Goal: Transaction & Acquisition: Purchase product/service

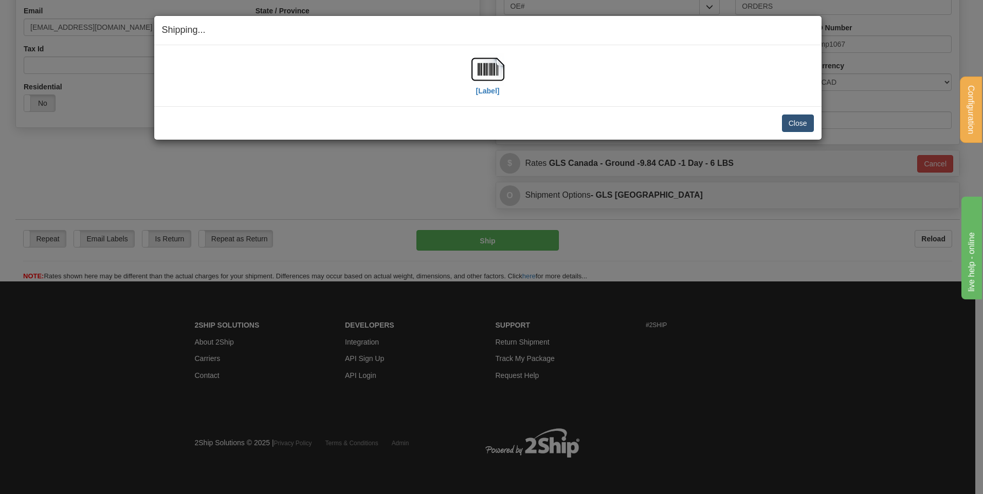
scroll to position [287, 0]
click at [808, 120] on button "Close" at bounding box center [798, 123] width 32 height 17
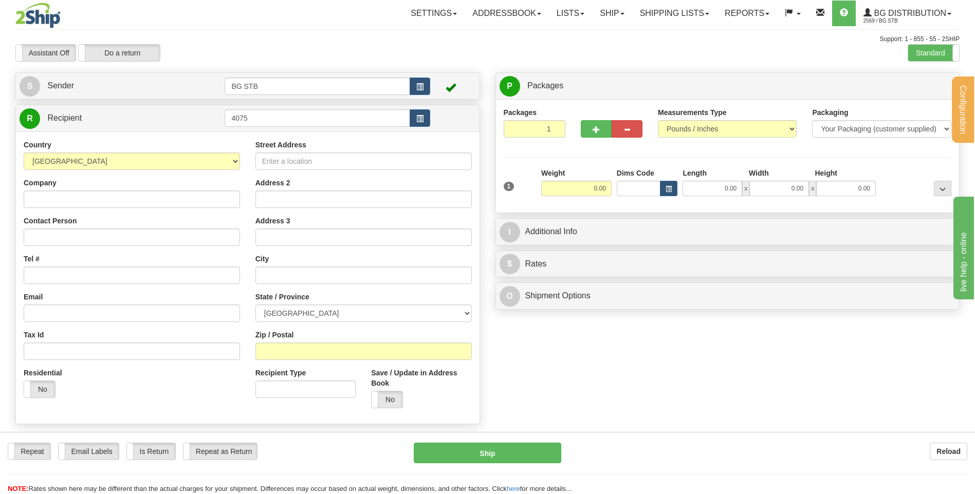
type input "4075"
type input "2.30"
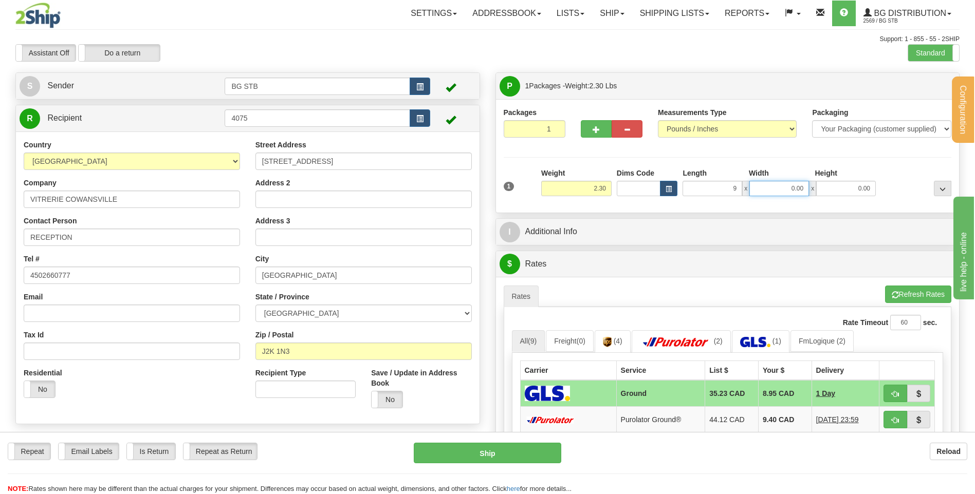
type input "9.00"
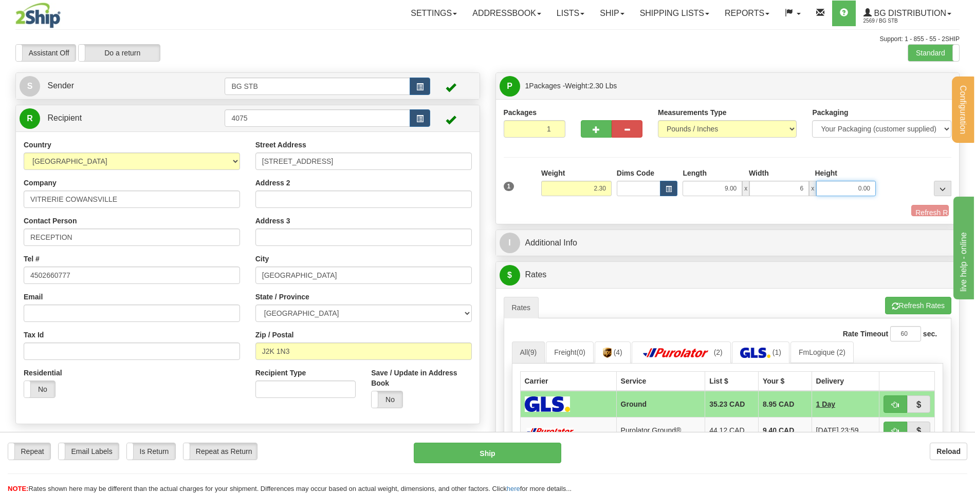
type input "6.00"
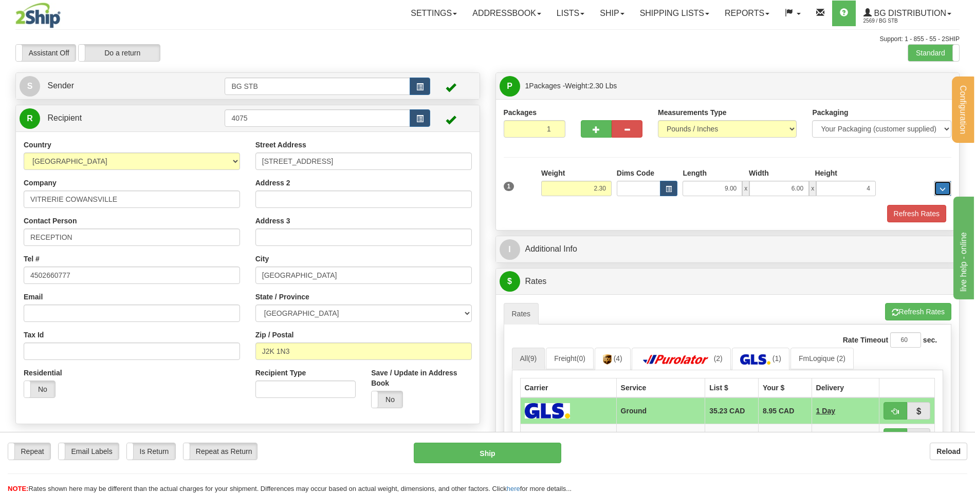
type input "4.00"
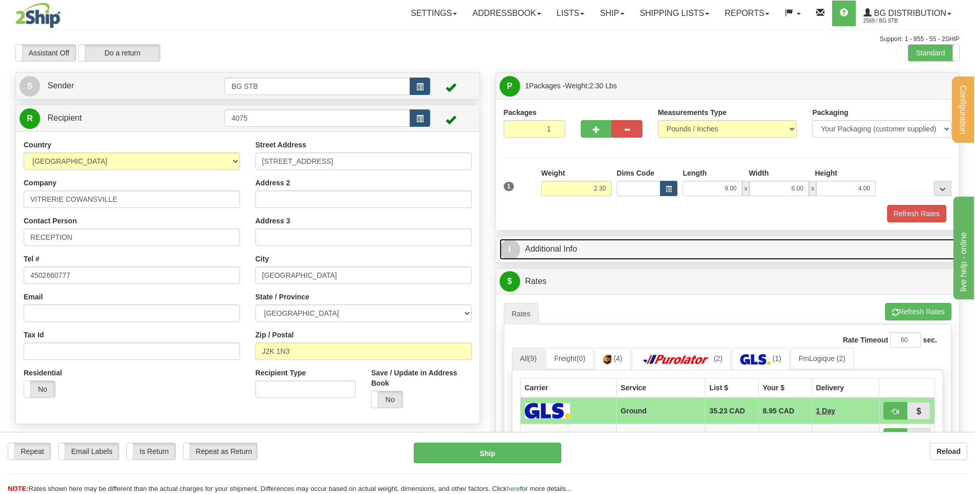
click at [587, 253] on link "I Additional Info" at bounding box center [727, 249] width 456 height 21
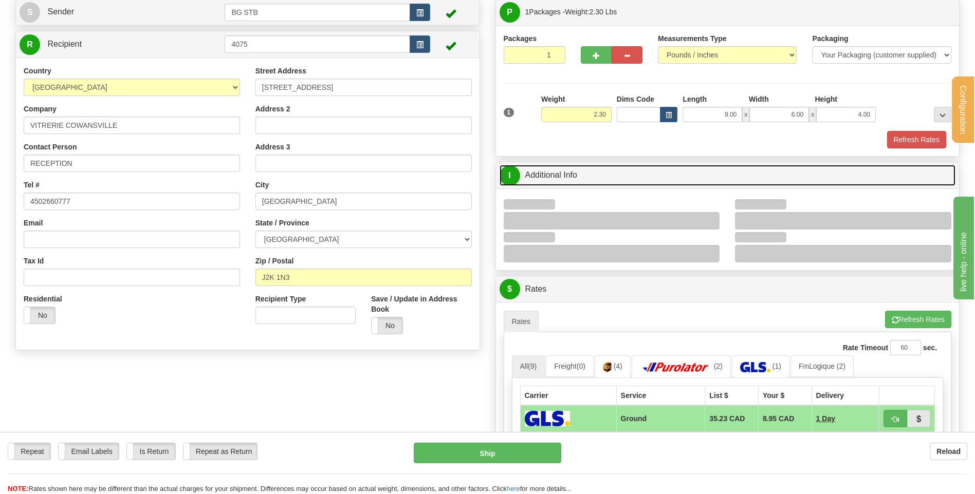
scroll to position [154, 0]
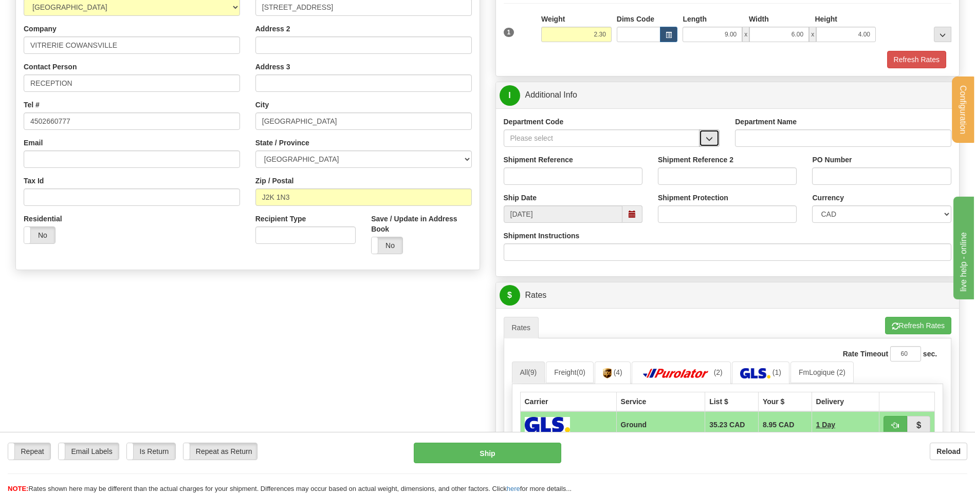
click at [715, 134] on button "button" at bounding box center [709, 137] width 21 height 17
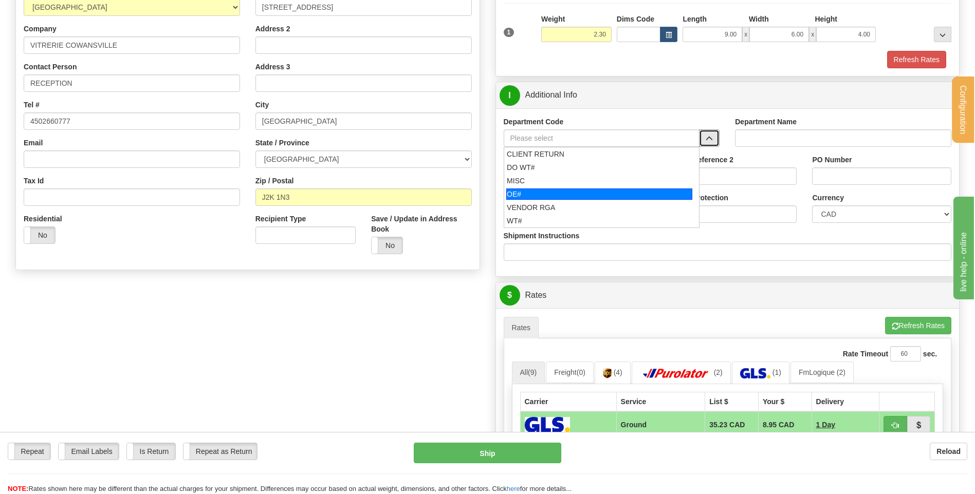
click at [572, 189] on div "OE#" at bounding box center [599, 194] width 186 height 11
type input "OE#"
type input "ORDERS"
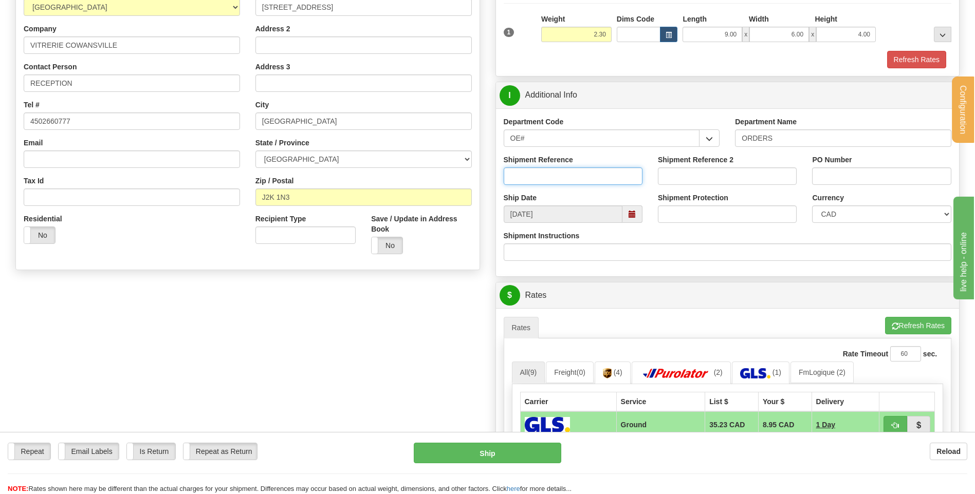
click at [572, 180] on input "Shipment Reference" at bounding box center [573, 176] width 139 height 17
type input "80004636-00"
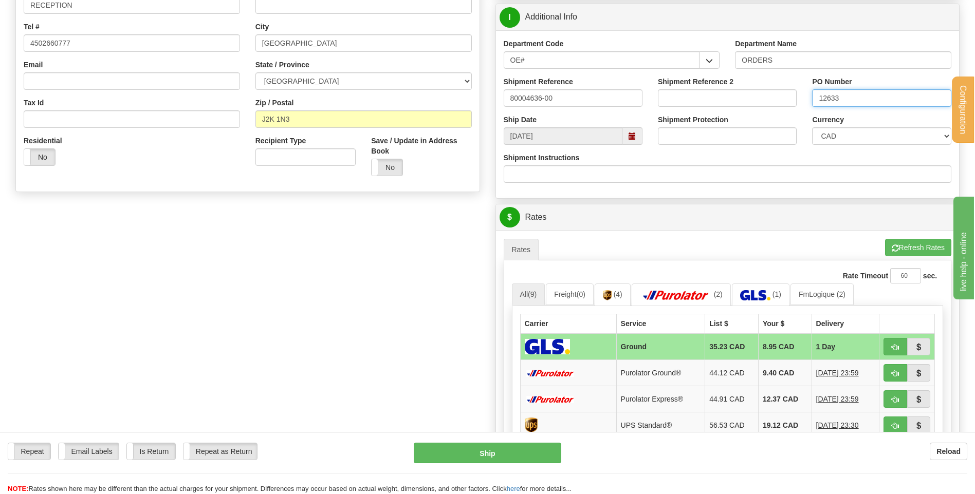
scroll to position [411, 0]
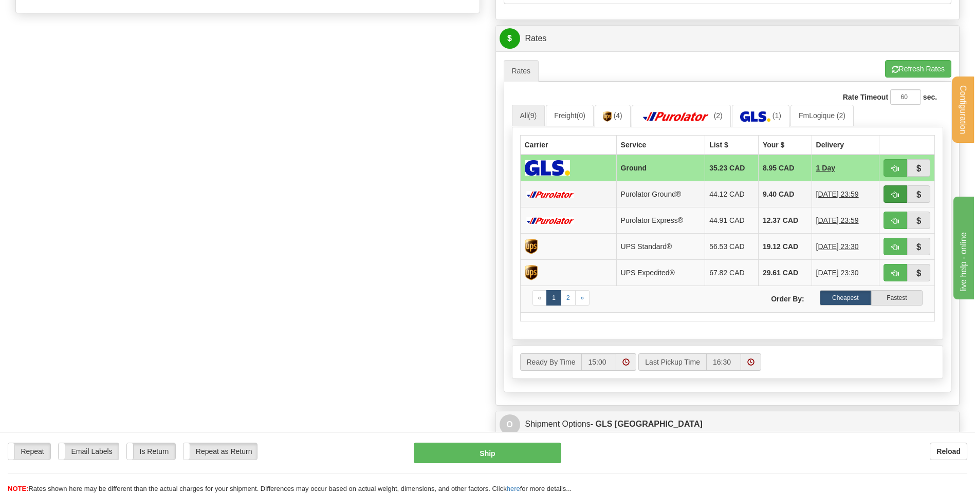
type input "12633"
click at [896, 196] on span "button" at bounding box center [895, 195] width 7 height 7
type input "260"
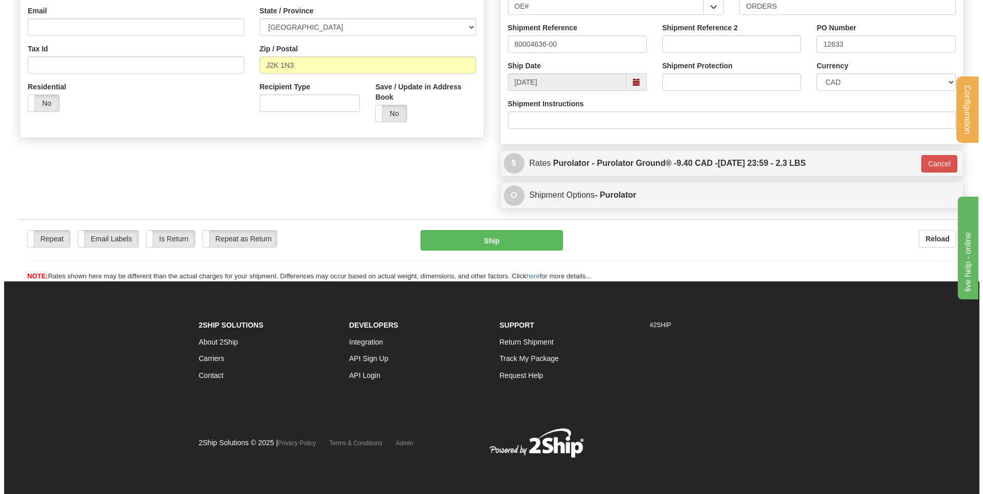
scroll to position [246, 0]
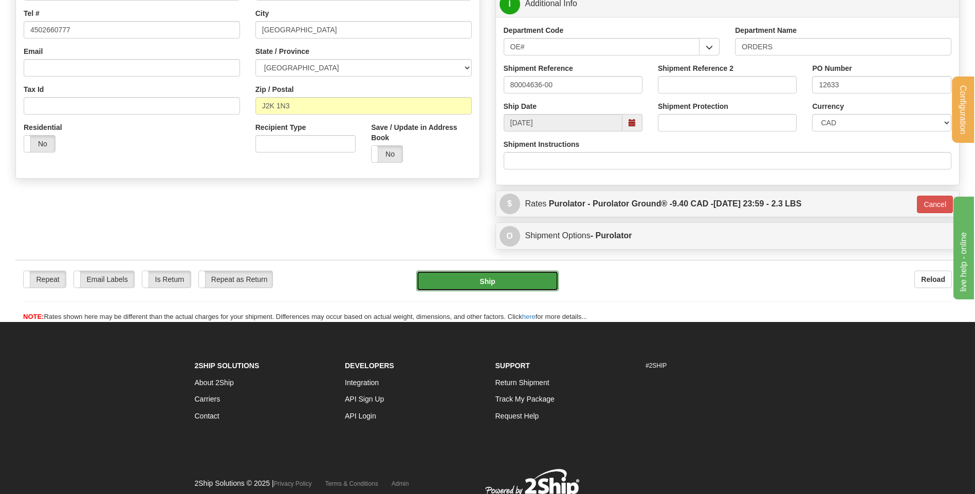
click at [457, 272] on button "Ship" at bounding box center [487, 281] width 142 height 21
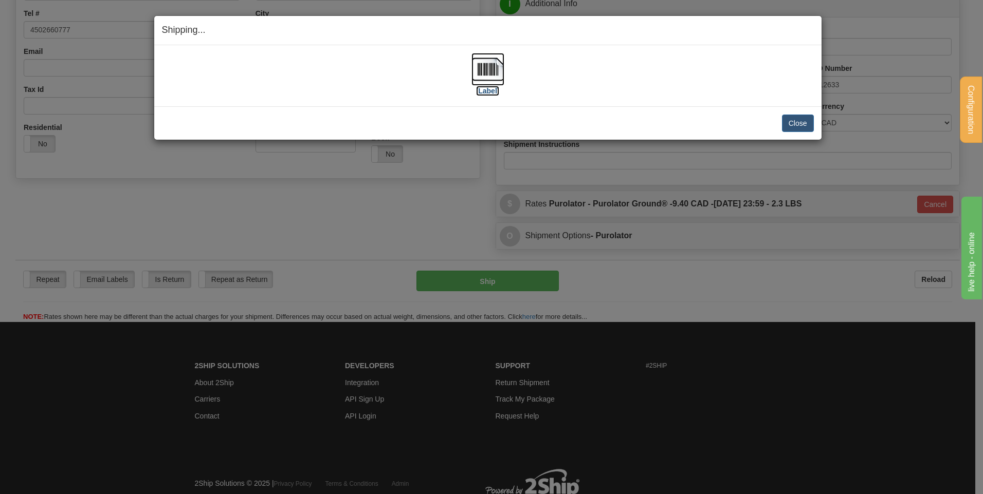
click at [493, 75] on img at bounding box center [487, 69] width 33 height 33
click at [797, 124] on button "Close" at bounding box center [798, 123] width 32 height 17
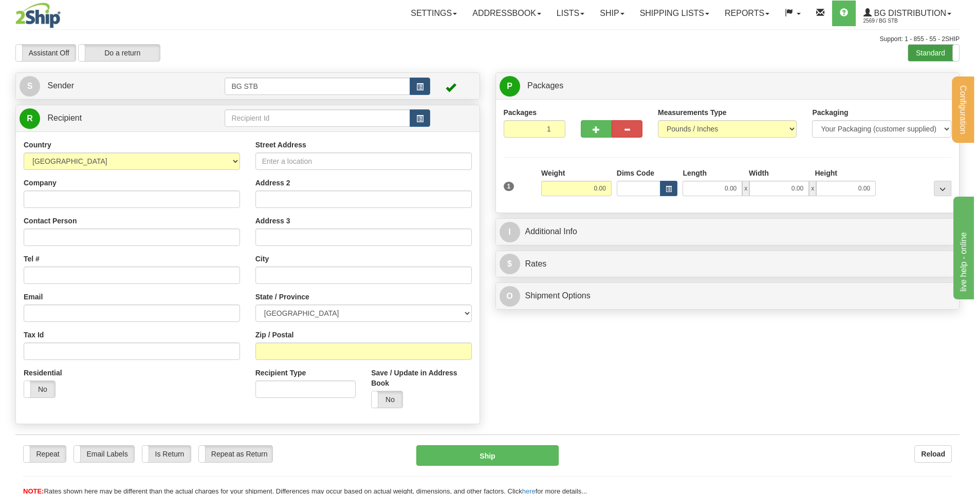
click at [932, 52] on label "Standard" at bounding box center [933, 53] width 51 height 16
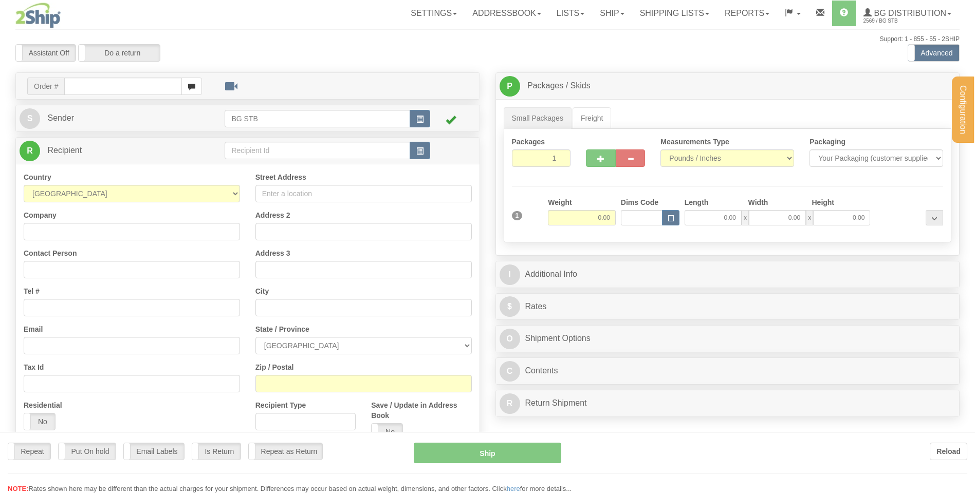
click at [260, 149] on div at bounding box center [487, 247] width 975 height 494
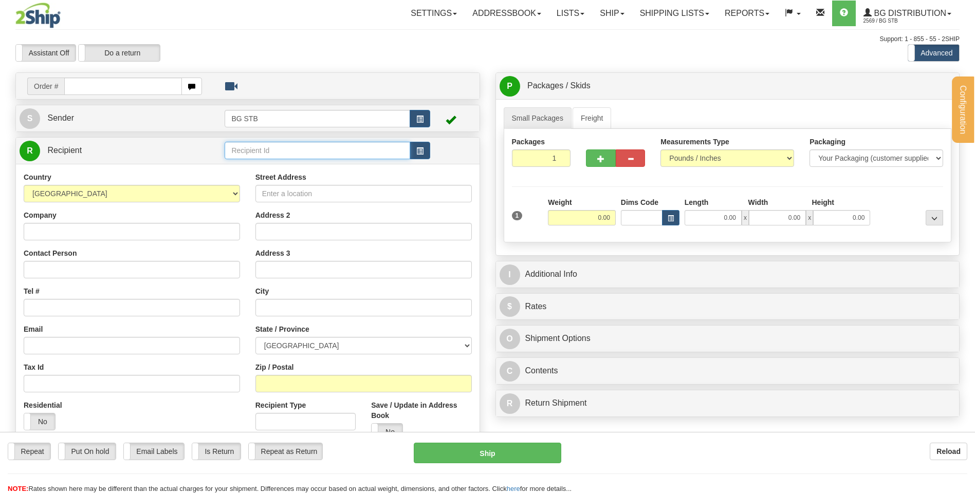
click at [260, 149] on input "text" at bounding box center [317, 150] width 185 height 17
type input "4077"
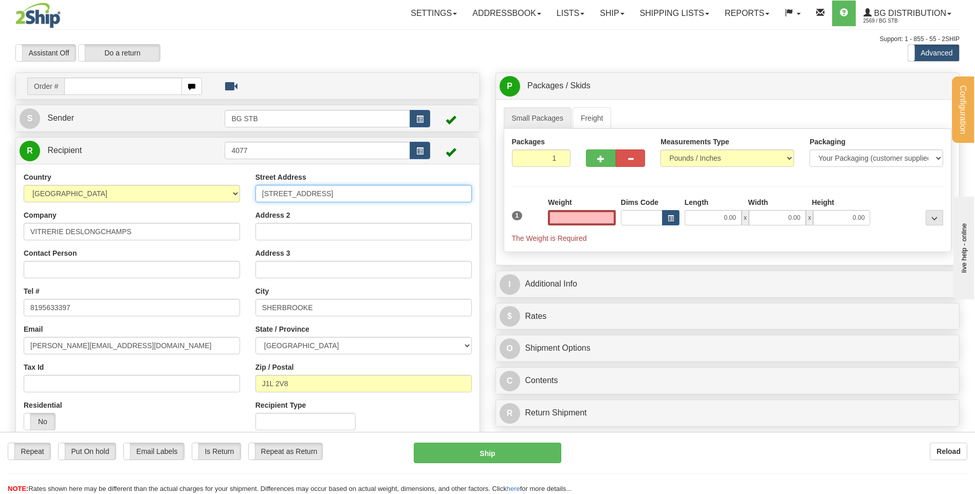
type input "0.00"
drag, startPoint x: 238, startPoint y: 189, endPoint x: 155, endPoint y: 188, distance: 83.3
click at [155, 190] on div "Country AFGHANISTAN ALAND ISLANDS ALBANIA ALGERIA AMERICAN SAMOA ANDORRA ANGOLA…" at bounding box center [248, 305] width 464 height 266
type input "3527 RUE COLLEGE"
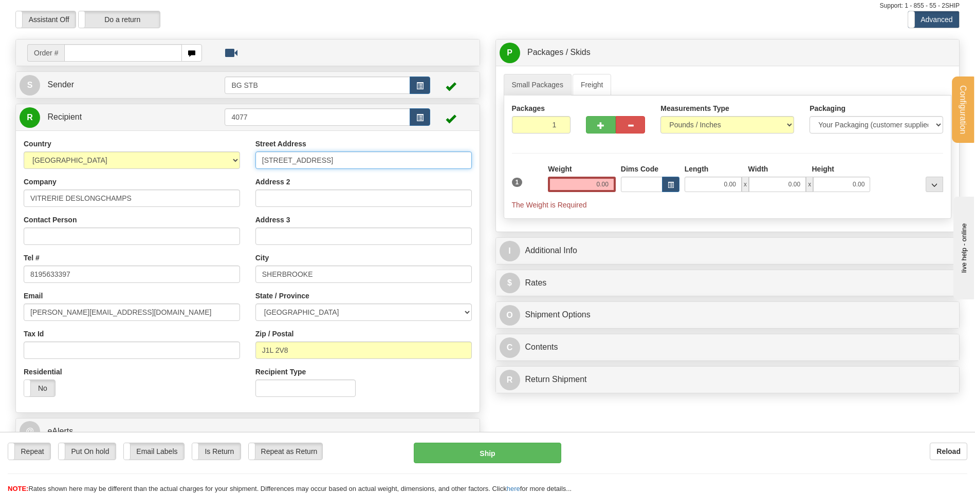
scroll to position [51, 0]
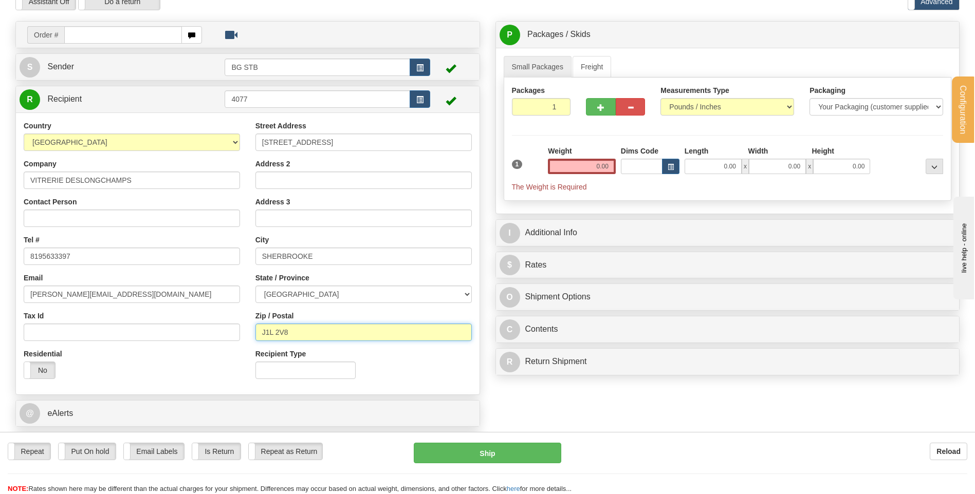
drag, startPoint x: 290, startPoint y: 338, endPoint x: 272, endPoint y: 335, distance: 18.2
click at [270, 335] on input "J1L 2V8" at bounding box center [363, 332] width 216 height 17
type input "J1M 0B8"
click at [607, 161] on input "0.00" at bounding box center [582, 166] width 68 height 15
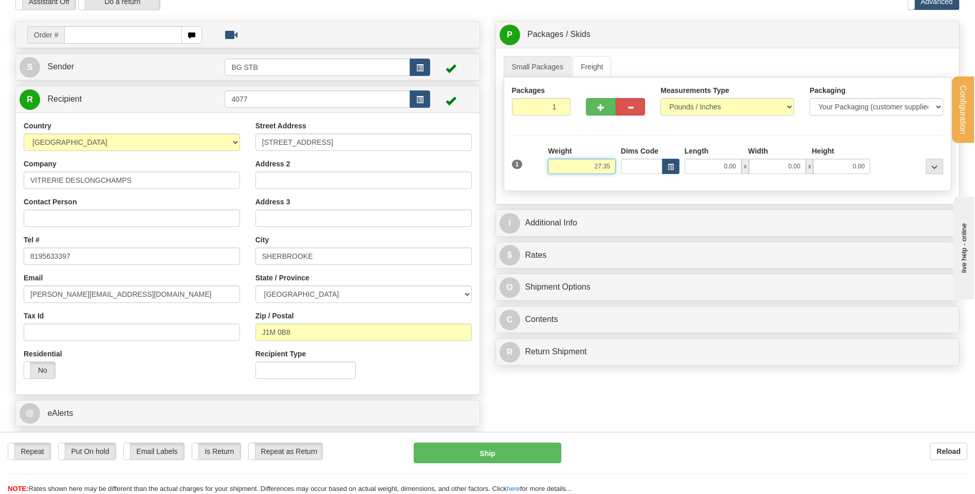
type input "27.35"
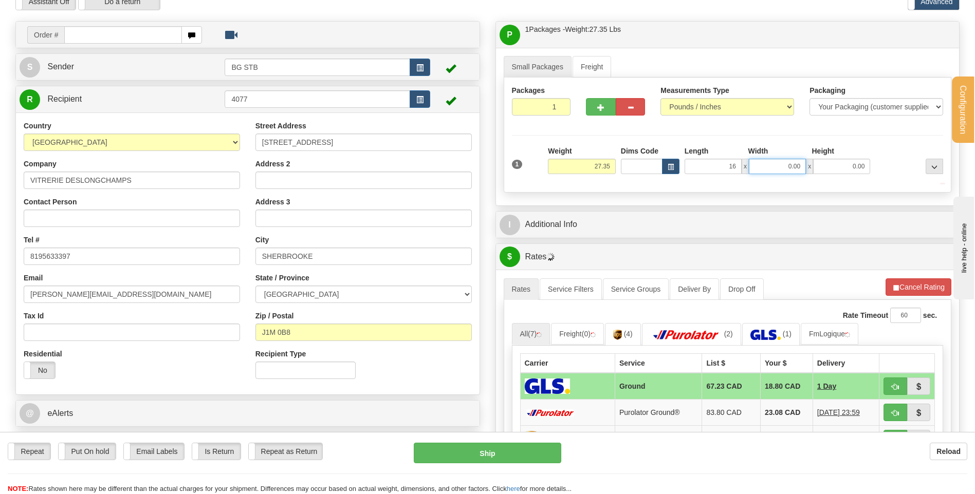
type input "16.00"
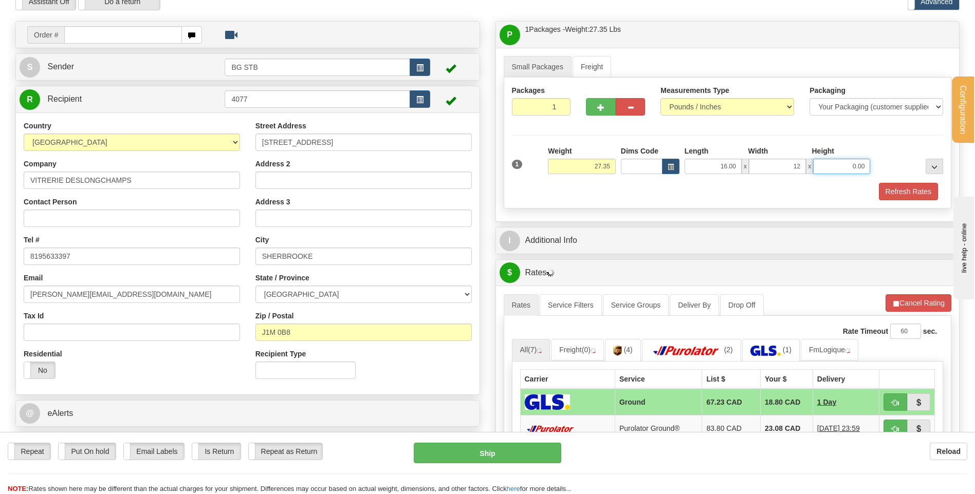
type input "12.00"
type input "11.00"
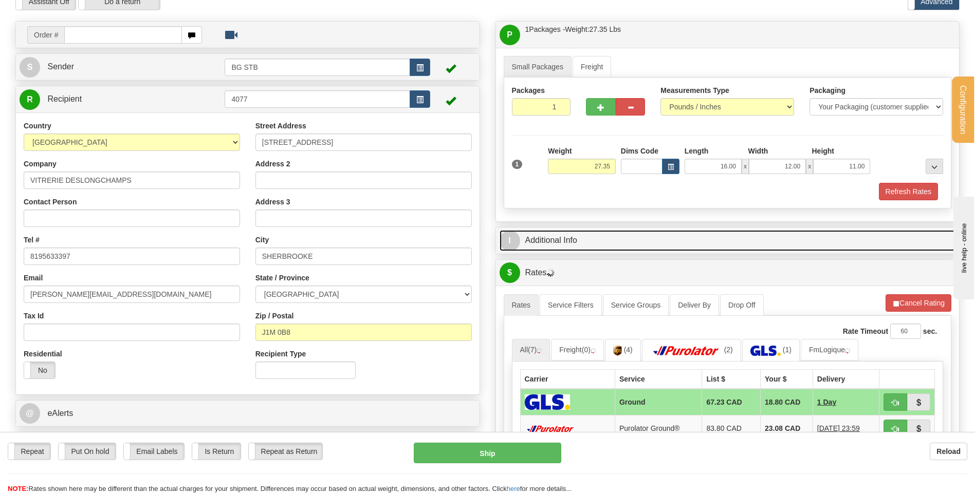
click at [631, 232] on link "I Additional Info" at bounding box center [727, 240] width 456 height 21
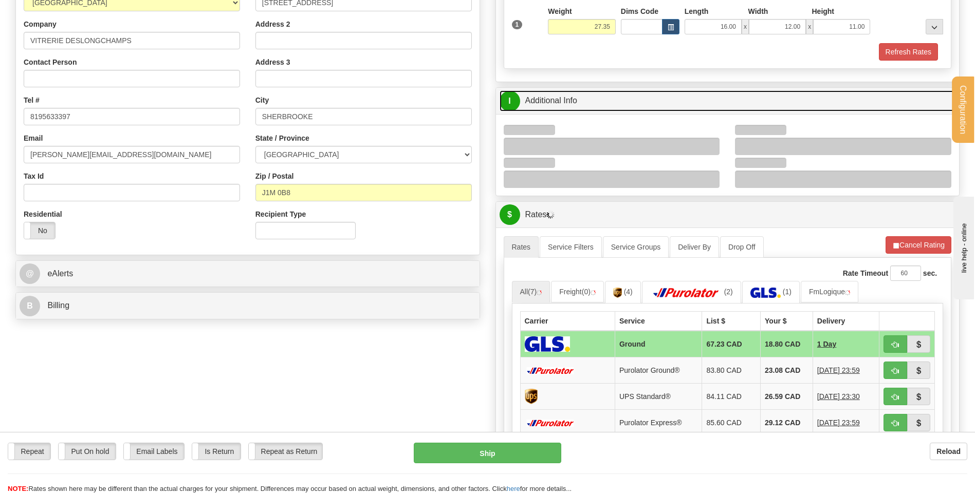
scroll to position [206, 0]
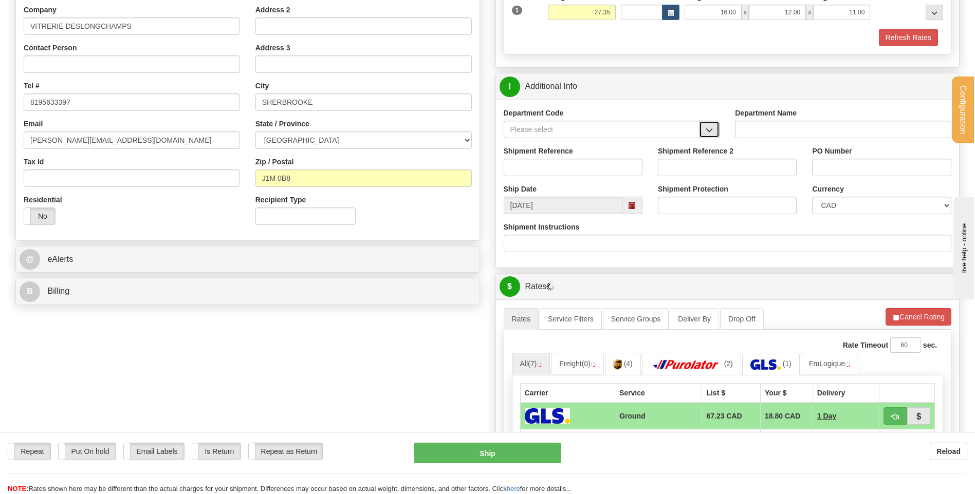
click at [700, 134] on button "button" at bounding box center [709, 129] width 21 height 17
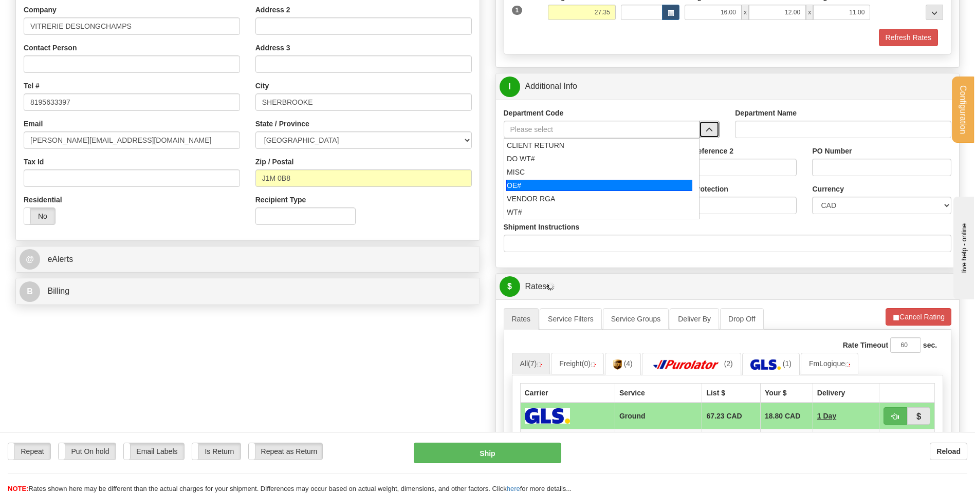
drag, startPoint x: 602, startPoint y: 183, endPoint x: 597, endPoint y: 171, distance: 13.7
click at [600, 182] on div "OE#" at bounding box center [599, 185] width 186 height 11
type input "OE#"
type input "ORDERS"
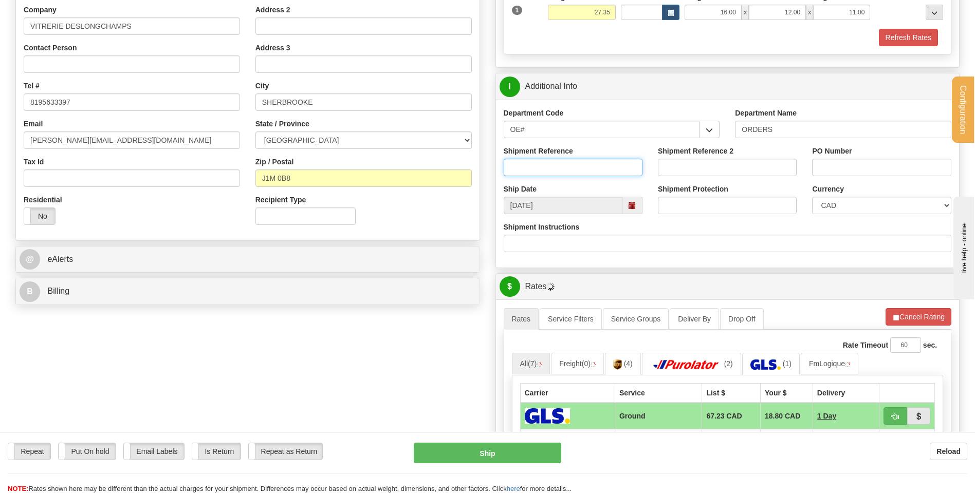
click at [597, 171] on input "Shipment Reference" at bounding box center [573, 167] width 139 height 17
type input "80003039-00"
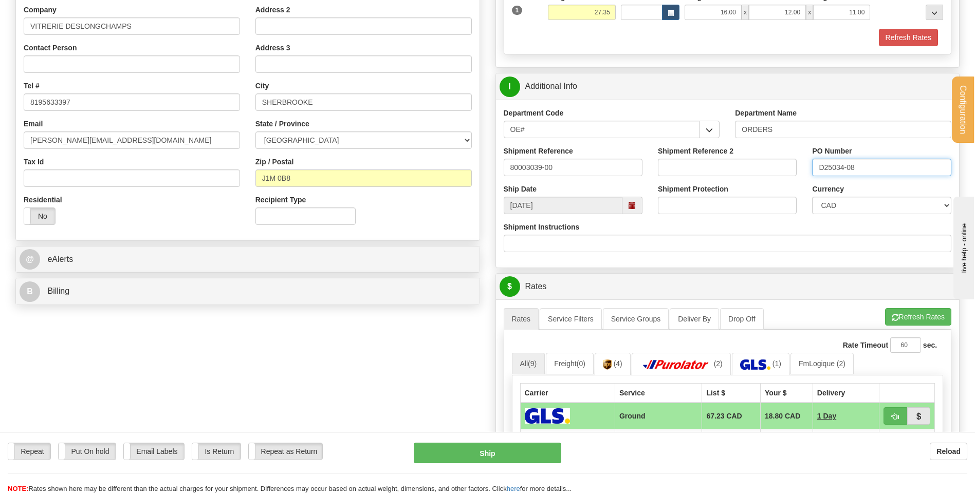
type input "D25034-08"
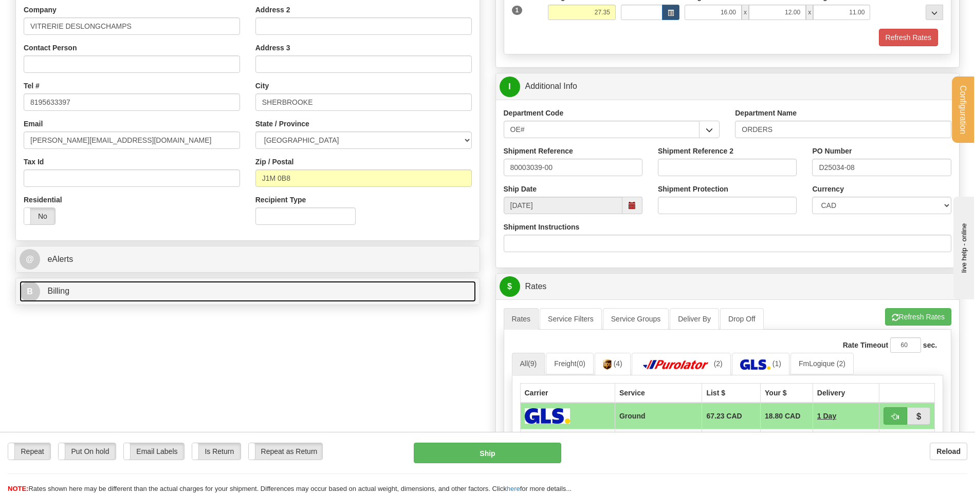
click at [199, 291] on link "B Billing" at bounding box center [248, 291] width 456 height 21
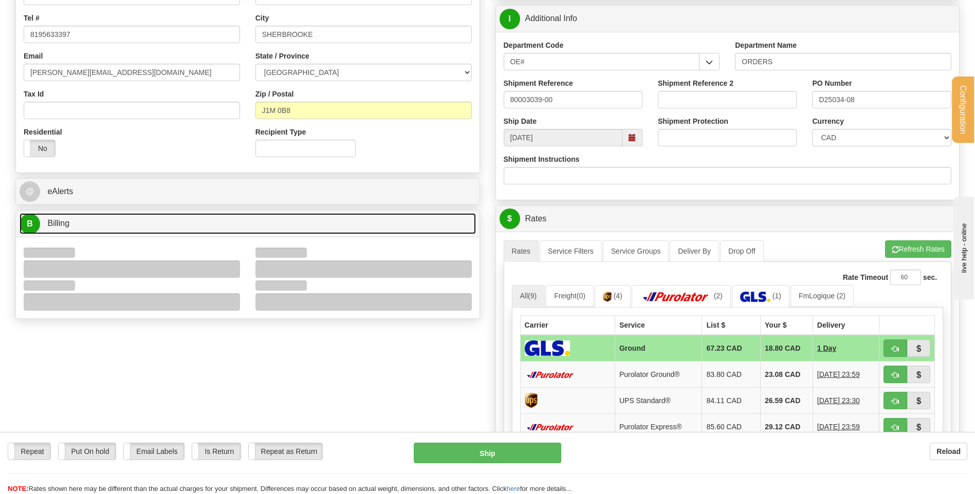
scroll to position [308, 0]
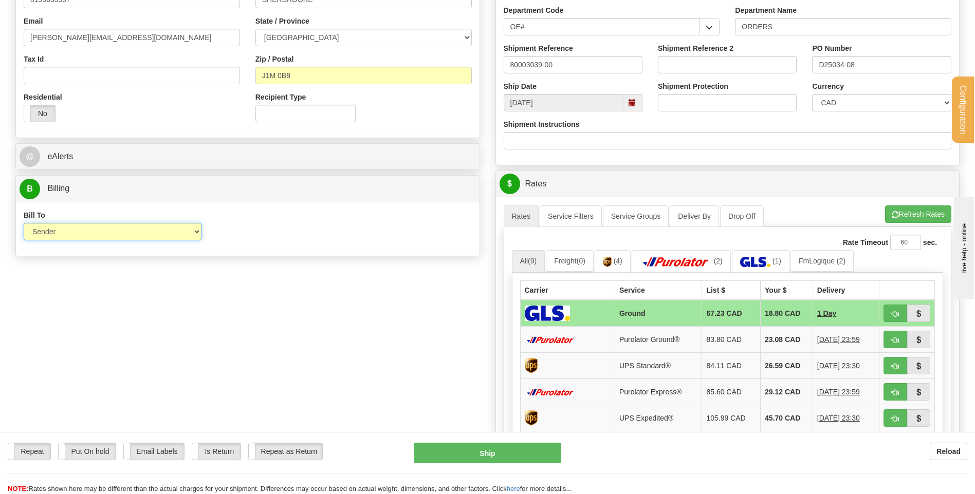
click at [198, 232] on select "Sender Recipient Third Party Collect" at bounding box center [113, 231] width 178 height 17
select select "2"
click at [24, 223] on select "Sender Recipient Third Party Collect" at bounding box center [113, 231] width 178 height 17
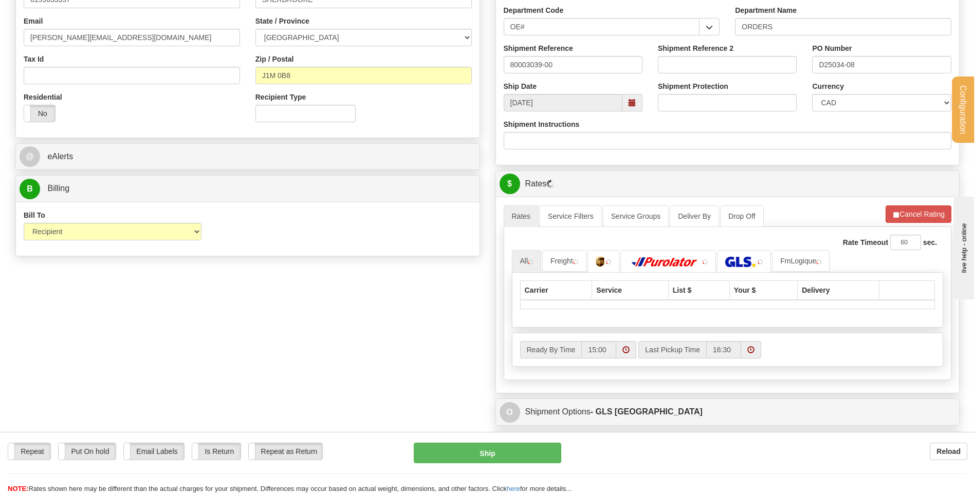
click at [219, 237] on input "Account" at bounding box center [220, 231] width 23 height 17
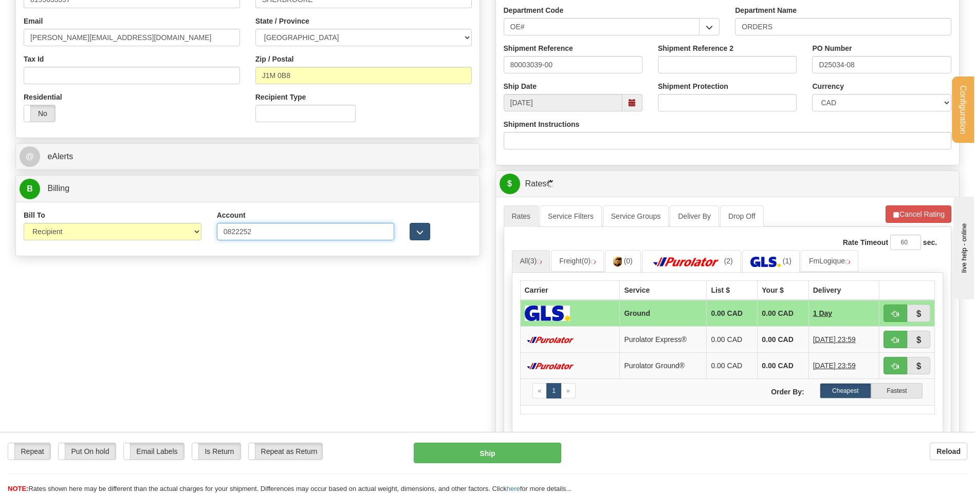
type input "0822252"
click at [424, 229] on button "button" at bounding box center [420, 231] width 21 height 17
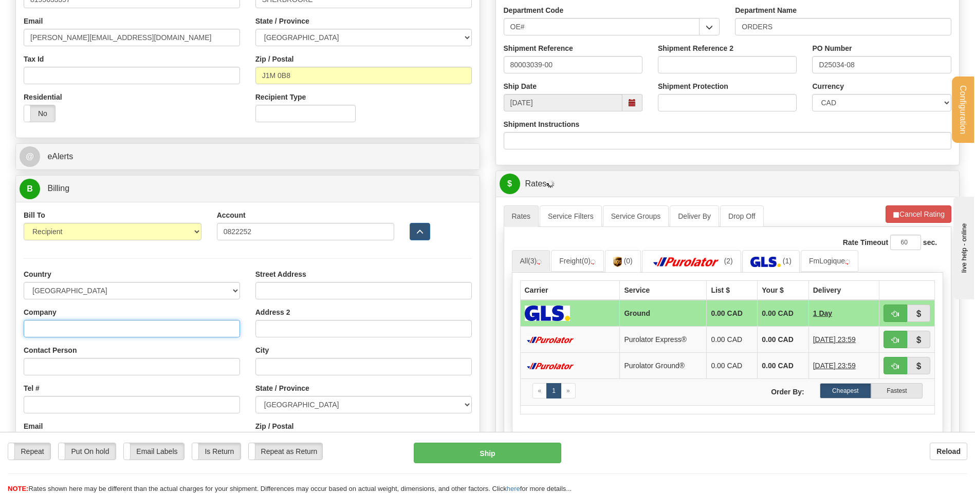
click at [85, 326] on input "Company" at bounding box center [132, 328] width 216 height 17
type input "VITRERIE DESLONGCHAMPS"
type input "guylaine@vitreriedeslongchamps.com"
type input "3527 RUE COLLEGE"
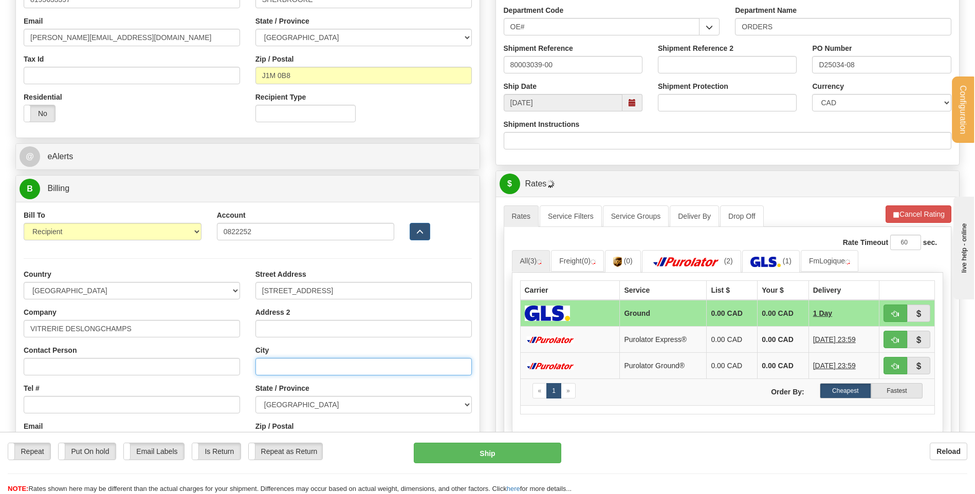
type input "SHERBROOKE"
select select "QC"
type input "J1M 0B8"
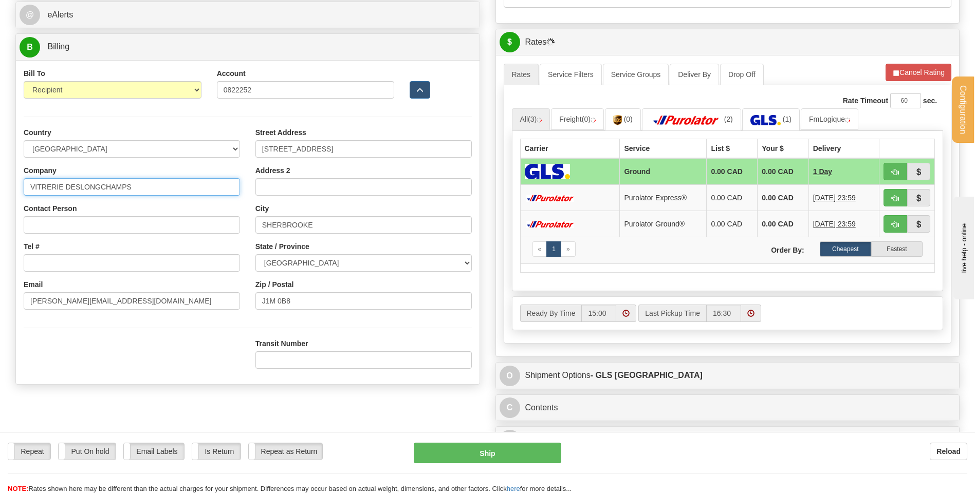
scroll to position [462, 0]
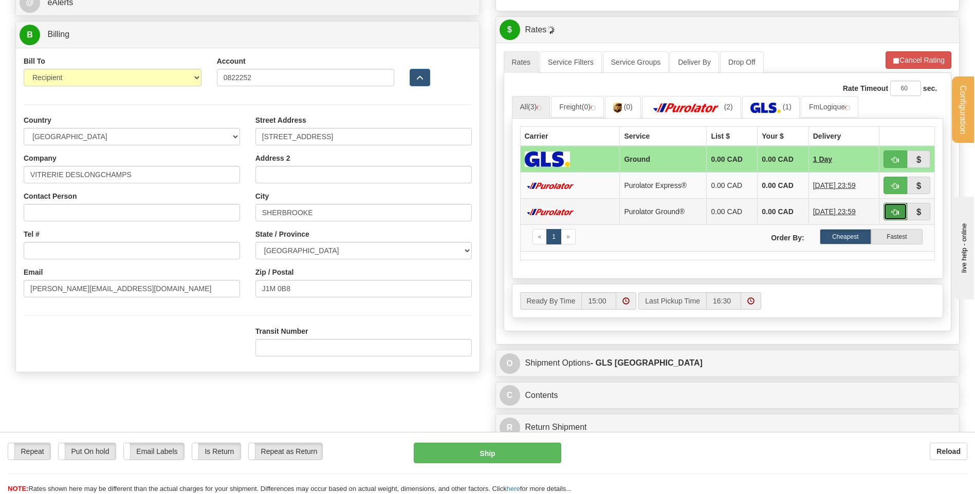
click at [891, 209] on button "button" at bounding box center [895, 211] width 24 height 17
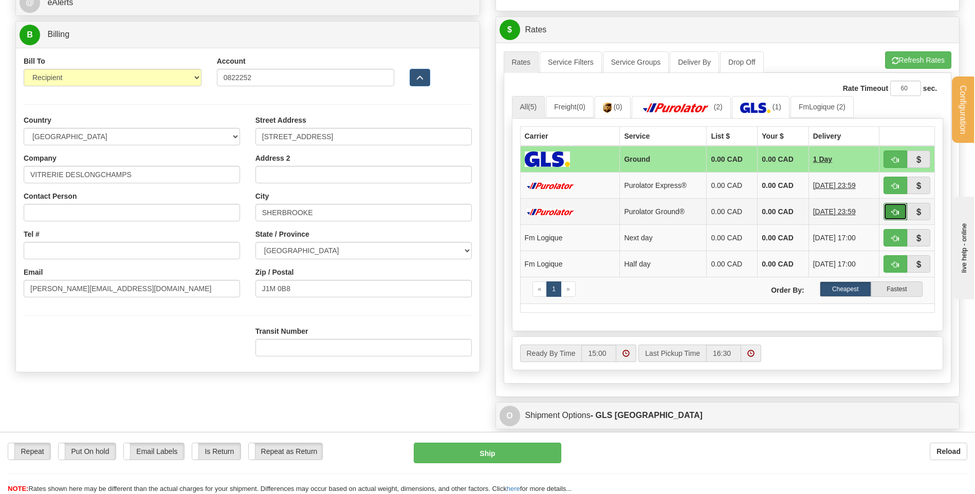
click at [892, 210] on span "button" at bounding box center [895, 212] width 7 height 7
type input "260"
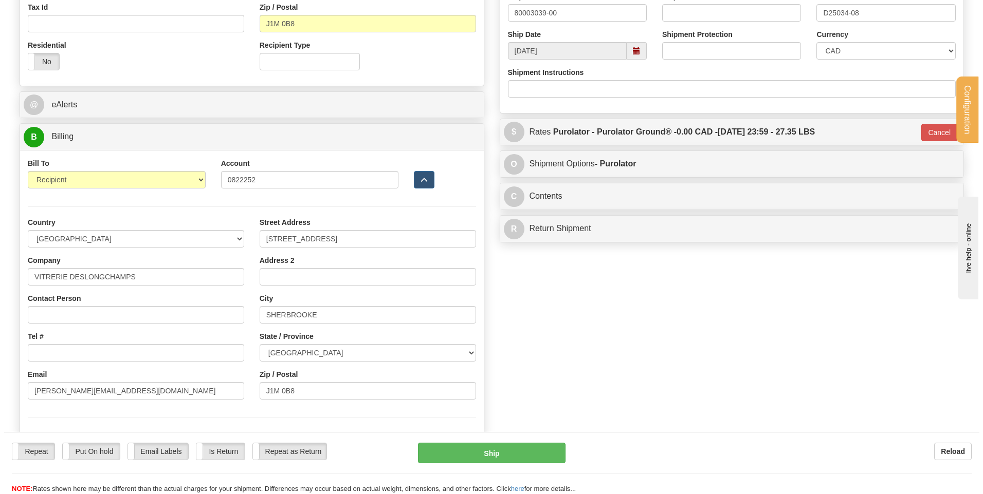
scroll to position [360, 0]
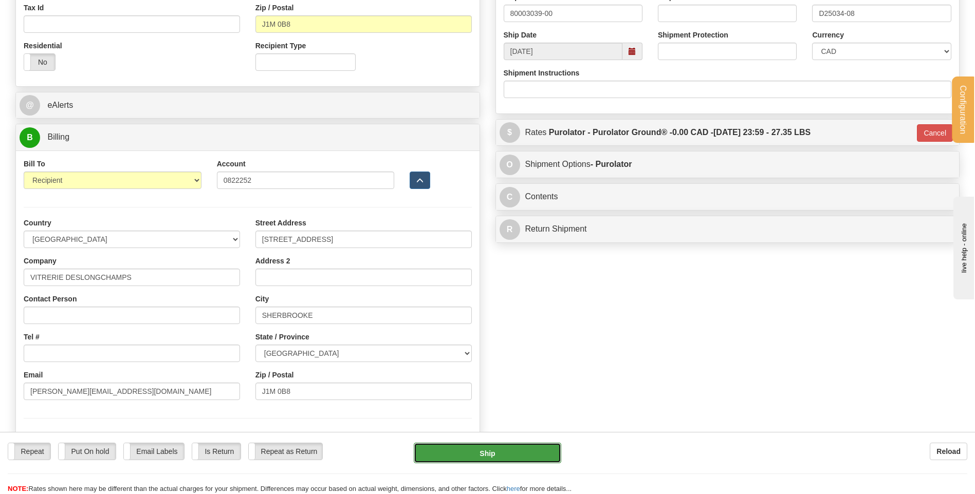
click at [501, 453] on button "Ship" at bounding box center [487, 453] width 147 height 21
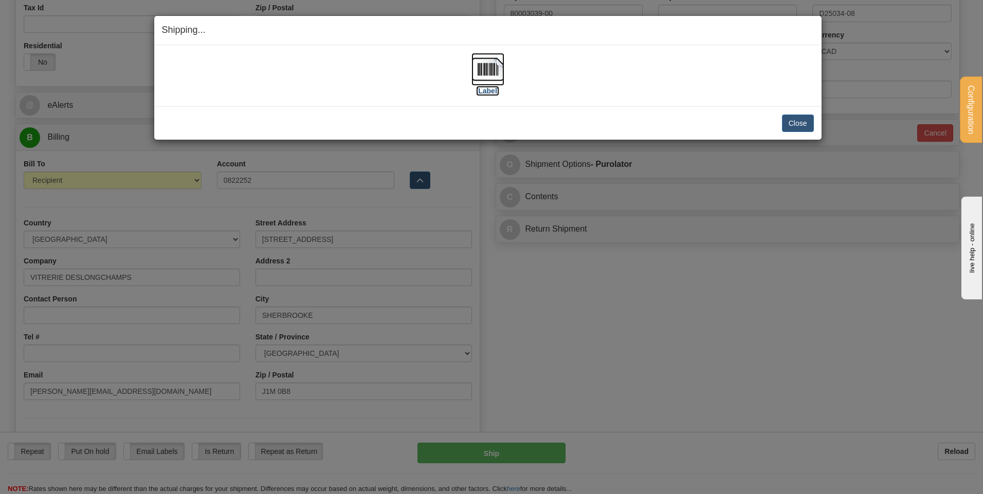
click at [492, 86] on label "[Label]" at bounding box center [488, 91] width 24 height 10
click at [805, 126] on button "Close" at bounding box center [798, 123] width 32 height 17
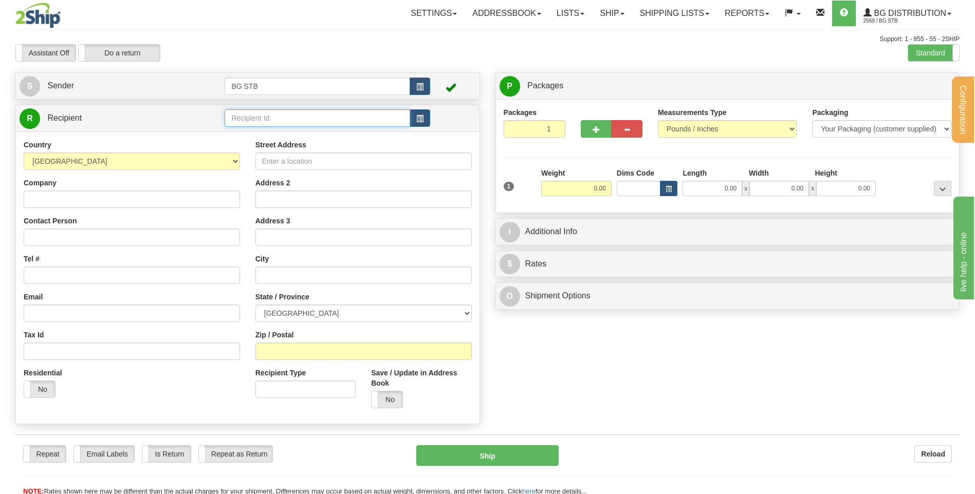
click at [299, 115] on input "text" at bounding box center [317, 117] width 185 height 17
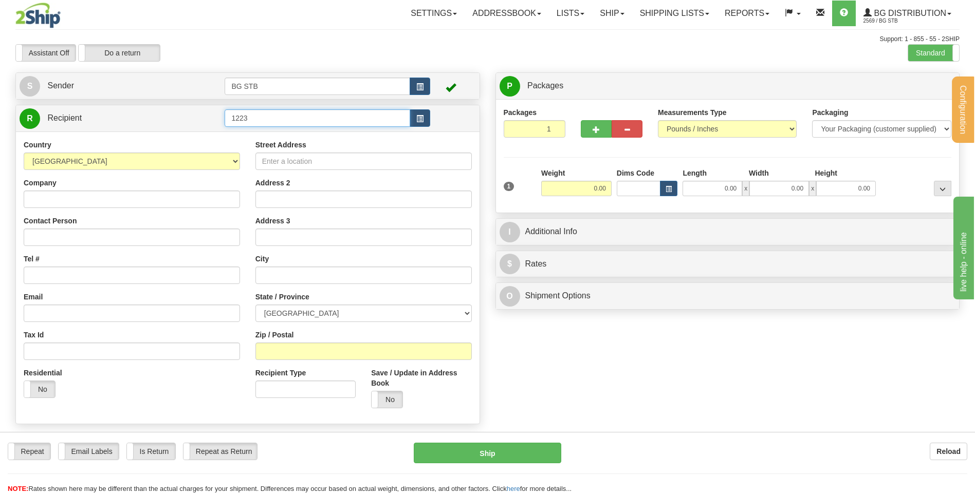
type input "1223"
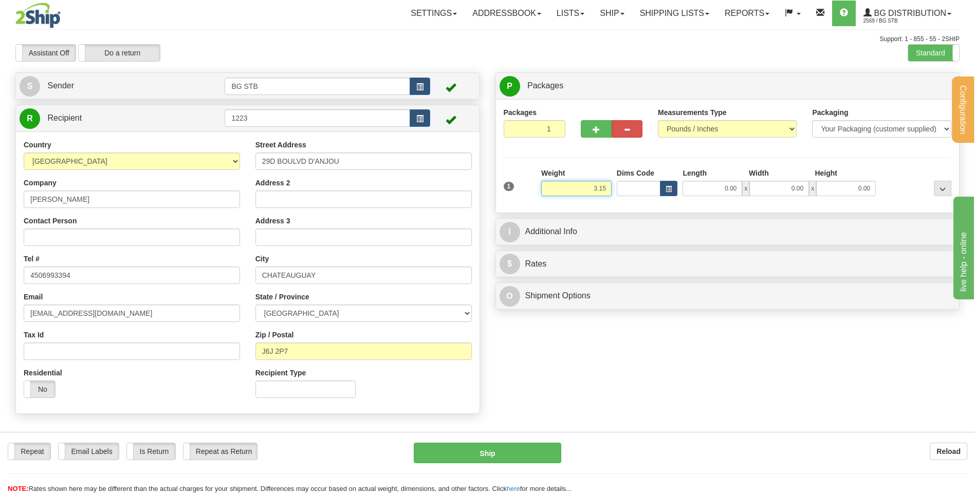
type input "3.15"
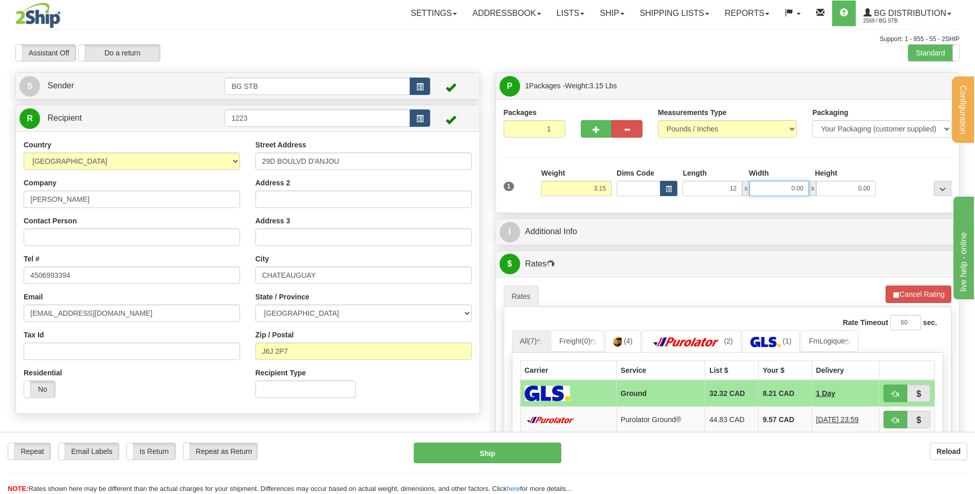
type input "12.00"
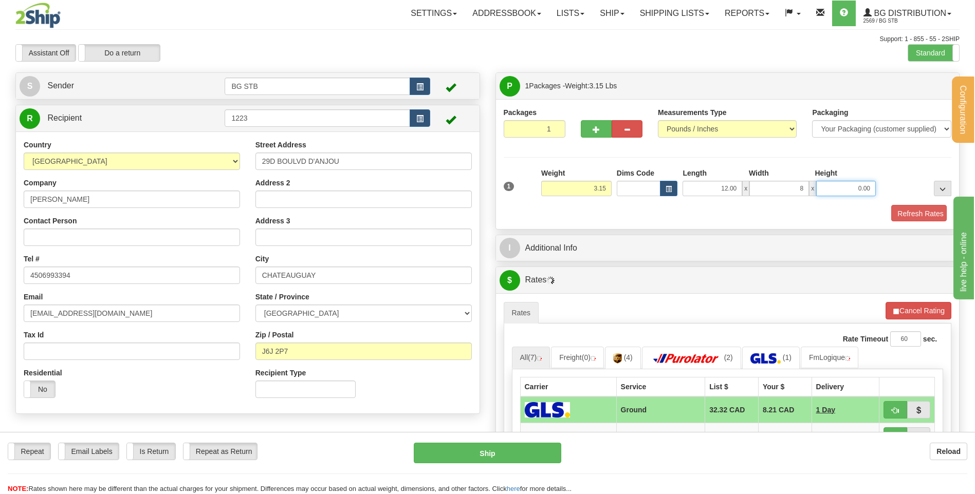
type input "8.00"
type input "6.00"
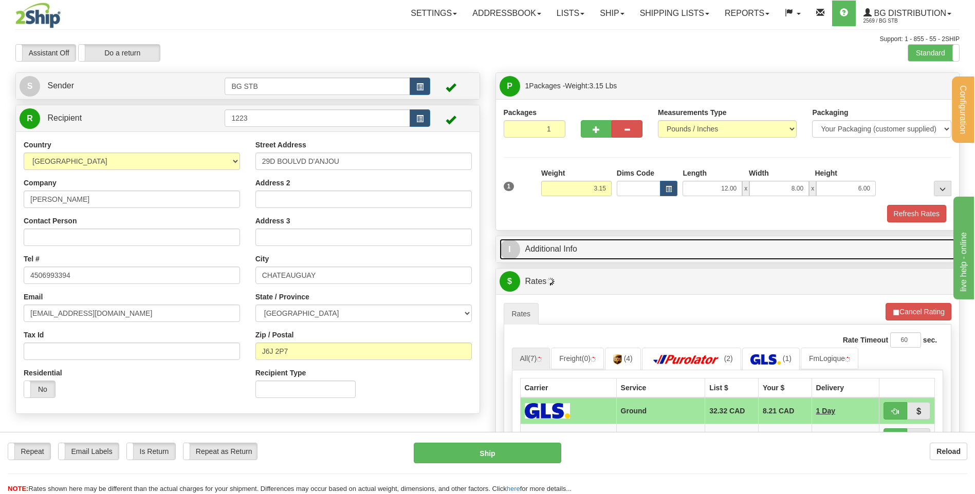
click at [554, 243] on link "I Additional Info" at bounding box center [727, 249] width 456 height 21
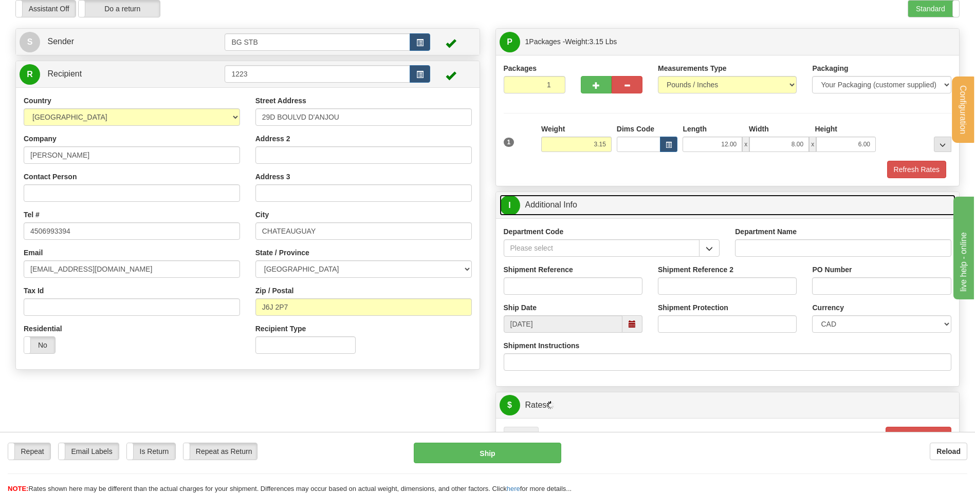
scroll to position [103, 0]
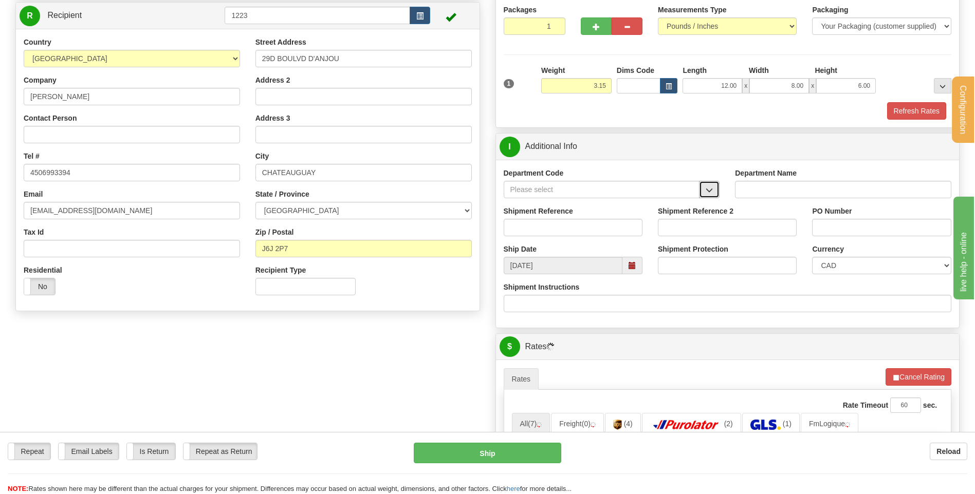
click at [708, 187] on span "button" at bounding box center [709, 190] width 7 height 7
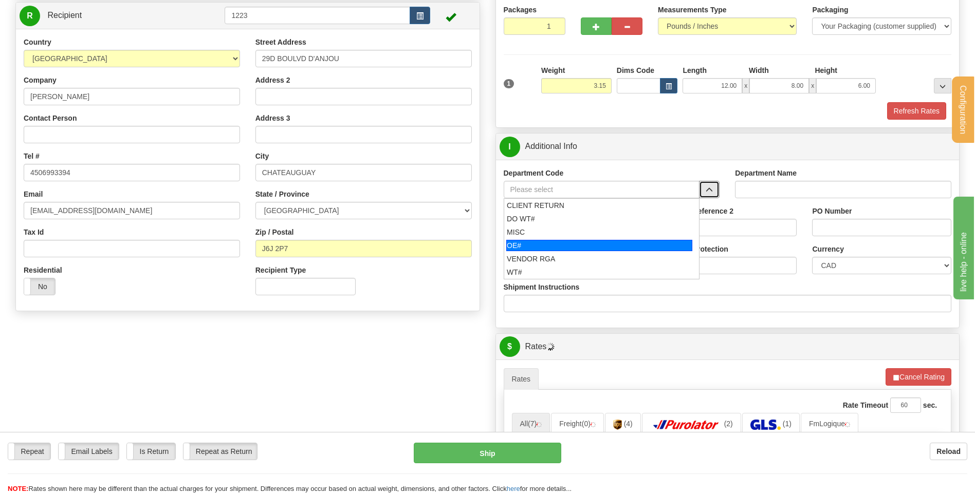
click at [545, 247] on div "OE#" at bounding box center [599, 245] width 186 height 11
type input "OE#"
type input "ORDERS"
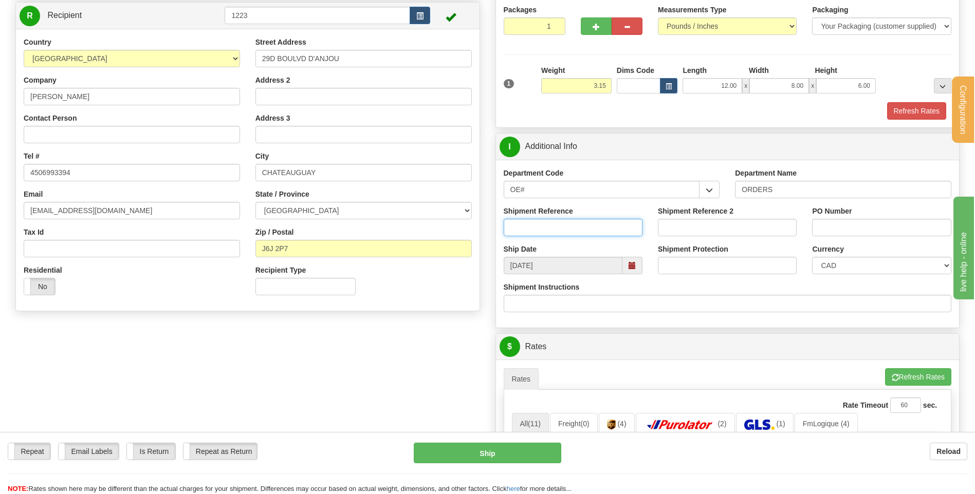
click at [540, 235] on input "Shipment Reference" at bounding box center [573, 227] width 139 height 17
type input "80004952-00"
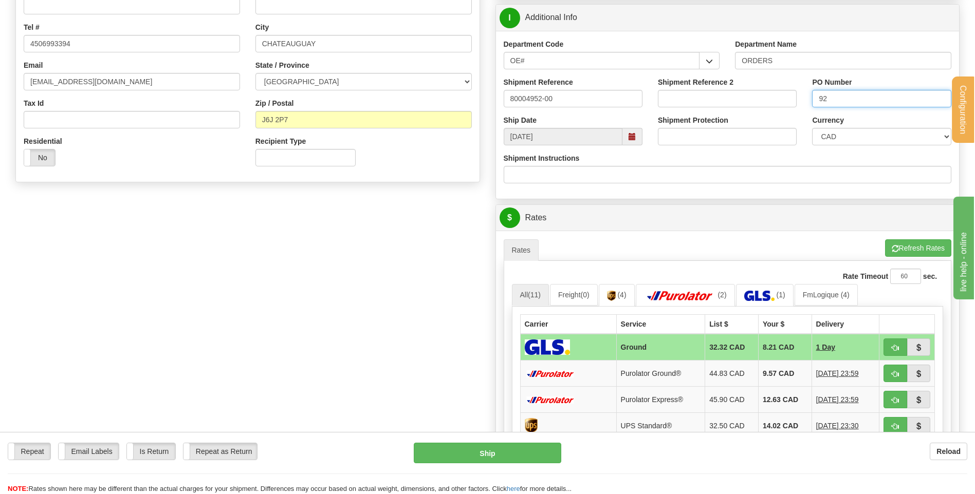
scroll to position [308, 0]
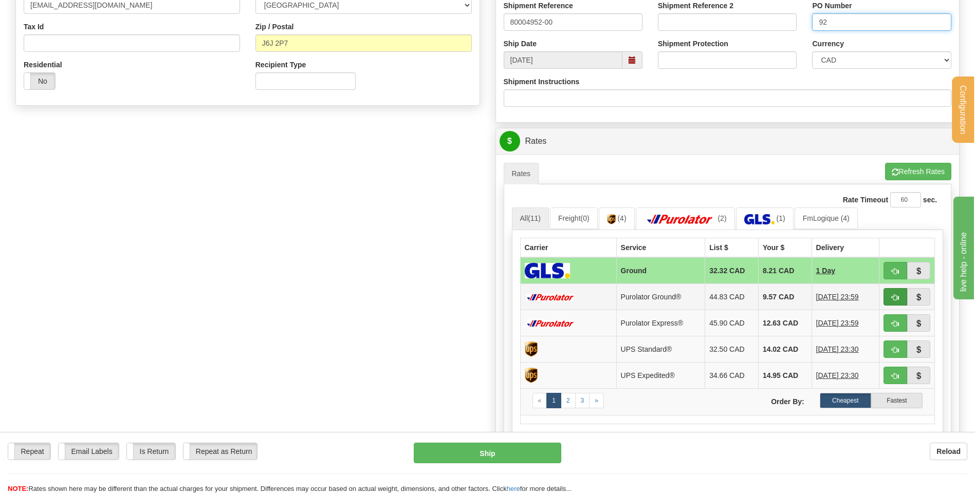
type input "92"
click at [903, 297] on button "button" at bounding box center [895, 296] width 24 height 17
type input "260"
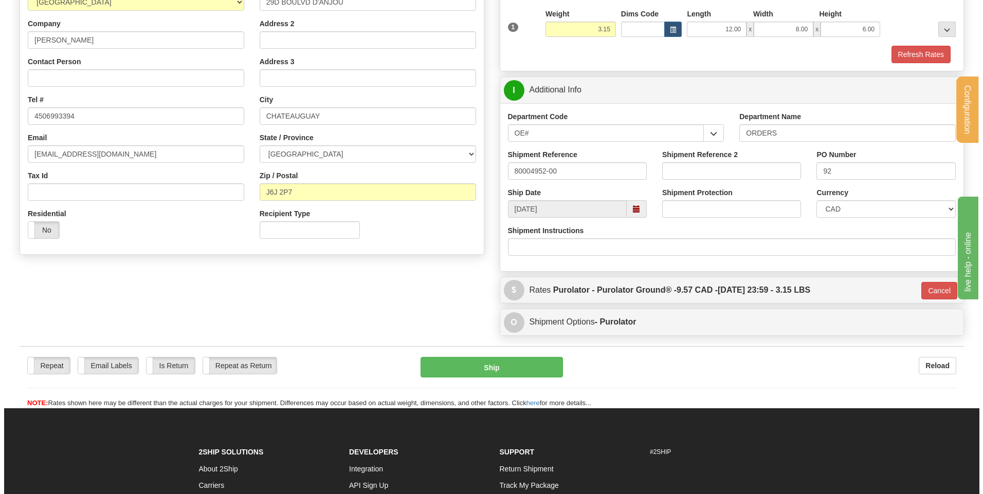
scroll to position [154, 0]
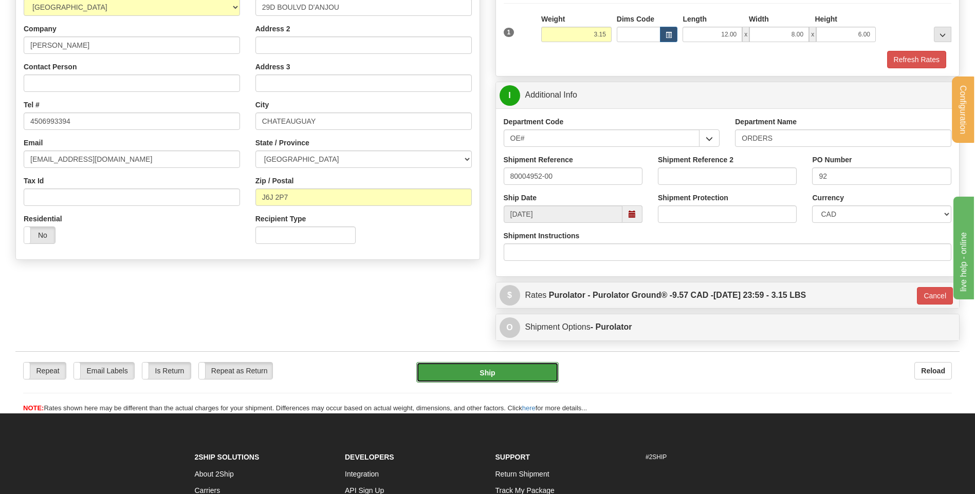
click at [473, 376] on button "Ship" at bounding box center [487, 372] width 142 height 21
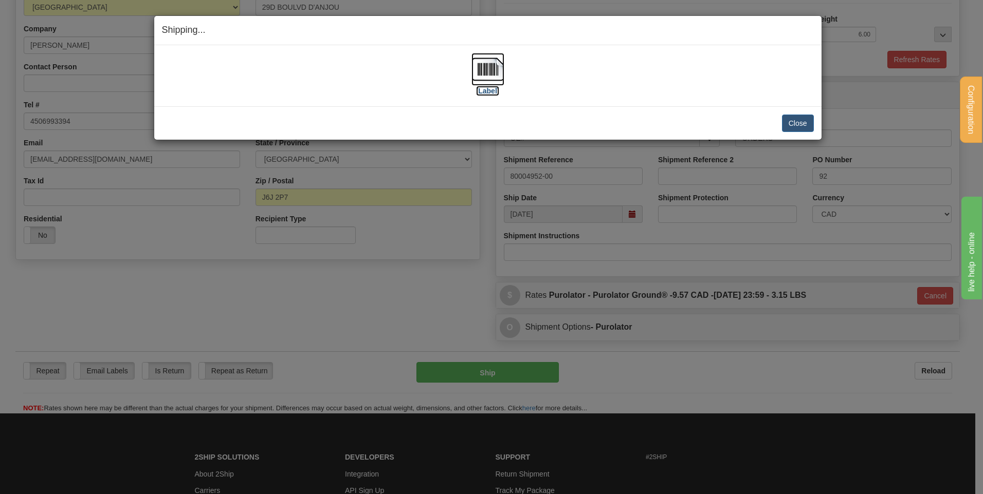
click at [487, 68] on img at bounding box center [487, 69] width 33 height 33
click at [795, 115] on div "Close Cancel Cancel Shipment and Quit Pickup Quit Pickup ONLY" at bounding box center [487, 122] width 667 height 33
click at [797, 119] on button "Close" at bounding box center [798, 123] width 32 height 17
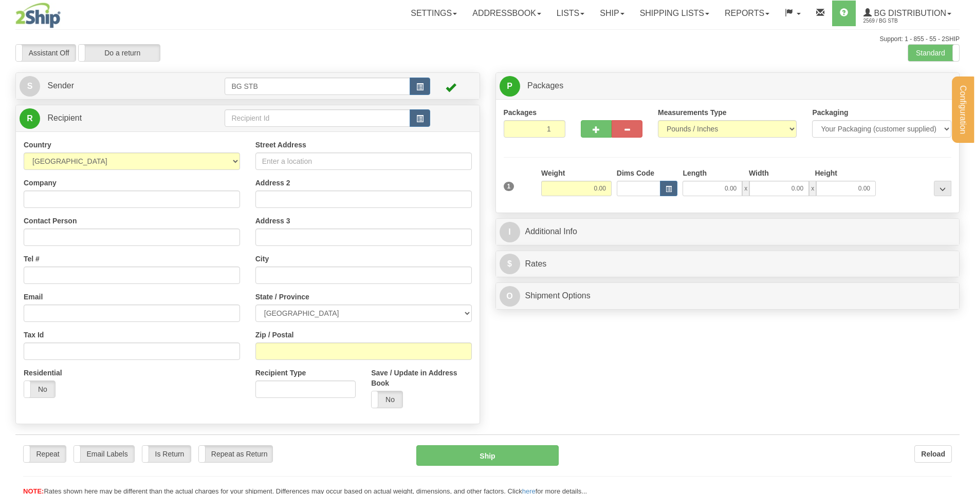
click at [287, 122] on div "Configuration My Configuration Panel Close Configure My Carriers" at bounding box center [487, 248] width 975 height 496
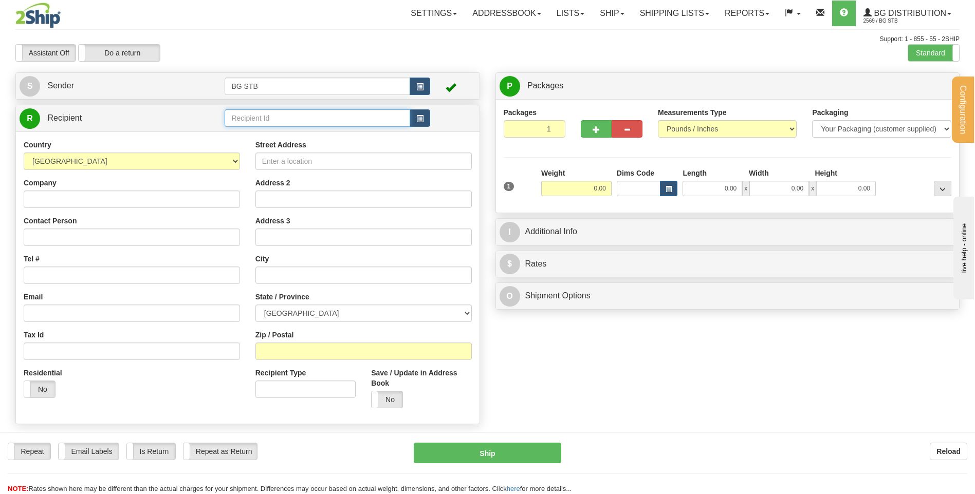
click at [289, 122] on input "text" at bounding box center [317, 117] width 185 height 17
type input "4100"
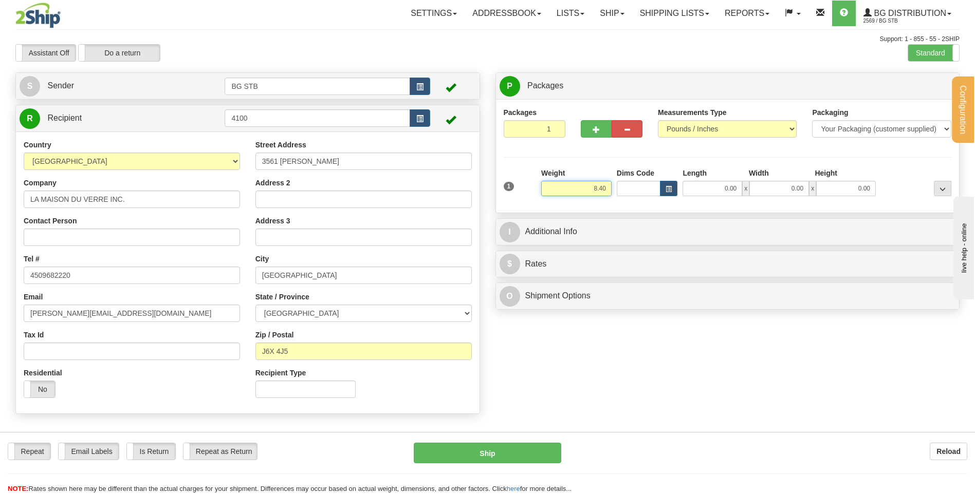
type input "8.40"
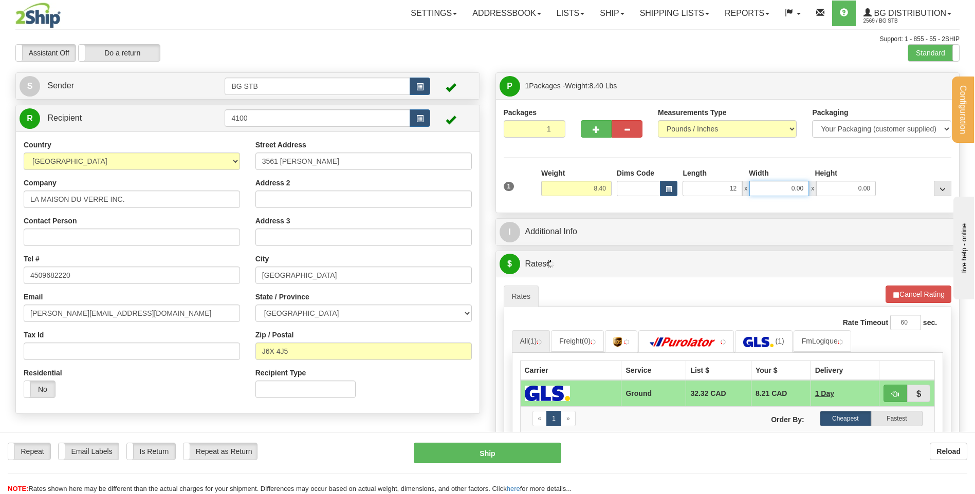
type input "12.00"
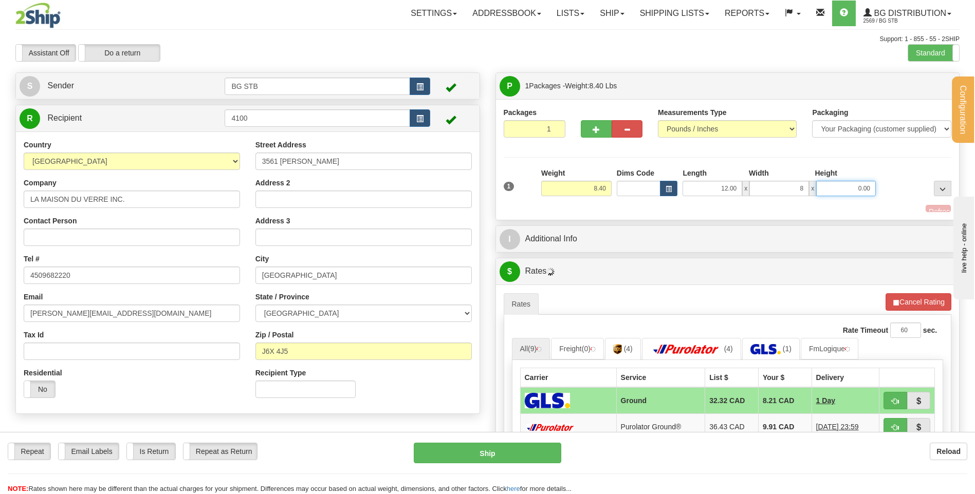
type input "8.00"
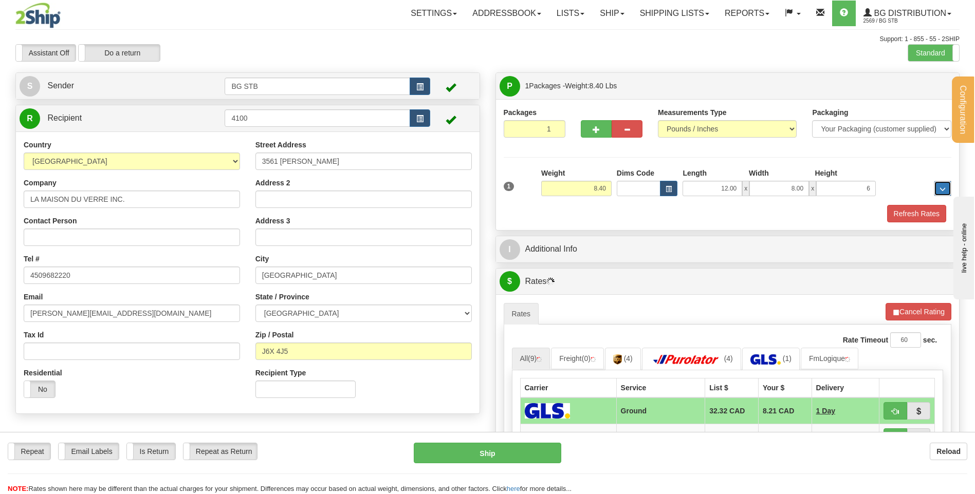
type input "6.00"
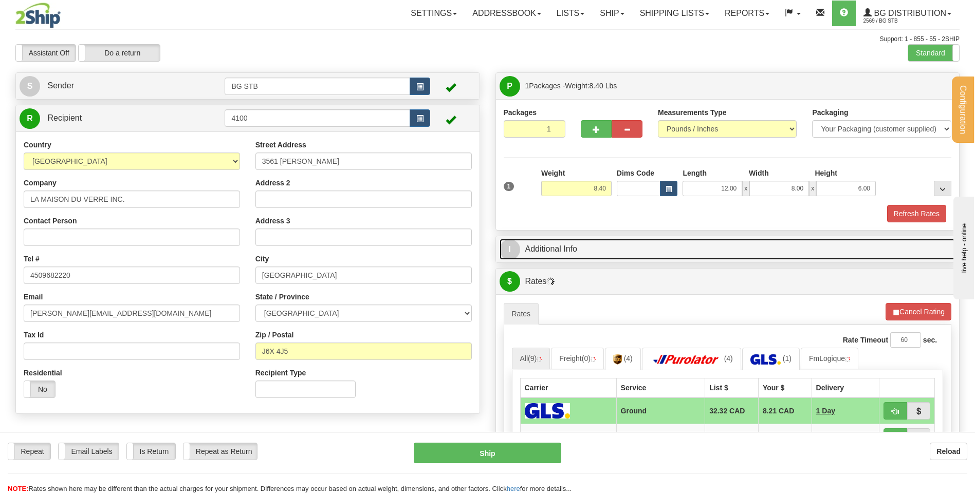
click at [616, 242] on link "I Additional Info" at bounding box center [727, 249] width 456 height 21
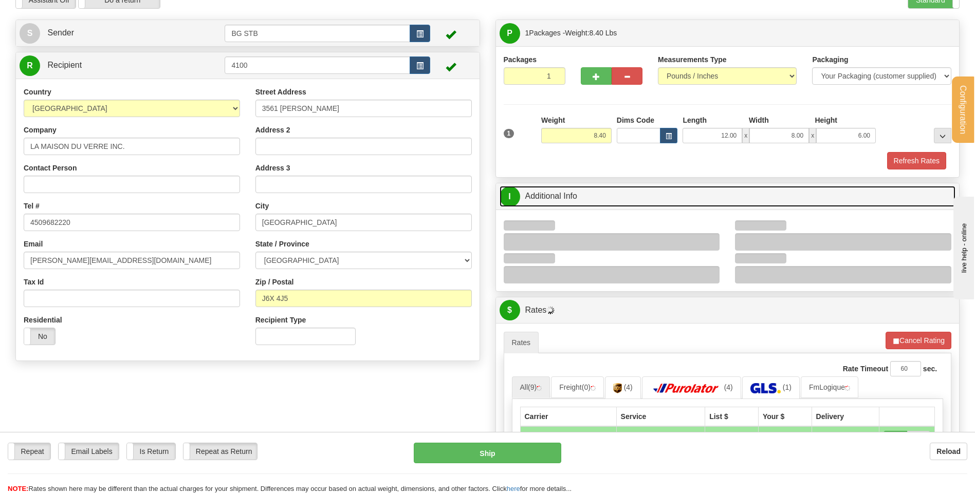
scroll to position [103, 0]
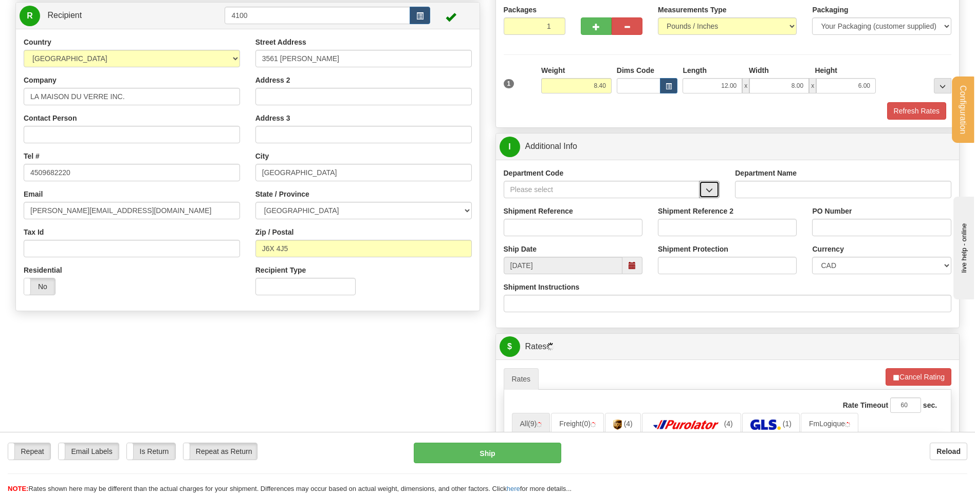
drag, startPoint x: 712, startPoint y: 188, endPoint x: 698, endPoint y: 195, distance: 15.4
click at [711, 188] on span "button" at bounding box center [709, 190] width 7 height 7
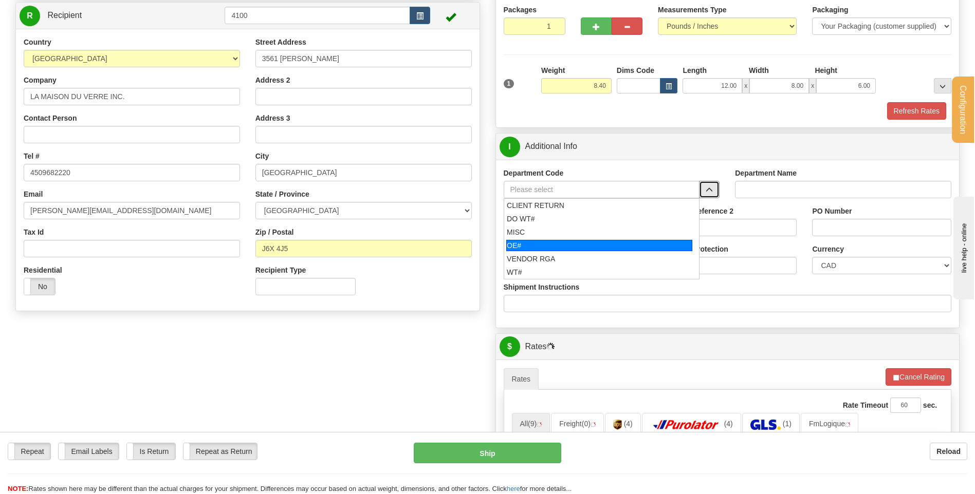
click at [601, 244] on div "OE#" at bounding box center [599, 245] width 186 height 11
type input "OE#"
type input "ORDERS"
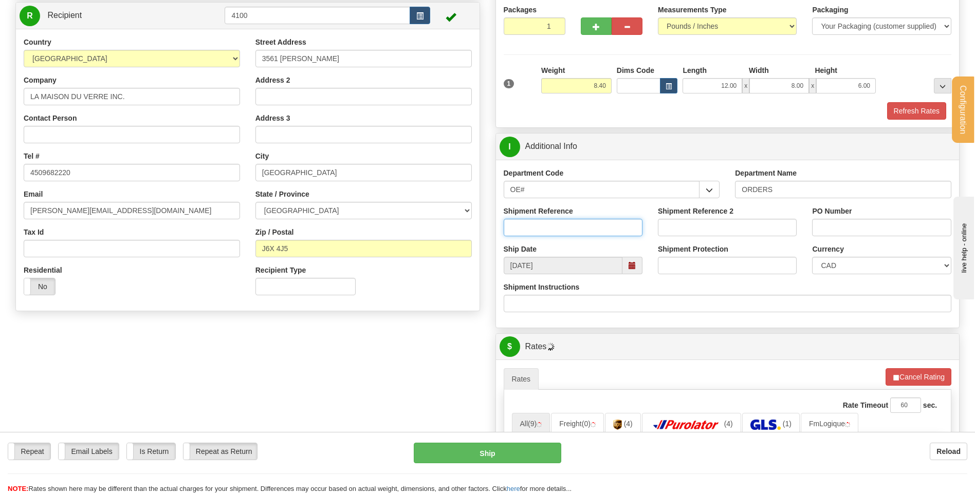
click at [600, 232] on input "Shipment Reference" at bounding box center [573, 227] width 139 height 17
type input "80004810-01"
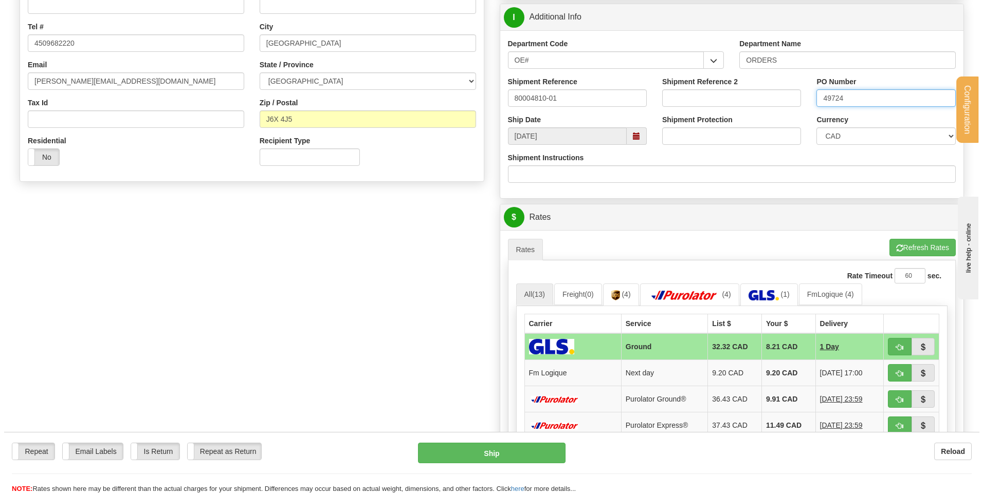
scroll to position [257, 0]
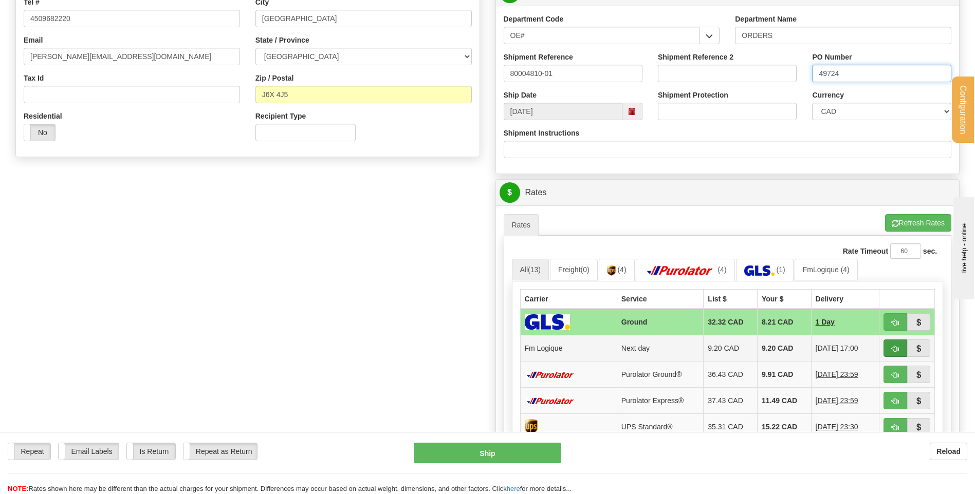
type input "49724"
click at [893, 346] on span "button" at bounding box center [895, 349] width 7 height 7
type input "jour"
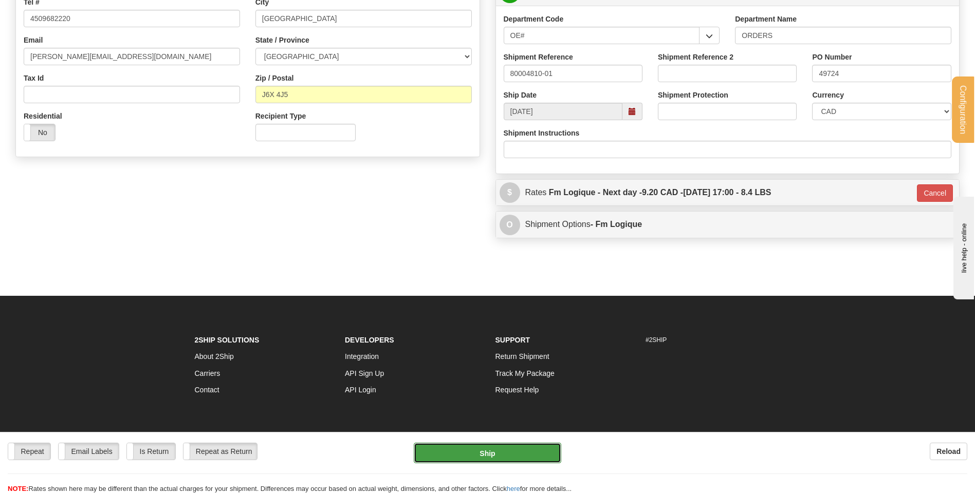
click at [490, 451] on button "Ship" at bounding box center [487, 453] width 147 height 21
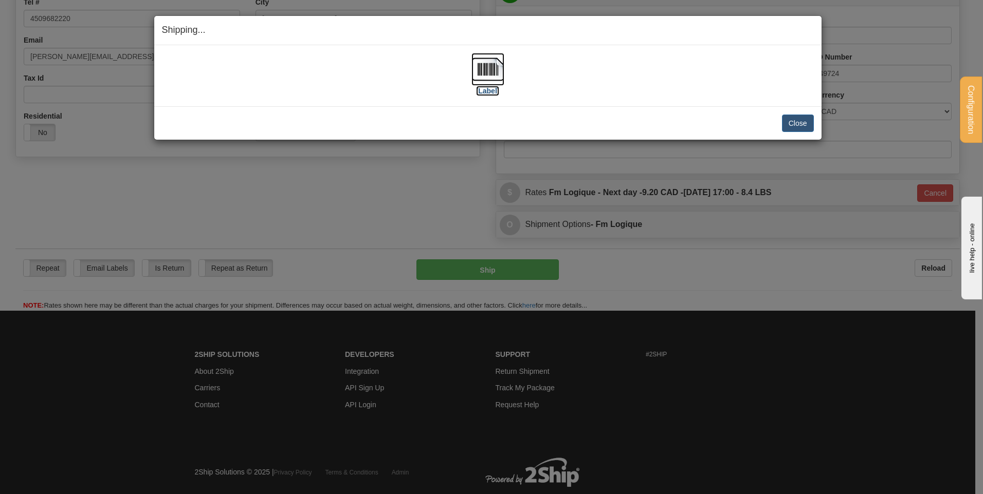
click at [480, 82] on img at bounding box center [487, 69] width 33 height 33
click at [800, 119] on button "Close" at bounding box center [798, 123] width 32 height 17
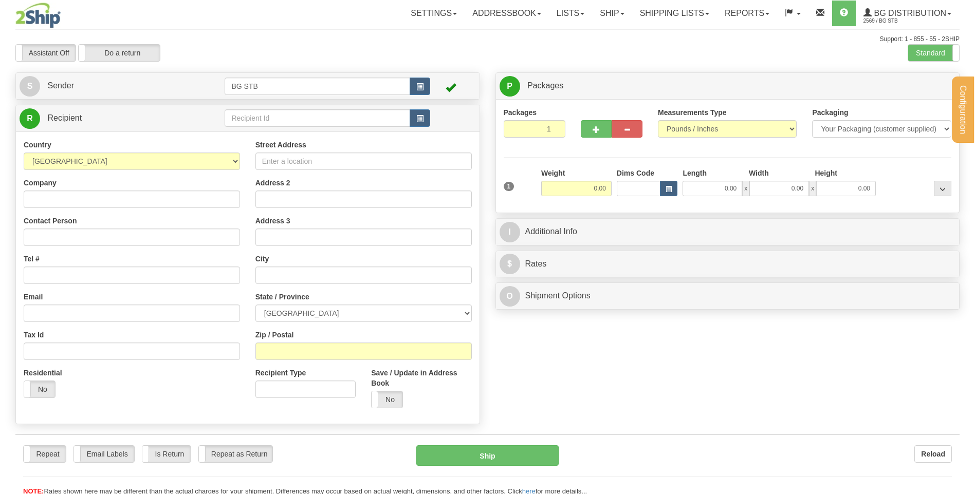
click at [283, 118] on div at bounding box center [487, 247] width 975 height 494
click at [283, 118] on div "Configuration My Configuration Panel Close Configure My Carriers" at bounding box center [487, 248] width 975 height 496
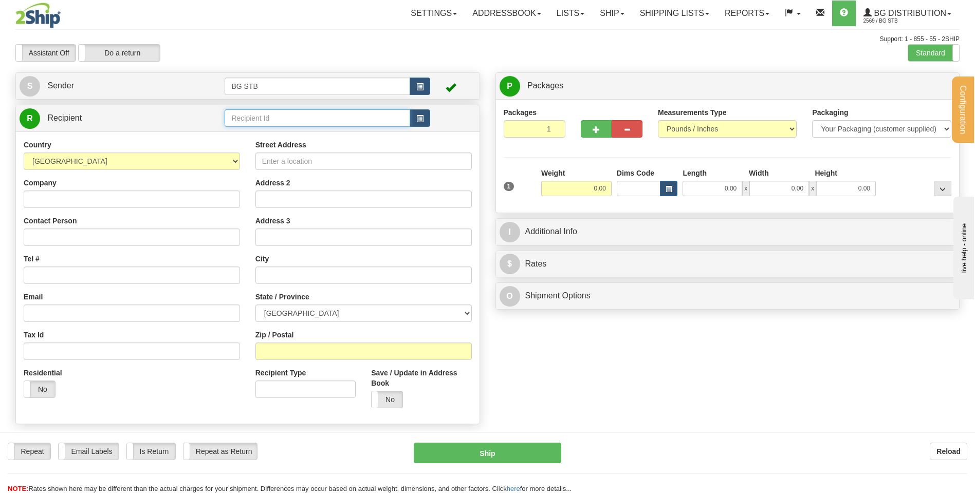
click at [283, 118] on input "text" at bounding box center [317, 117] width 185 height 17
type input "1009"
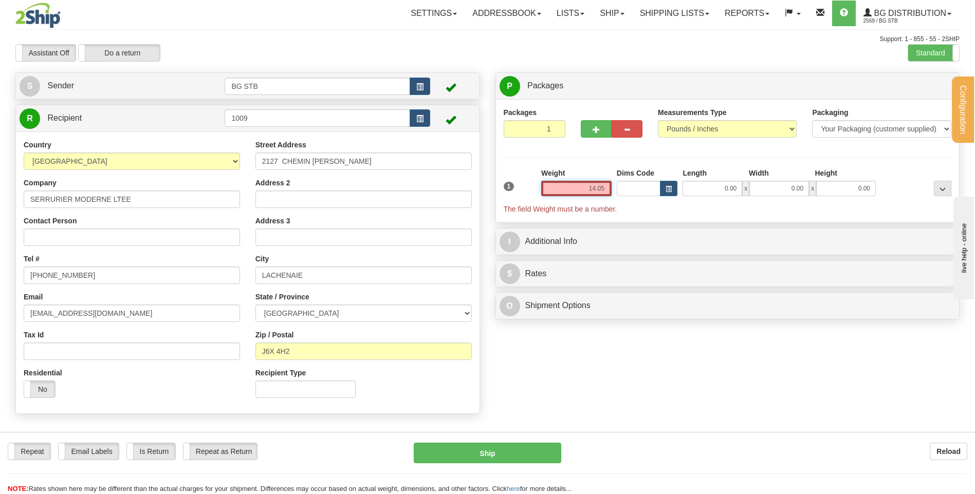
type input "14.05"
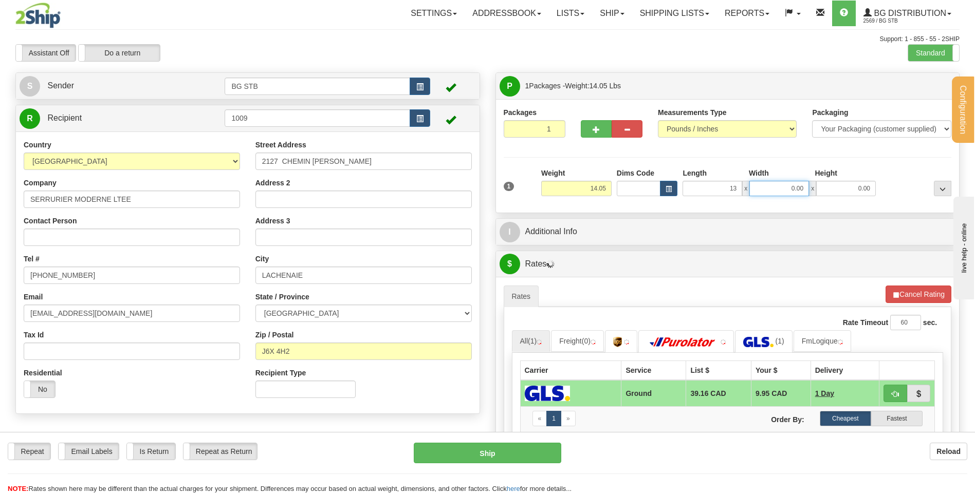
type input "13.00"
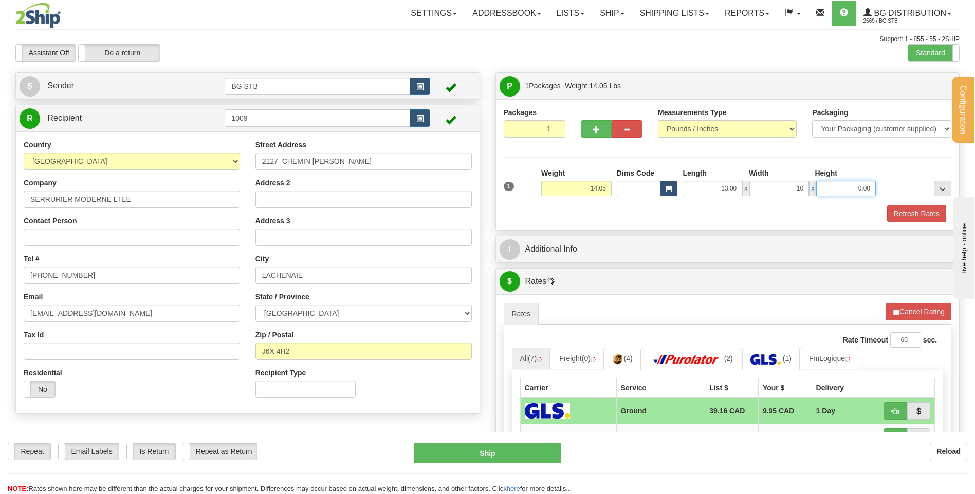
type input "10.00"
type input "13.00"
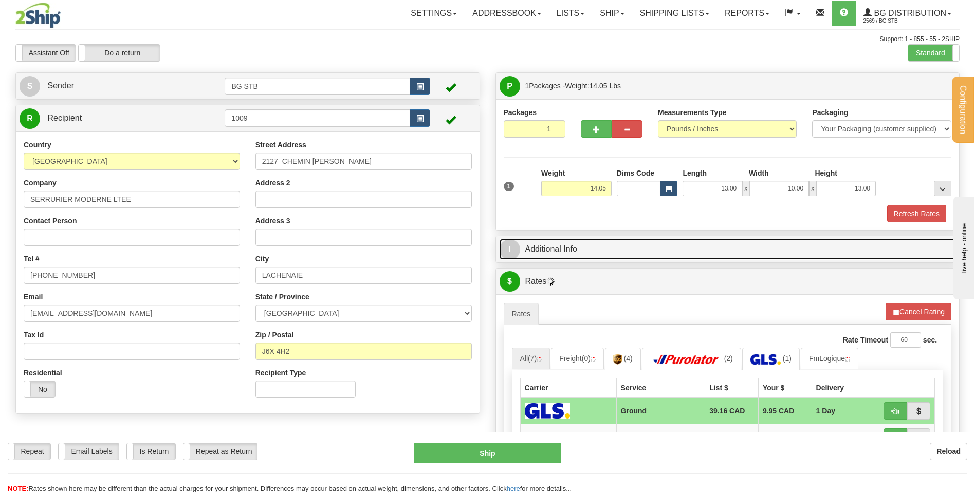
click at [565, 248] on link "I Additional Info" at bounding box center [727, 249] width 456 height 21
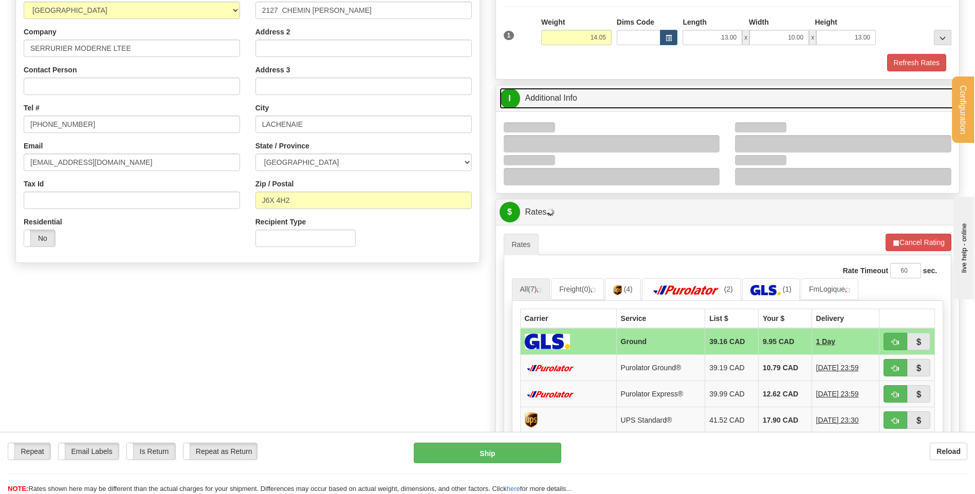
scroll to position [154, 0]
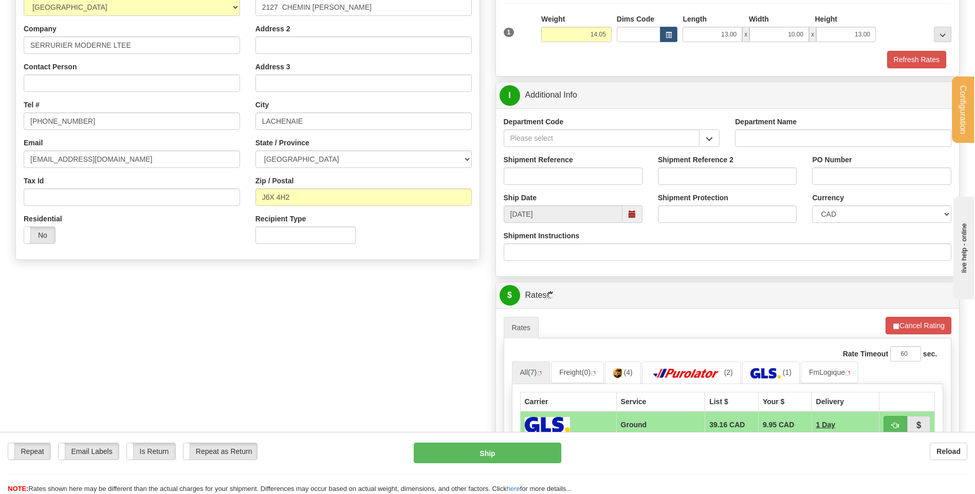
click at [710, 128] on div "Department Code" at bounding box center [612, 132] width 216 height 30
click at [718, 134] on button "button" at bounding box center [709, 137] width 21 height 17
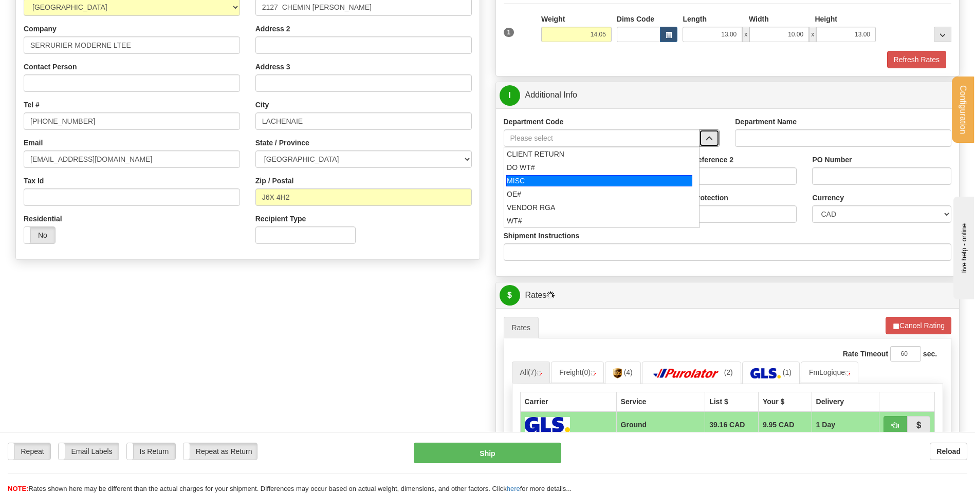
click at [582, 190] on li "OE#" at bounding box center [601, 194] width 195 height 13
type input "OE#"
type input "ORDERS"
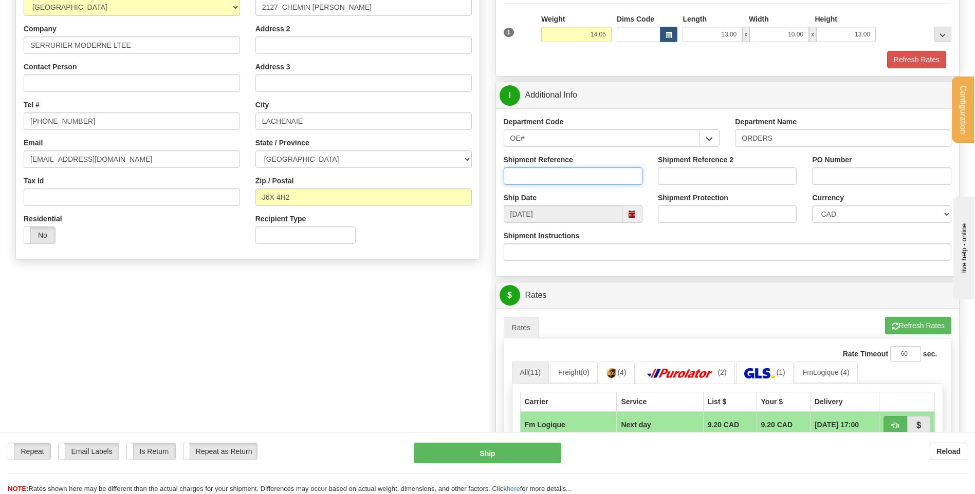
click at [576, 177] on input "Shipment Reference" at bounding box center [573, 176] width 139 height 17
type input "80004948-00"
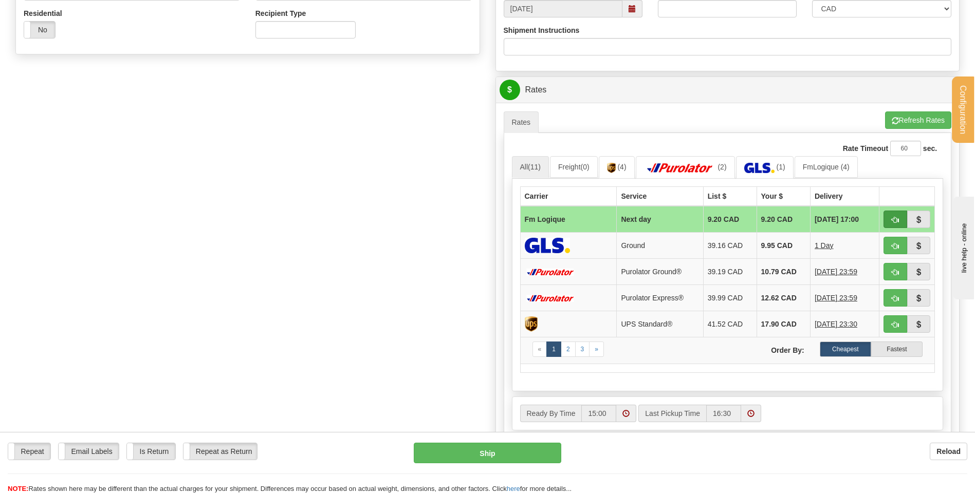
type input "5578"
click at [903, 217] on button "button" at bounding box center [895, 219] width 24 height 17
type input "jour"
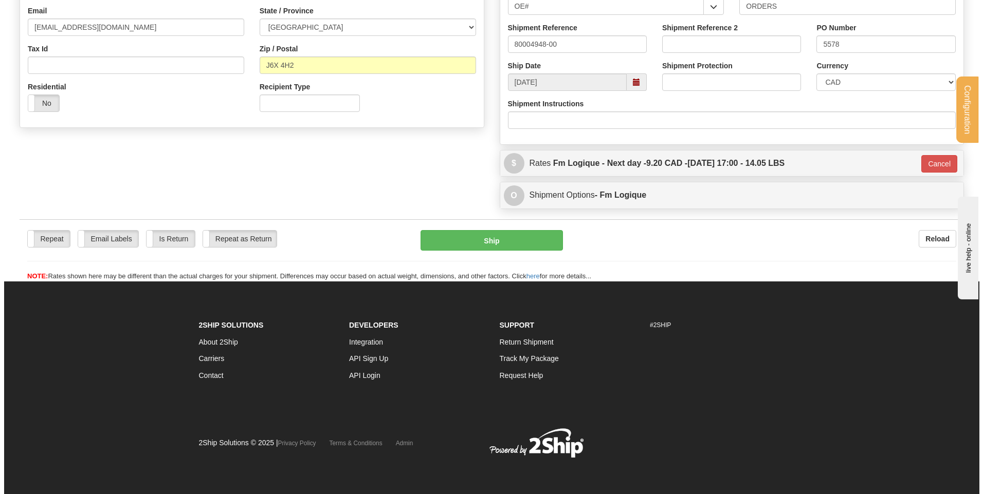
scroll to position [287, 0]
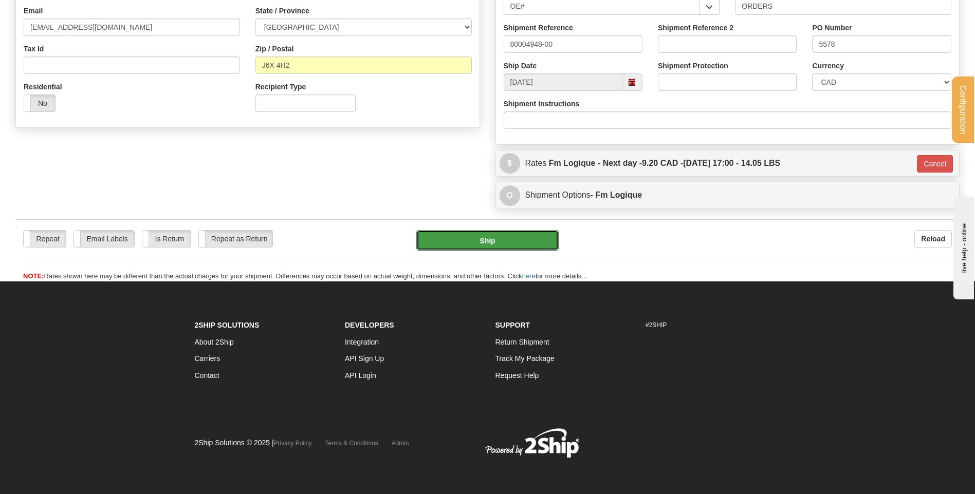
click at [465, 245] on button "Ship" at bounding box center [487, 240] width 142 height 21
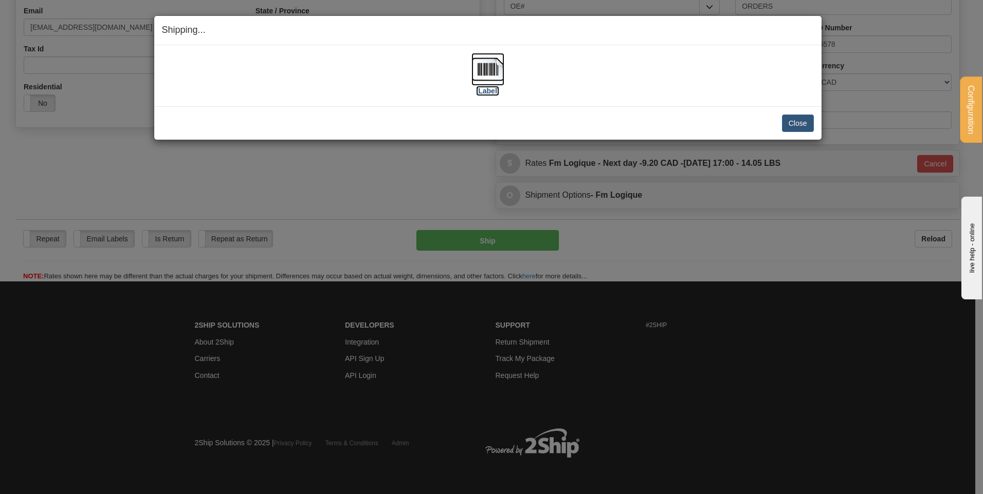
click at [485, 86] on label "[Label]" at bounding box center [488, 91] width 24 height 10
click at [810, 122] on button "Close" at bounding box center [798, 123] width 32 height 17
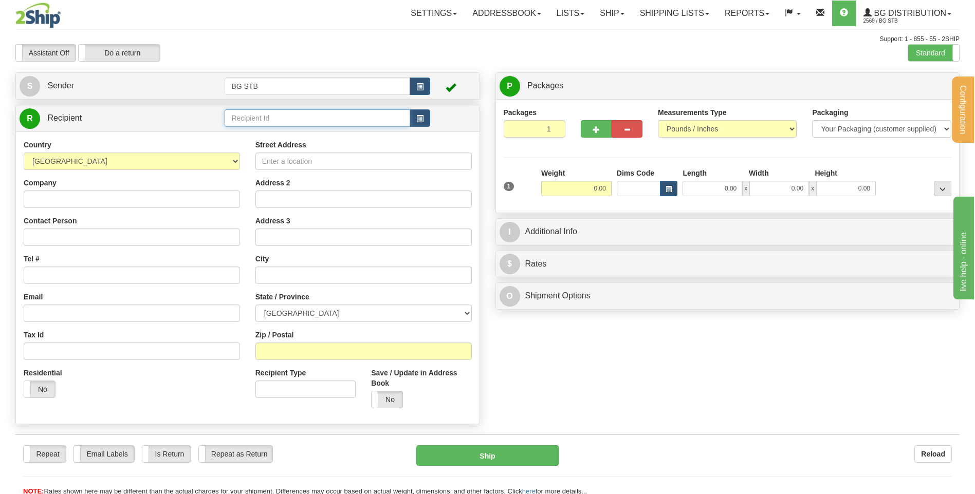
click at [321, 122] on input "text" at bounding box center [317, 117] width 185 height 17
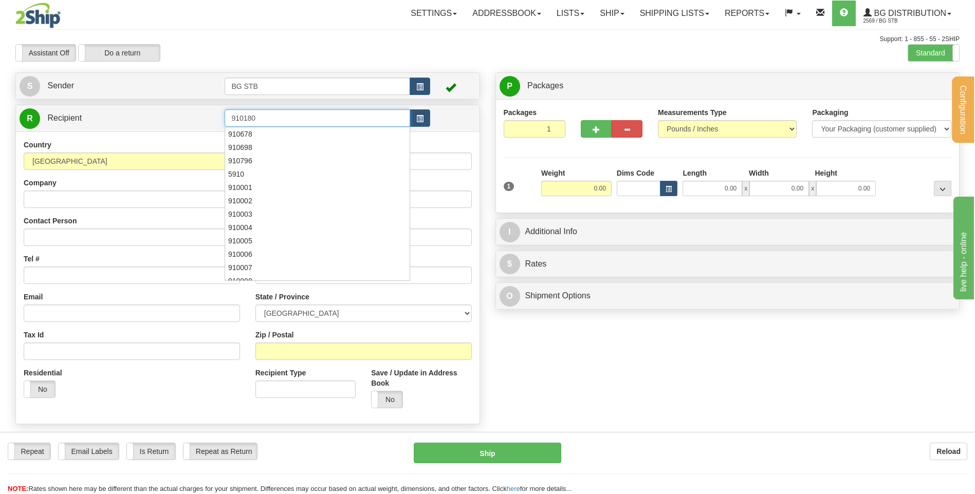
type input "910180"
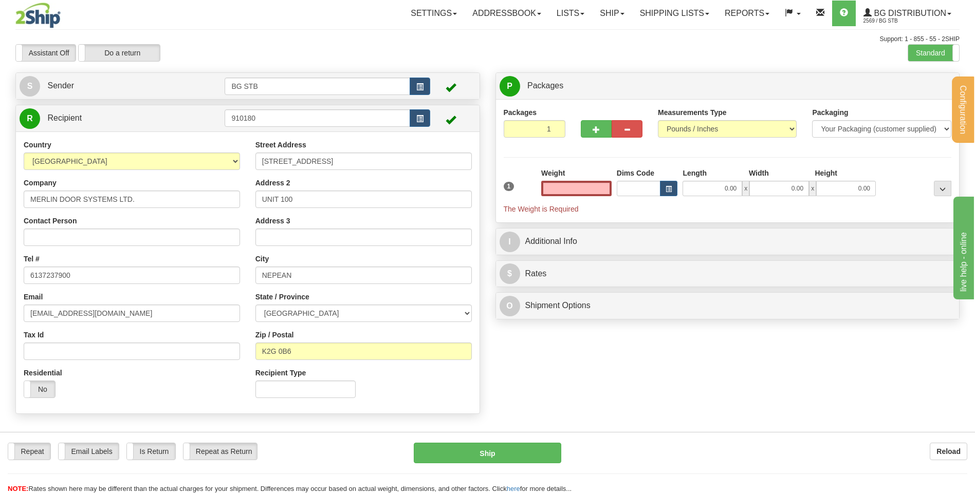
type input "0.00"
drag, startPoint x: 335, startPoint y: 172, endPoint x: 125, endPoint y: 166, distance: 210.2
click at [146, 166] on div "Country [GEOGRAPHIC_DATA] [GEOGRAPHIC_DATA] [GEOGRAPHIC_DATA] [GEOGRAPHIC_DATA]…" at bounding box center [248, 273] width 464 height 266
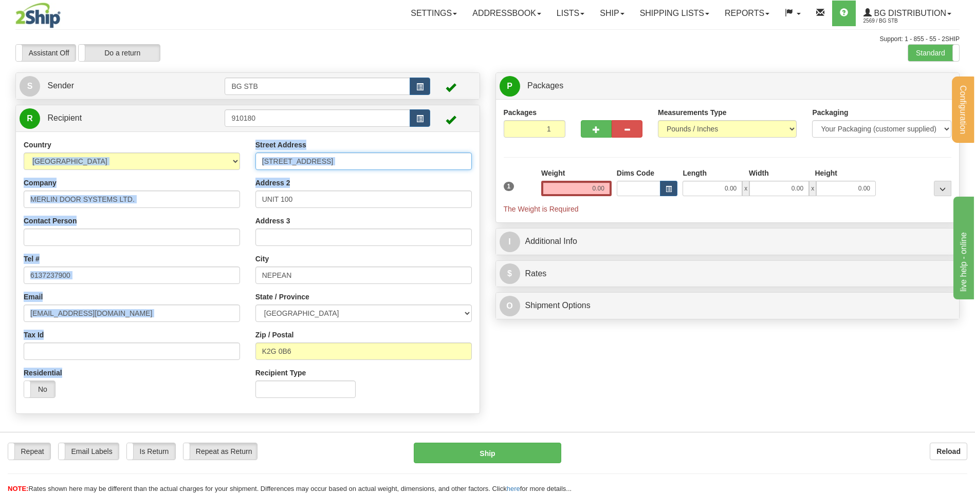
click at [399, 156] on input "[STREET_ADDRESS]" at bounding box center [363, 161] width 216 height 17
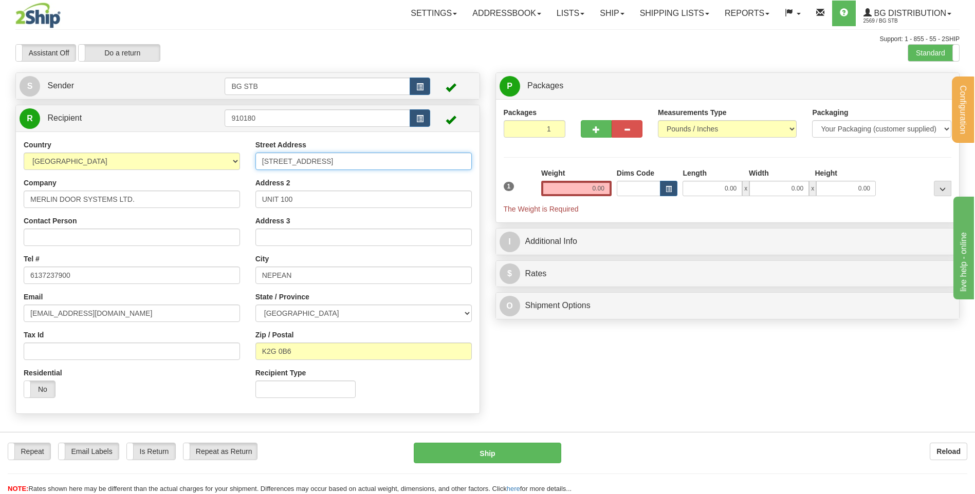
drag, startPoint x: 346, startPoint y: 154, endPoint x: 204, endPoint y: 165, distance: 142.3
click at [204, 165] on div "Country [GEOGRAPHIC_DATA] [GEOGRAPHIC_DATA] [GEOGRAPHIC_DATA] [GEOGRAPHIC_DATA]…" at bounding box center [248, 273] width 464 height 266
type input "[STREET_ADDRESS][PERSON_NAME]"
drag, startPoint x: 308, startPoint y: 198, endPoint x: 245, endPoint y: 197, distance: 63.2
click at [245, 197] on div "Country [GEOGRAPHIC_DATA] [GEOGRAPHIC_DATA] [GEOGRAPHIC_DATA] [GEOGRAPHIC_DATA]…" at bounding box center [248, 273] width 464 height 266
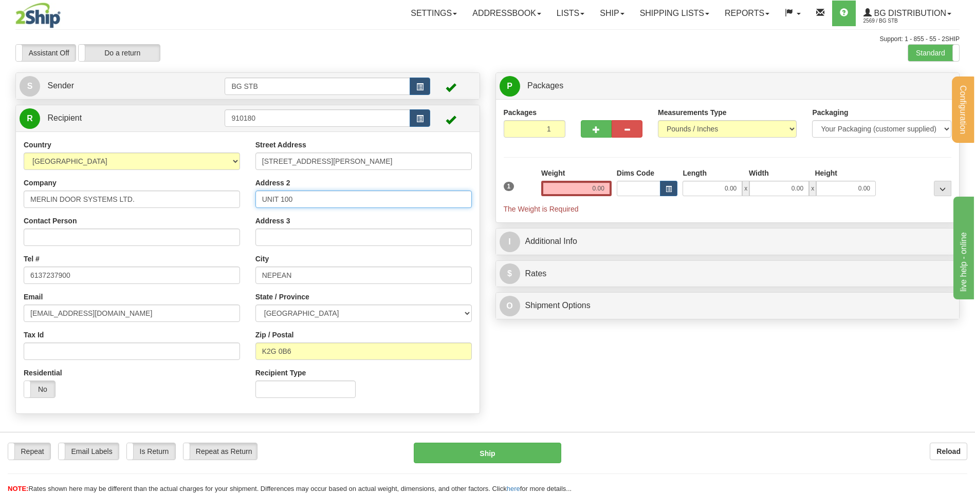
click at [312, 198] on input "UNIT 100" at bounding box center [363, 199] width 216 height 17
click at [309, 198] on input "UNIT 100" at bounding box center [363, 199] width 216 height 17
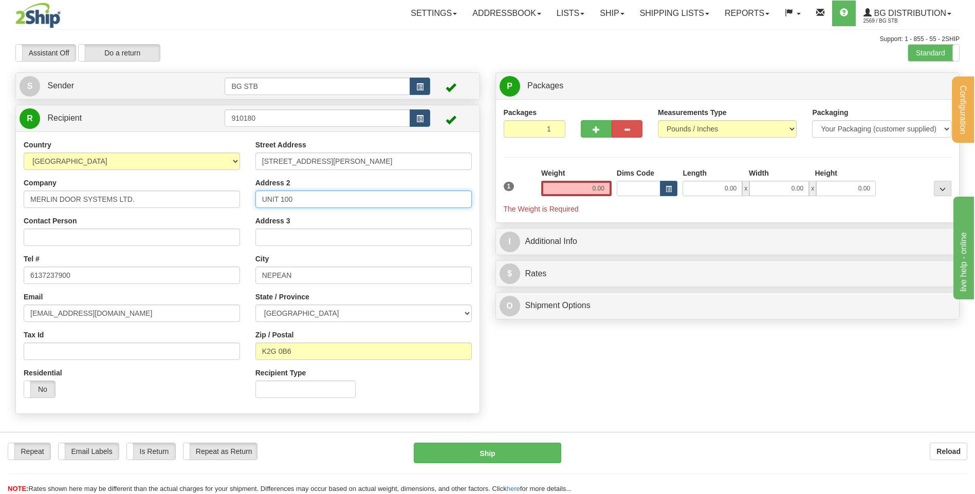
click at [309, 198] on input "UNIT 100" at bounding box center [363, 199] width 216 height 17
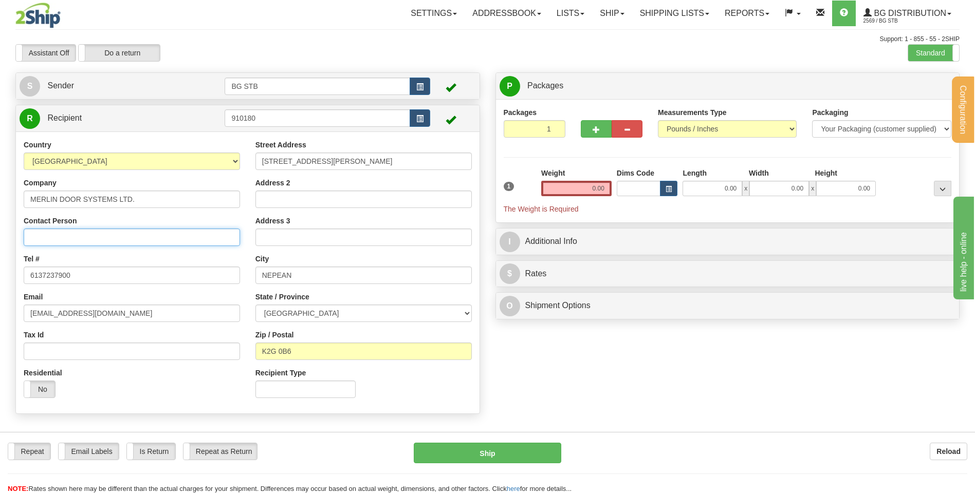
click at [52, 242] on input "Contact Person" at bounding box center [132, 237] width 216 height 17
type input "ATTN : MARIO BEULNE"
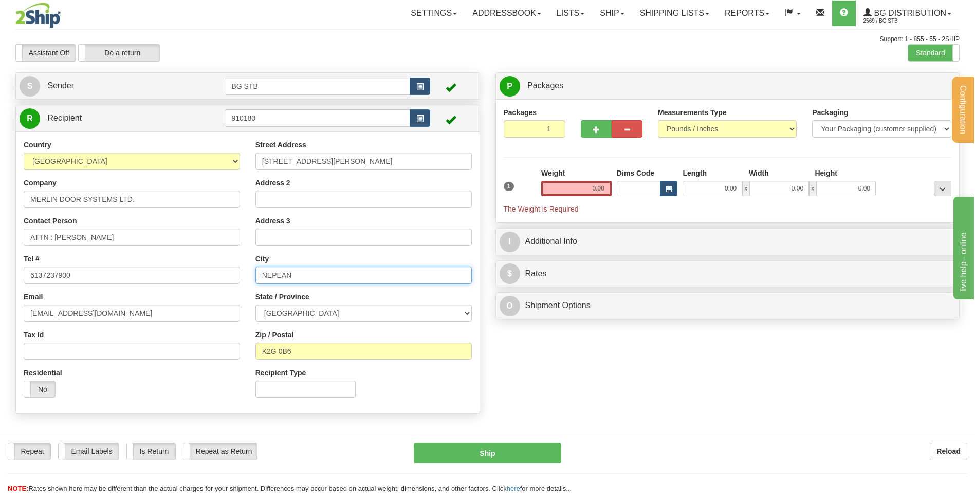
drag, startPoint x: 314, startPoint y: 271, endPoint x: 228, endPoint y: 278, distance: 86.1
click at [234, 275] on div "Country AFGHANISTAN ALAND ISLANDS ALBANIA ALGERIA AMERICAN SAMOA ANDORRA ANGOLA…" at bounding box center [248, 273] width 464 height 266
type input "OTTAWA"
drag, startPoint x: 304, startPoint y: 354, endPoint x: 267, endPoint y: 351, distance: 37.6
click at [267, 351] on input "K2G 0B6" at bounding box center [363, 351] width 216 height 17
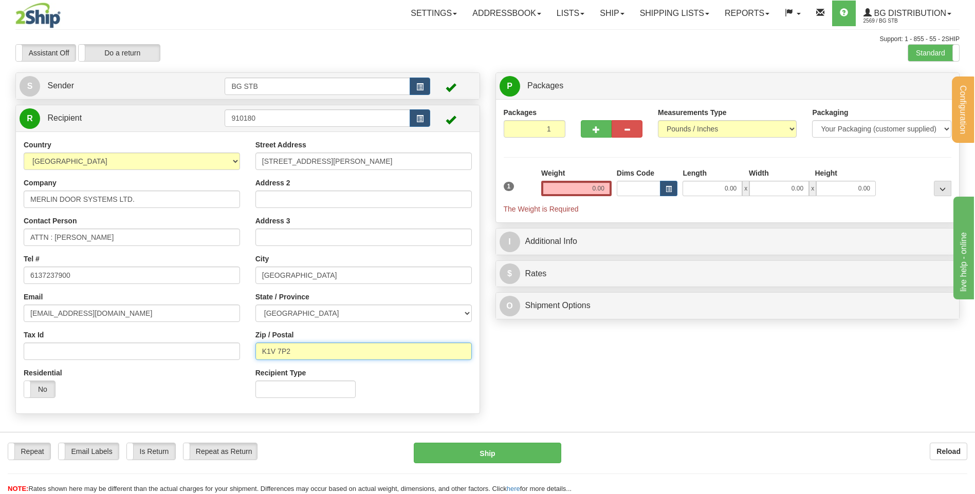
type input "K1V 7P2"
click at [556, 190] on input "0.00" at bounding box center [576, 188] width 70 height 15
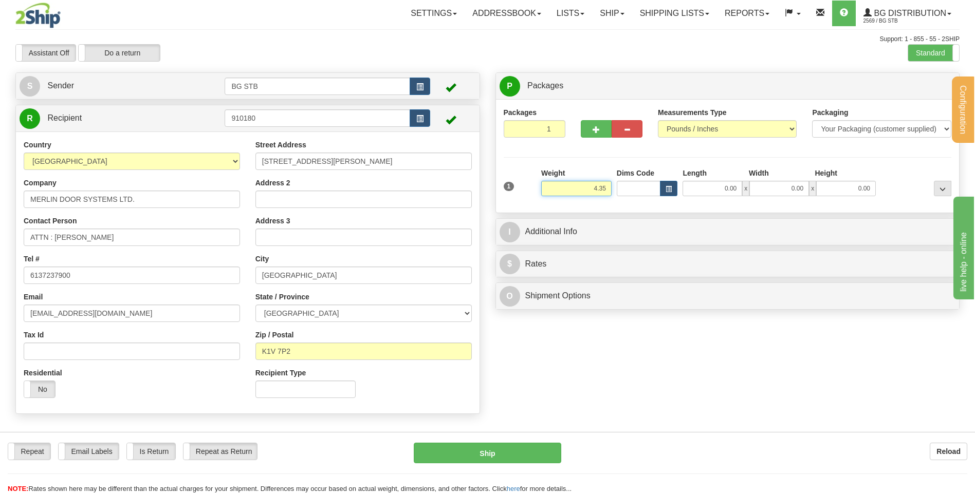
type input "4.35"
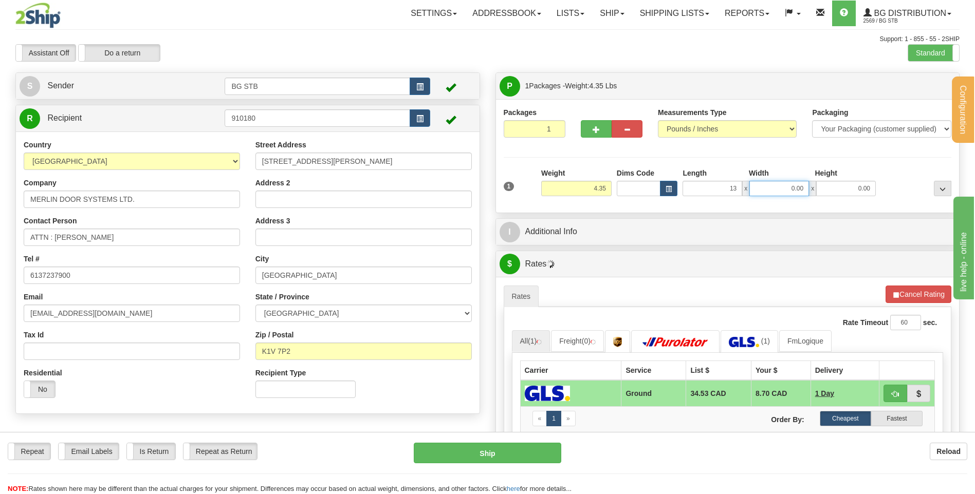
type input "13.00"
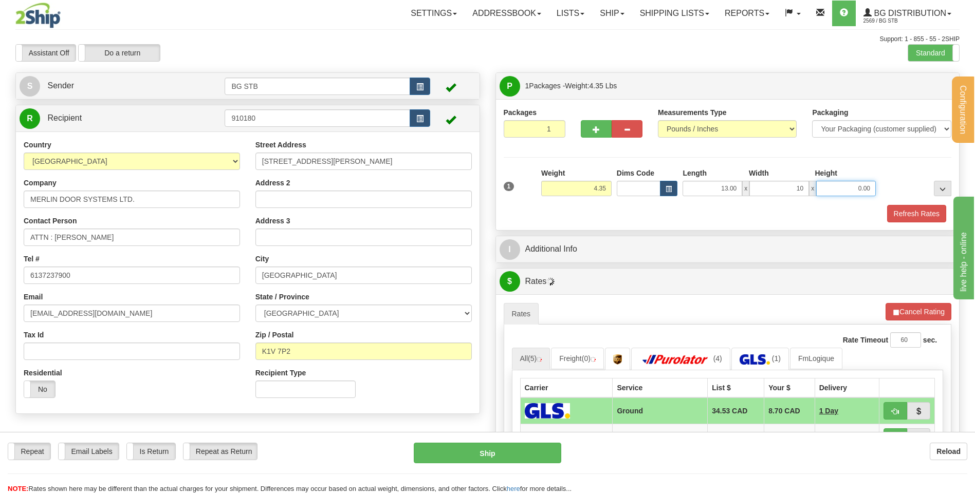
type input "10.00"
type input "13"
type input "13.00"
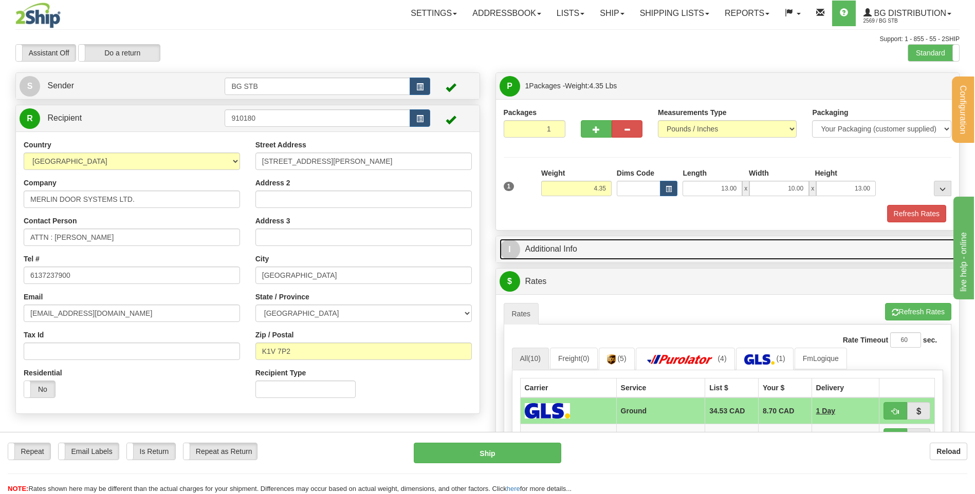
click at [563, 259] on link "I Additional Info" at bounding box center [727, 249] width 456 height 21
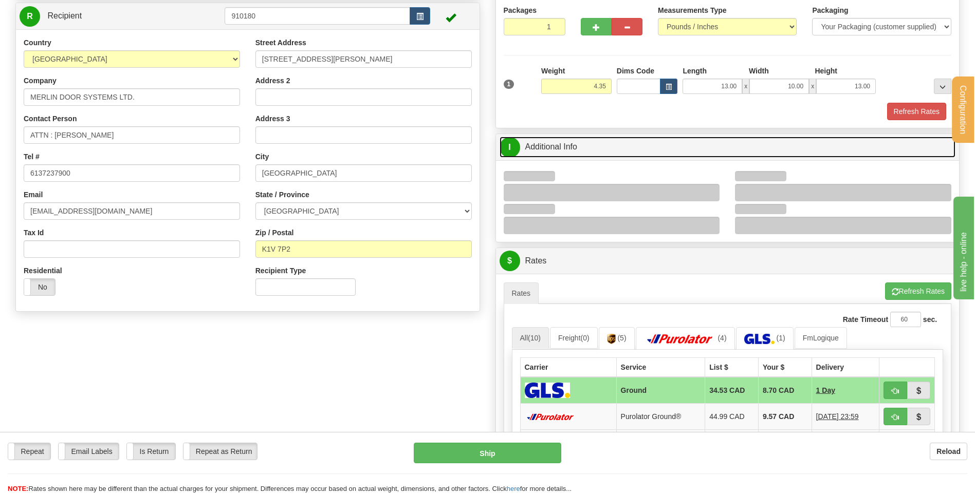
scroll to position [103, 0]
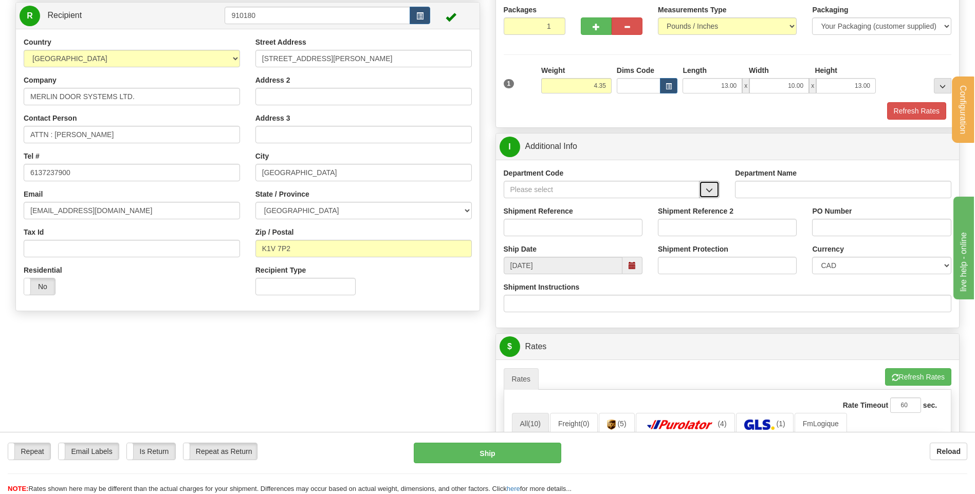
click at [707, 195] on button "button" at bounding box center [709, 189] width 21 height 17
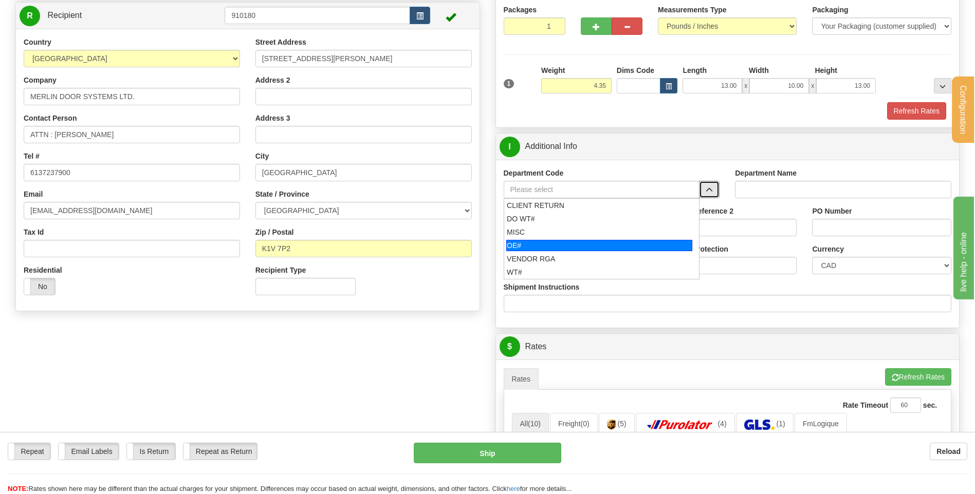
click at [598, 242] on div "OE#" at bounding box center [599, 245] width 186 height 11
type input "OE#"
type input "ORDERS"
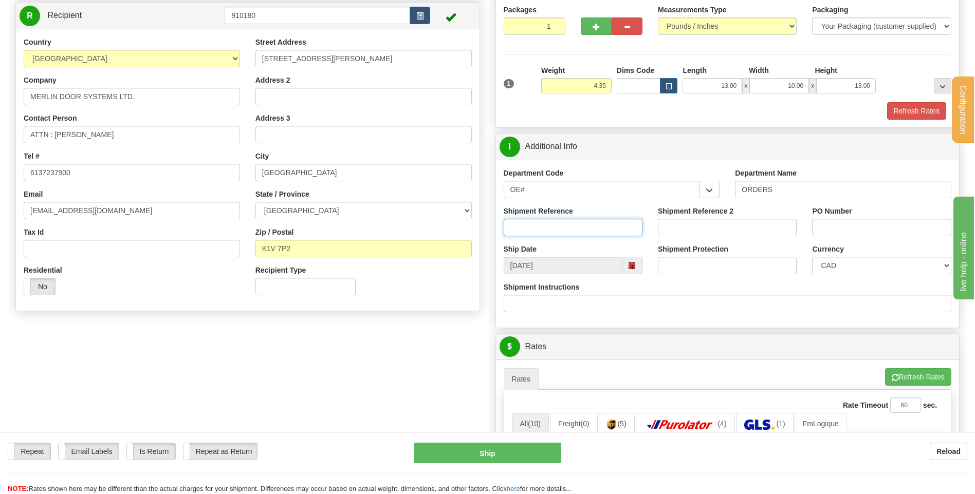
click at [593, 226] on input "Shipment Reference" at bounding box center [573, 227] width 139 height 17
type input "80004950-00"
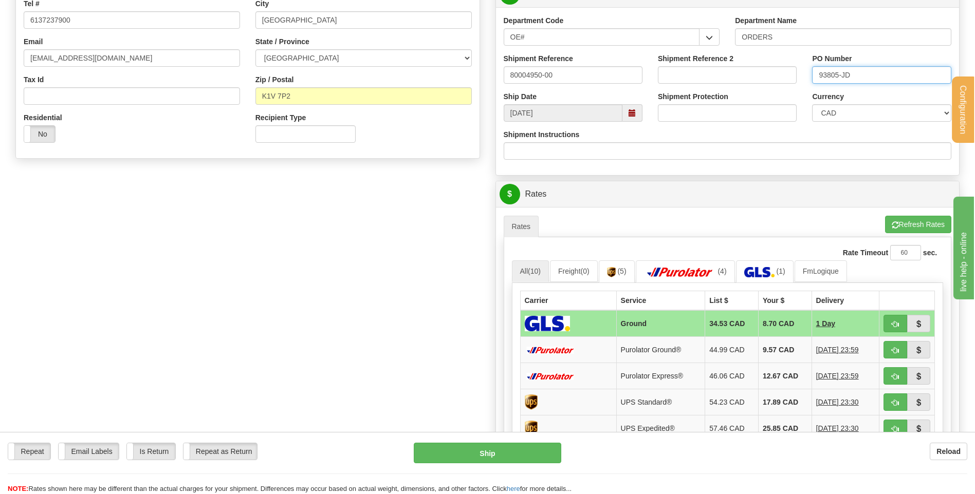
scroll to position [308, 0]
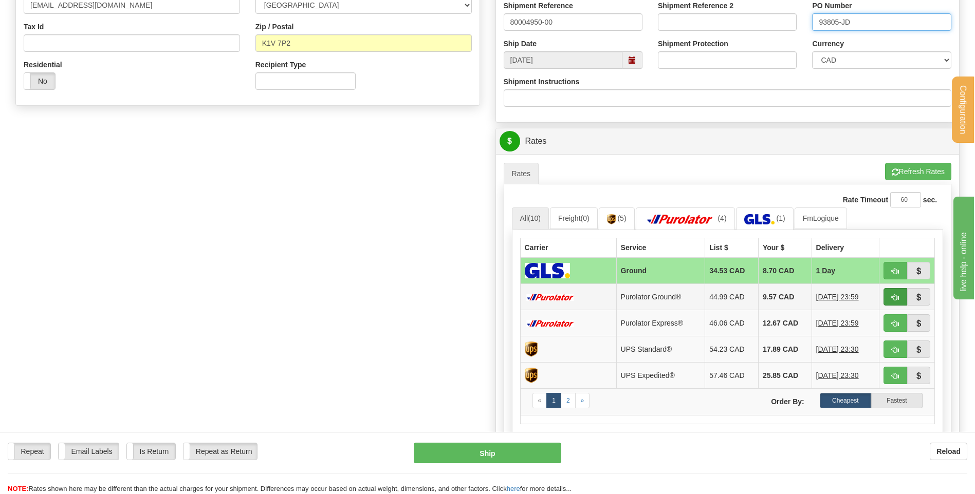
type input "93805-JD"
click at [890, 296] on button "button" at bounding box center [895, 296] width 24 height 17
type input "260"
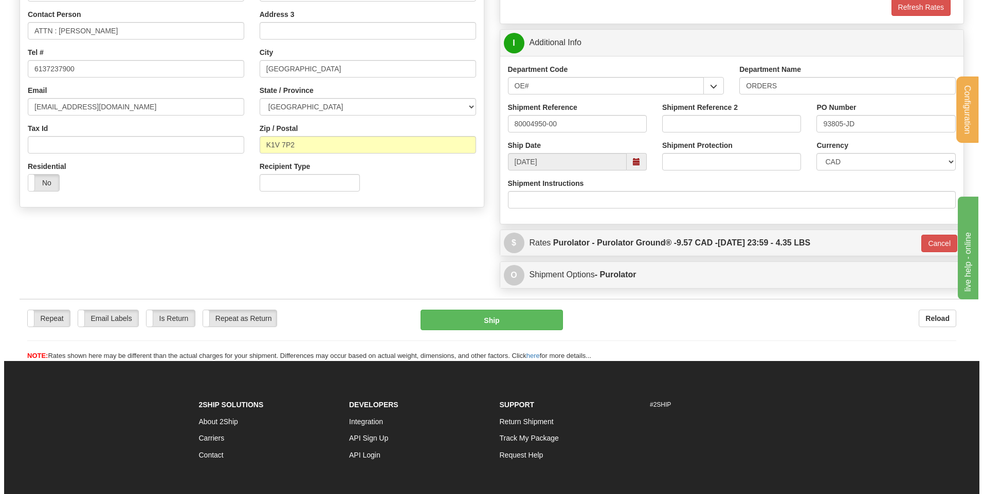
scroll to position [206, 0]
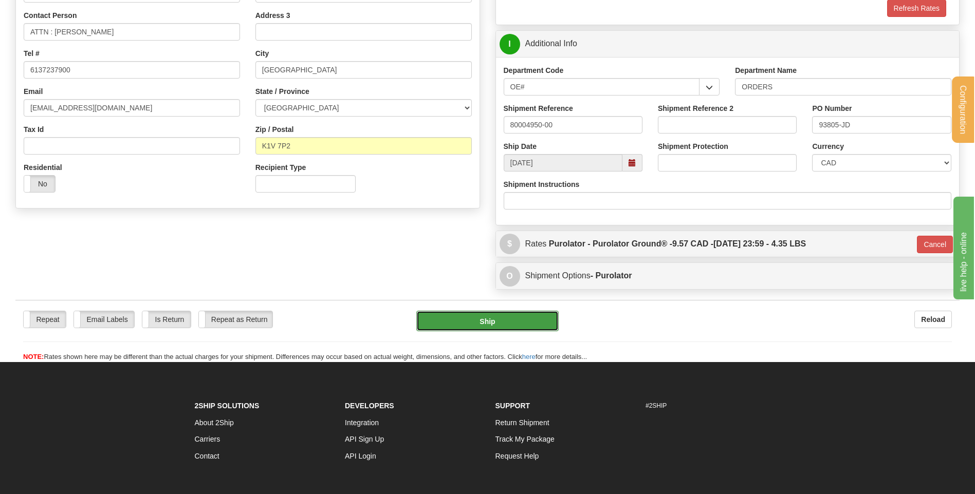
click at [446, 323] on button "Ship" at bounding box center [487, 321] width 142 height 21
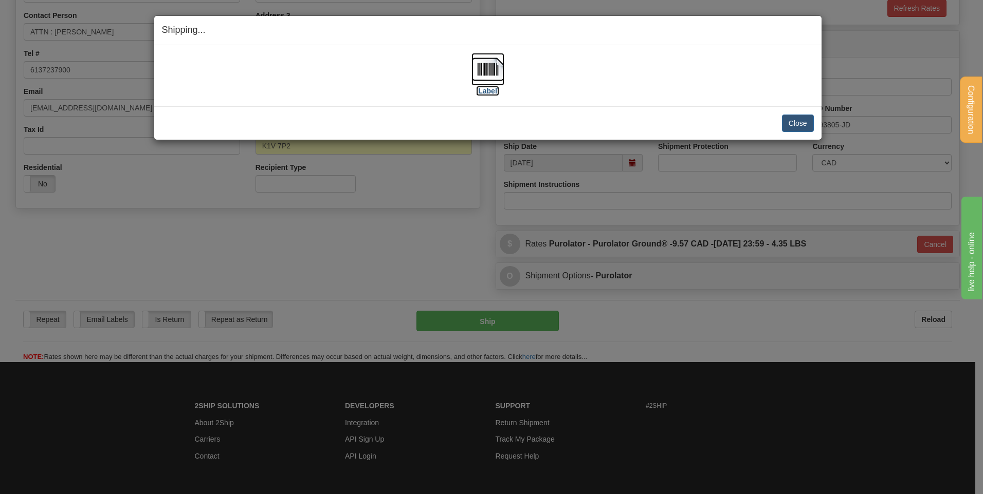
click at [490, 78] on img at bounding box center [487, 69] width 33 height 33
click at [797, 116] on div "Close [PERSON_NAME] Shipment and Quit Pickup Quit Pickup ONLY" at bounding box center [487, 122] width 667 height 33
click at [797, 118] on button "Close" at bounding box center [798, 123] width 32 height 17
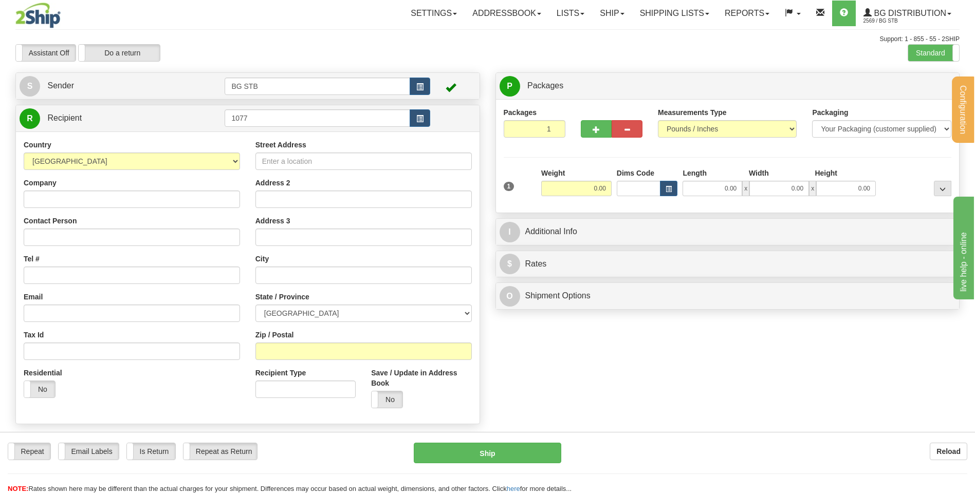
type input "1077"
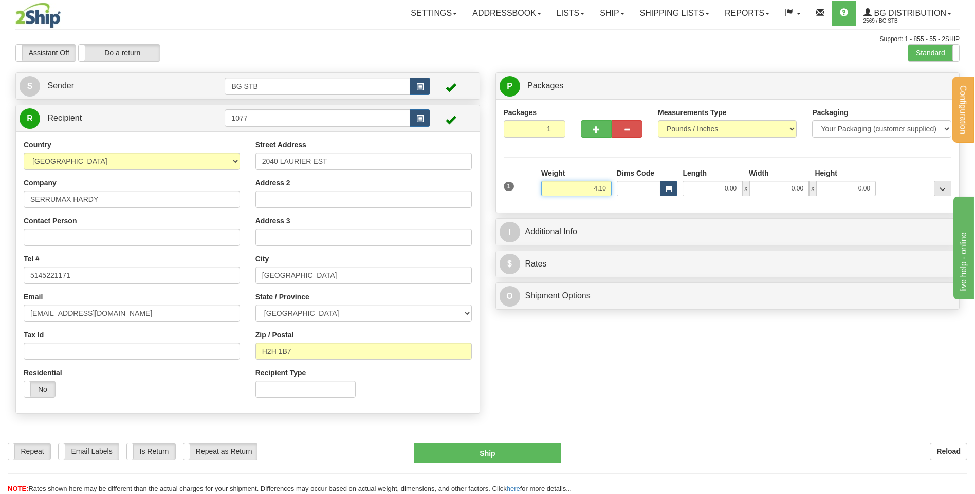
type input "4.10"
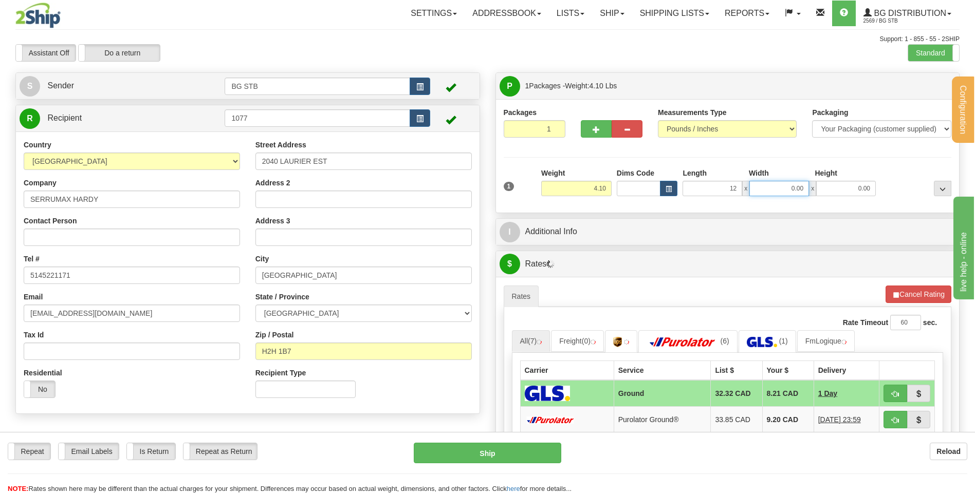
type input "12.00"
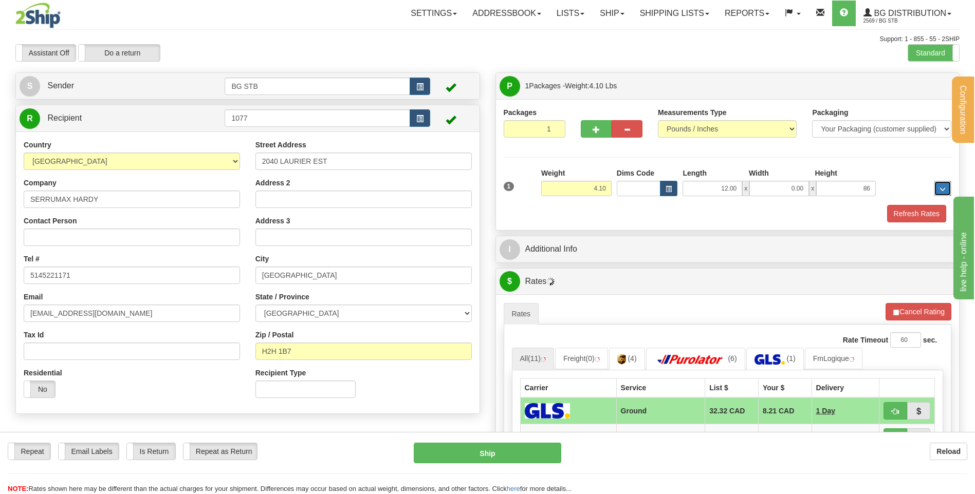
type input "86.00"
drag, startPoint x: 866, startPoint y: 188, endPoint x: 881, endPoint y: 187, distance: 14.4
click at [881, 187] on div "1 Weight 4.10 Dims Code x x" at bounding box center [727, 186] width 453 height 36
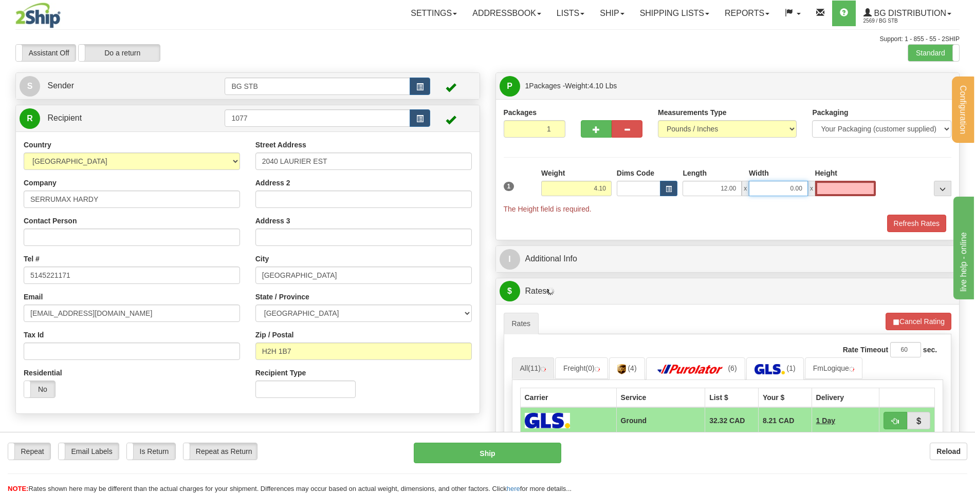
click at [784, 182] on input "0.00" at bounding box center [778, 188] width 59 height 15
type input "0.00"
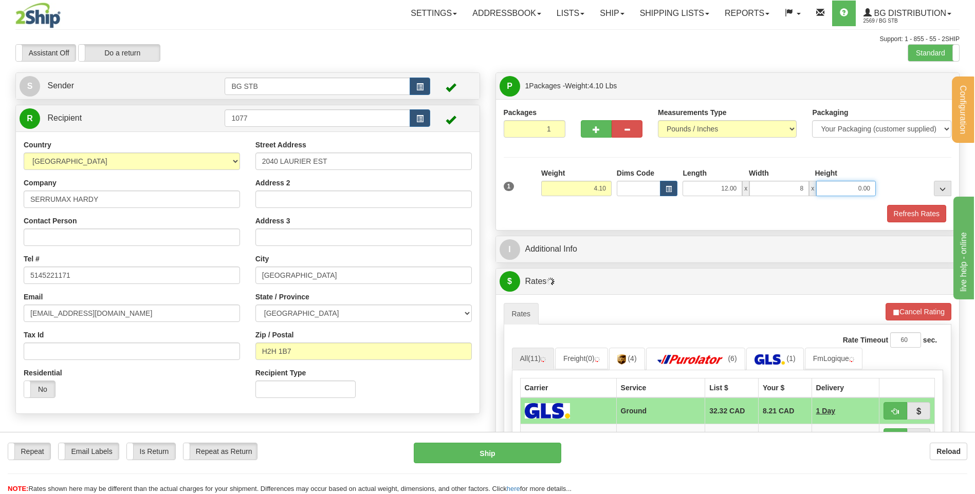
type input "8.00"
type input "6.00"
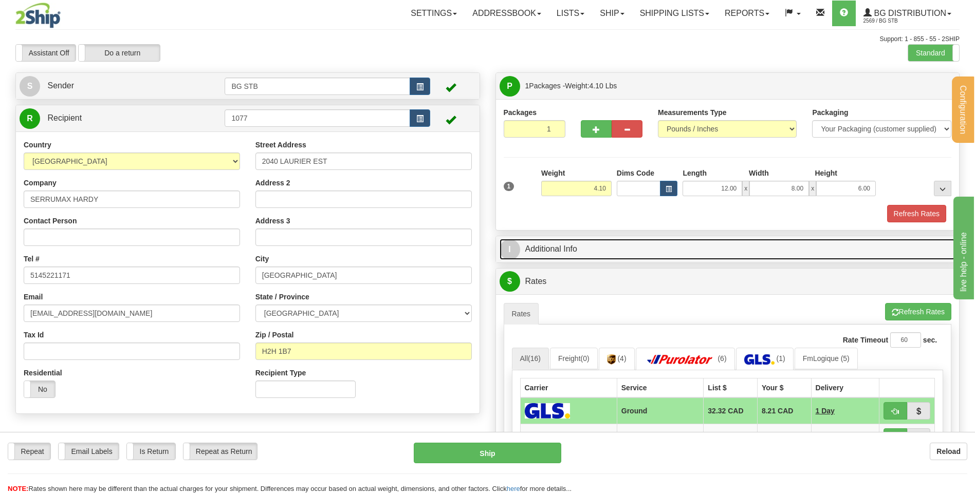
click at [698, 257] on link "I Additional Info" at bounding box center [727, 249] width 456 height 21
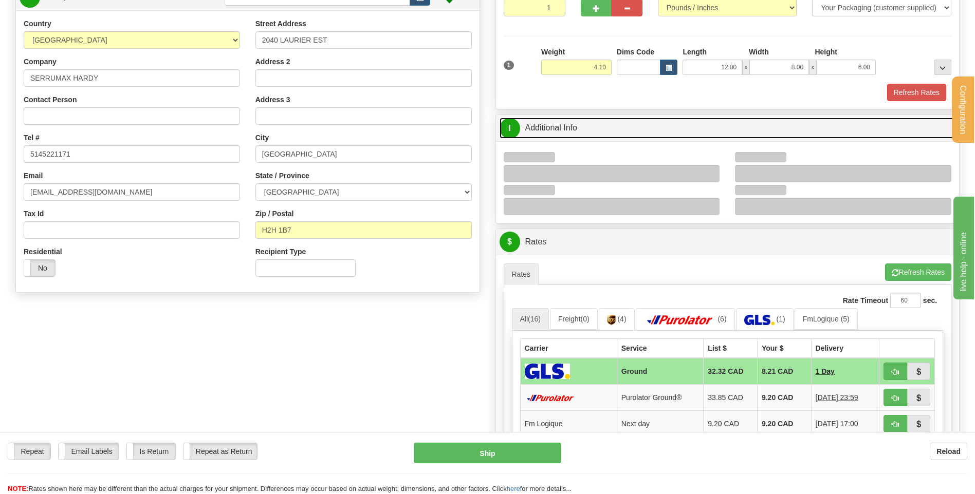
scroll to position [154, 0]
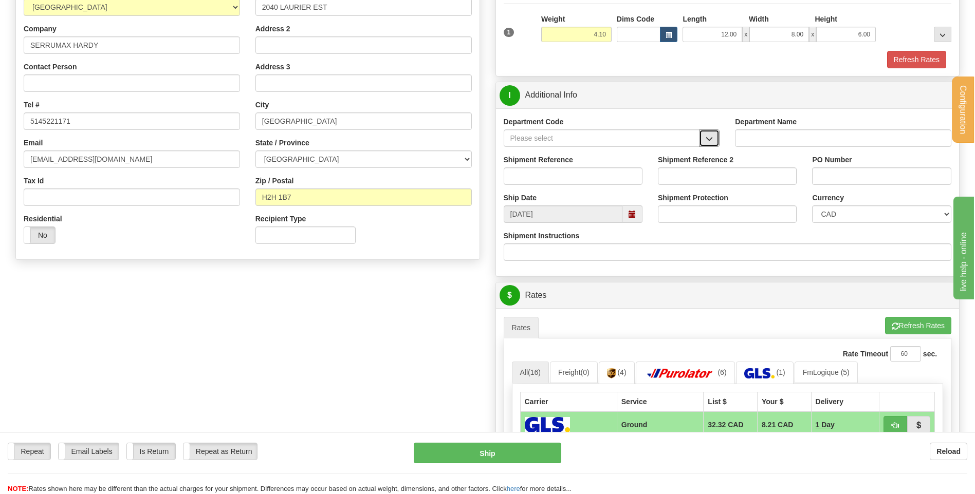
click at [707, 136] on span "button" at bounding box center [709, 139] width 7 height 7
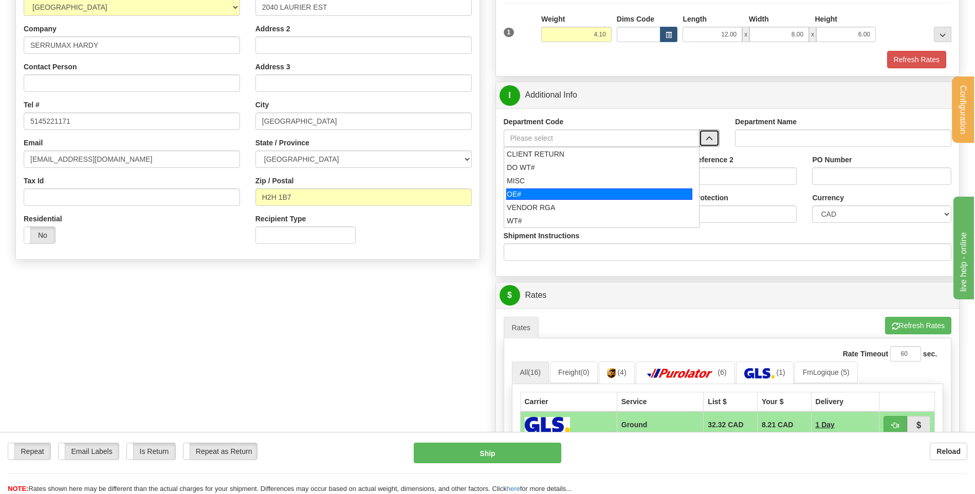
click at [544, 192] on div "OE#" at bounding box center [599, 194] width 186 height 11
type input "OE#"
type input "ORDERS"
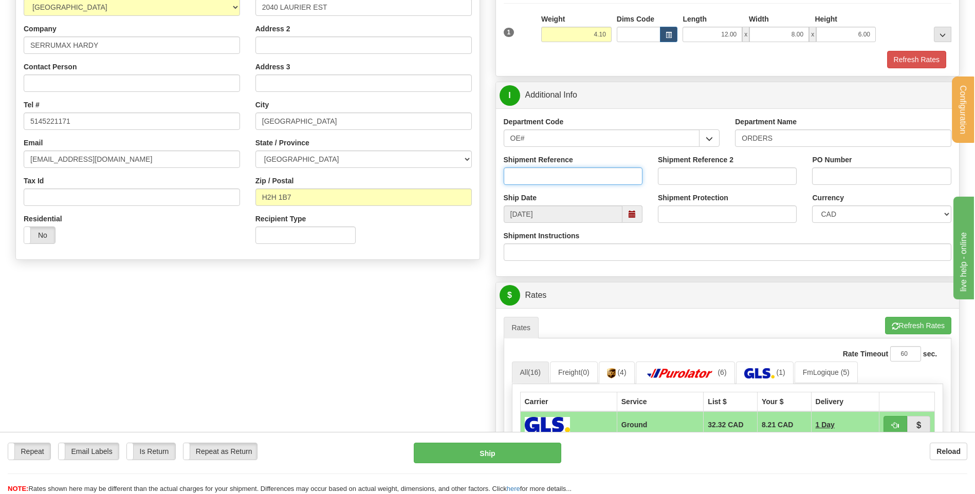
click at [548, 180] on input "Shipment Reference" at bounding box center [573, 176] width 139 height 17
click at [552, 174] on input "80004783-02 // -01" at bounding box center [573, 176] width 139 height 17
click at [578, 180] on input "80004783-01 // -01" at bounding box center [573, 176] width 139 height 17
type input "80004783-01 // -02"
click at [875, 175] on input "PO Number" at bounding box center [881, 176] width 139 height 17
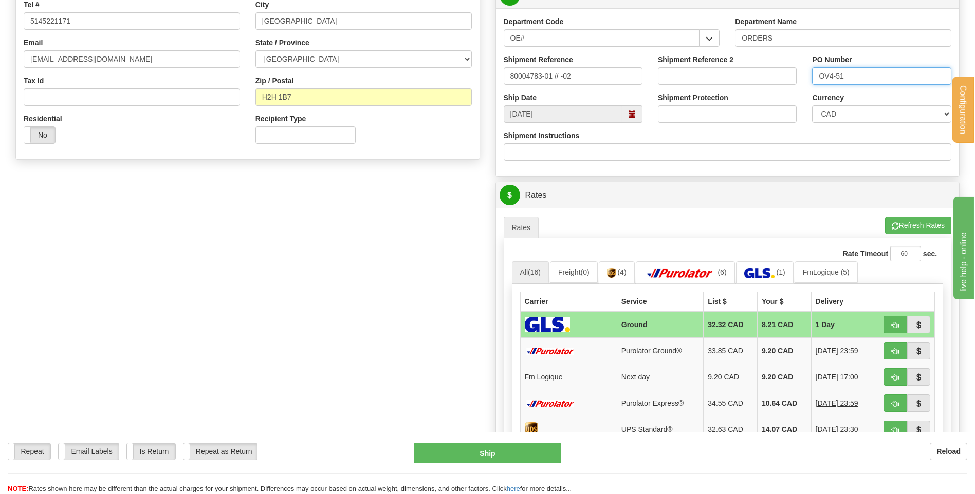
scroll to position [360, 0]
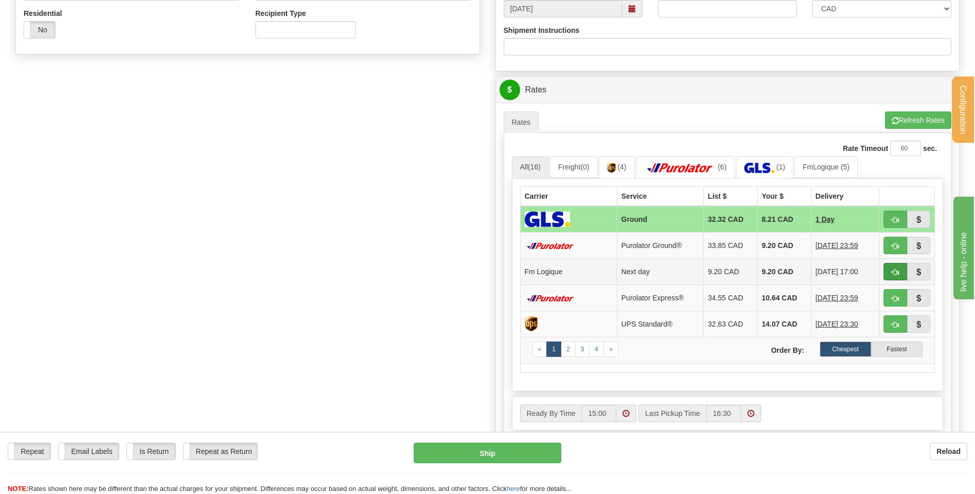
type input "OV4-51"
click at [887, 271] on button "button" at bounding box center [895, 271] width 24 height 17
type input "jour"
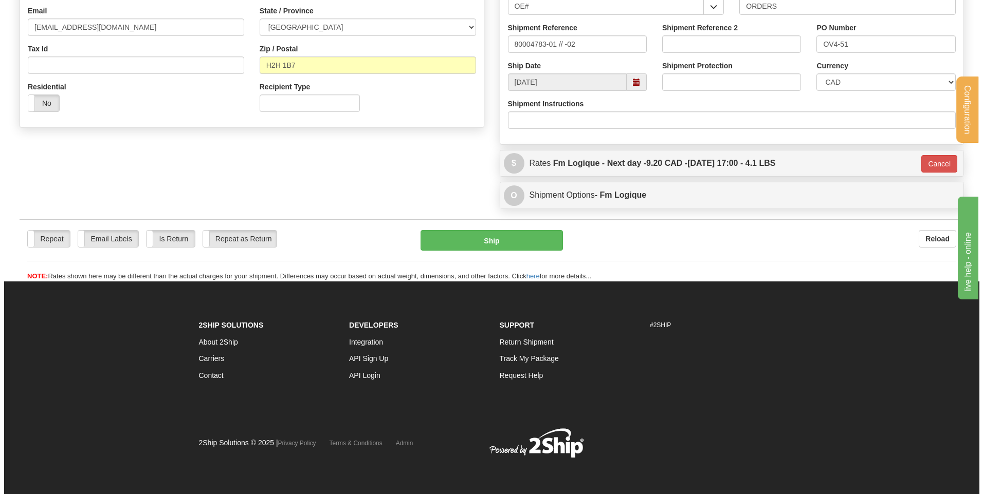
scroll to position [287, 0]
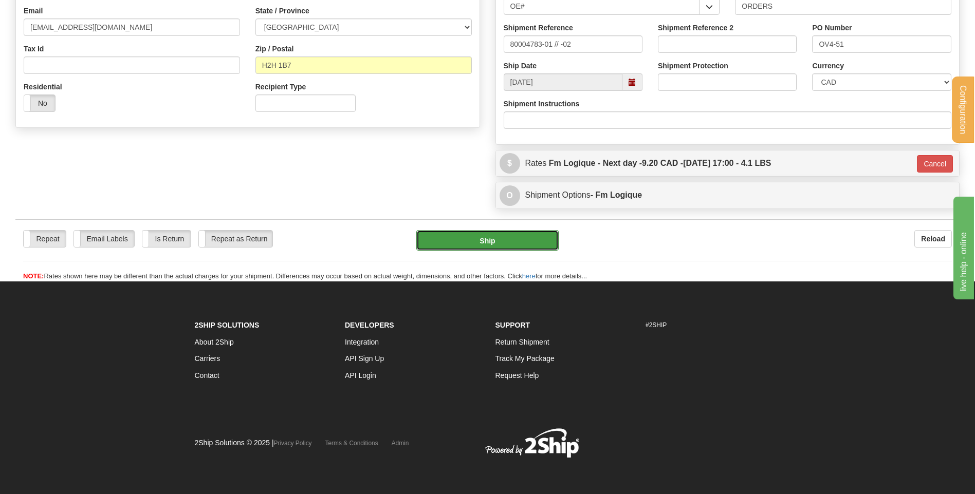
click at [472, 245] on button "Ship" at bounding box center [487, 240] width 142 height 21
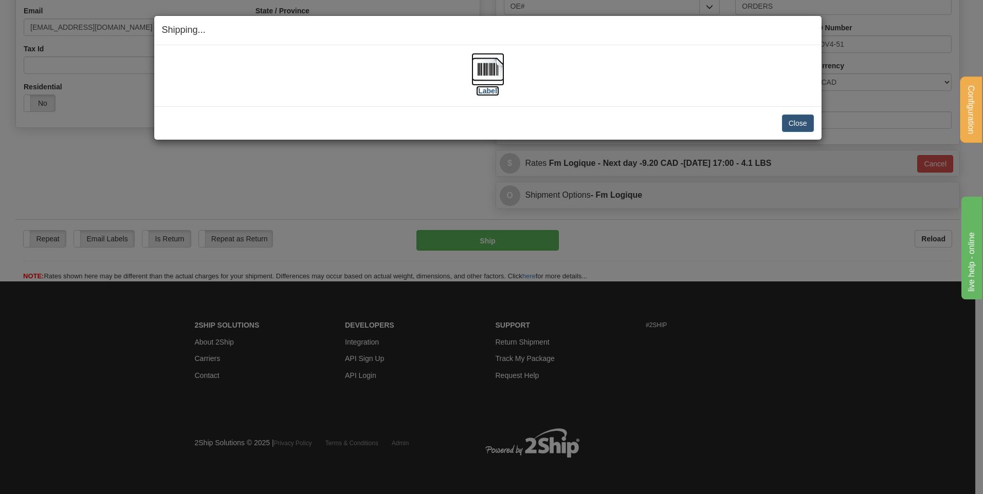
click at [503, 70] on img at bounding box center [487, 69] width 33 height 33
click at [794, 116] on button "Close" at bounding box center [798, 123] width 32 height 17
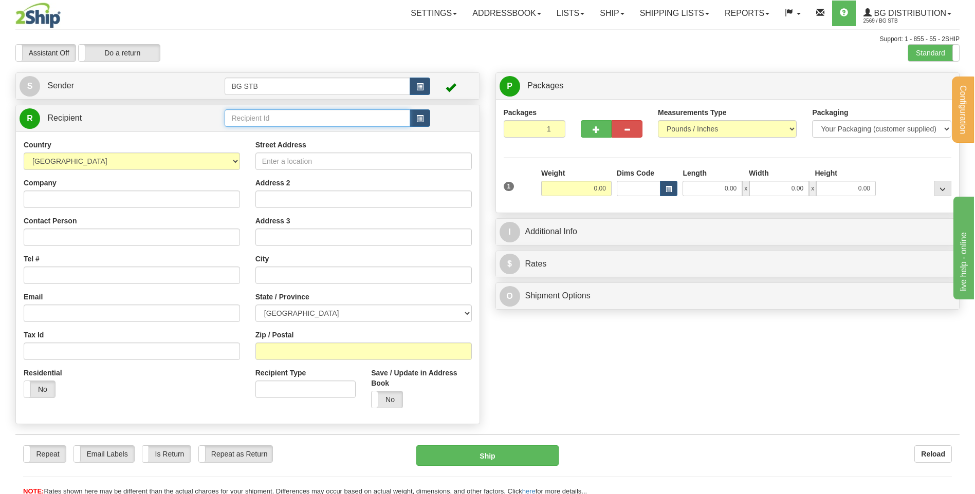
click at [230, 116] on input "text" at bounding box center [317, 117] width 185 height 17
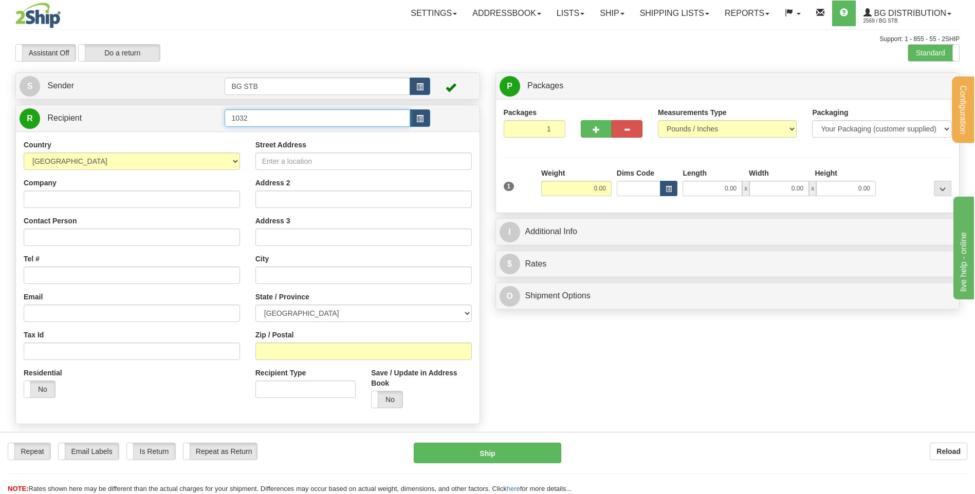
type input "1032"
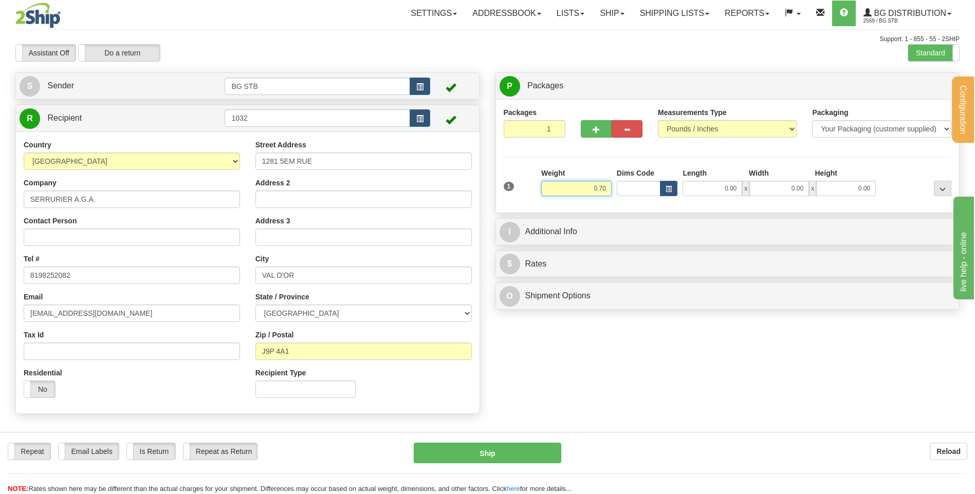
type input "0.70"
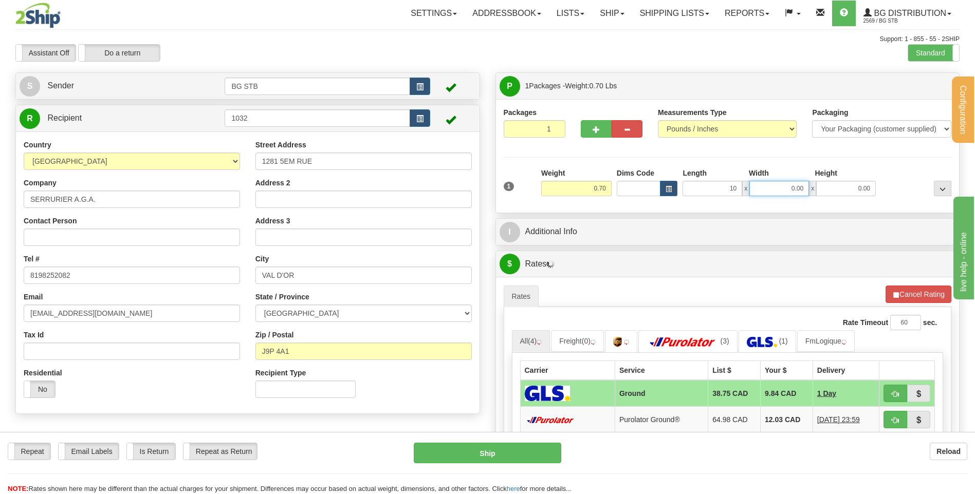
type input "10.00"
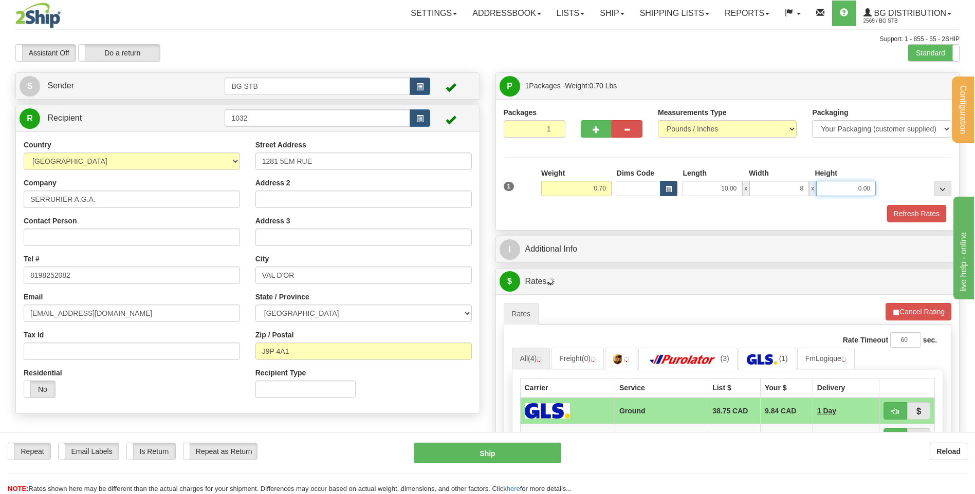
type input "8.00"
type input "2.00"
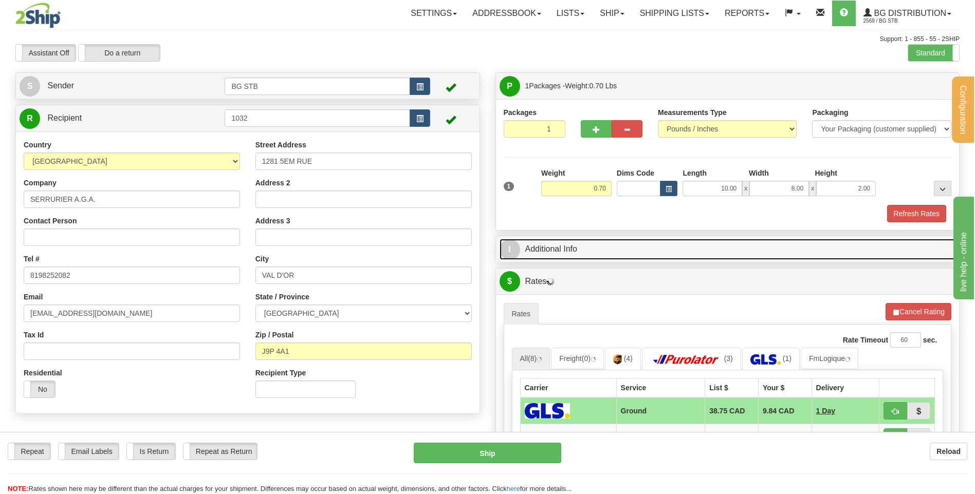
click at [563, 253] on link "I Additional Info" at bounding box center [727, 249] width 456 height 21
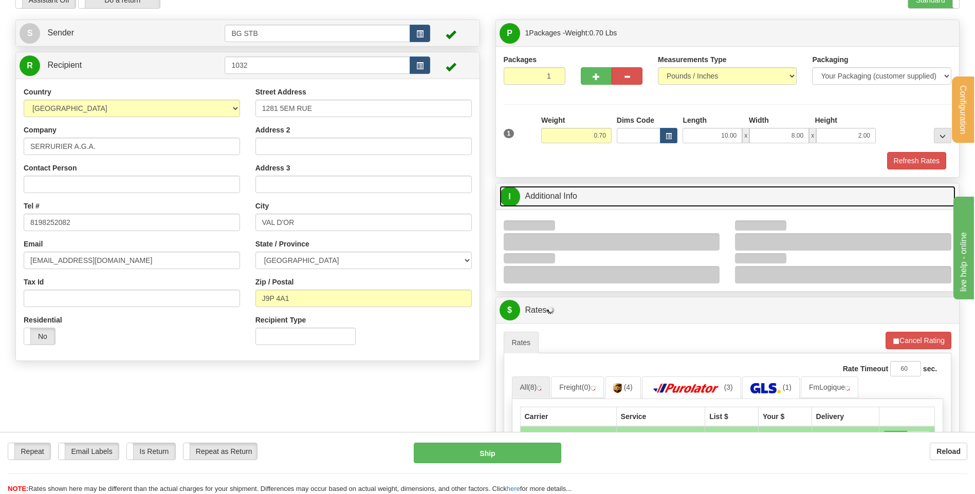
scroll to position [103, 0]
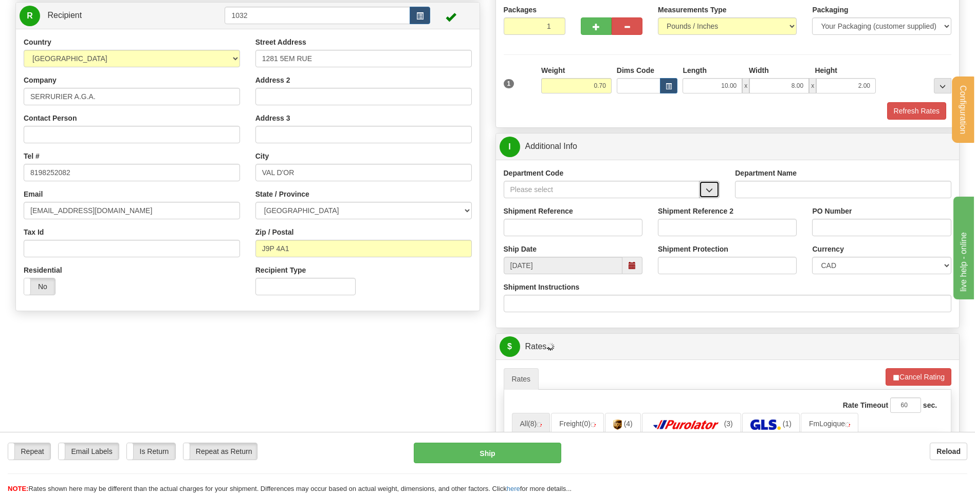
click at [700, 192] on button "button" at bounding box center [709, 189] width 21 height 17
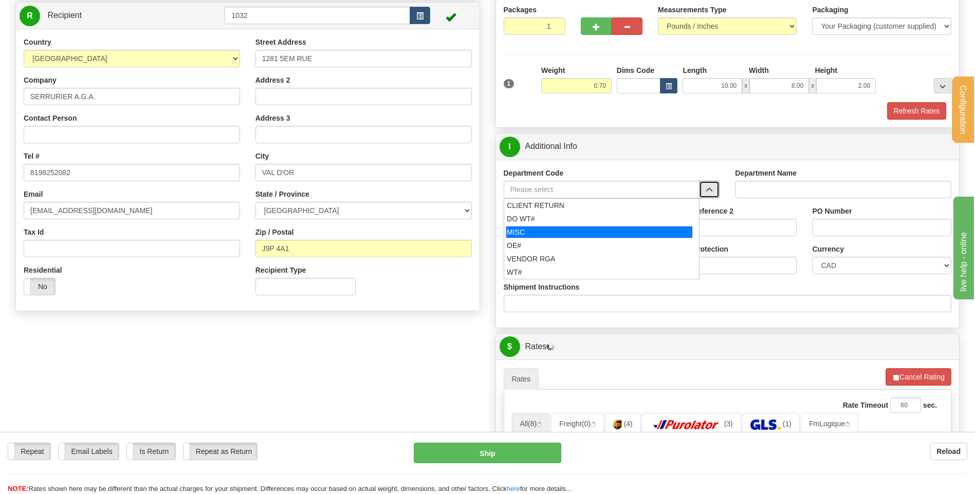
click at [574, 236] on div "MISC" at bounding box center [599, 232] width 186 height 11
type input "MISC"
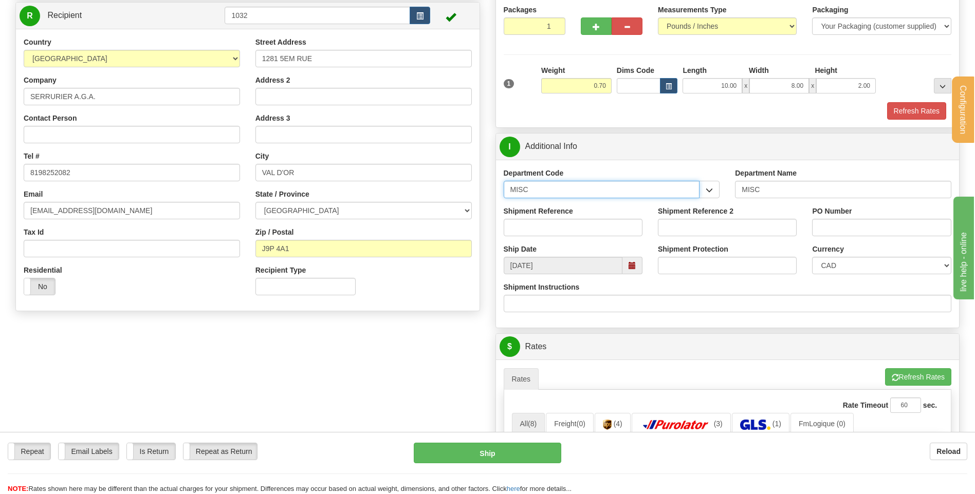
drag, startPoint x: 559, startPoint y: 192, endPoint x: 457, endPoint y: 191, distance: 102.3
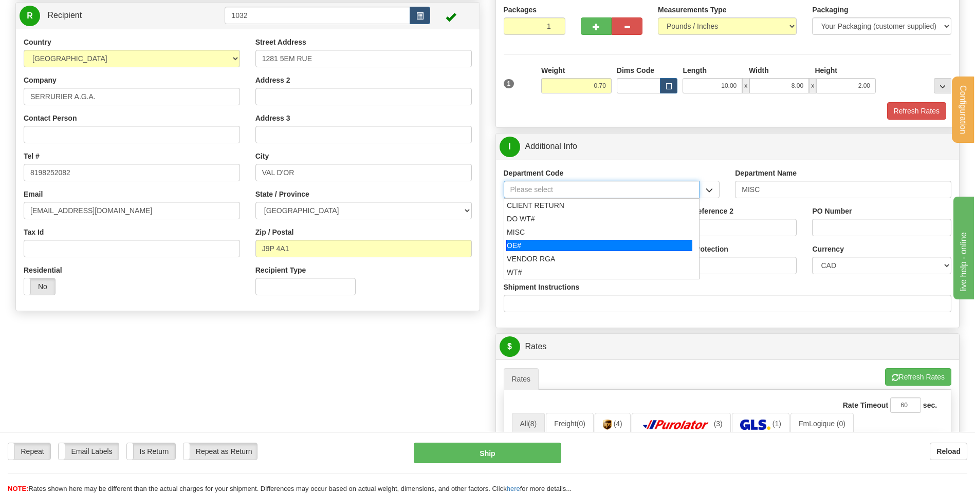
click at [520, 246] on div "OE#" at bounding box center [599, 245] width 186 height 11
type input "OE#"
type input "ORDERS"
type input "OE#"
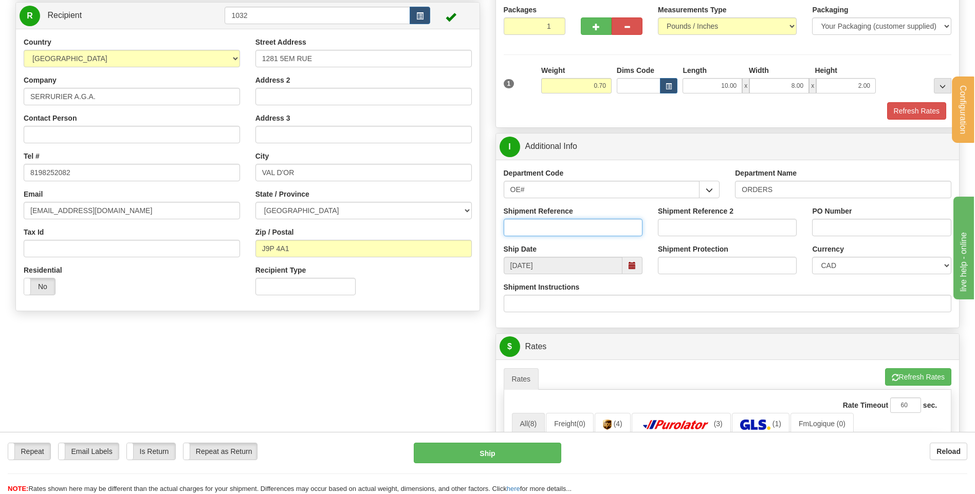
click at [525, 227] on input "Shipment Reference" at bounding box center [573, 227] width 139 height 17
type input "80004892-01"
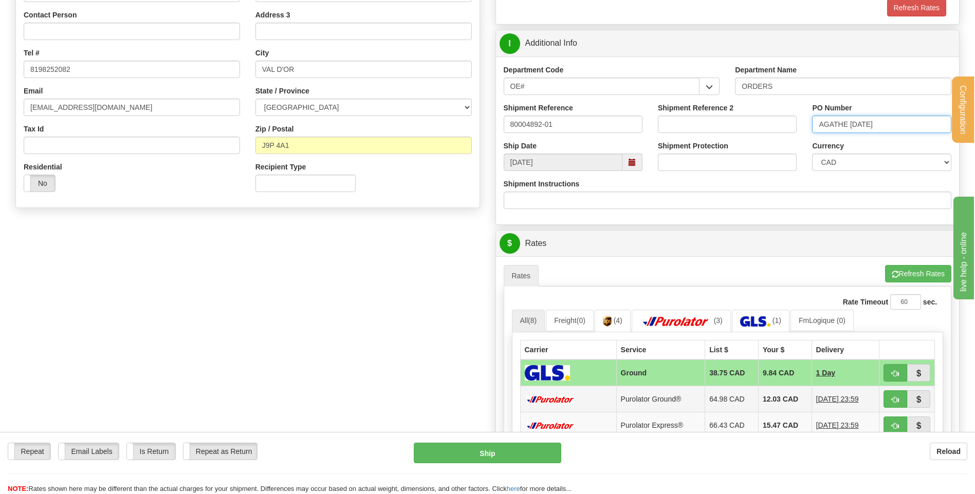
scroll to position [360, 0]
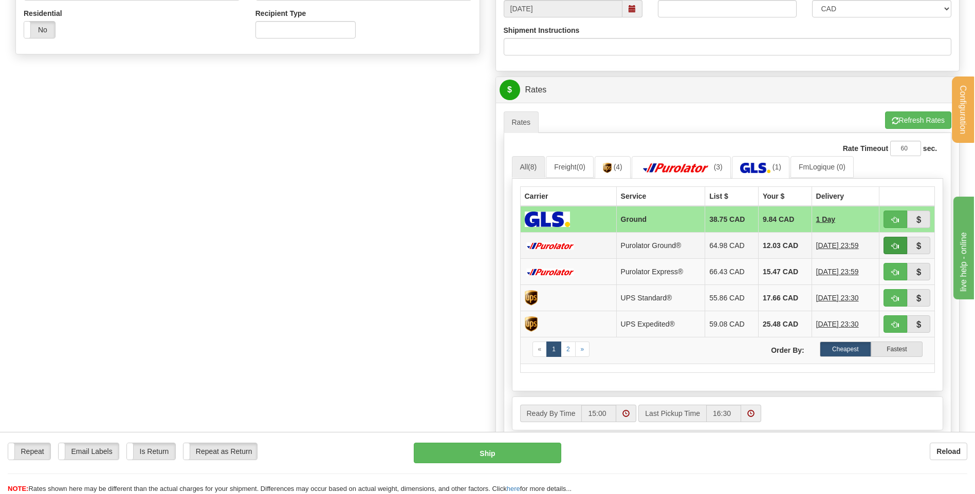
type input "AGATHE 21/08/25"
drag, startPoint x: 894, startPoint y: 248, endPoint x: 849, endPoint y: 245, distance: 45.3
click at [894, 248] on span "button" at bounding box center [895, 246] width 7 height 7
type input "260"
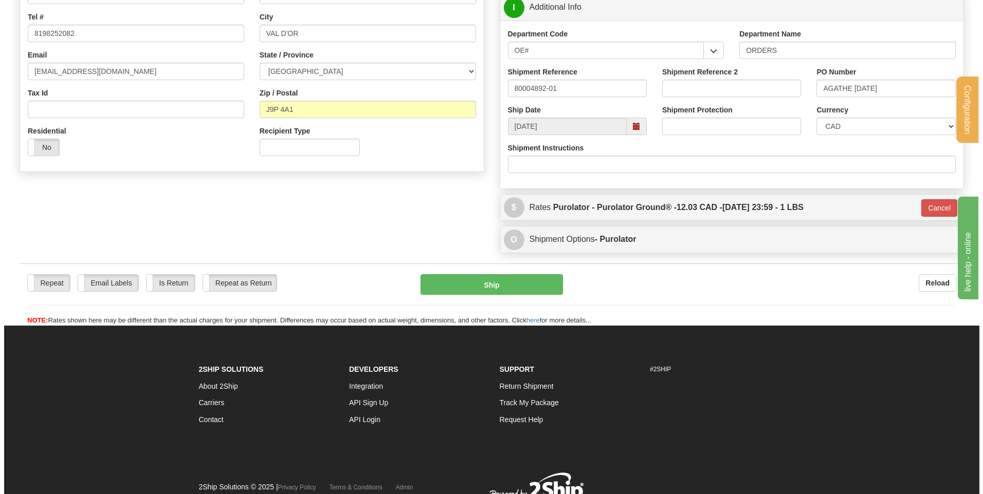
scroll to position [235, 0]
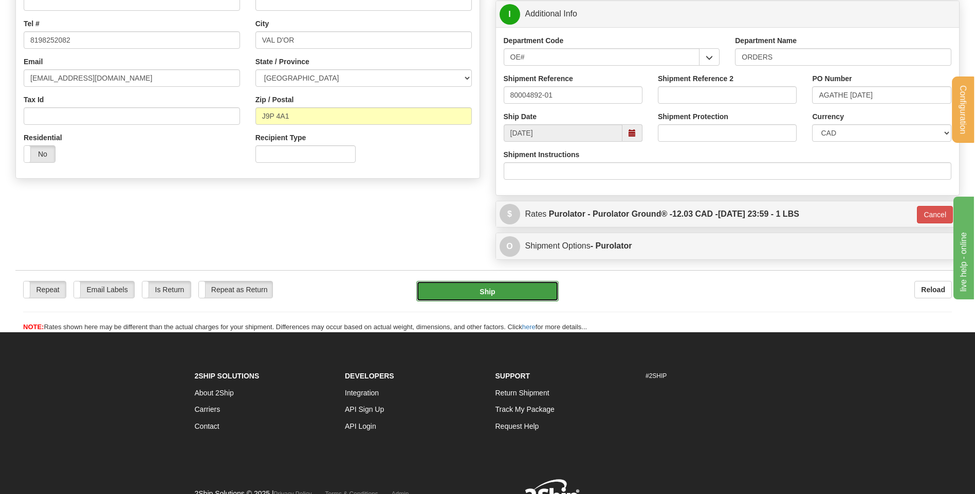
click at [466, 284] on button "Ship" at bounding box center [487, 291] width 142 height 21
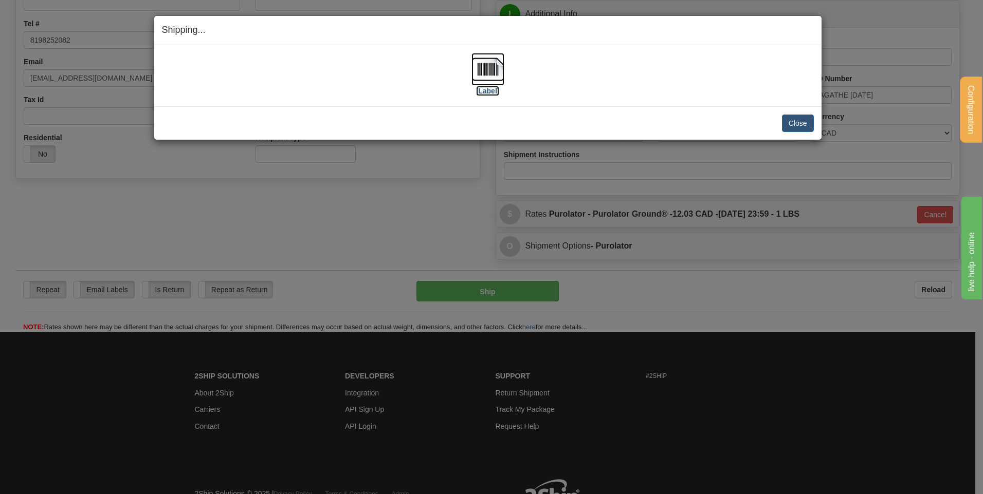
click at [498, 64] on img at bounding box center [487, 69] width 33 height 33
drag, startPoint x: 815, startPoint y: 115, endPoint x: 808, endPoint y: 119, distance: 7.7
click at [810, 118] on div "Close Cancel Cancel Shipment and Quit Pickup Quit Pickup ONLY" at bounding box center [487, 122] width 667 height 33
click at [808, 121] on button "Close" at bounding box center [798, 123] width 32 height 17
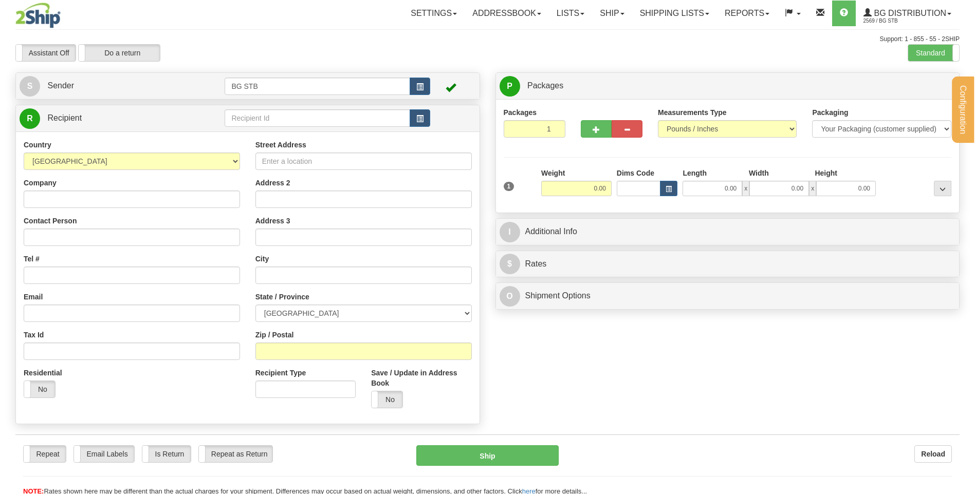
click at [256, 118] on div at bounding box center [487, 247] width 975 height 494
click at [256, 118] on input "text" at bounding box center [317, 117] width 185 height 17
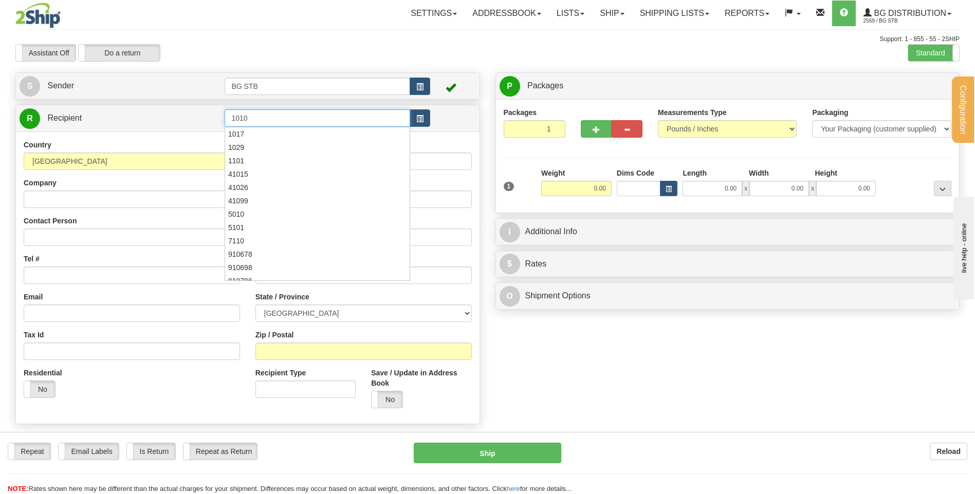
type input "1010"
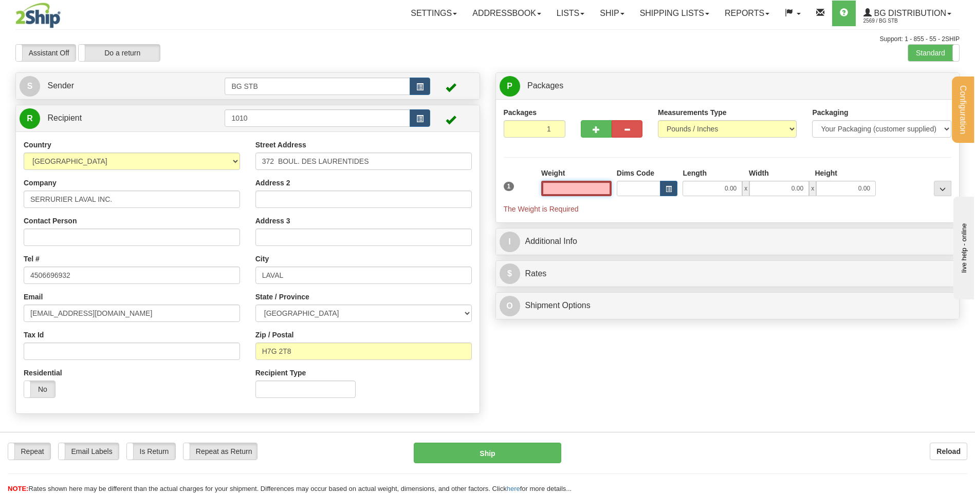
click at [573, 191] on input "text" at bounding box center [576, 188] width 70 height 15
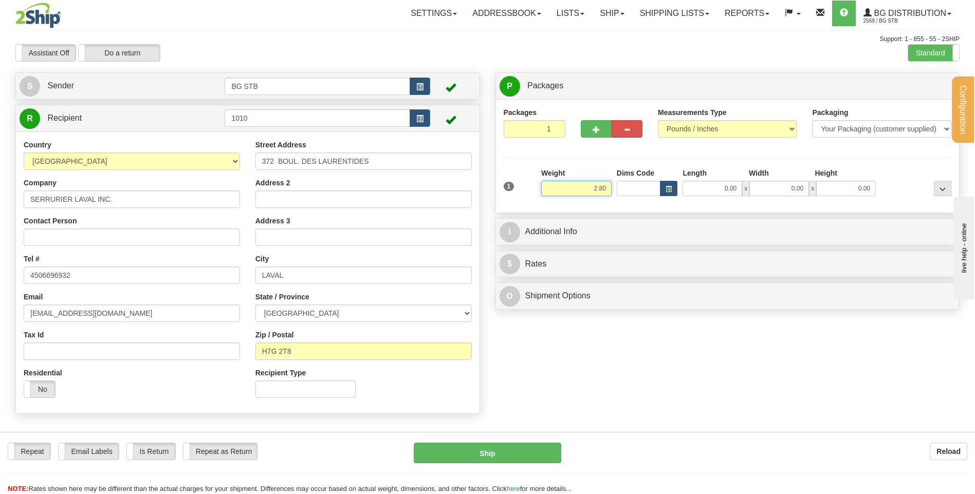
type input "2.80"
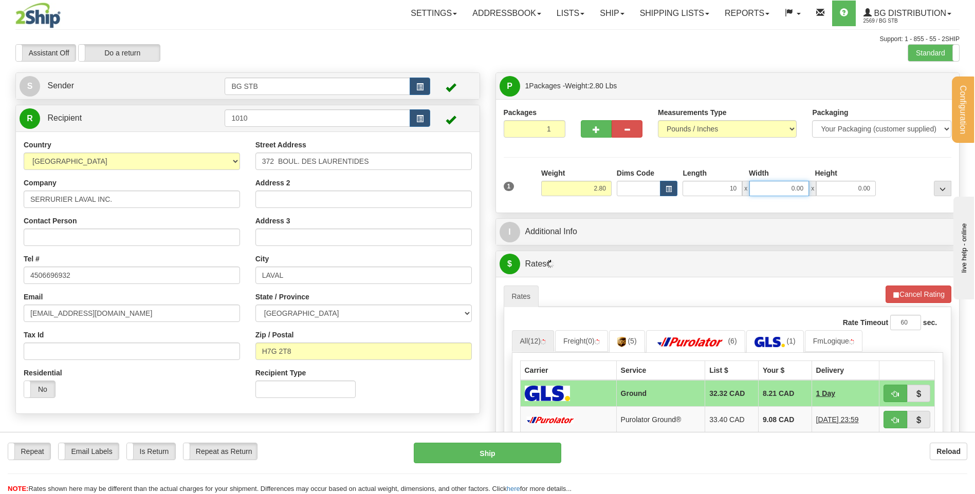
type input "10.00"
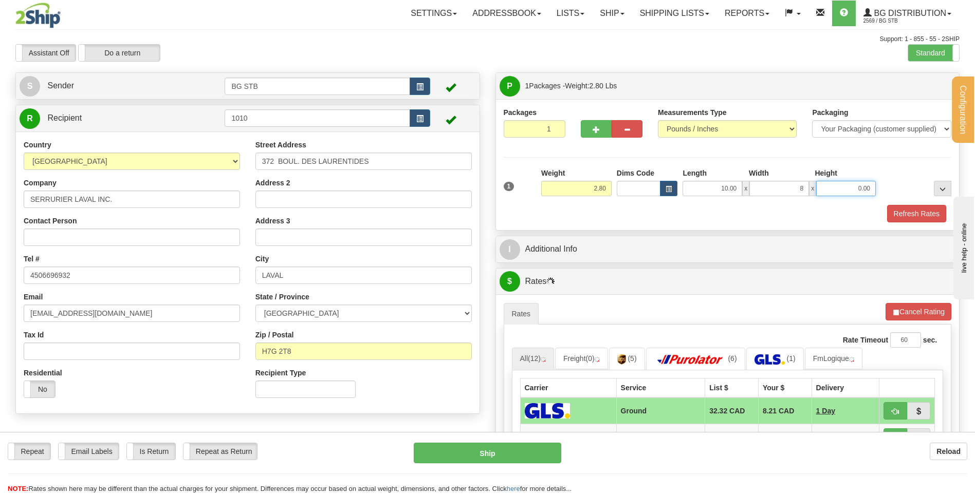
type input "8.00"
type input "3.00"
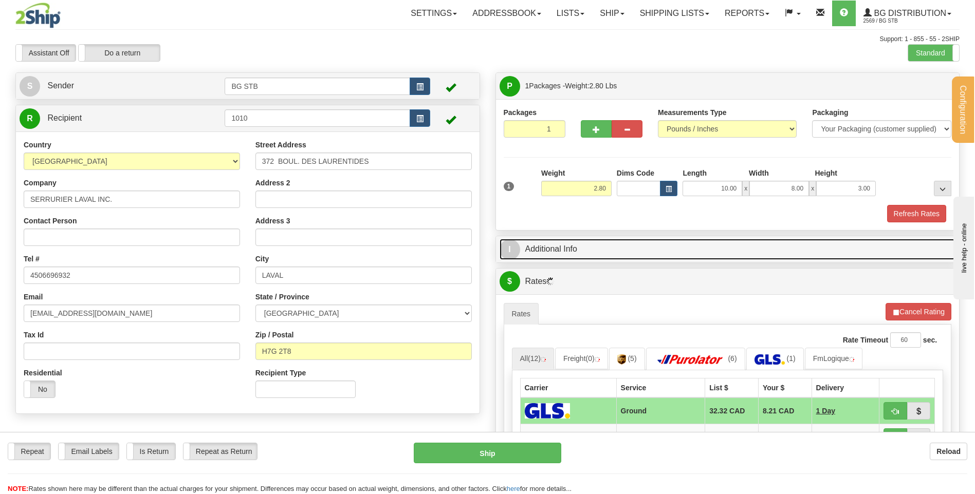
click at [569, 242] on link "I Additional Info" at bounding box center [727, 249] width 456 height 21
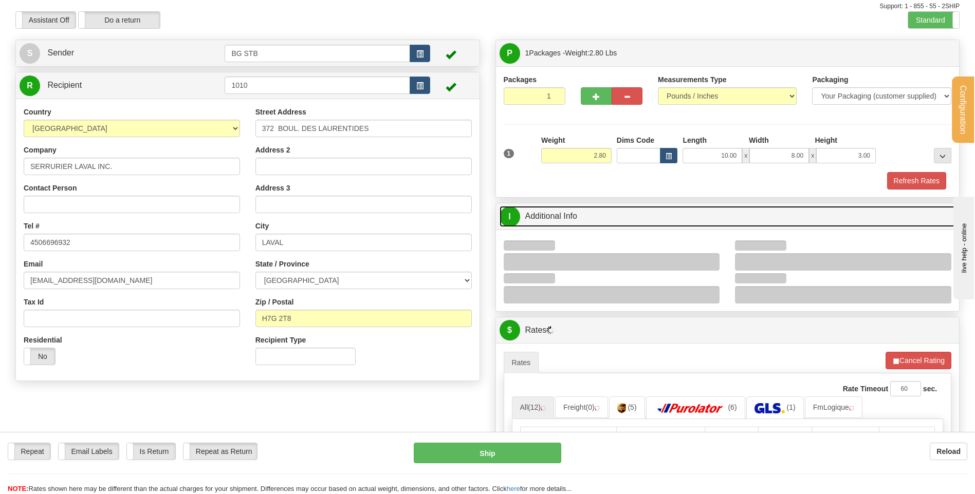
scroll to position [154, 0]
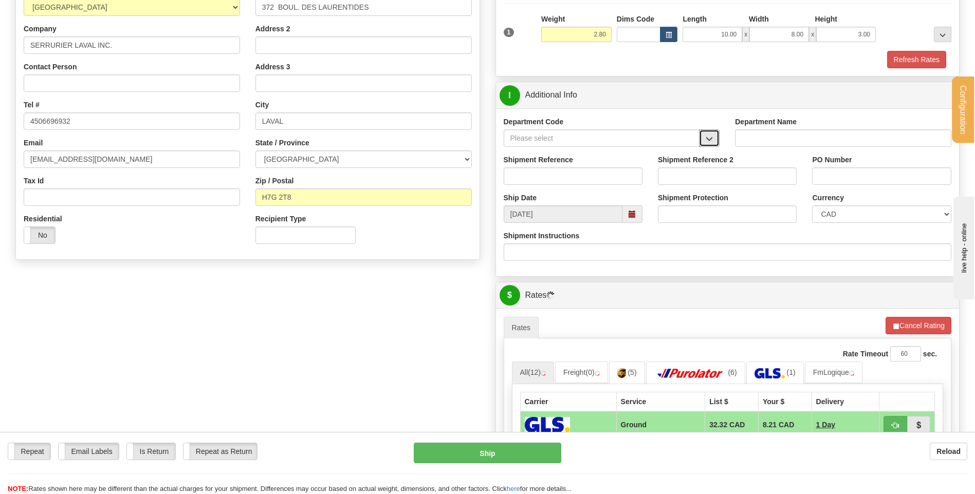
click at [709, 140] on span "button" at bounding box center [709, 139] width 7 height 7
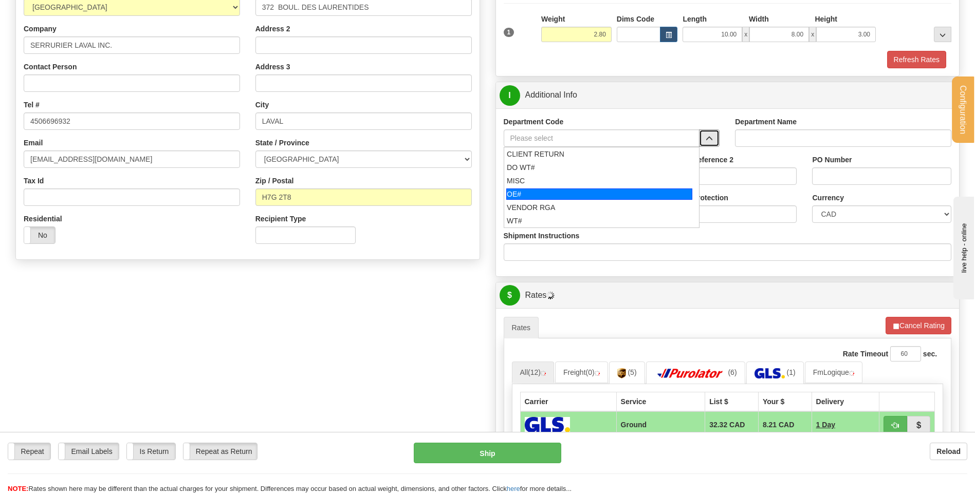
click at [556, 190] on div "OE#" at bounding box center [599, 194] width 186 height 11
type input "OE#"
type input "ORDERS"
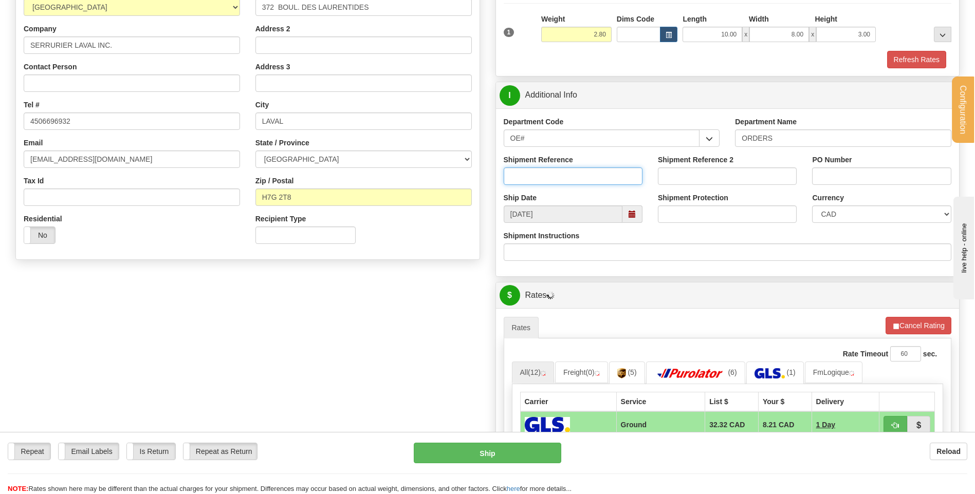
click at [558, 177] on input "Shipment Reference" at bounding box center [573, 176] width 139 height 17
type input "80004961-00"
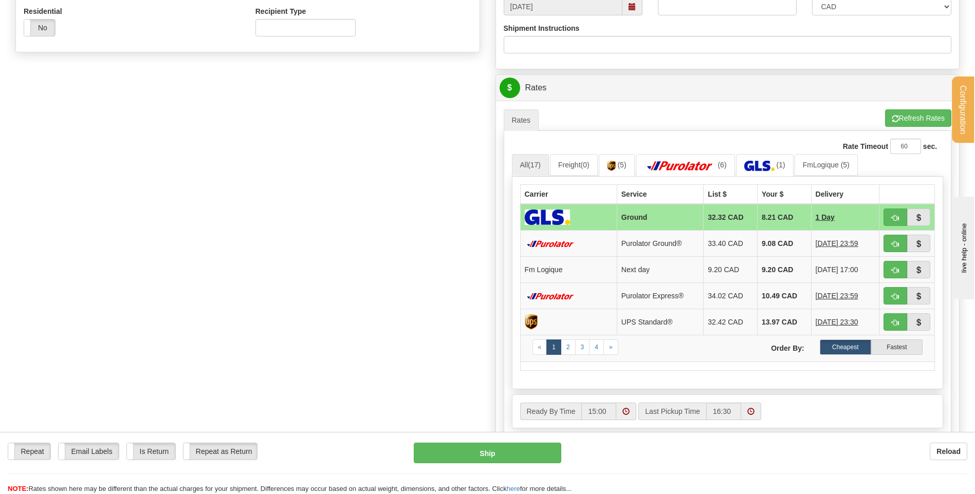
scroll to position [411, 0]
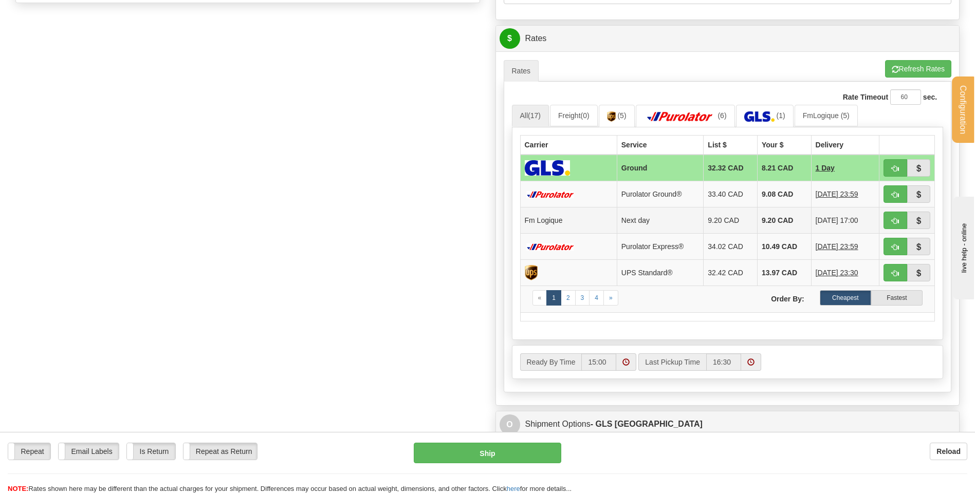
type input "JU2208"
click at [883, 218] on td at bounding box center [906, 220] width 55 height 26
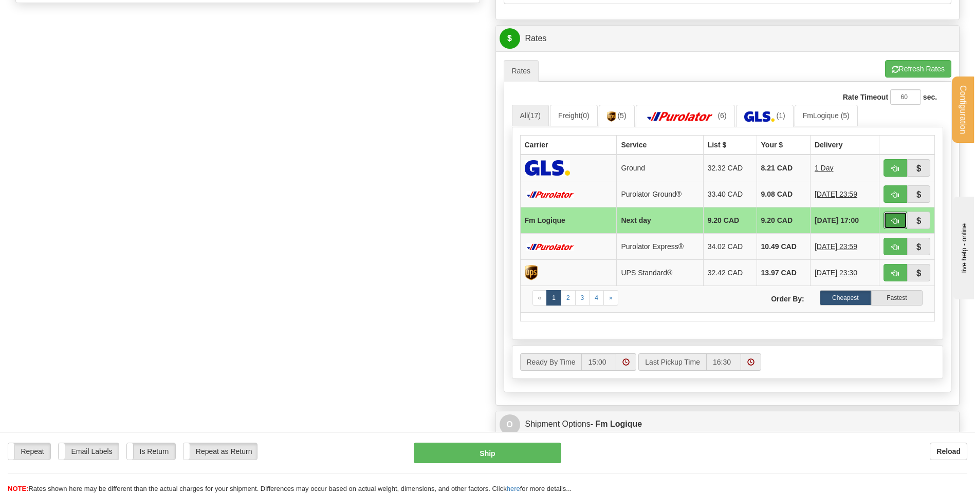
click at [887, 218] on button "button" at bounding box center [895, 220] width 24 height 17
type input "jour"
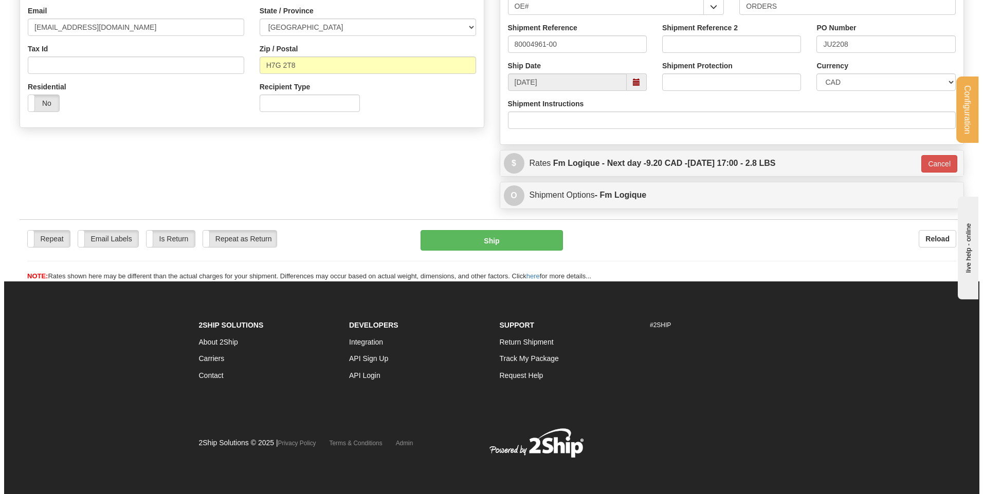
scroll to position [287, 0]
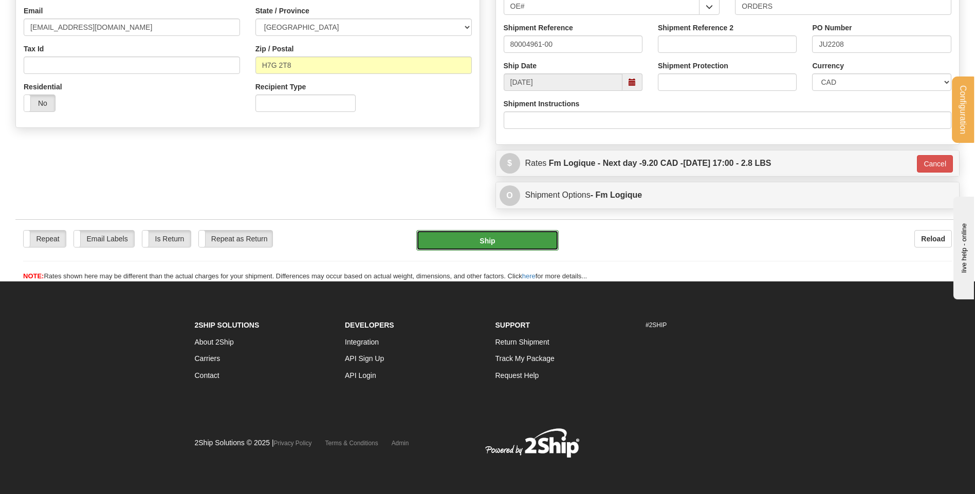
click at [497, 234] on button "Ship" at bounding box center [487, 240] width 142 height 21
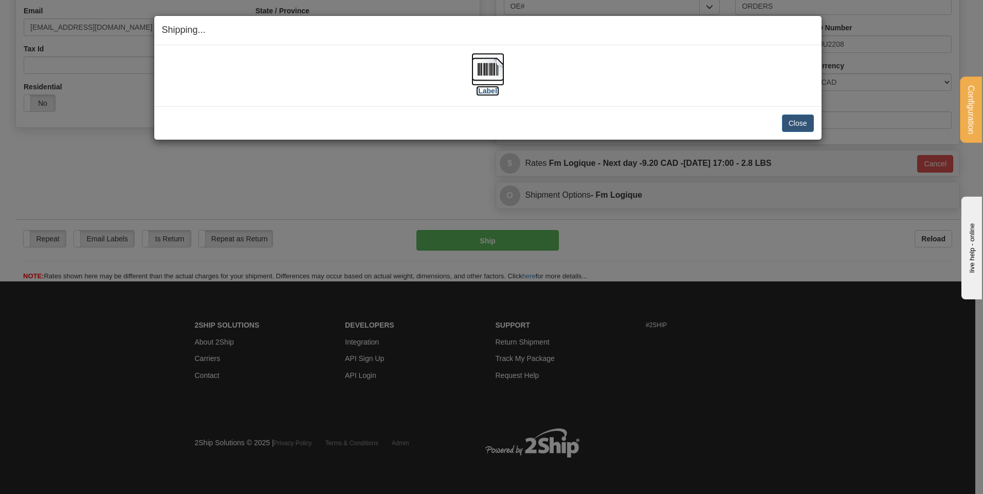
click at [485, 70] on img at bounding box center [487, 69] width 33 height 33
click at [808, 124] on button "Close" at bounding box center [798, 123] width 32 height 17
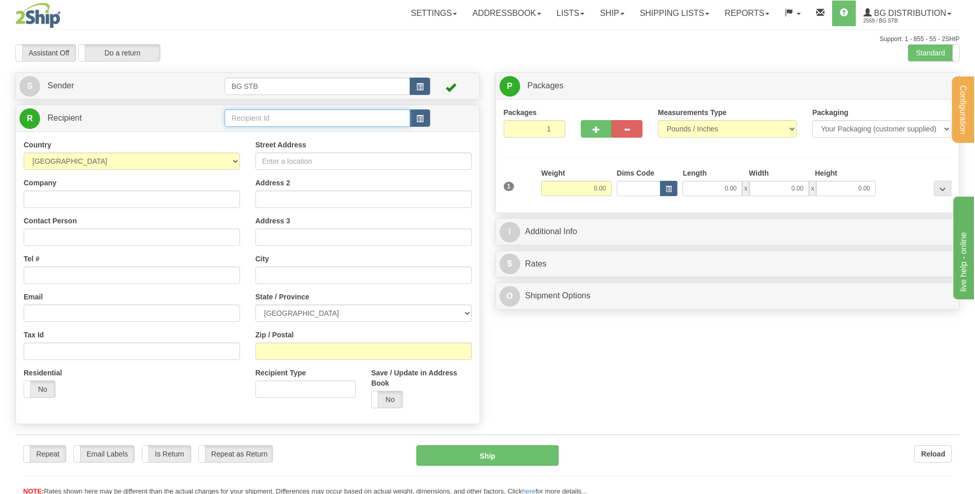
click at [265, 118] on input "text" at bounding box center [317, 117] width 185 height 17
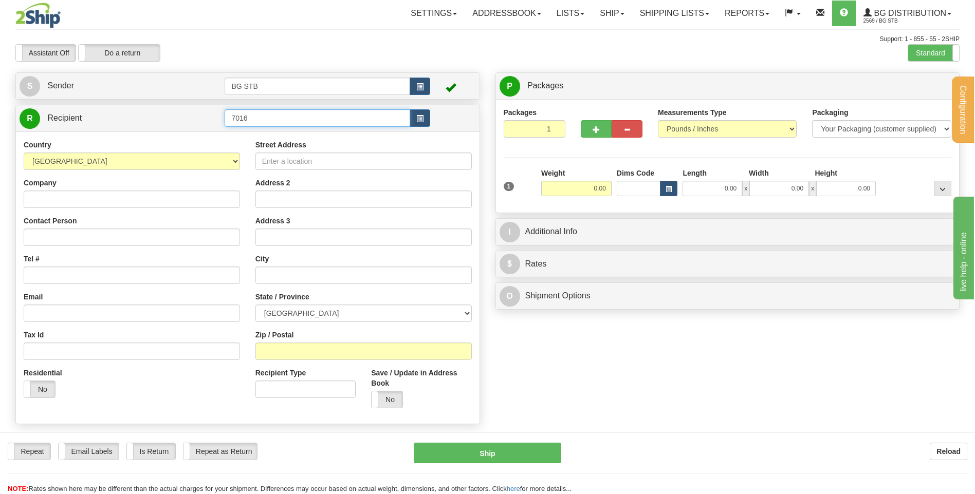
type input "7016"
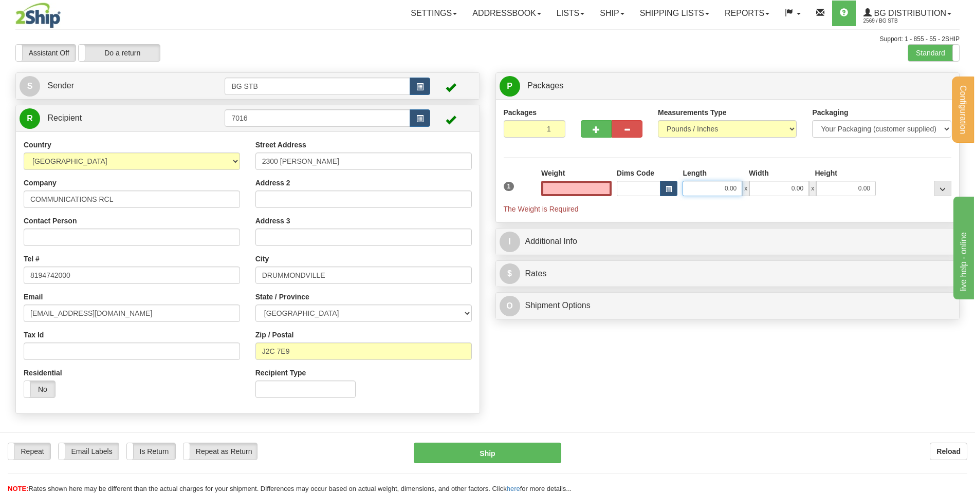
type input "0.00"
click at [706, 184] on input "0.00" at bounding box center [712, 188] width 60 height 15
type input "12.00"
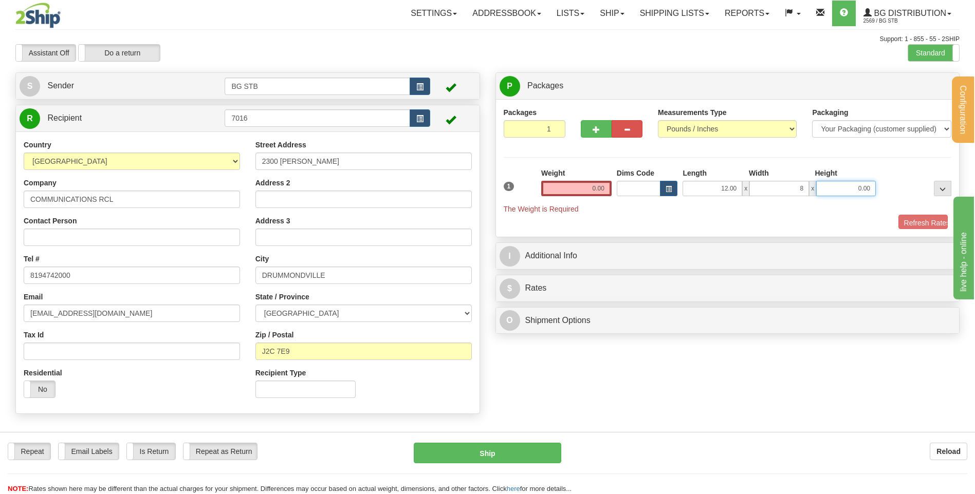
type input "8.00"
type input "6.00"
click at [581, 192] on input "0.00" at bounding box center [576, 188] width 70 height 15
type input "4.55"
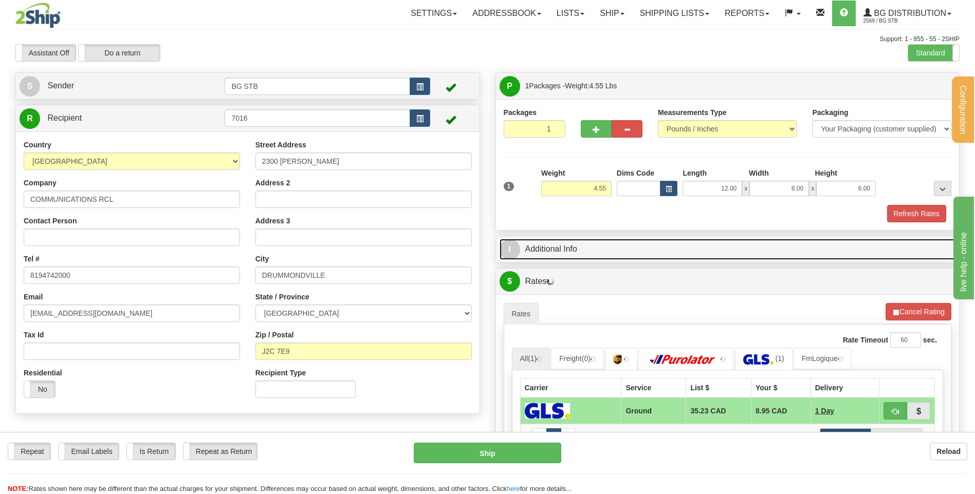
click at [588, 246] on link "I Additional Info" at bounding box center [727, 249] width 456 height 21
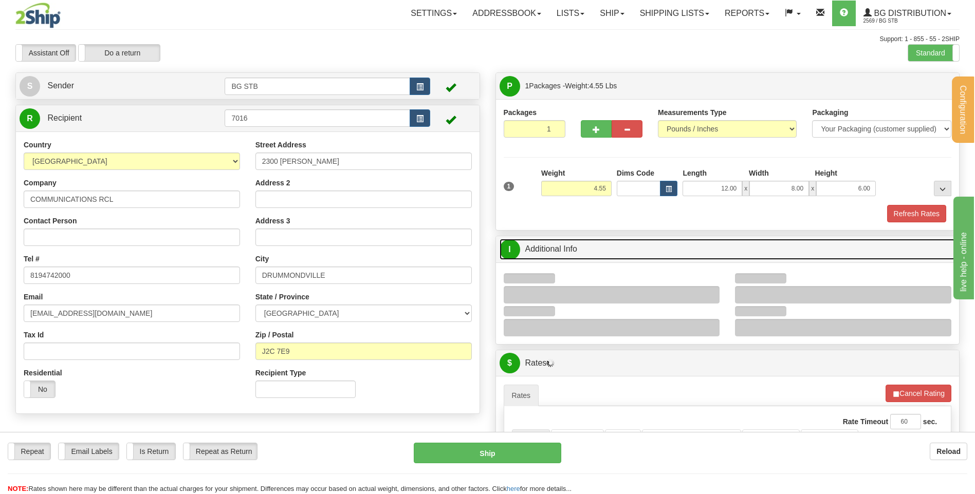
scroll to position [103, 0]
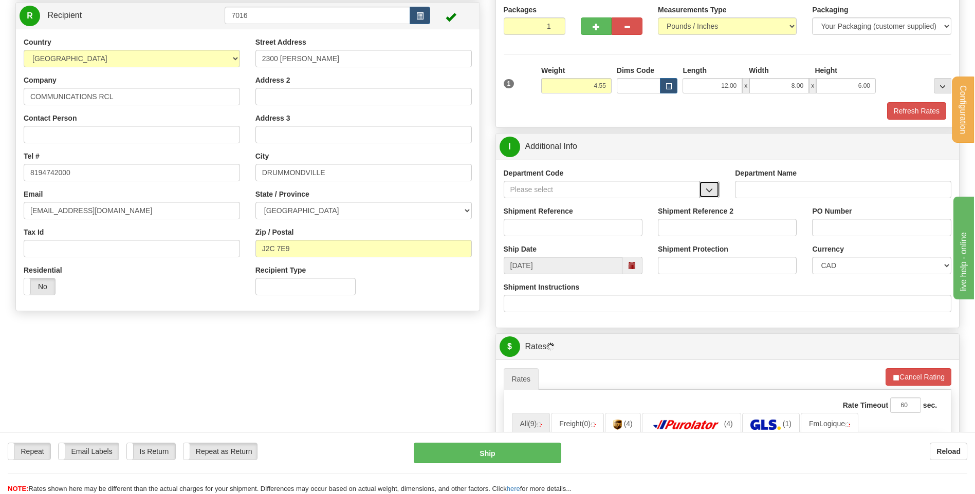
click at [712, 192] on span "button" at bounding box center [709, 190] width 7 height 7
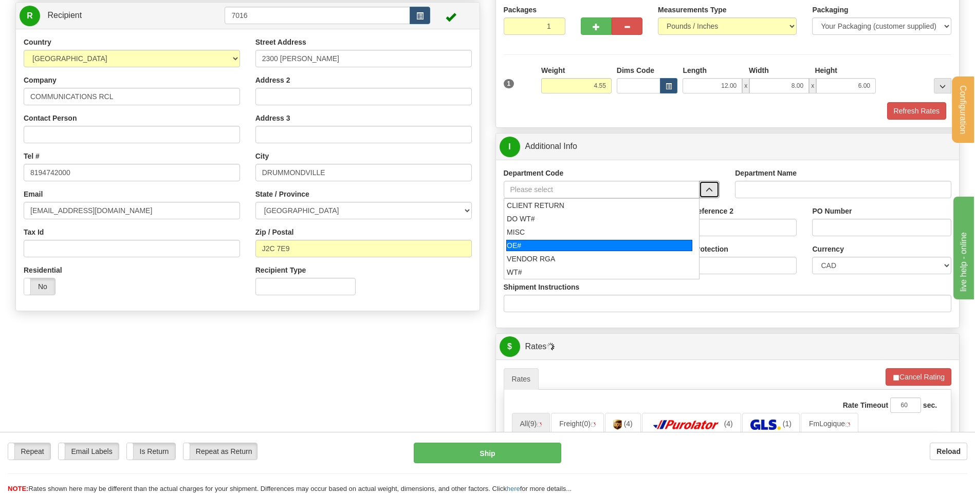
click at [591, 243] on div "OE#" at bounding box center [599, 245] width 186 height 11
type input "OE#"
type input "ORDERS"
click at [585, 221] on input "Shipment Reference" at bounding box center [573, 227] width 139 height 17
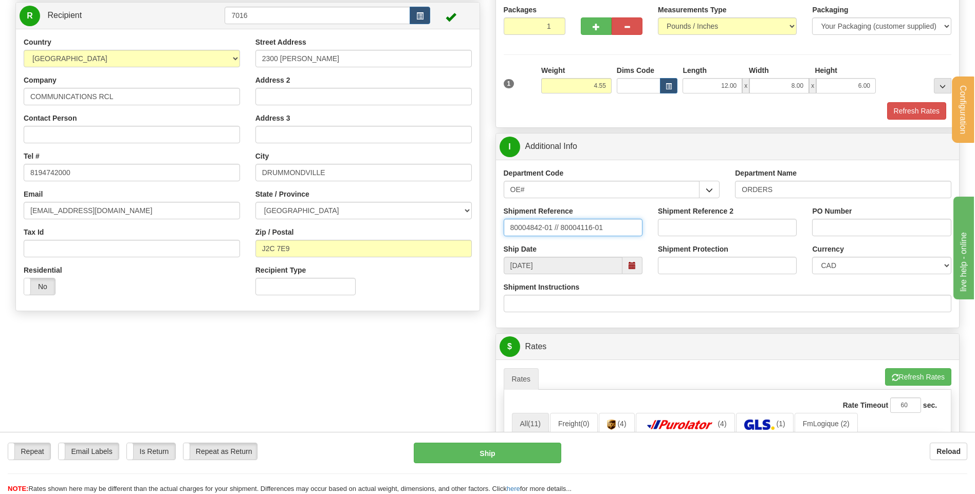
click at [582, 228] on input "80004842-01 // 80004116-01" at bounding box center [573, 227] width 139 height 17
click at [584, 229] on input "80004842-01 // 80004116-01" at bounding box center [573, 227] width 139 height 17
type input "80004842-01 // 80004616-01"
click at [894, 221] on input "PO Number" at bounding box center [881, 227] width 139 height 17
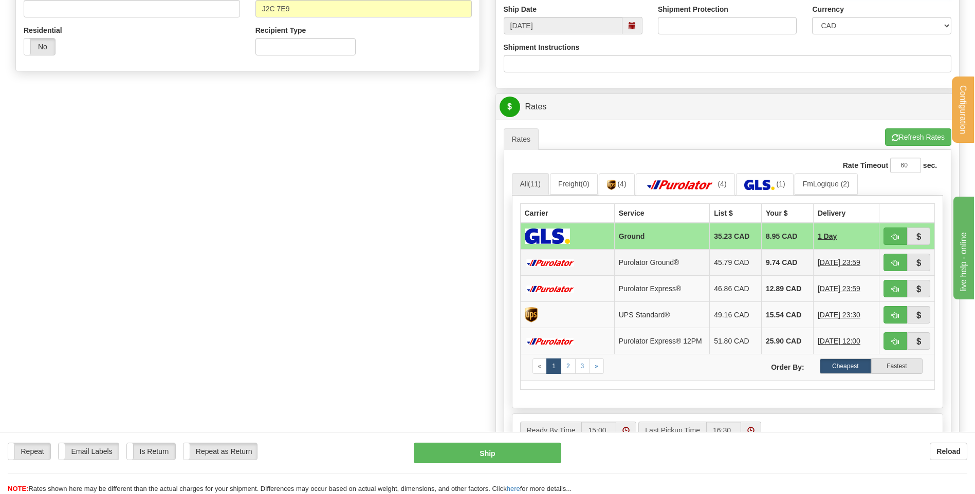
scroll to position [360, 0]
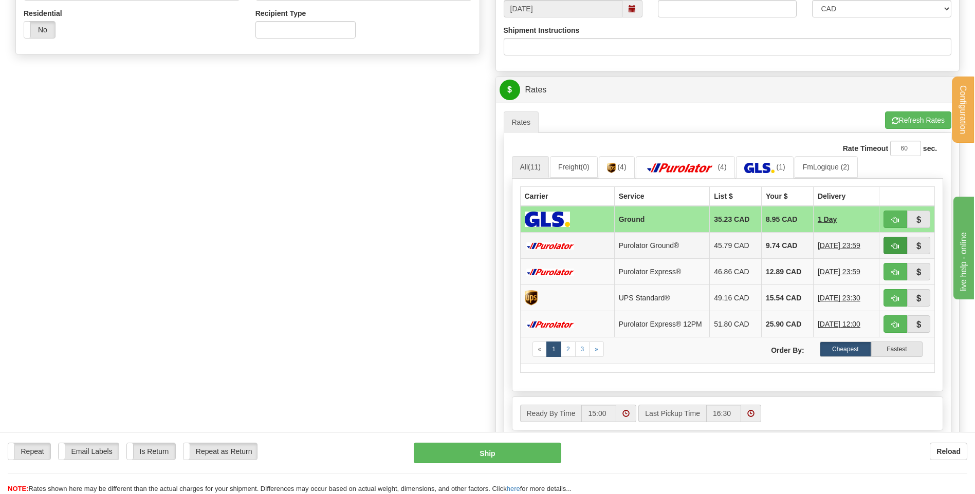
type input "KT200825-18664 // KT140825-18655"
click at [889, 243] on button "button" at bounding box center [895, 245] width 24 height 17
type input "260"
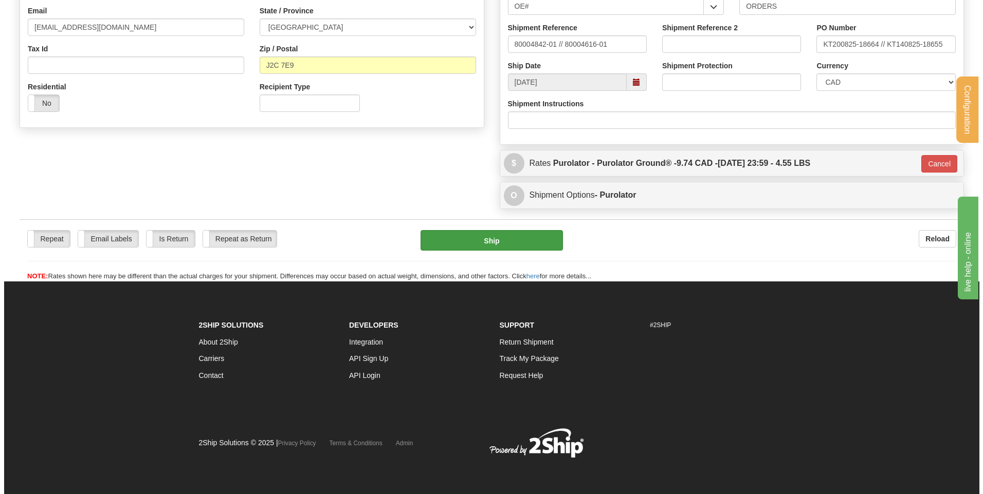
scroll to position [287, 0]
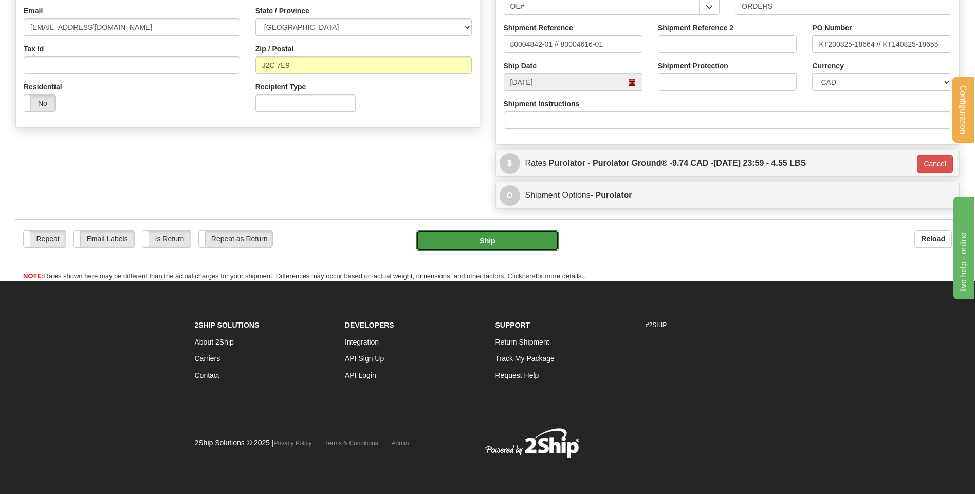
click at [450, 237] on button "Ship" at bounding box center [487, 240] width 142 height 21
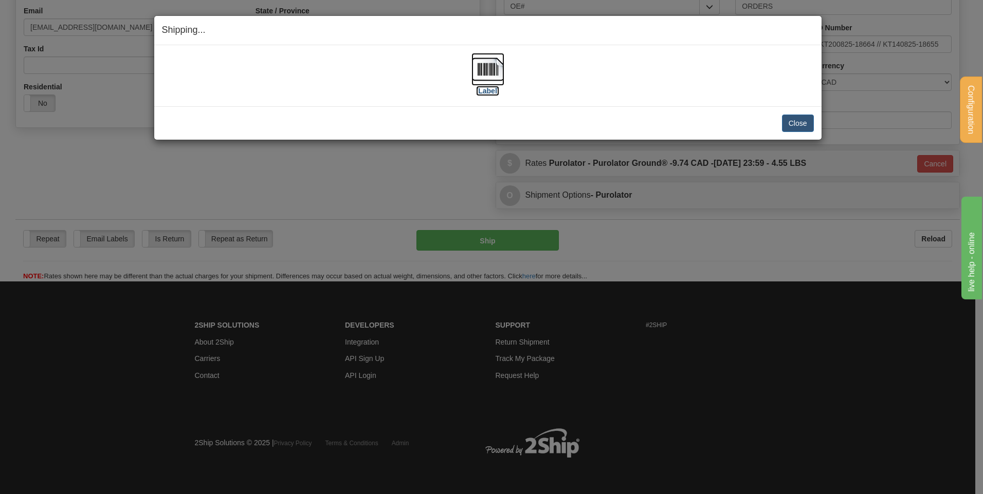
click at [492, 69] on img at bounding box center [487, 69] width 33 height 33
click at [794, 115] on button "Close" at bounding box center [798, 123] width 32 height 17
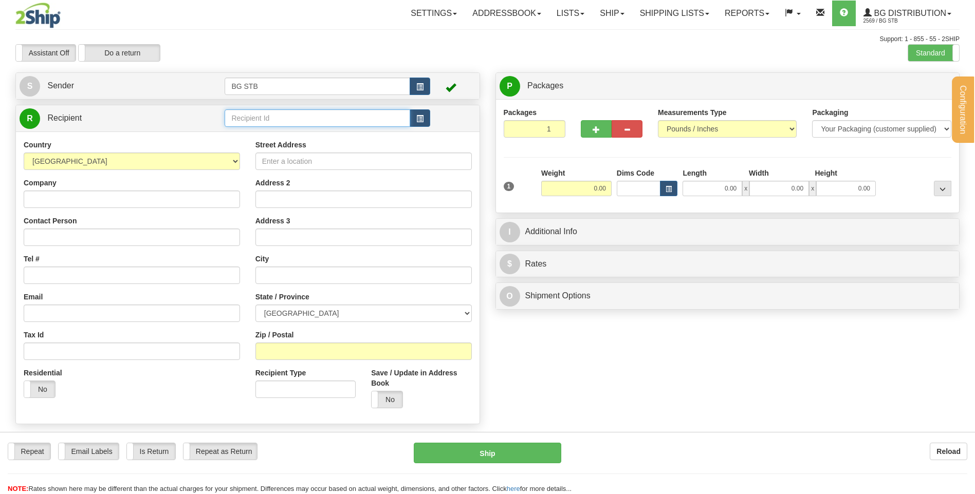
click at [280, 115] on input "text" at bounding box center [317, 117] width 185 height 17
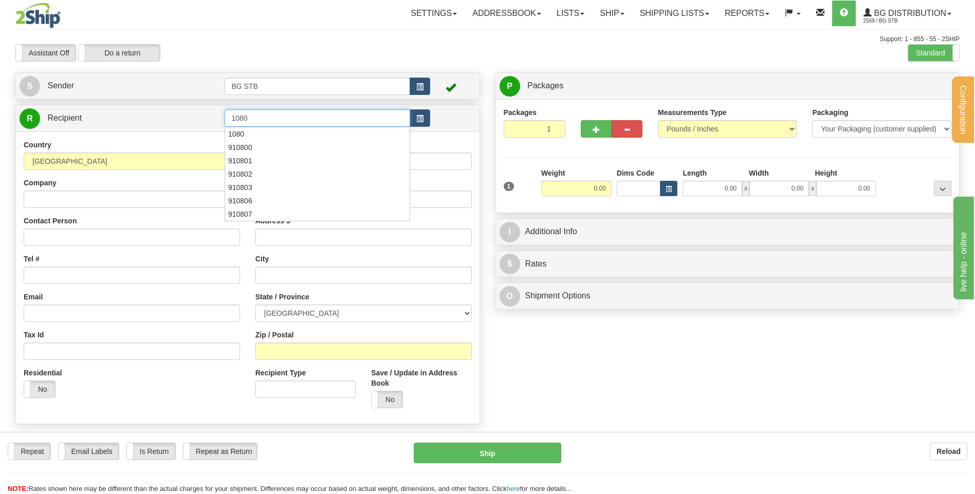
type input "1080"
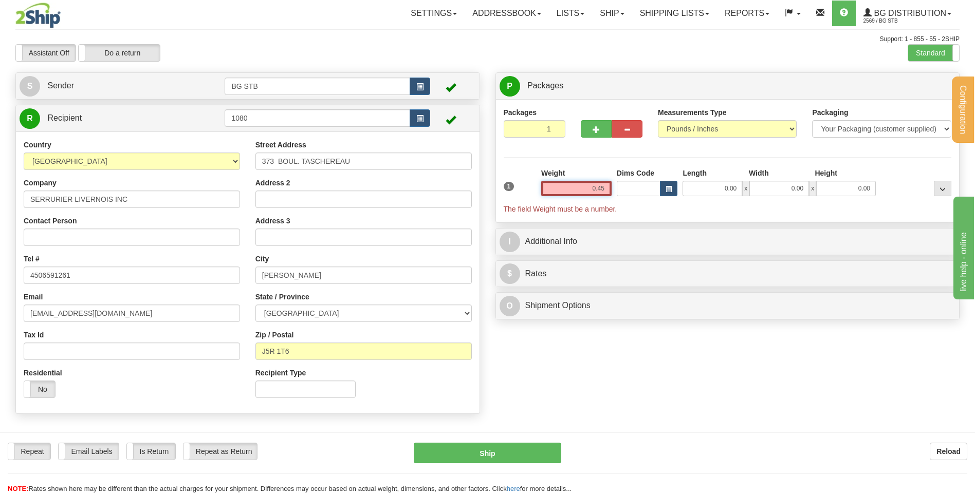
type input "0.45"
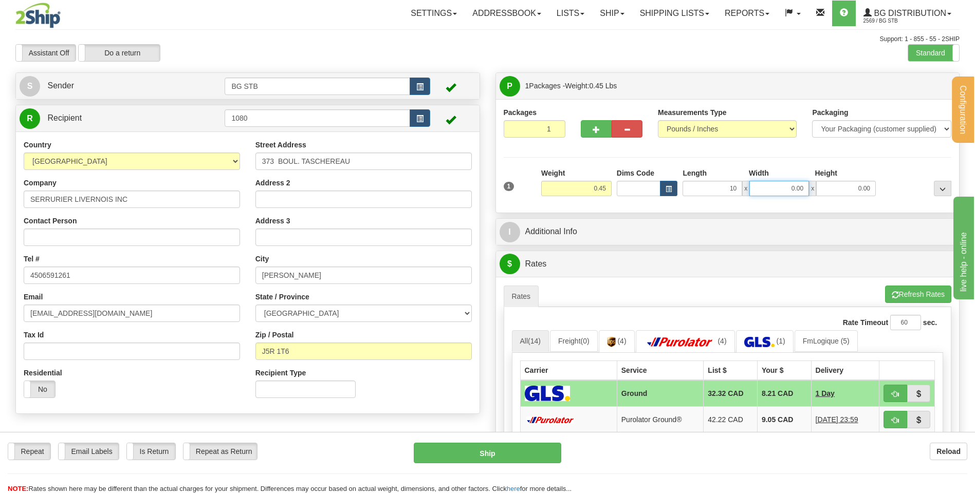
type input "10.00"
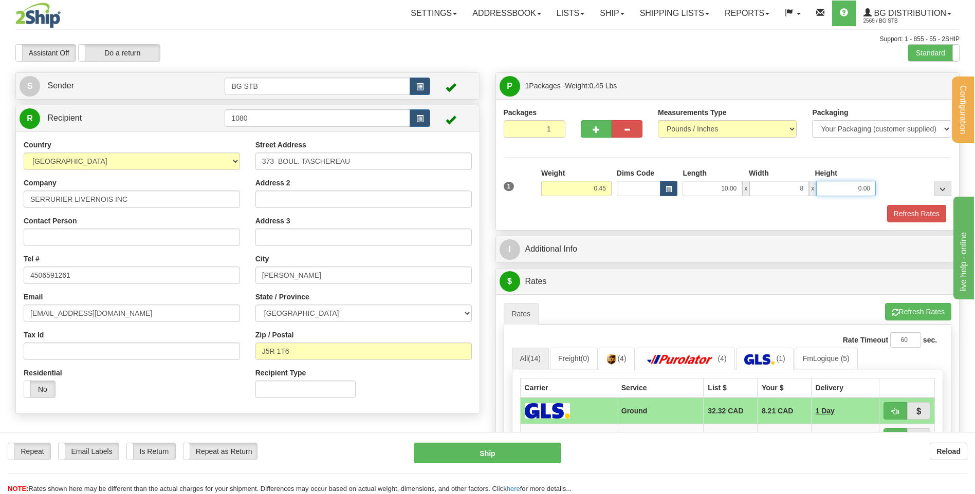
type input "8.00"
type input "2.00"
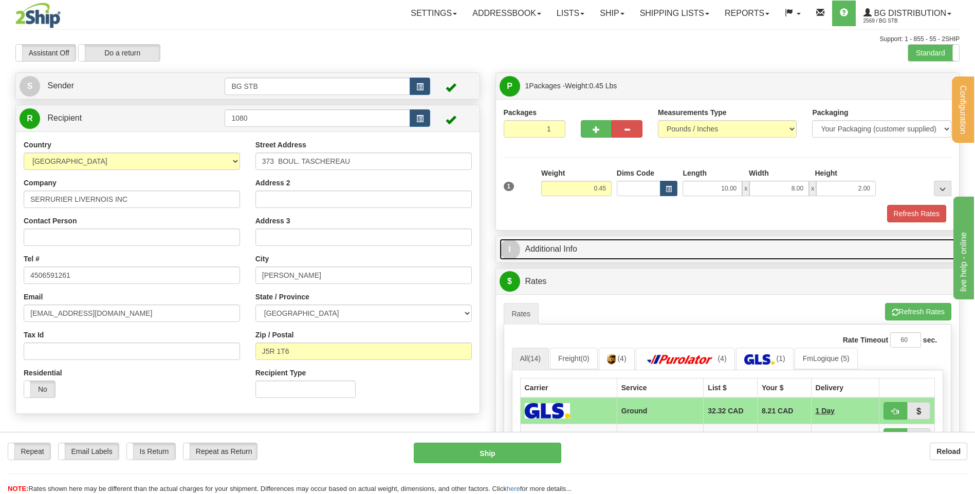
click at [621, 250] on link "I Additional Info" at bounding box center [727, 249] width 456 height 21
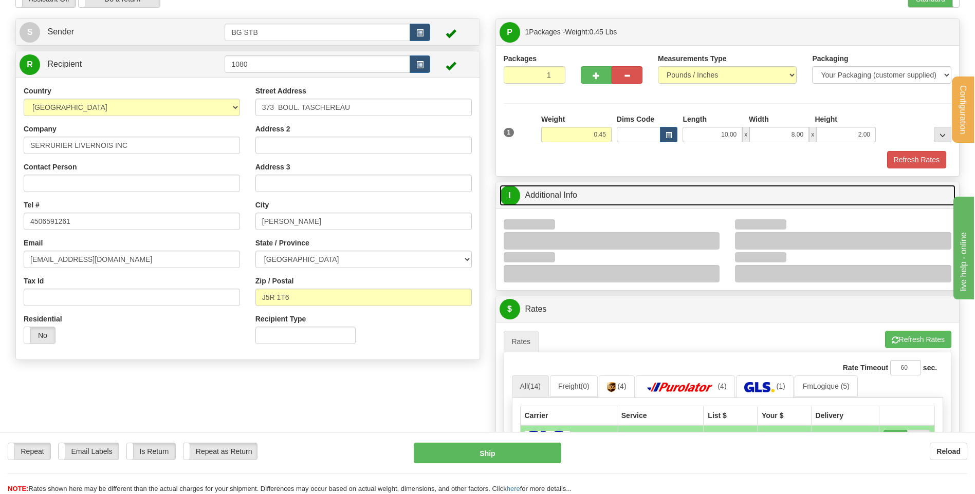
scroll to position [103, 0]
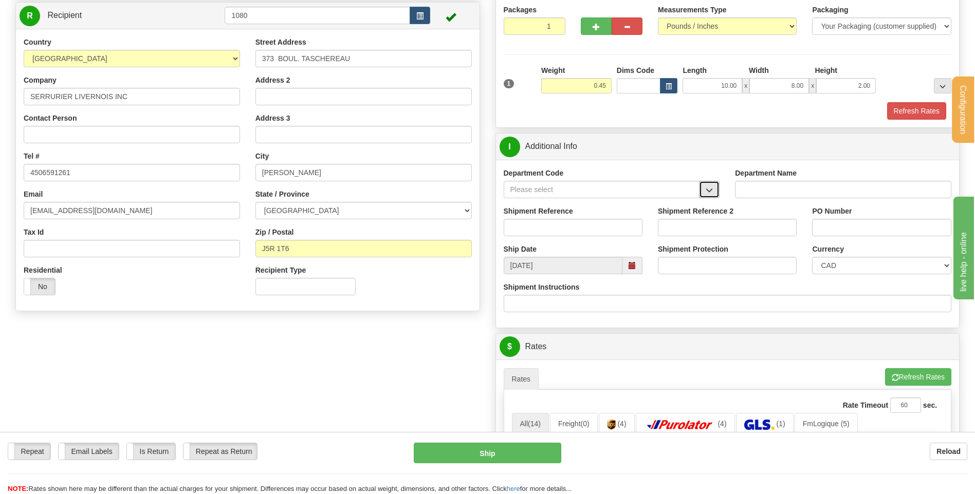
click at [717, 192] on button "button" at bounding box center [709, 189] width 21 height 17
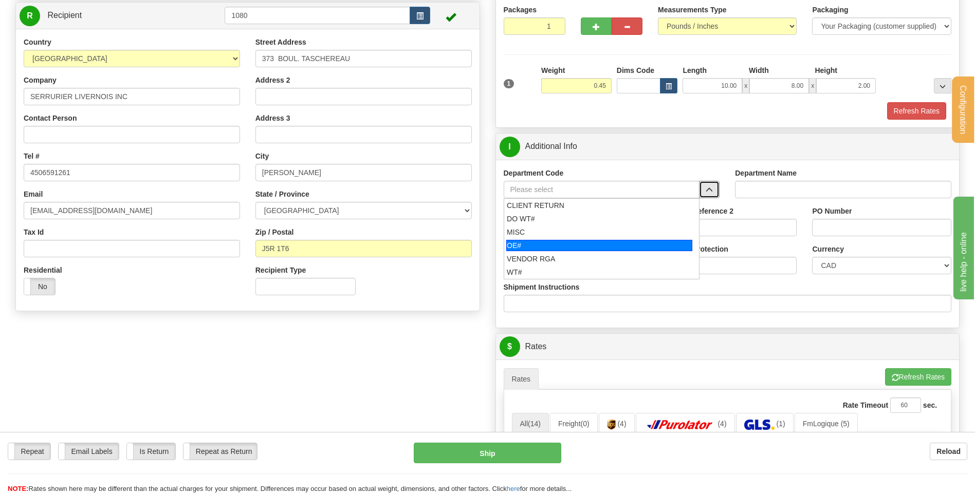
click at [588, 242] on div "OE#" at bounding box center [599, 245] width 186 height 11
type input "OE#"
type input "ORDERS"
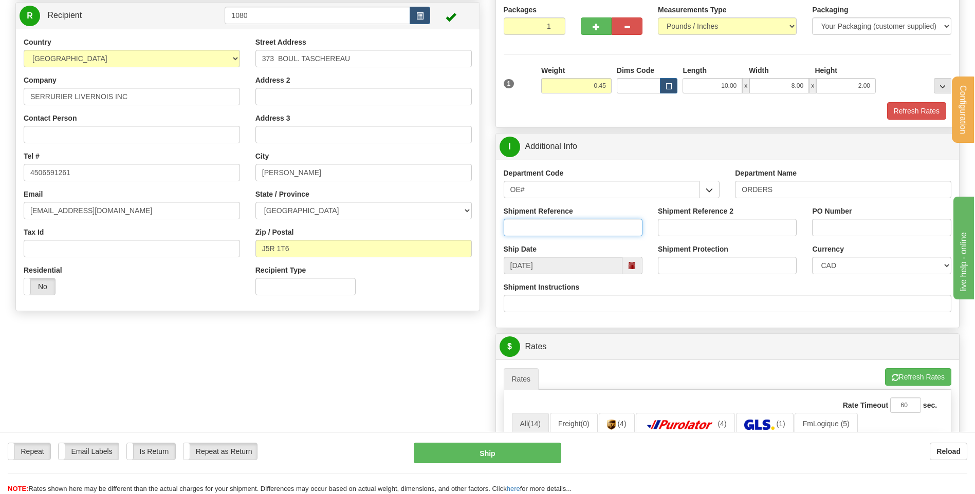
click at [587, 224] on input "Shipment Reference" at bounding box center [573, 227] width 139 height 17
type input "80004655-02"
type input "b"
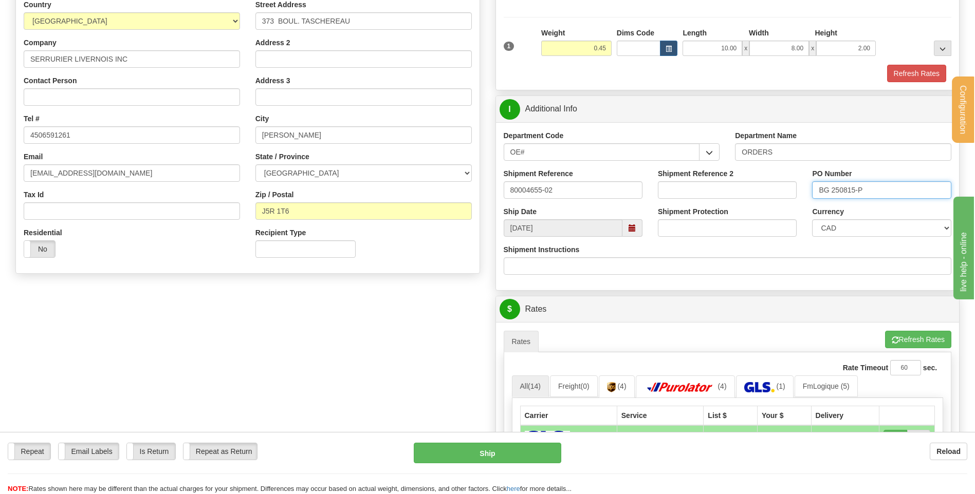
scroll to position [360, 0]
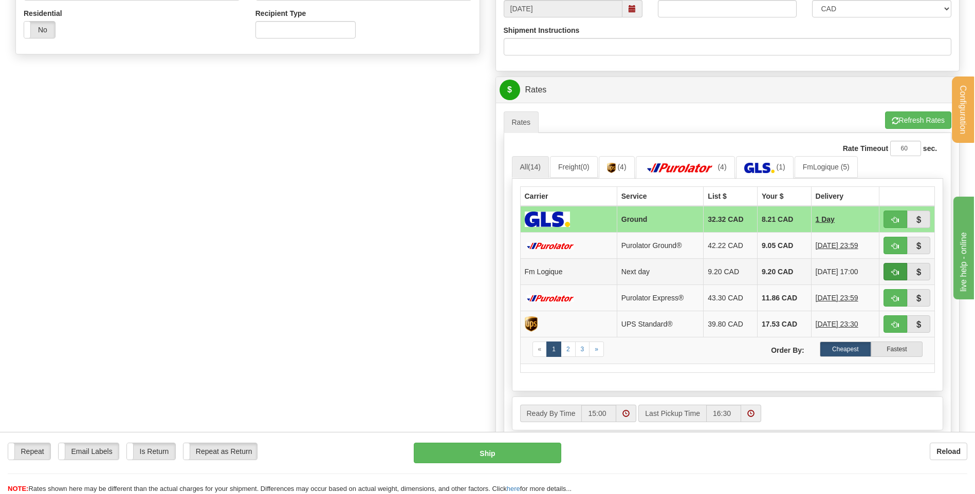
type input "BG 250815-P"
click at [887, 264] on button "button" at bounding box center [895, 271] width 24 height 17
type input "jour"
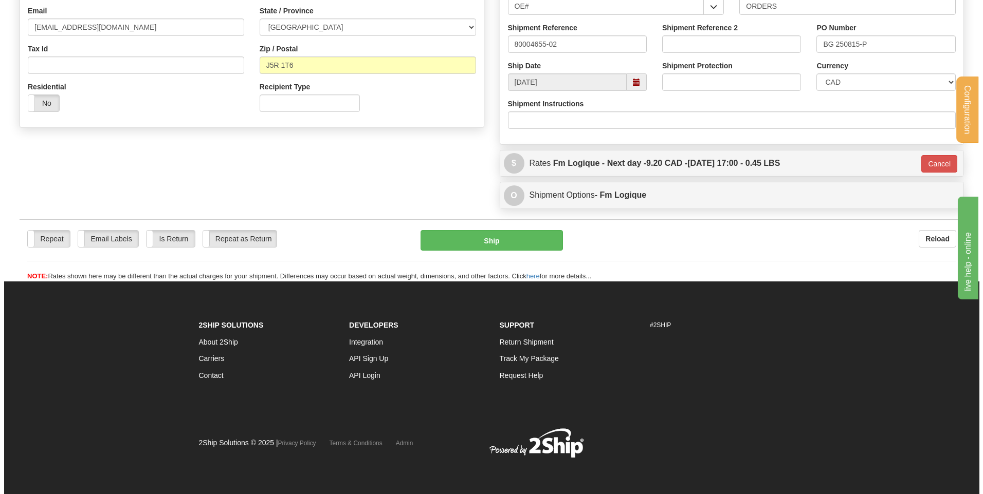
scroll to position [287, 0]
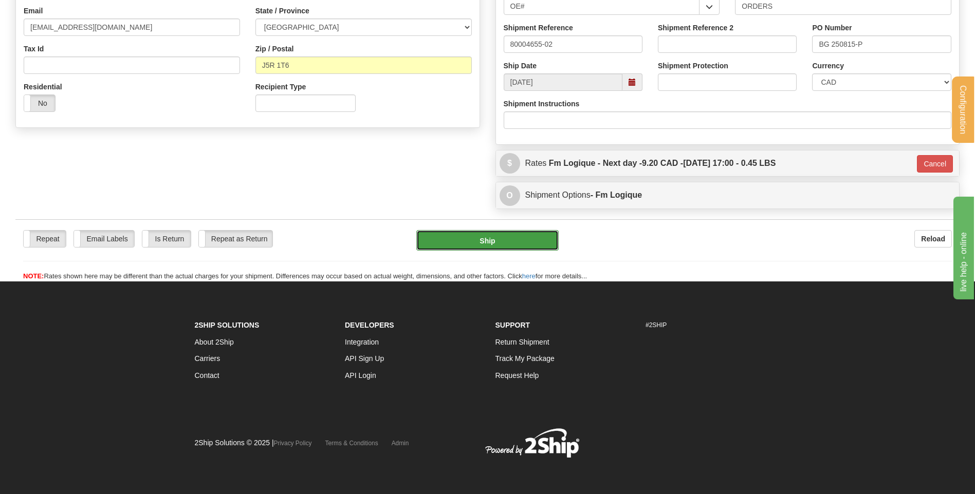
click at [495, 238] on button "Ship" at bounding box center [487, 240] width 142 height 21
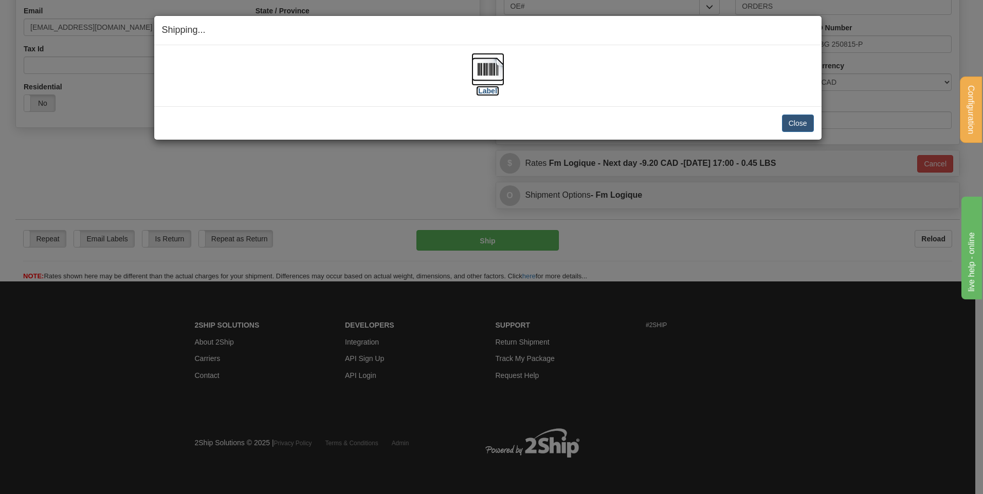
click at [491, 60] on img at bounding box center [487, 69] width 33 height 33
click at [806, 122] on button "Close" at bounding box center [798, 123] width 32 height 17
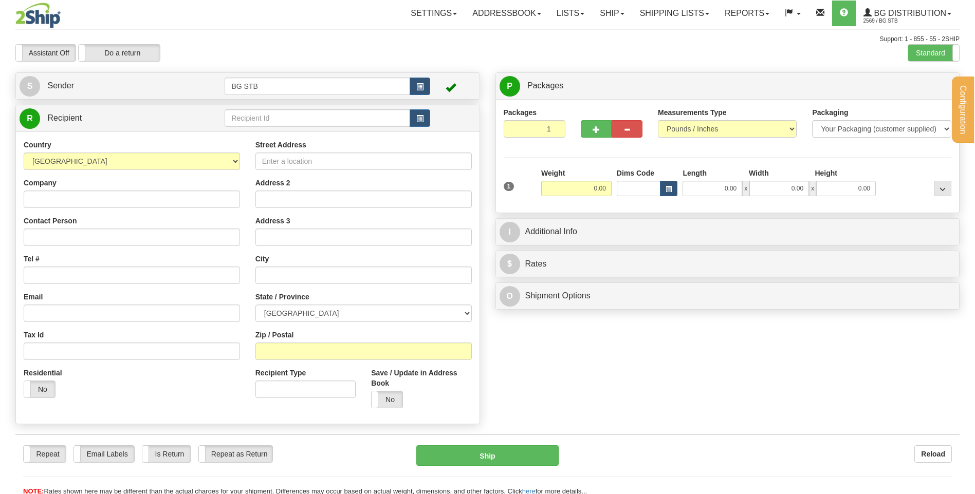
click at [281, 119] on div at bounding box center [487, 247] width 975 height 494
click at [281, 119] on input "text" at bounding box center [317, 117] width 185 height 17
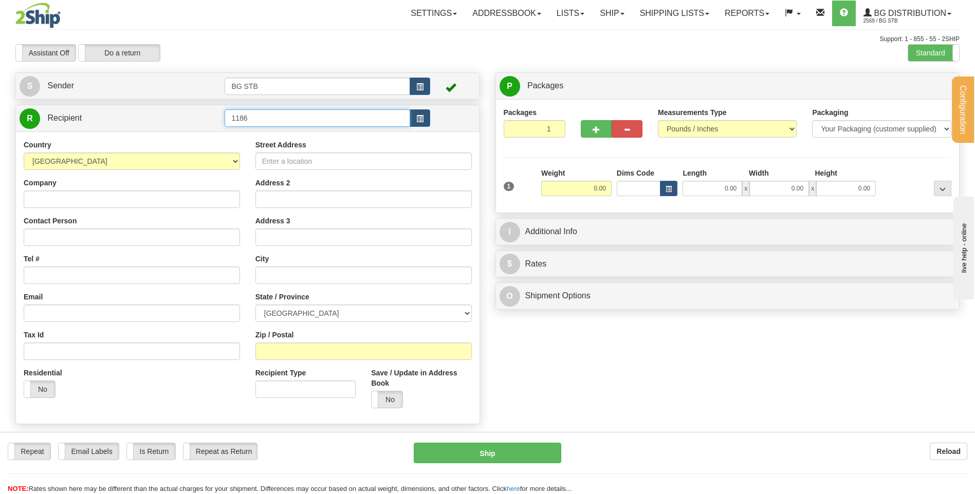
type input "1186"
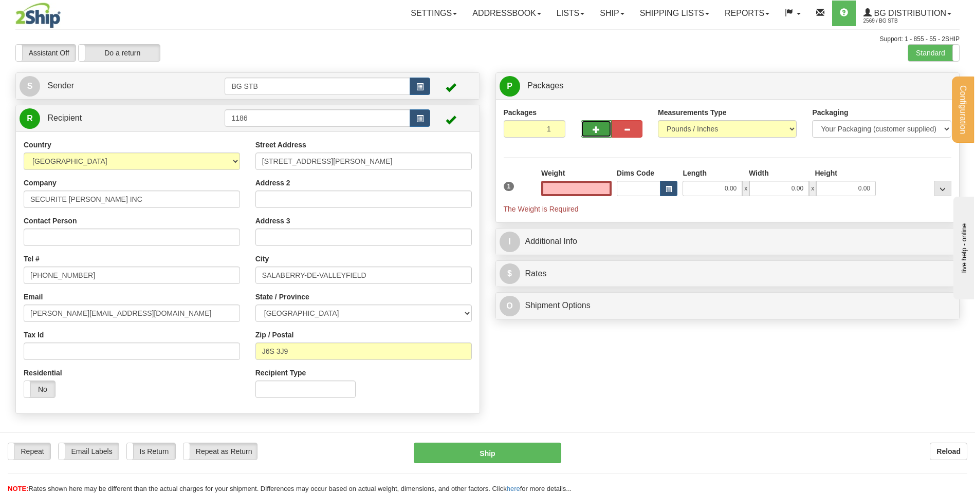
type input "0.00"
click at [593, 134] on button "button" at bounding box center [596, 128] width 31 height 17
type input "2"
click at [917, 82] on label "Package Level Pack.." at bounding box center [929, 86] width 52 height 15
radio input "true"
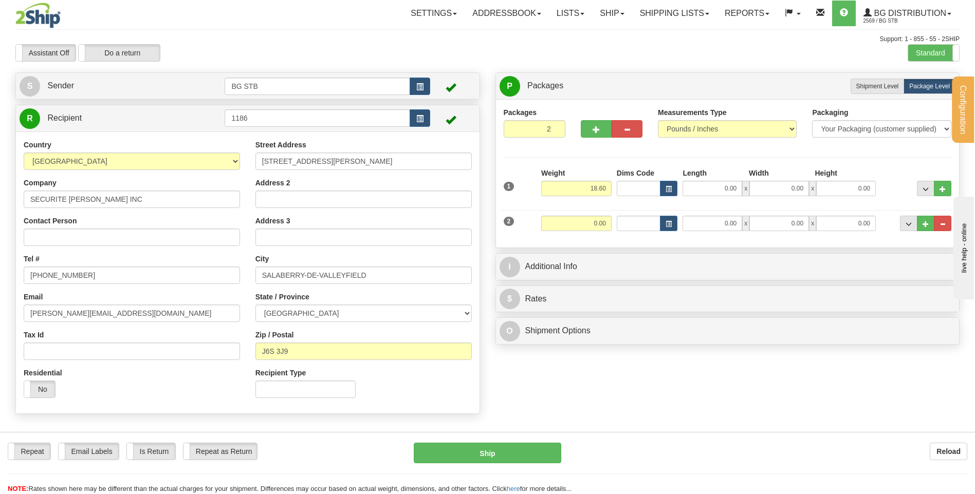
type input "18.60"
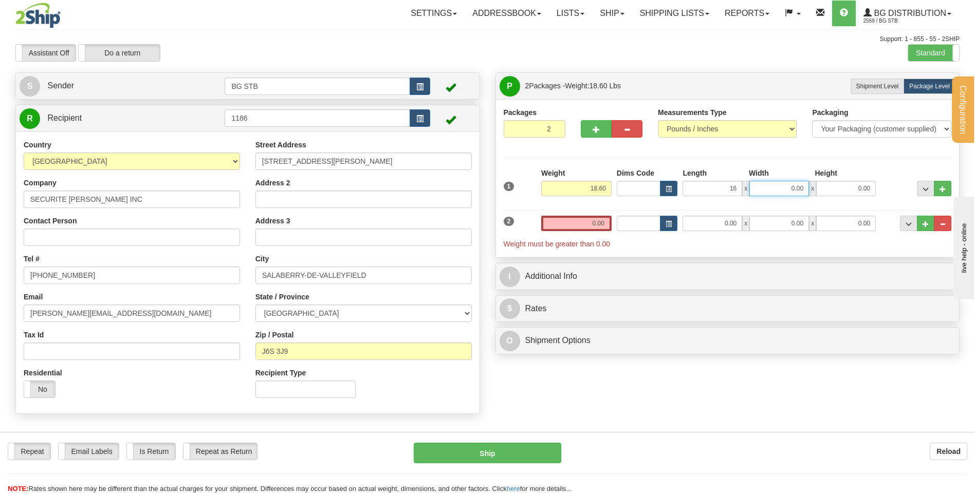
type input "16.00"
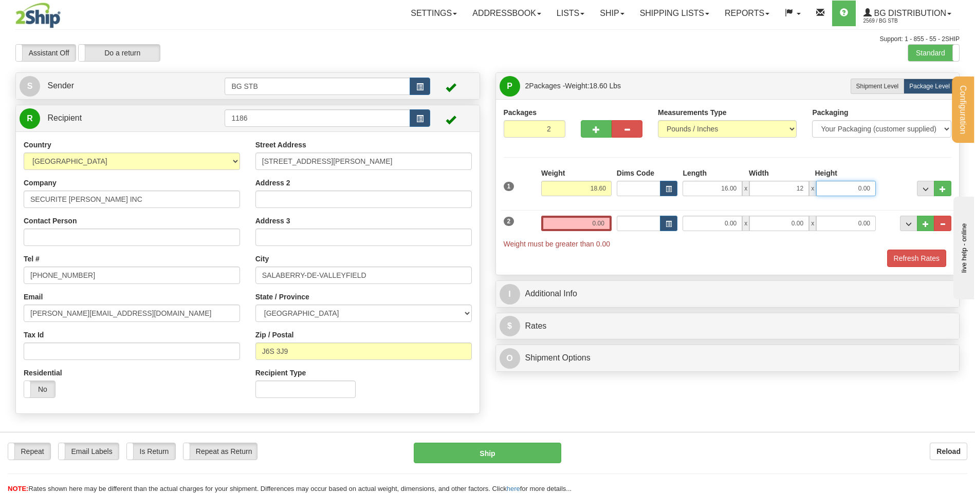
type input "12.00"
type input "11.00"
click at [579, 229] on input "0.00" at bounding box center [576, 223] width 70 height 15
type input "41.15"
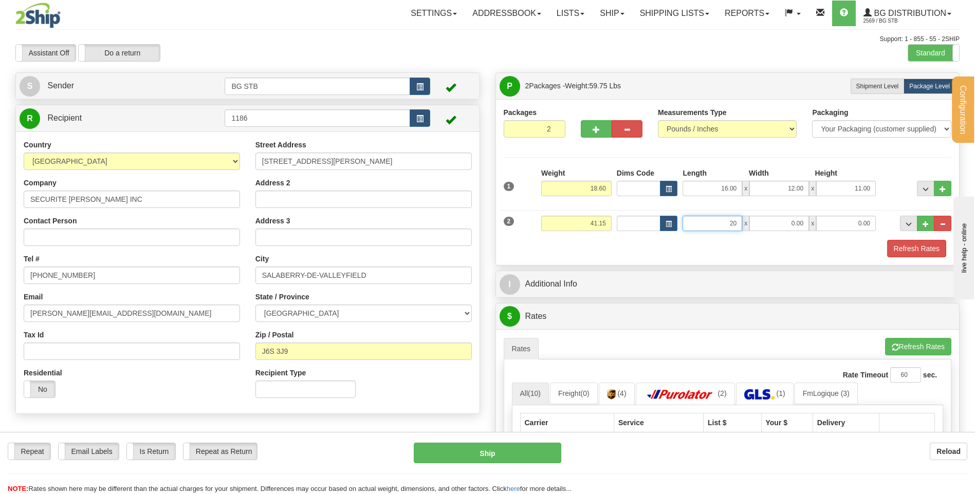
type input "20.00"
type input "16.00"
type input "7.00"
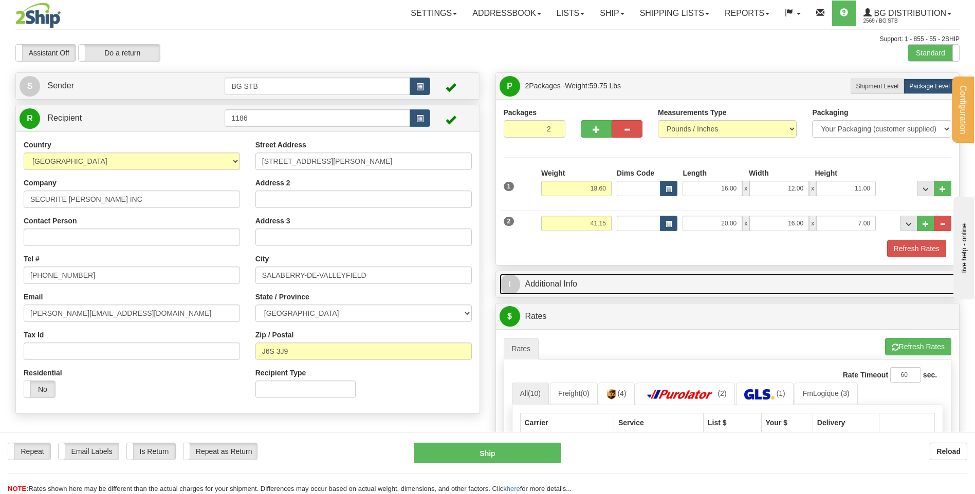
click at [572, 285] on link "I Additional Info" at bounding box center [727, 284] width 456 height 21
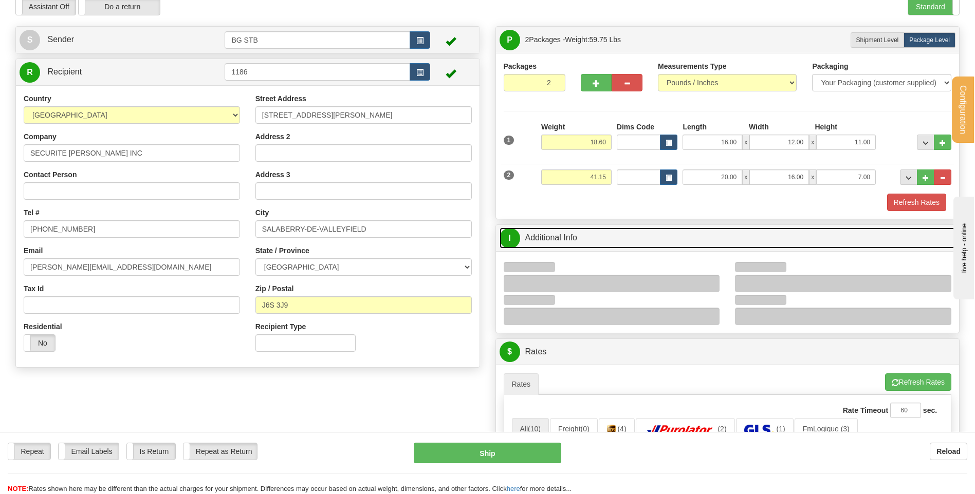
scroll to position [103, 0]
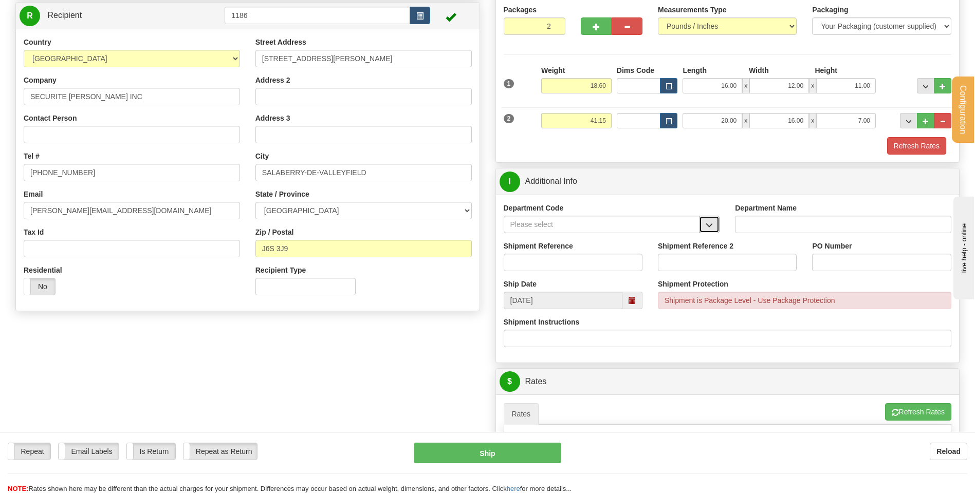
click at [710, 224] on span "button" at bounding box center [709, 225] width 7 height 7
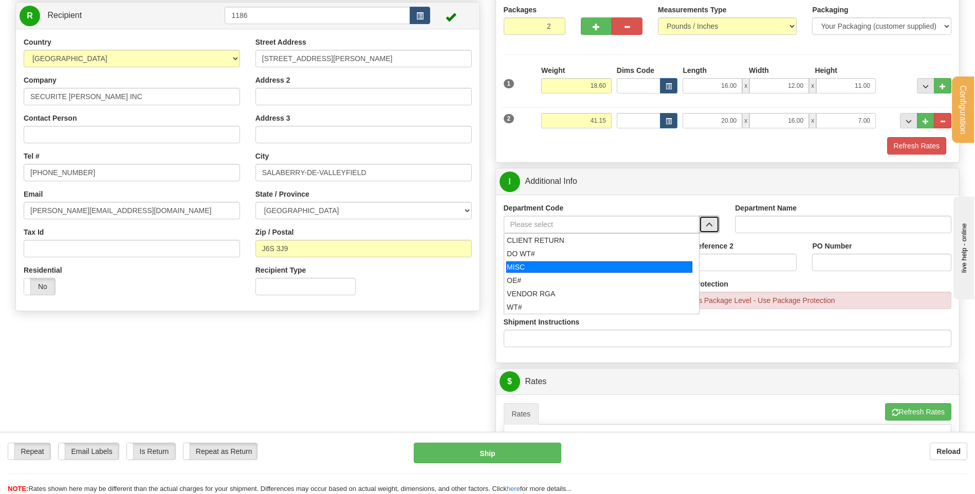
click at [567, 275] on div "OE#" at bounding box center [599, 280] width 185 height 10
type input "OE#"
type input "ORDERS"
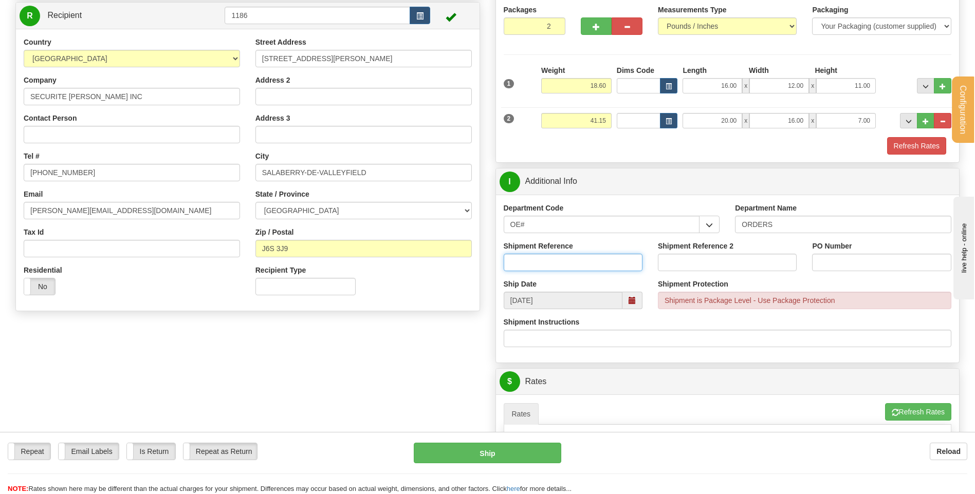
click at [565, 261] on input "Shipment Reference" at bounding box center [573, 262] width 139 height 17
type input "80004958-00 /80004852-01 / 80004790-01"
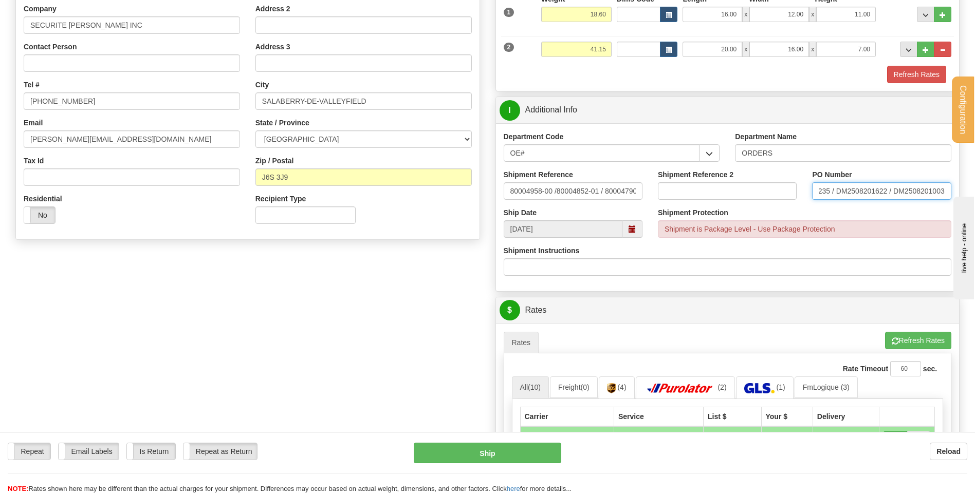
scroll to position [360, 0]
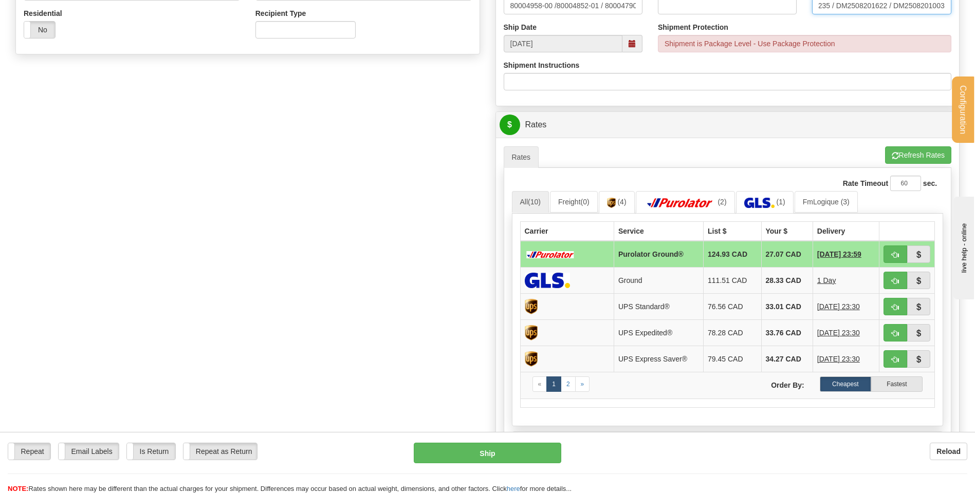
type input "DM2508221235 / DM2508201622 / DM2508201003"
click at [887, 253] on button "button" at bounding box center [895, 254] width 24 height 17
type input "260"
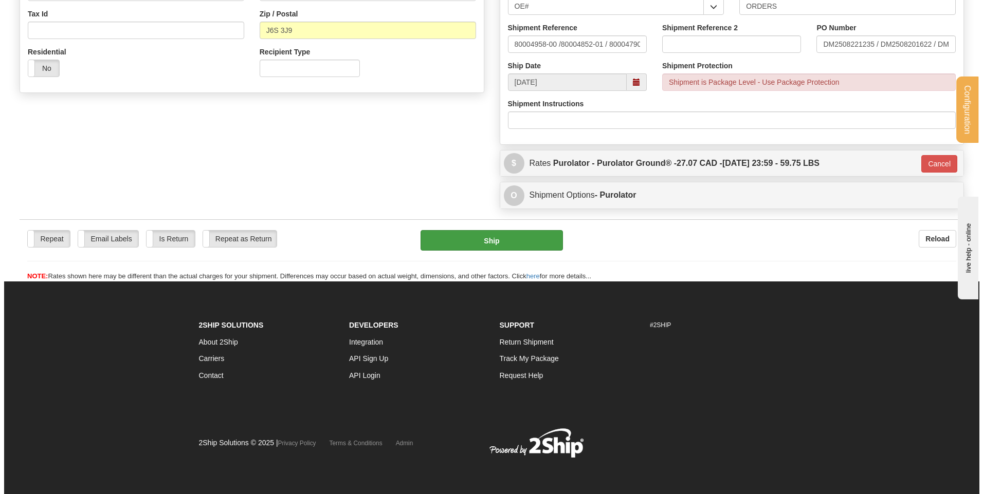
scroll to position [322, 0]
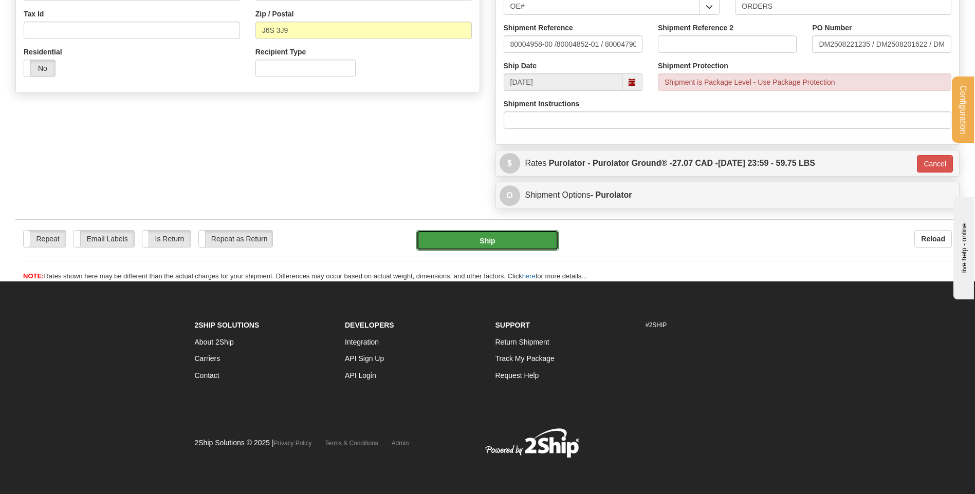
click at [519, 236] on button "Ship" at bounding box center [487, 240] width 142 height 21
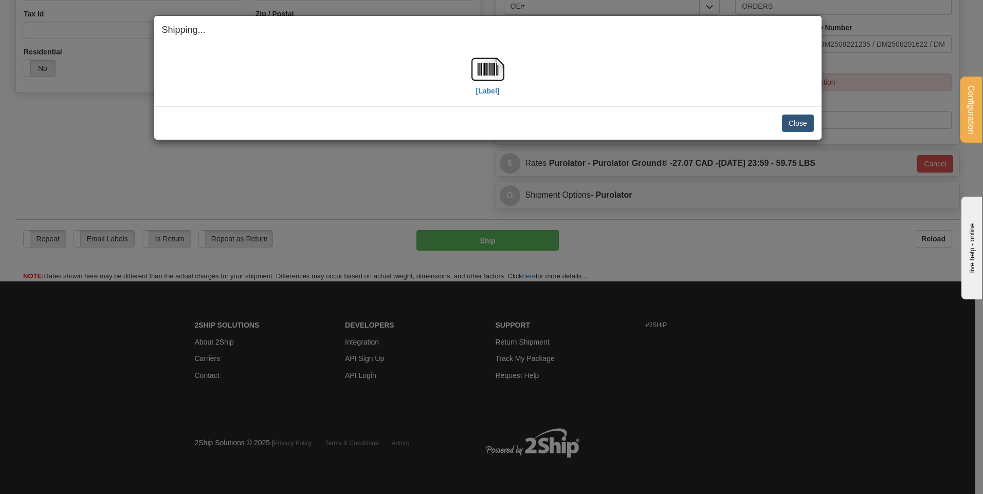
click at [493, 43] on div "Shipping... Your SHIPMENT will EXPIRE in" at bounding box center [487, 30] width 667 height 29
click at [490, 64] on img at bounding box center [487, 69] width 33 height 33
drag, startPoint x: 798, startPoint y: 121, endPoint x: 41, endPoint y: 48, distance: 759.9
click at [773, 119] on div "Close Cancel" at bounding box center [488, 123] width 652 height 17
drag, startPoint x: 793, startPoint y: 121, endPoint x: 733, endPoint y: 128, distance: 61.1
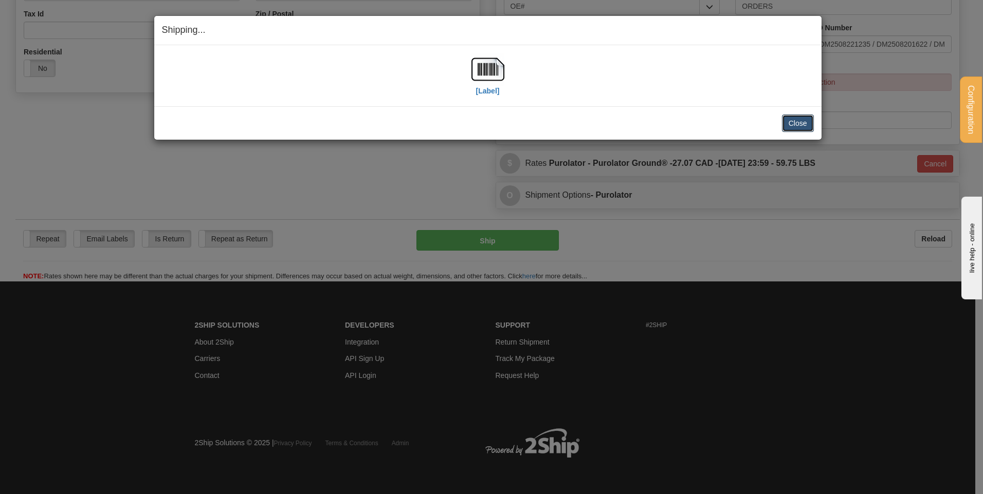
click at [794, 121] on button "Close" at bounding box center [798, 123] width 32 height 17
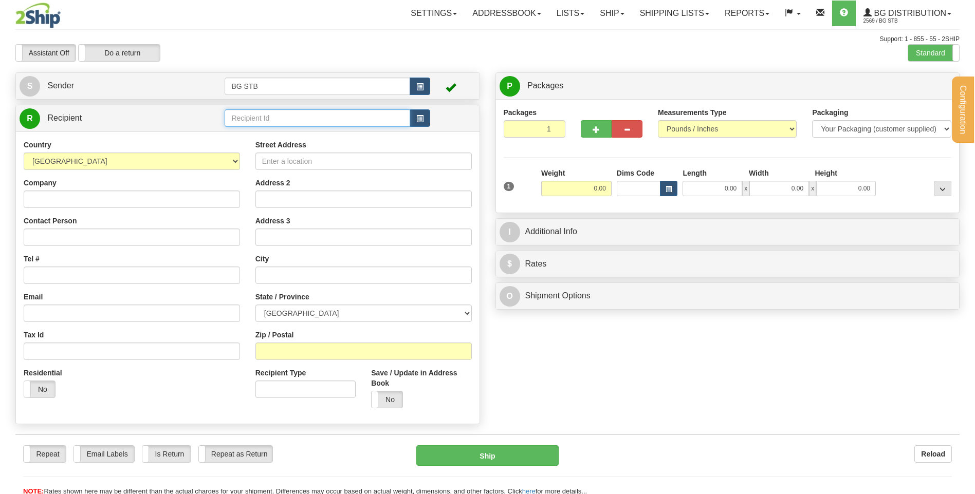
click at [270, 118] on input "text" at bounding box center [317, 117] width 185 height 17
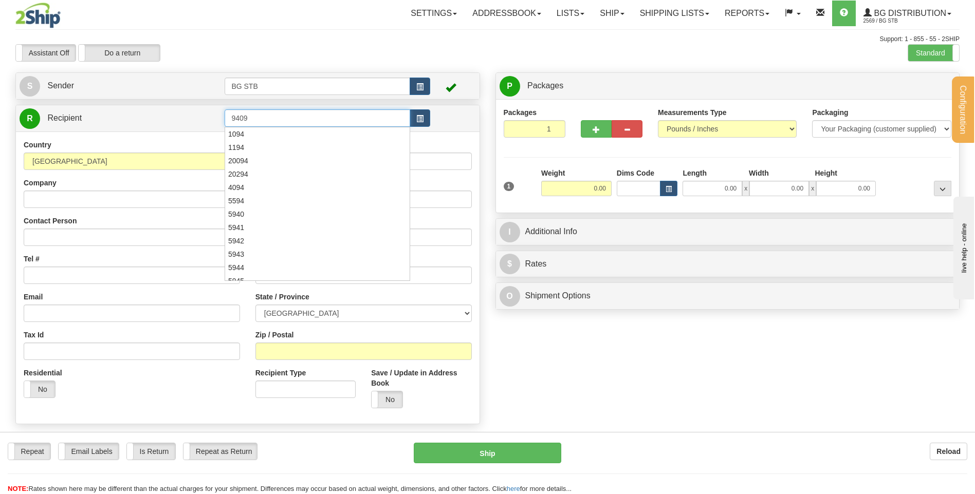
type input "9409"
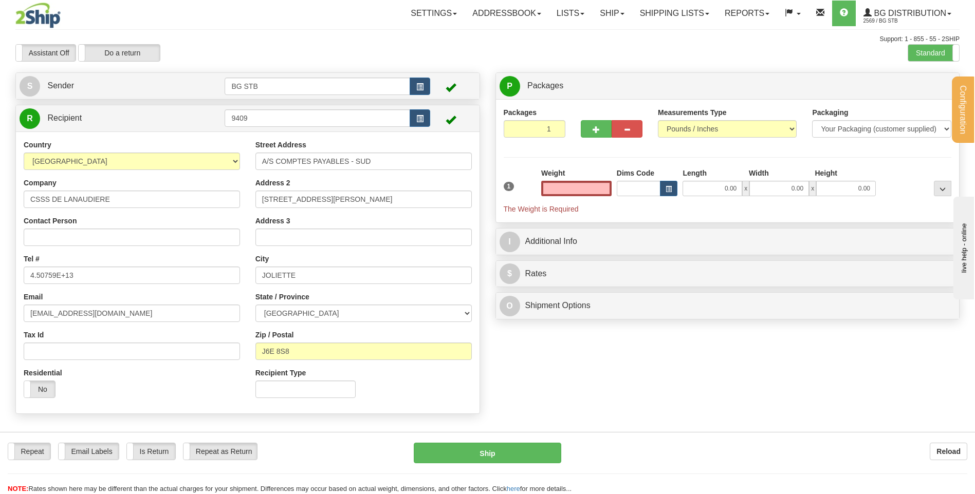
type input "0.00"
drag, startPoint x: 398, startPoint y: 165, endPoint x: 215, endPoint y: 164, distance: 182.9
click at [215, 164] on div "Country [GEOGRAPHIC_DATA] [GEOGRAPHIC_DATA] [GEOGRAPHIC_DATA] [GEOGRAPHIC_DATA]…" at bounding box center [248, 273] width 464 height 266
drag, startPoint x: 358, startPoint y: 197, endPoint x: 190, endPoint y: 209, distance: 168.4
click at [223, 209] on div "Country [GEOGRAPHIC_DATA] [GEOGRAPHIC_DATA] [GEOGRAPHIC_DATA] [GEOGRAPHIC_DATA]…" at bounding box center [248, 273] width 464 height 266
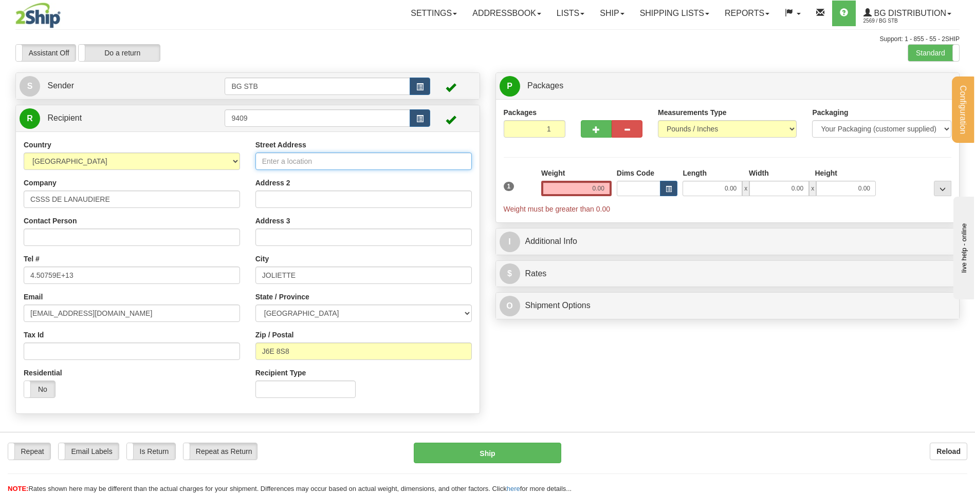
click at [331, 169] on input "Street Address" at bounding box center [363, 161] width 216 height 17
type input "1000 BOUL. [GEOGRAPHIC_DATA][PERSON_NAME]"
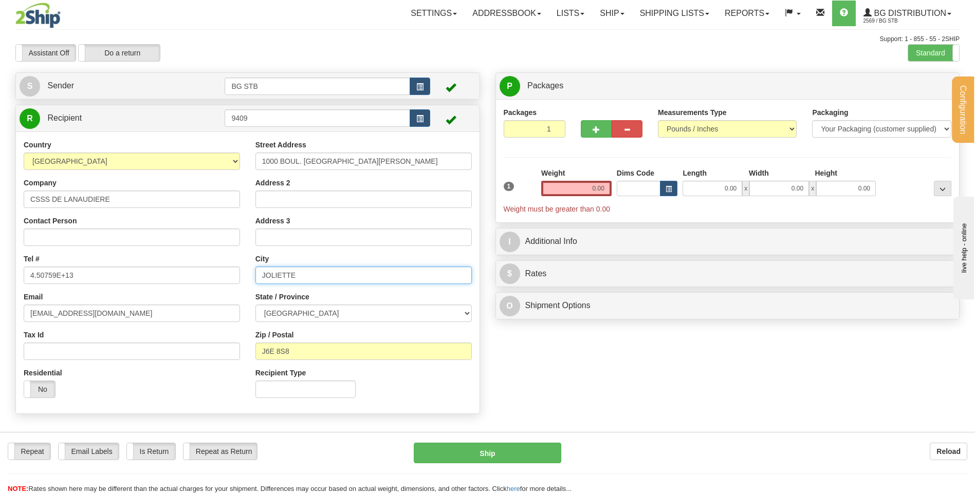
drag, startPoint x: 337, startPoint y: 279, endPoint x: 248, endPoint y: 280, distance: 88.9
click at [248, 280] on div "Street Address 1000 BOUL. [GEOGRAPHIC_DATA][PERSON_NAME] Address 2 Address 3 Ci…" at bounding box center [364, 273] width 232 height 266
type input "ST [PERSON_NAME]"
click at [288, 351] on input "J6E 8S8" at bounding box center [363, 351] width 216 height 17
click at [301, 352] on input "J6E 8S8" at bounding box center [363, 351] width 216 height 17
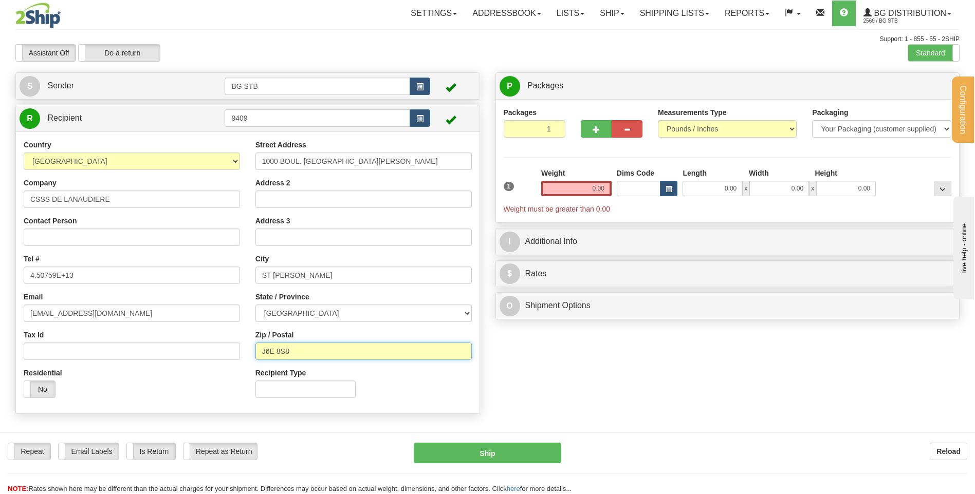
drag, startPoint x: 303, startPoint y: 353, endPoint x: 277, endPoint y: 348, distance: 26.2
click at [277, 350] on input "J6E 8S8" at bounding box center [363, 351] width 216 height 17
type input "J6E 6J2"
click at [585, 174] on div "Weight 0.00" at bounding box center [576, 182] width 70 height 28
click at [591, 182] on input "0.00" at bounding box center [576, 188] width 70 height 15
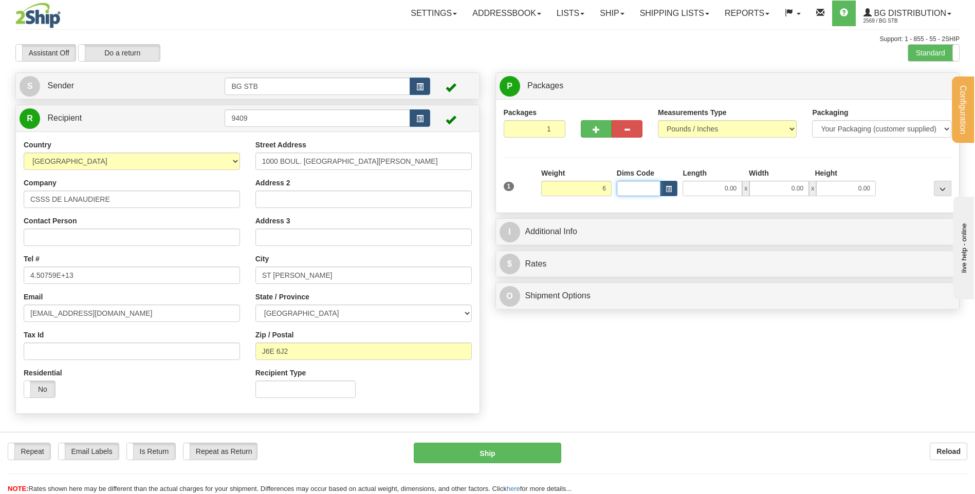
type input "6.00"
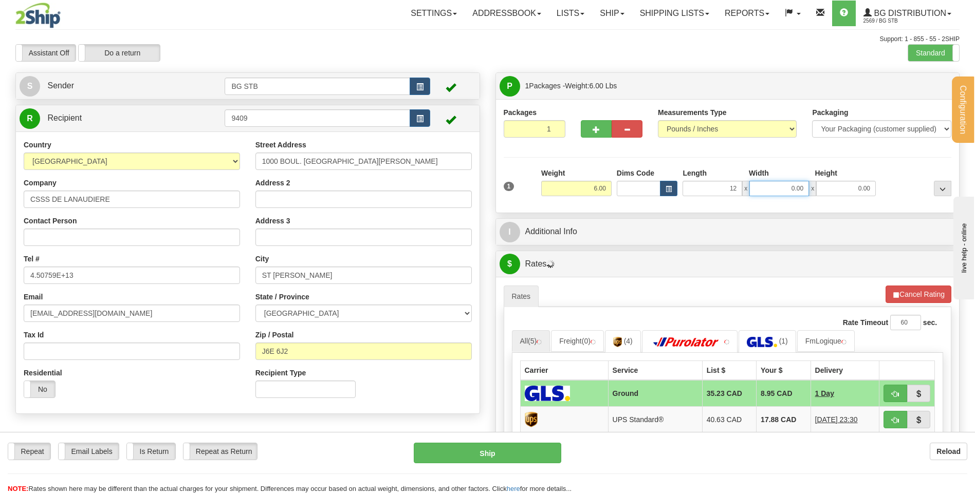
type input "12.00"
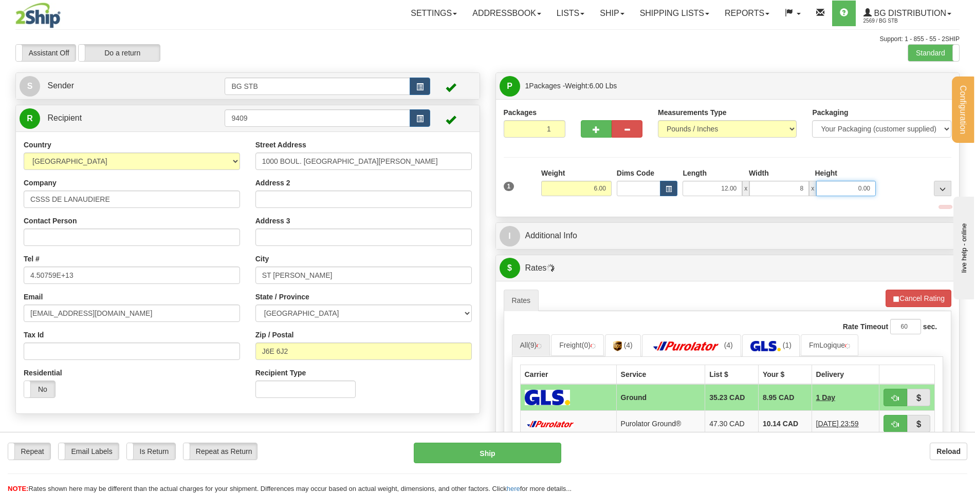
type input "8.00"
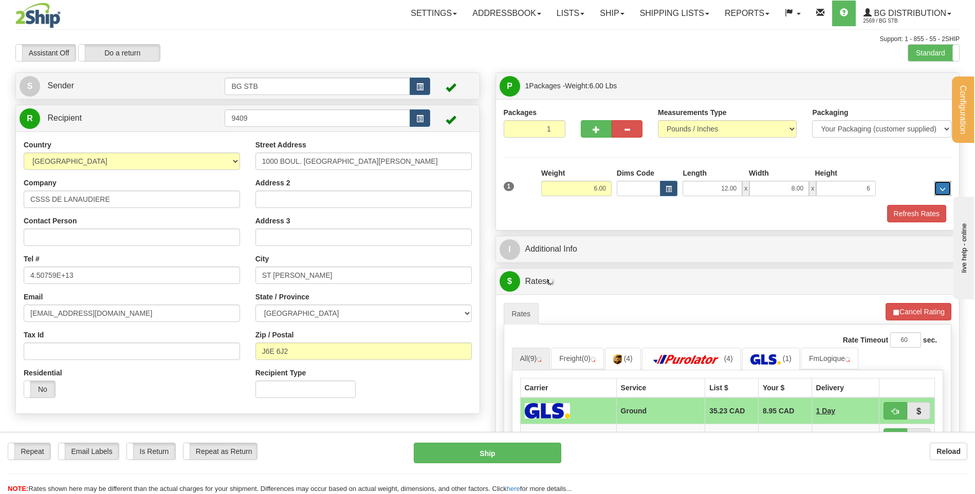
type input "6.00"
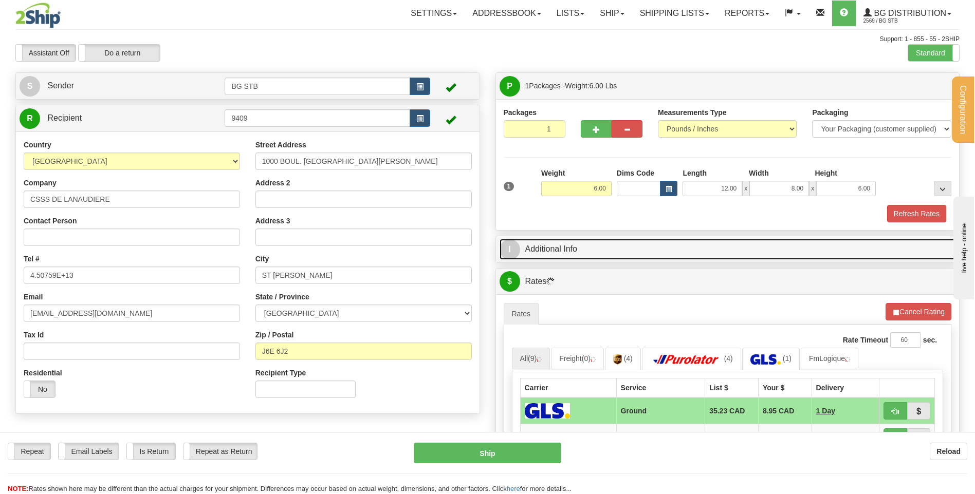
click at [591, 248] on link "I Additional Info" at bounding box center [727, 249] width 456 height 21
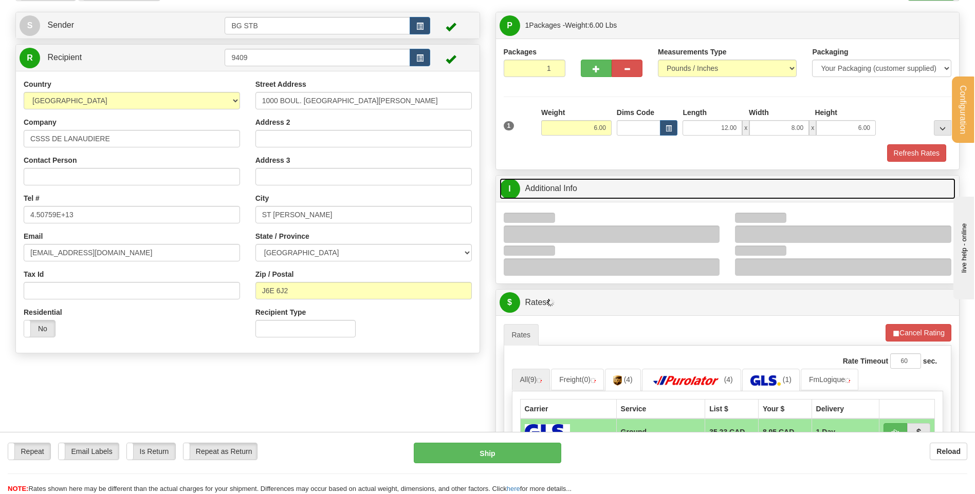
scroll to position [154, 0]
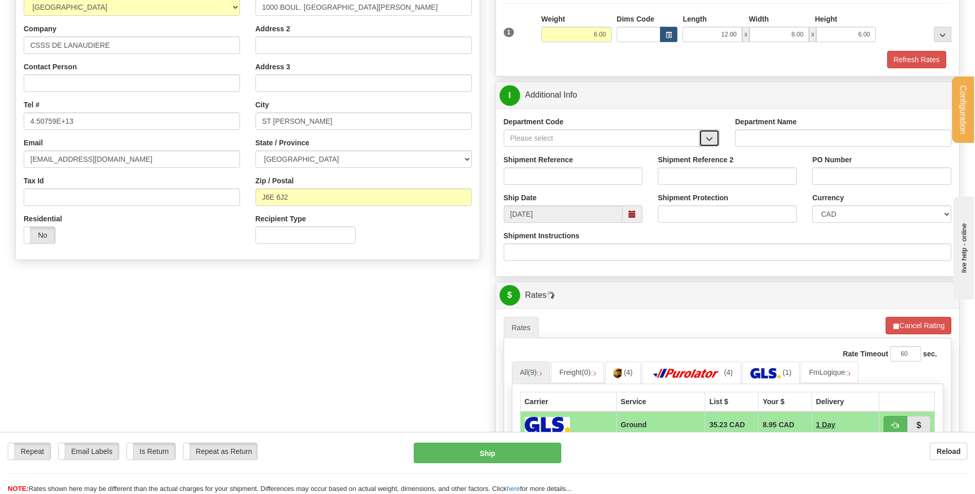
click at [710, 134] on button "button" at bounding box center [709, 137] width 21 height 17
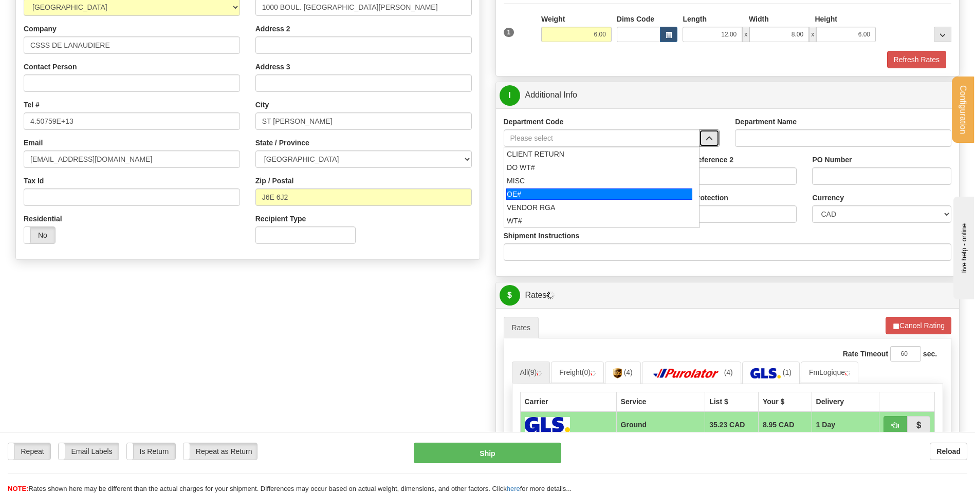
click at [569, 197] on div "OE#" at bounding box center [599, 194] width 186 height 11
type input "OE#"
type input "ORDERS"
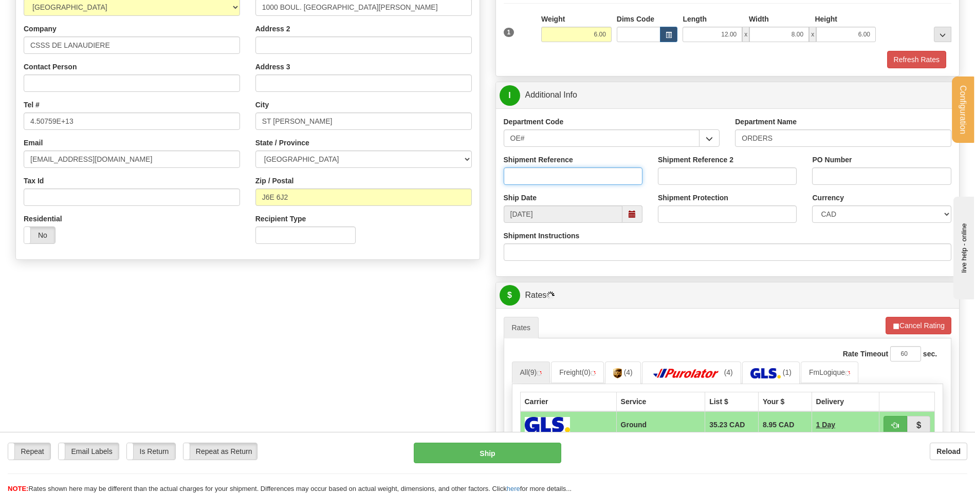
click at [556, 180] on input "Shipment Reference" at bounding box center [573, 176] width 139 height 17
type input "80004931-00"
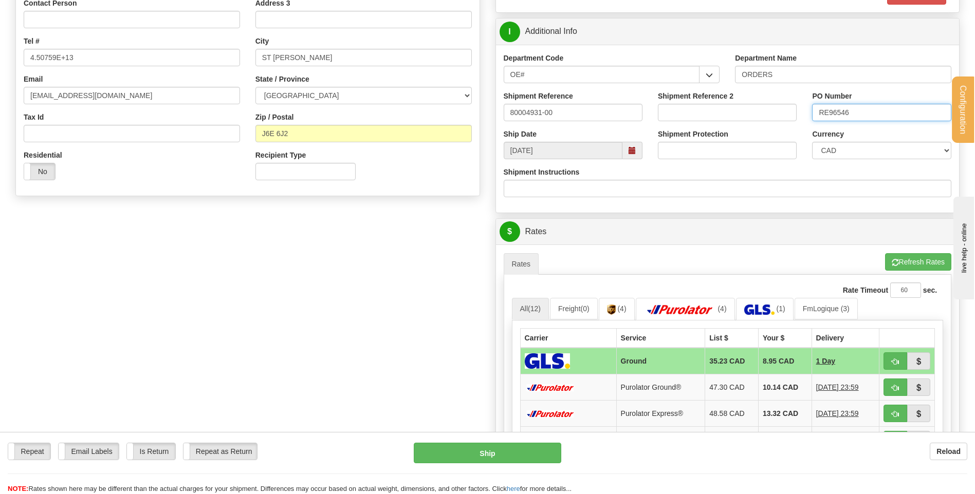
scroll to position [360, 0]
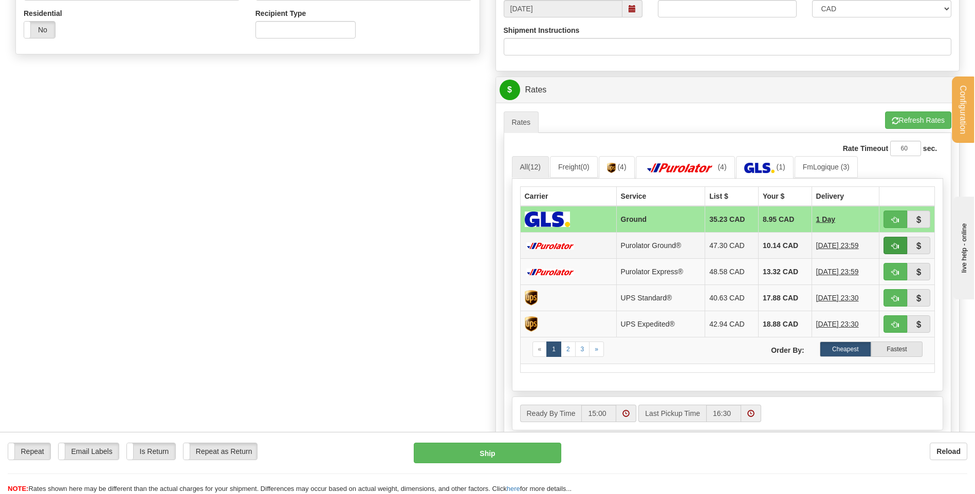
type input "RE96546"
click at [888, 243] on button "button" at bounding box center [895, 245] width 24 height 17
type input "260"
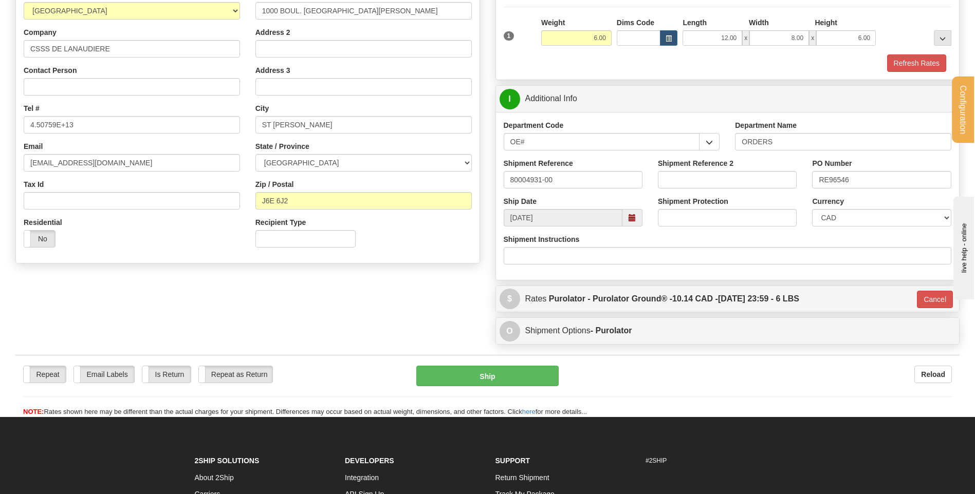
scroll to position [133, 0]
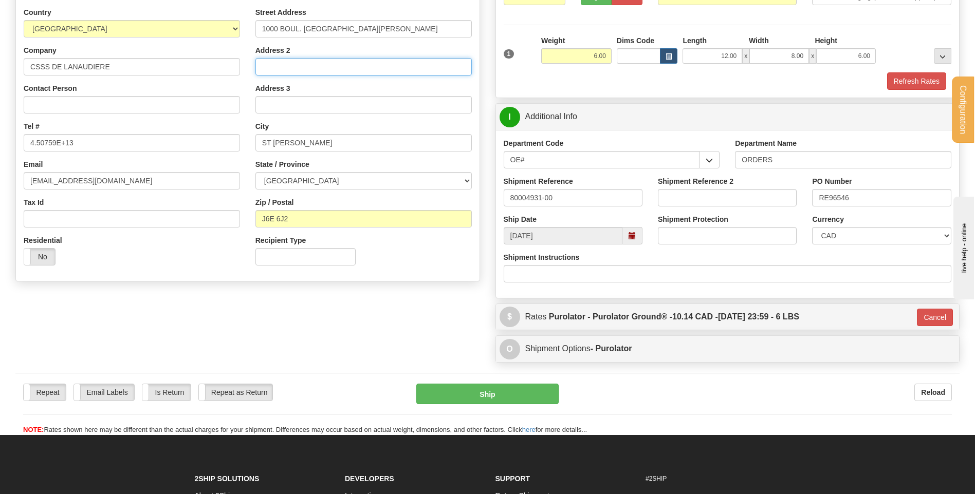
click at [276, 67] on input "Address 2" at bounding box center [363, 66] width 216 height 17
type input "CHDL MAGASIN MAINTENANCE"
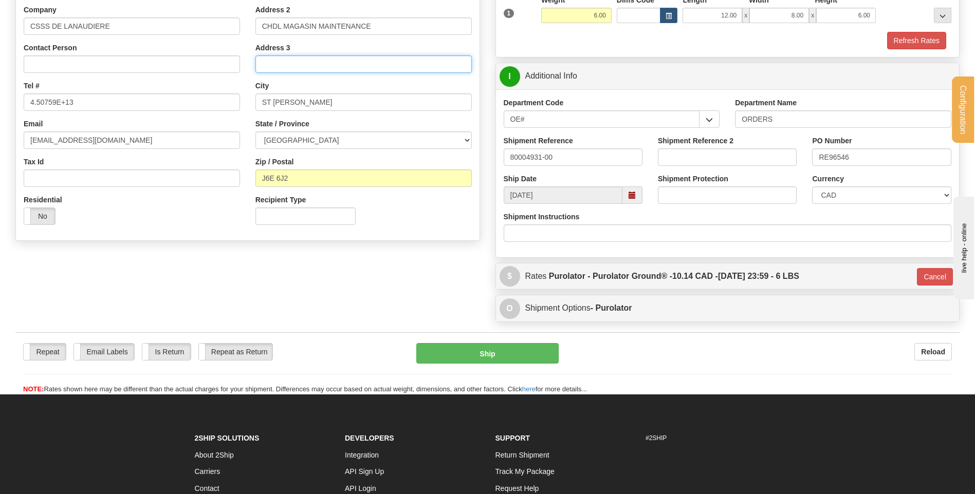
scroll to position [235, 0]
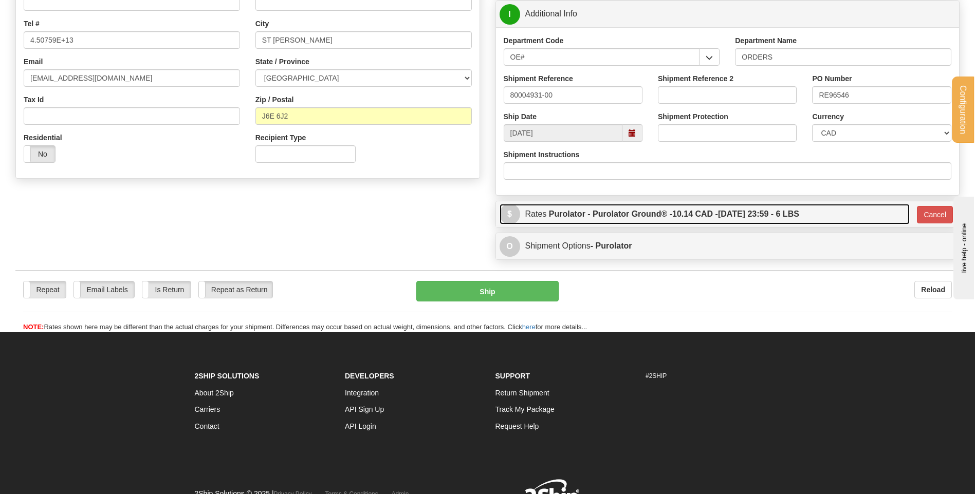
click at [787, 207] on label "Purolator - Purolator Ground® - 10.14 CAD - 08/25/2025 23:59 - 6 LBS" at bounding box center [674, 214] width 250 height 21
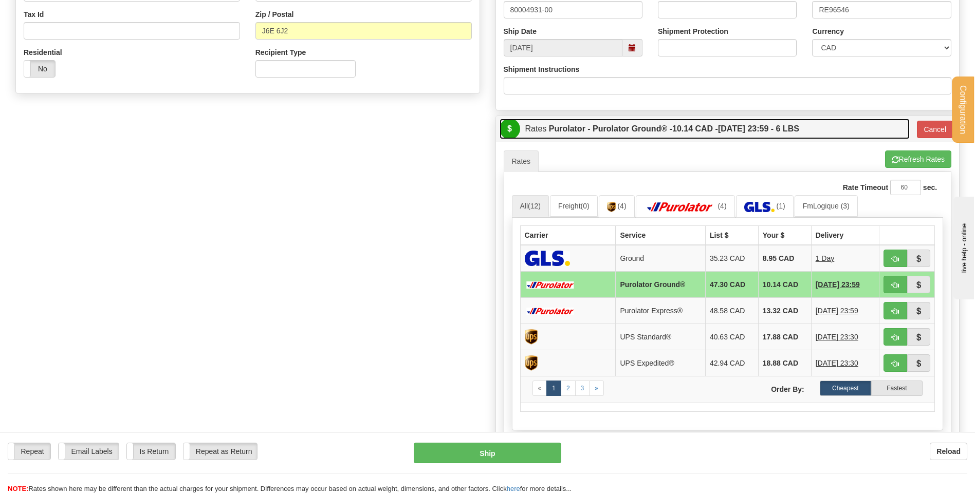
scroll to position [390, 0]
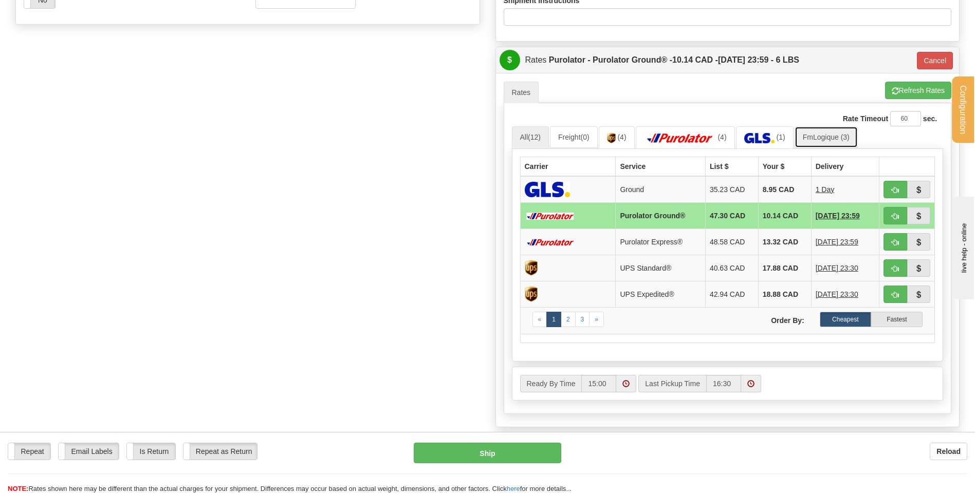
click at [818, 135] on link "FmLogique (3)" at bounding box center [825, 137] width 63 height 22
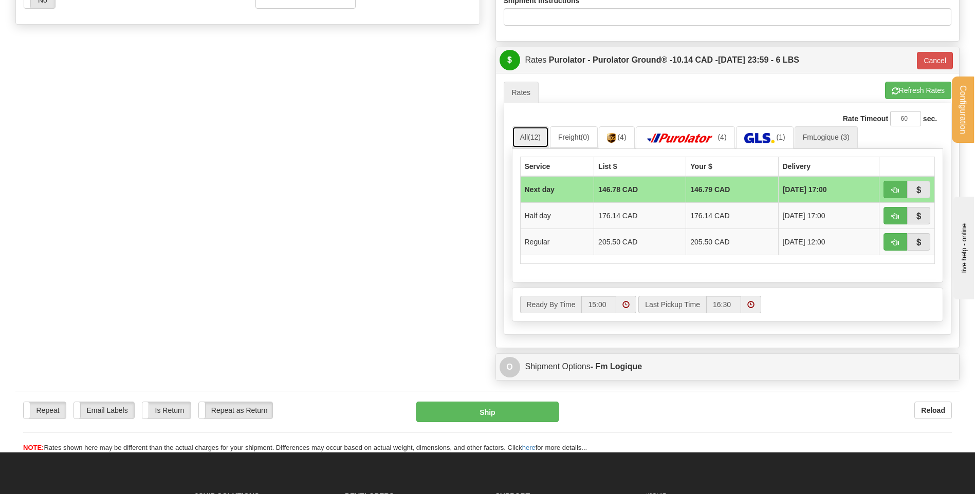
click at [530, 139] on span "(12)" at bounding box center [534, 137] width 13 height 8
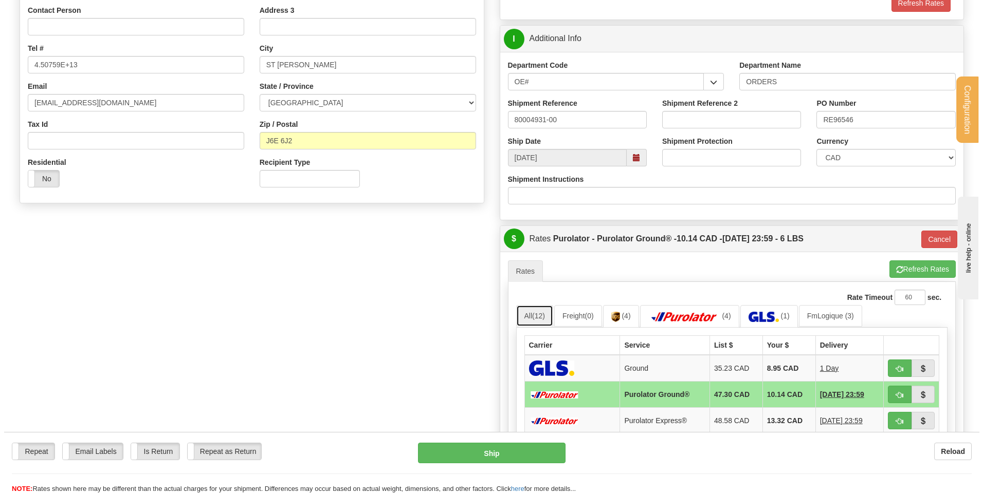
scroll to position [235, 0]
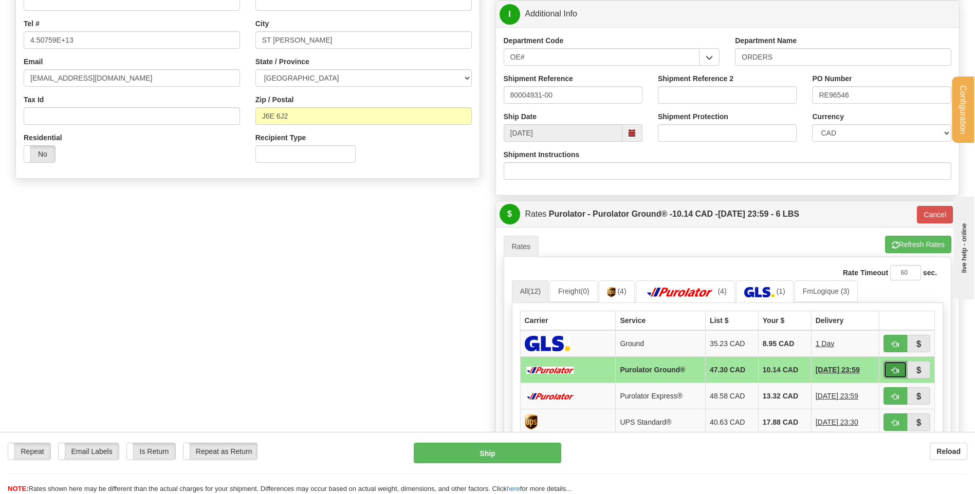
click at [890, 369] on button "button" at bounding box center [895, 369] width 24 height 17
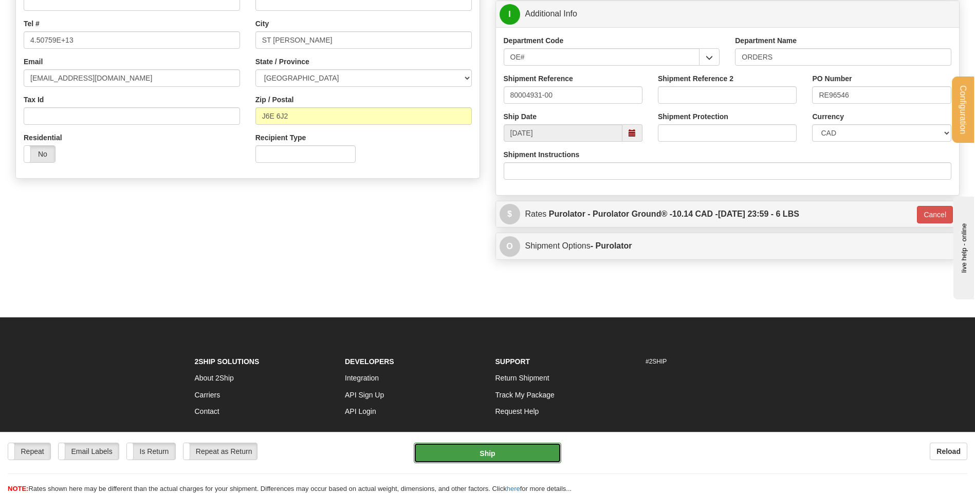
click at [461, 450] on button "Ship" at bounding box center [487, 453] width 147 height 21
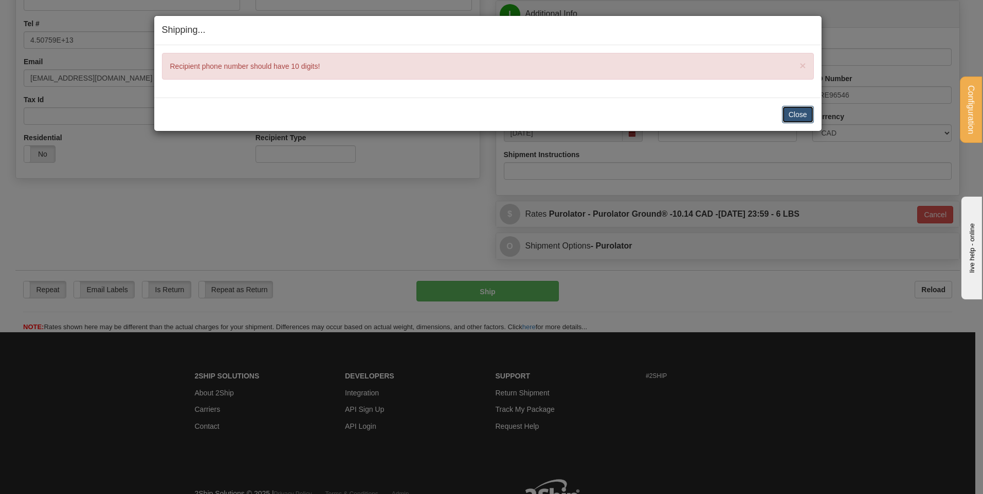
click at [804, 114] on button "Close" at bounding box center [798, 114] width 32 height 17
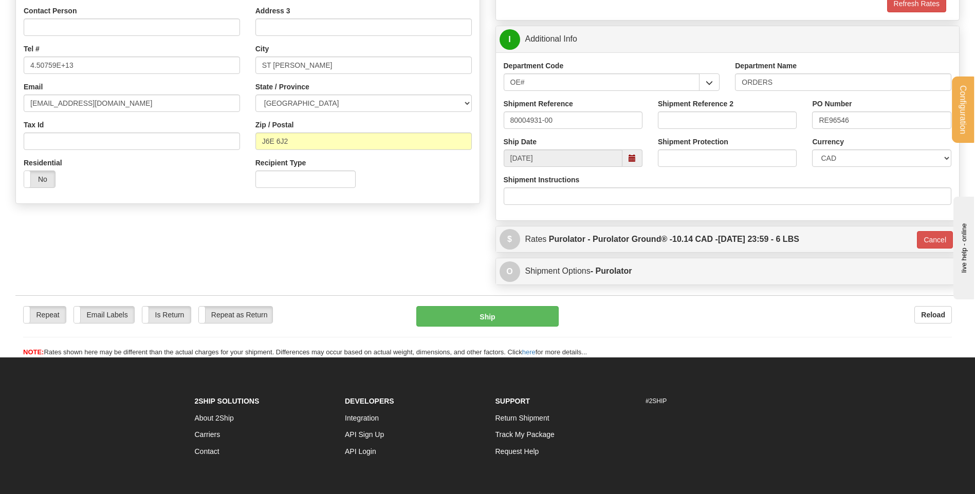
scroll to position [133, 0]
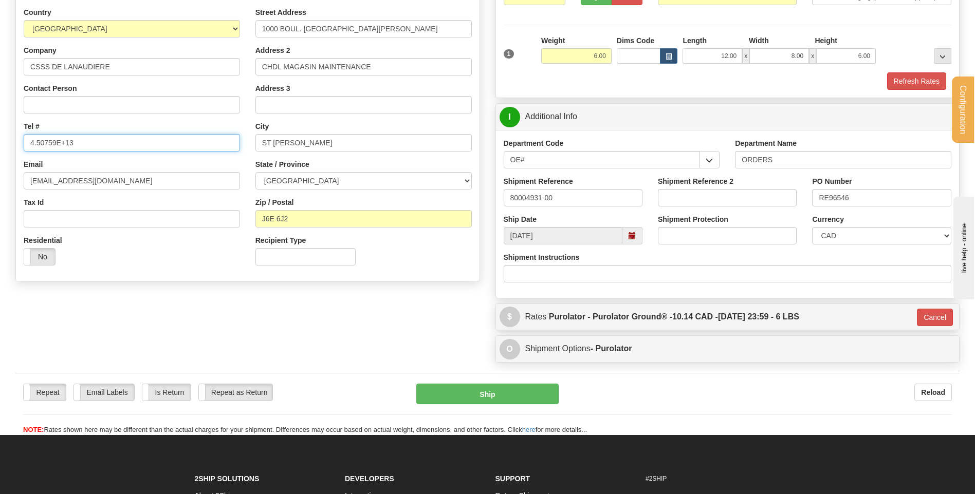
drag, startPoint x: 90, startPoint y: 141, endPoint x: -172, endPoint y: 156, distance: 262.5
click at [0, 156] on html "Training Course Close Configuration My Configuration Panel Close" at bounding box center [487, 114] width 975 height 494
click at [124, 142] on input "Tel #" at bounding box center [132, 142] width 216 height 17
paste input "(450)759-1157/4370"
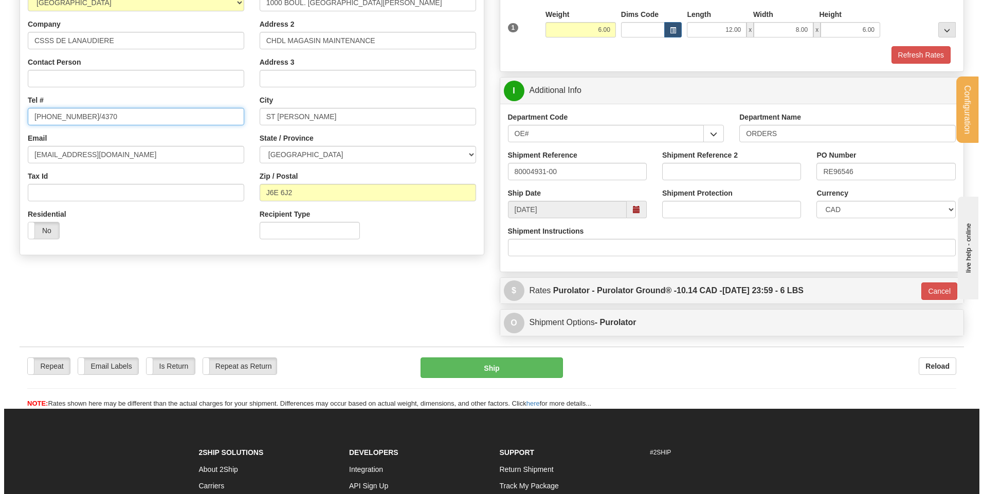
scroll to position [184, 0]
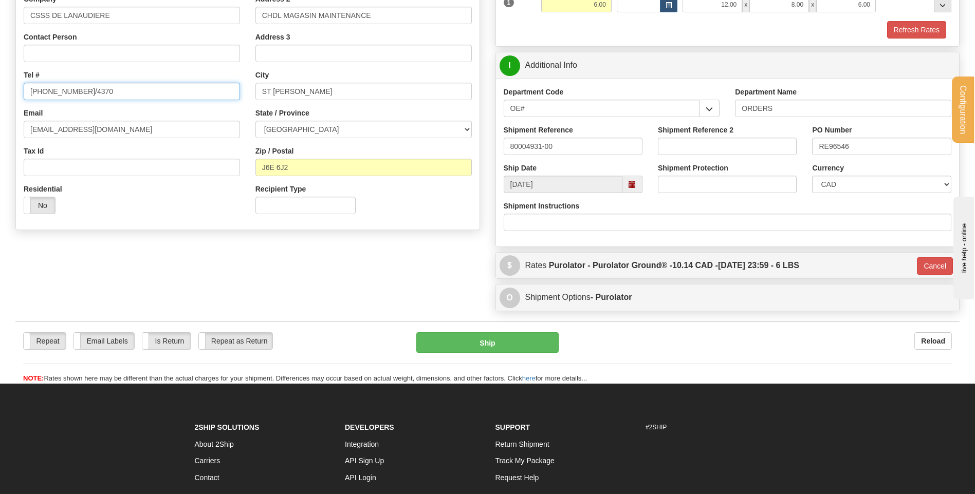
click at [79, 89] on input "(450)759-1157/4370" at bounding box center [132, 91] width 216 height 17
type input "(450)759-1157-4370"
click at [474, 341] on button "Ship" at bounding box center [487, 342] width 142 height 21
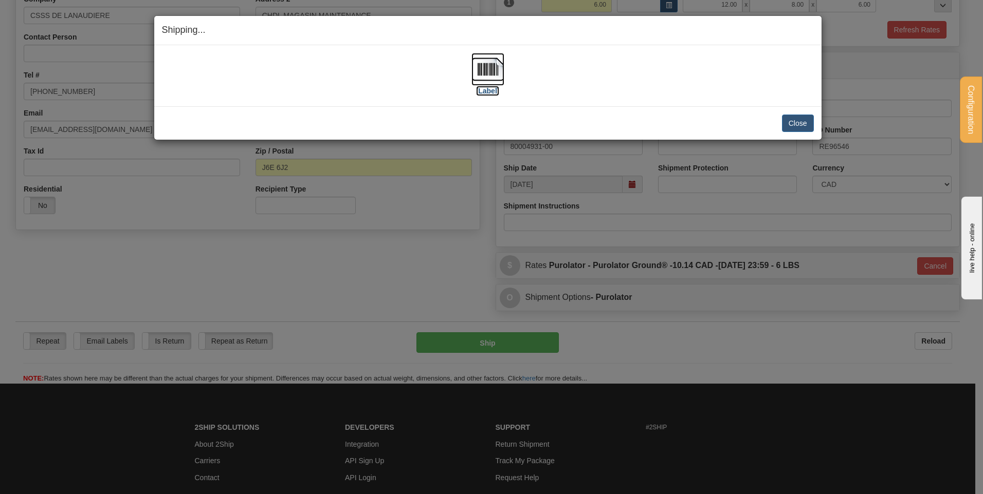
click at [494, 73] on img at bounding box center [487, 69] width 33 height 33
click at [777, 125] on div "Close Cancel" at bounding box center [488, 123] width 652 height 17
drag, startPoint x: 801, startPoint y: 124, endPoint x: 789, endPoint y: 119, distance: 13.4
click at [797, 121] on button "Close" at bounding box center [798, 123] width 32 height 17
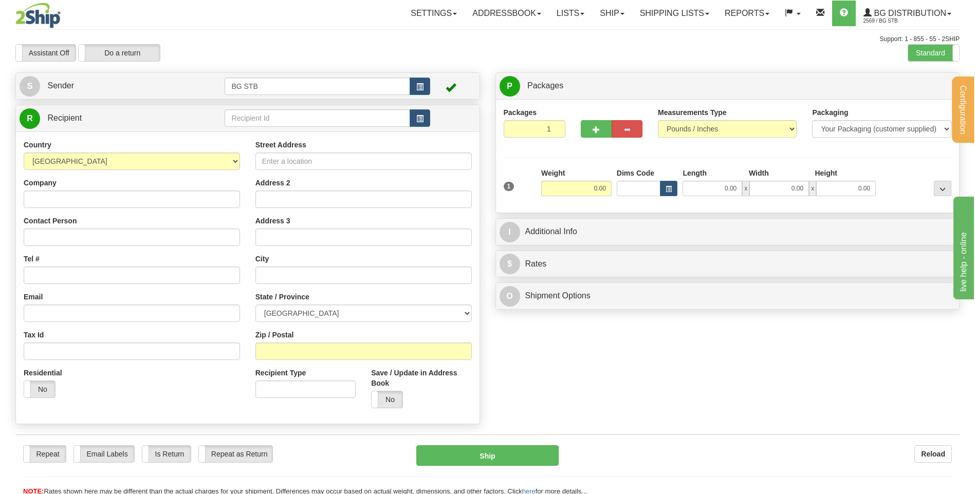
click at [326, 108] on td at bounding box center [327, 118] width 205 height 21
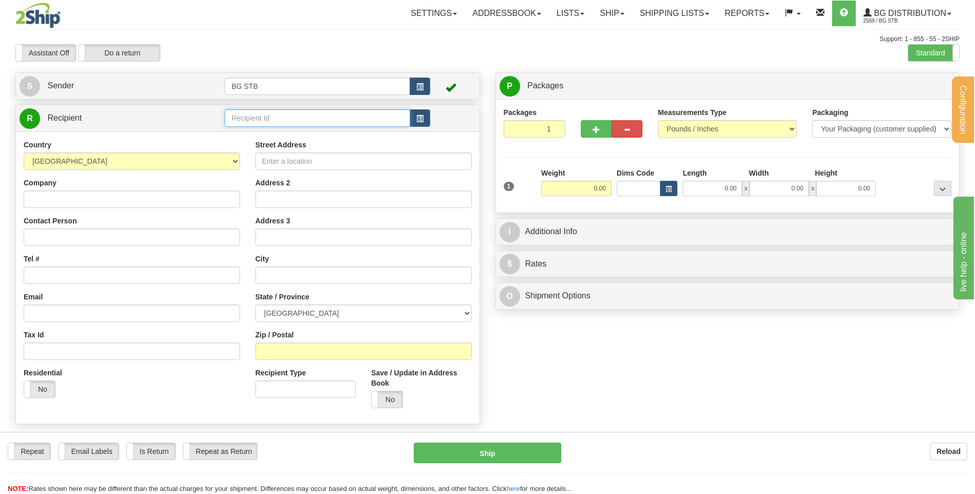
click at [329, 114] on input "text" at bounding box center [317, 117] width 185 height 17
type input "5914"
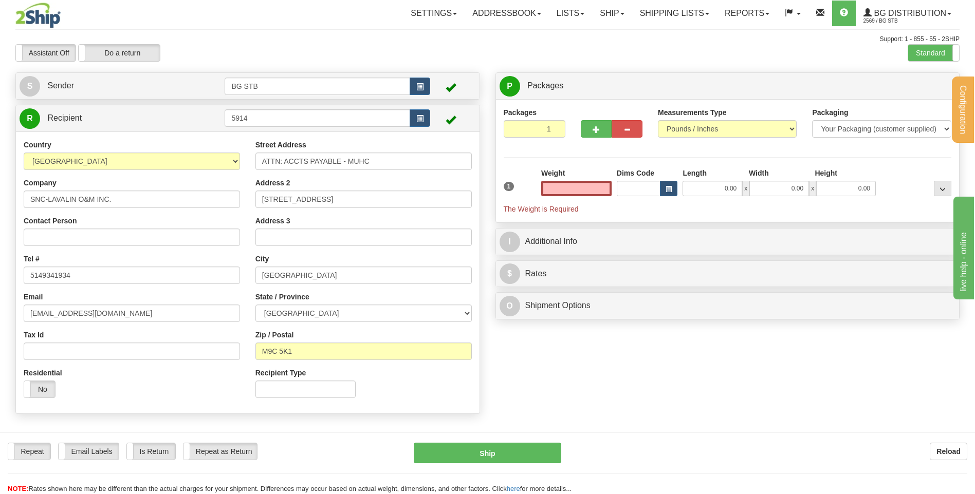
type input "0.00"
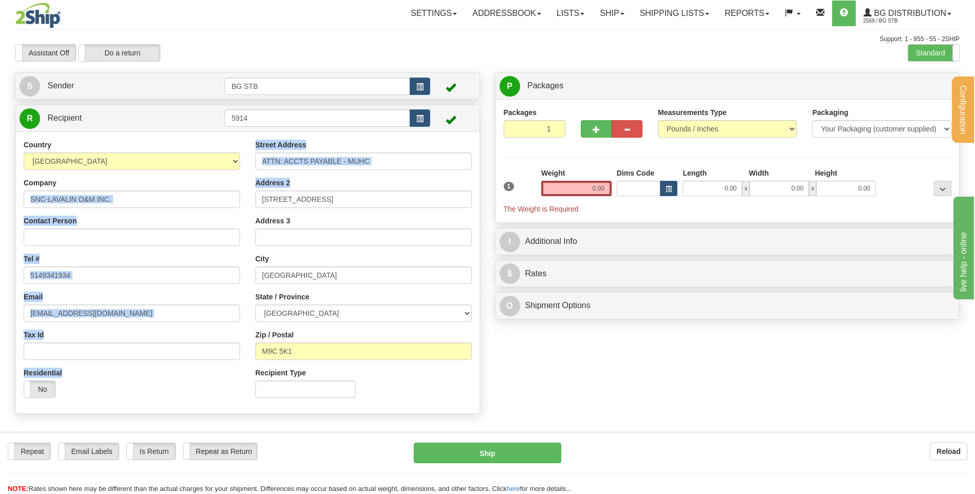
drag, startPoint x: 404, startPoint y: 188, endPoint x: 155, endPoint y: 206, distance: 249.4
click at [155, 206] on div "Country AFGHANISTAN ALAND ISLANDS ALBANIA ALGERIA AMERICAN SAMOA ANDORRA ANGOLA…" at bounding box center [248, 273] width 464 height 266
click at [432, 199] on input "195 THE WEST MALL, 9TH FLOOR" at bounding box center [363, 199] width 216 height 17
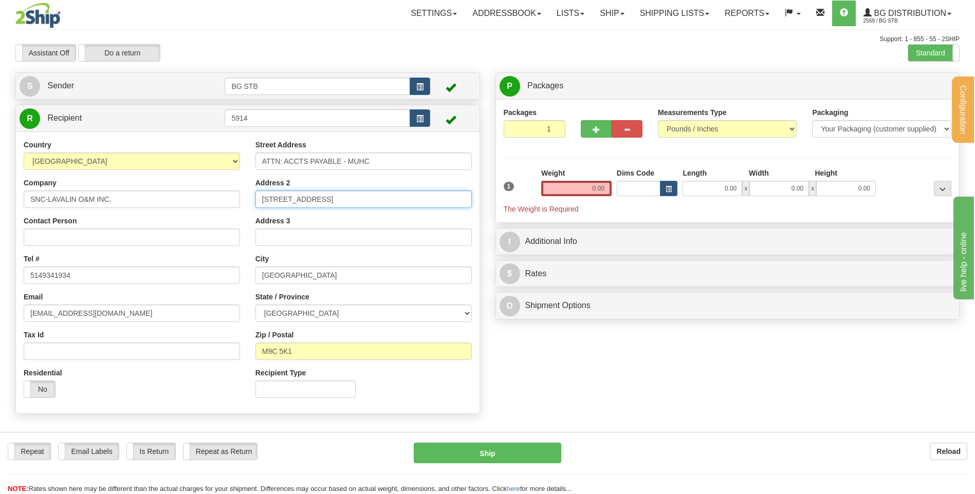
drag, startPoint x: 409, startPoint y: 202, endPoint x: 134, endPoint y: 205, distance: 274.4
click at [134, 205] on div "Country AFGHANISTAN ALAND ISLANDS ALBANIA ALGERIA AMERICAN SAMOA ANDORRA ANGOLA…" at bounding box center [248, 273] width 464 height 266
type input "1001 BOUL.DECARIE QUAI"
type input "A/S JOSE REDRIGUES"
select select "QC"
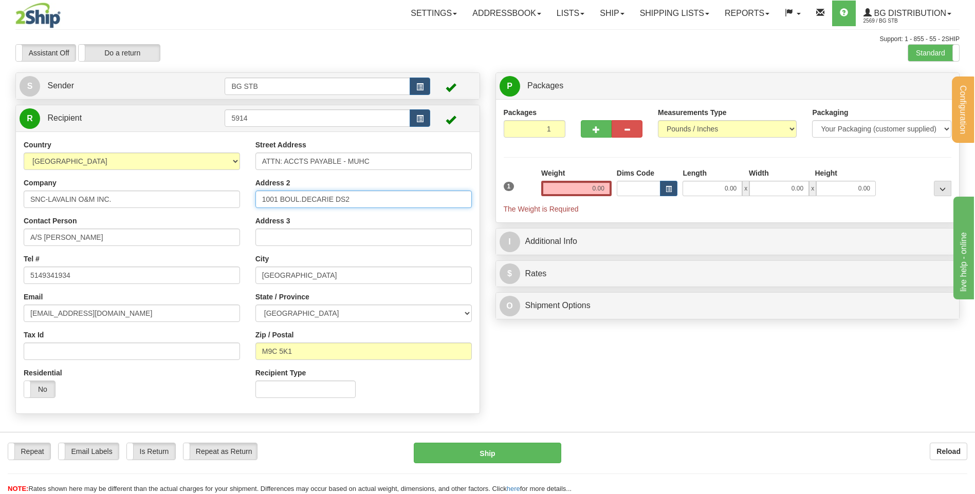
type input "1001 BOUL.DECARIE DS2"
click at [308, 272] on input "TORONTO" at bounding box center [363, 275] width 216 height 17
drag, startPoint x: 304, startPoint y: 276, endPoint x: 181, endPoint y: 279, distance: 122.3
click at [206, 281] on div "Country AFGHANISTAN ALAND ISLANDS ALBANIA ALGERIA AMERICAN SAMOA ANDORRA ANGOLA…" at bounding box center [248, 273] width 464 height 266
type input "MONTREAL"
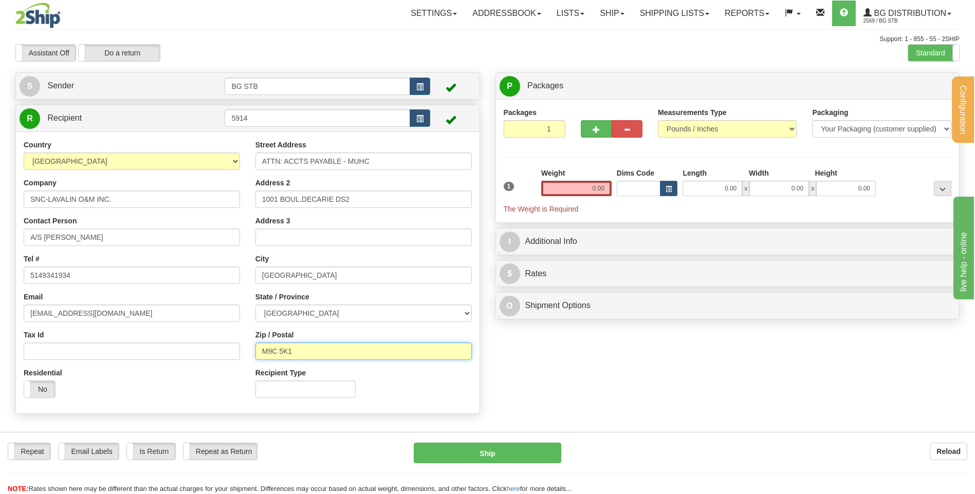
click at [318, 348] on input "M9C 5K1" at bounding box center [363, 351] width 216 height 17
drag, startPoint x: 318, startPoint y: 360, endPoint x: 220, endPoint y: 360, distance: 97.6
click at [220, 360] on div "Country AFGHANISTAN ALAND ISLANDS ALBANIA ALGERIA AMERICAN SAMOA ANDORRA ANGOLA…" at bounding box center [248, 273] width 464 height 266
type input "H4A 3J1"
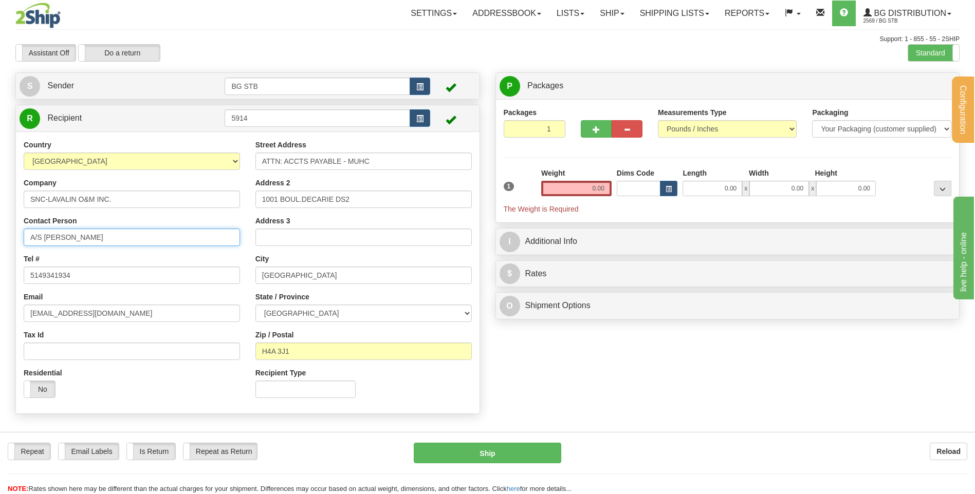
drag, startPoint x: 110, startPoint y: 233, endPoint x: -11, endPoint y: 241, distance: 121.5
click at [0, 241] on html "Training Course Close Configuration My Configuration Panel Close" at bounding box center [487, 247] width 975 height 494
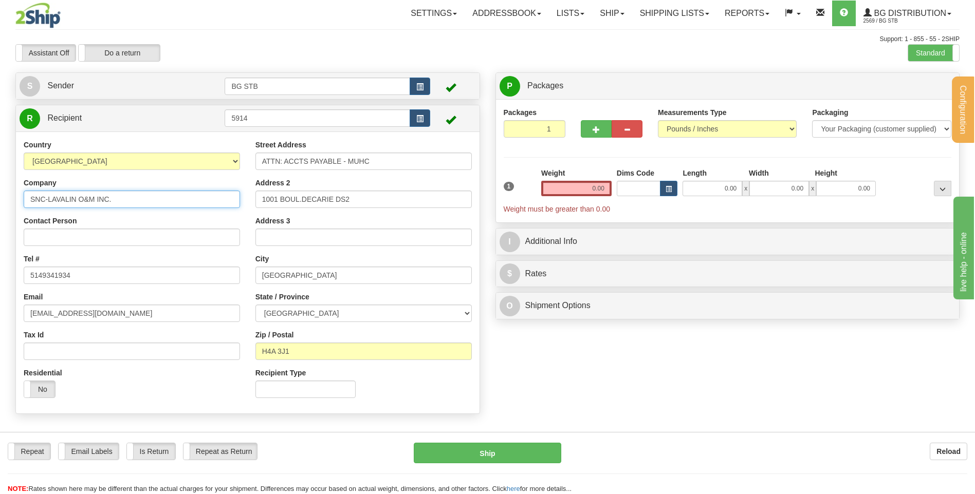
drag, startPoint x: 131, startPoint y: 195, endPoint x: -28, endPoint y: 205, distance: 159.6
click at [0, 205] on html "Training Course Close Configuration My Configuration Panel Close" at bounding box center [487, 247] width 975 height 494
type input "ATKINSREALIS OP"
drag, startPoint x: 382, startPoint y: 156, endPoint x: 178, endPoint y: 165, distance: 203.7
click at [173, 163] on div "Country AFGHANISTAN ALAND ISLANDS ALBANIA ALGERIA AMERICAN SAMOA ANDORRA ANGOLA…" at bounding box center [248, 273] width 464 height 266
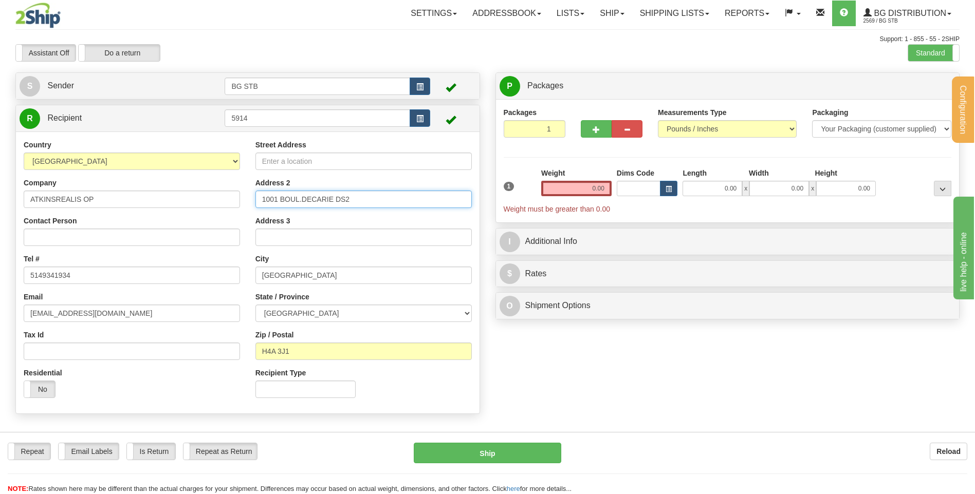
drag, startPoint x: 340, startPoint y: 193, endPoint x: 214, endPoint y: 195, distance: 125.9
click at [217, 193] on div "Country AFGHANISTAN ALAND ISLANDS ALBANIA ALGERIA AMERICAN SAMOA ANDORRA ANGOLA…" at bounding box center [248, 273] width 464 height 266
click at [326, 160] on input "Street Address" at bounding box center [363, 161] width 216 height 17
paste input "1001 BOUL.DECARIE DS2"
type input "1001 BOUL.DECARIE DS2"
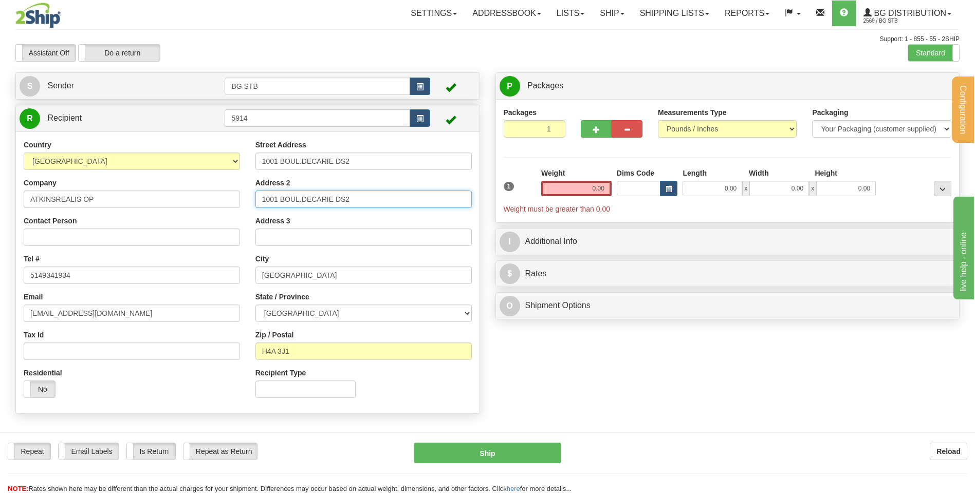
drag, startPoint x: 357, startPoint y: 200, endPoint x: 102, endPoint y: 228, distance: 256.8
click at [102, 228] on div "Country AFGHANISTAN ALAND ISLANDS ALBANIA ALGERIA AMERICAN SAMOA ANDORRA ANGOLA…" at bounding box center [248, 273] width 464 height 266
type input "BUREAU 2700"
click at [594, 187] on input "0.00" at bounding box center [576, 188] width 70 height 15
type input "3.05"
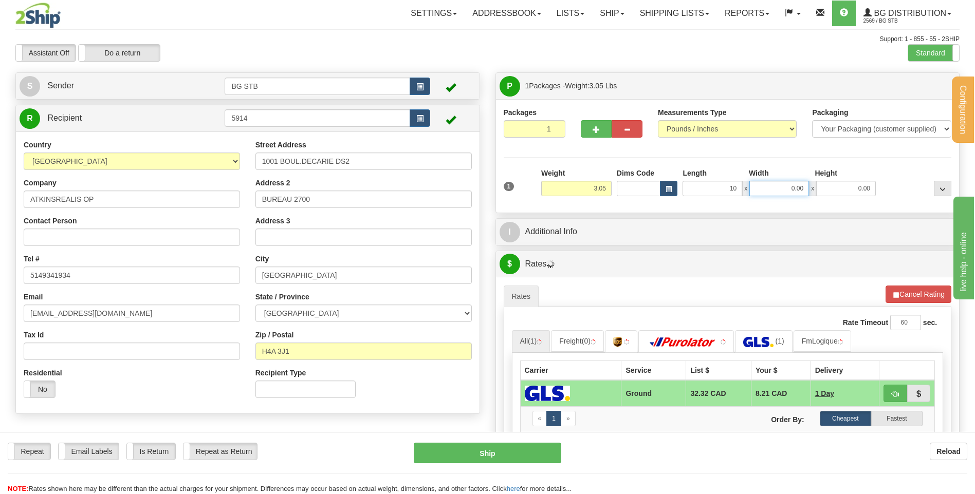
type input "10.00"
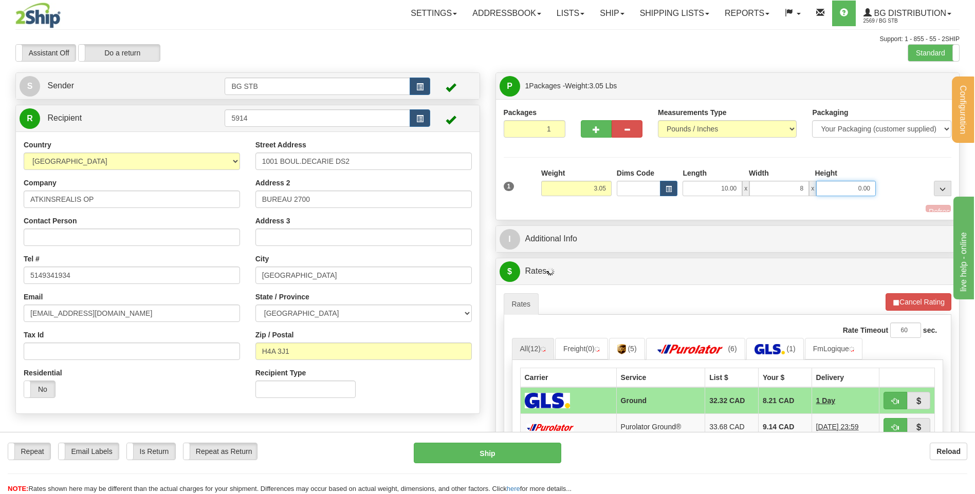
type input "8.00"
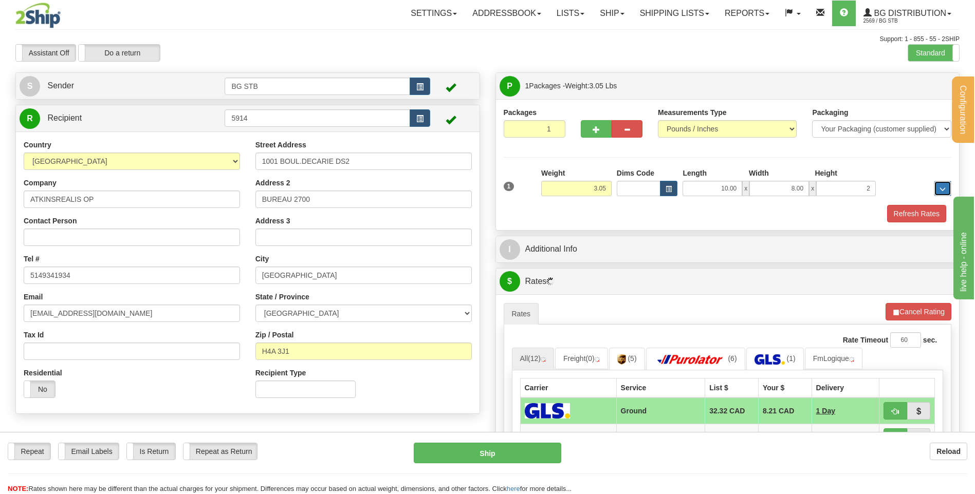
type input "2.00"
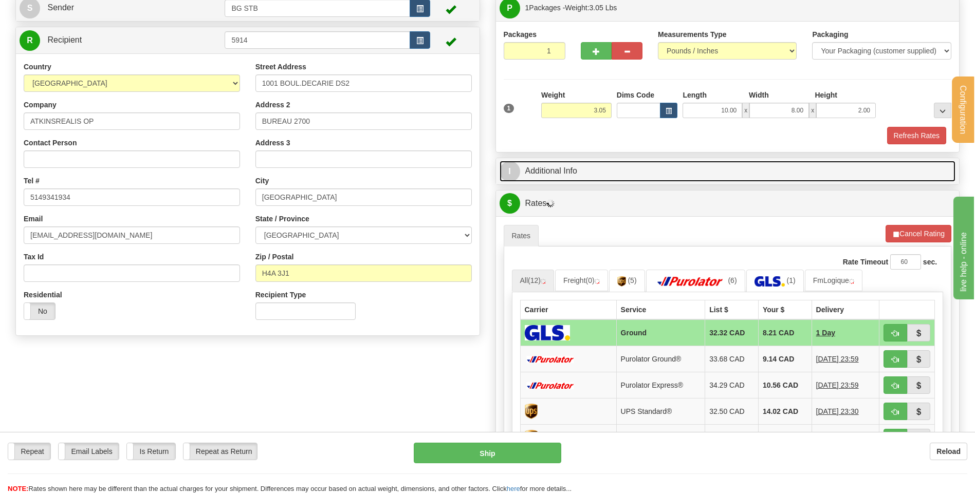
scroll to position [154, 0]
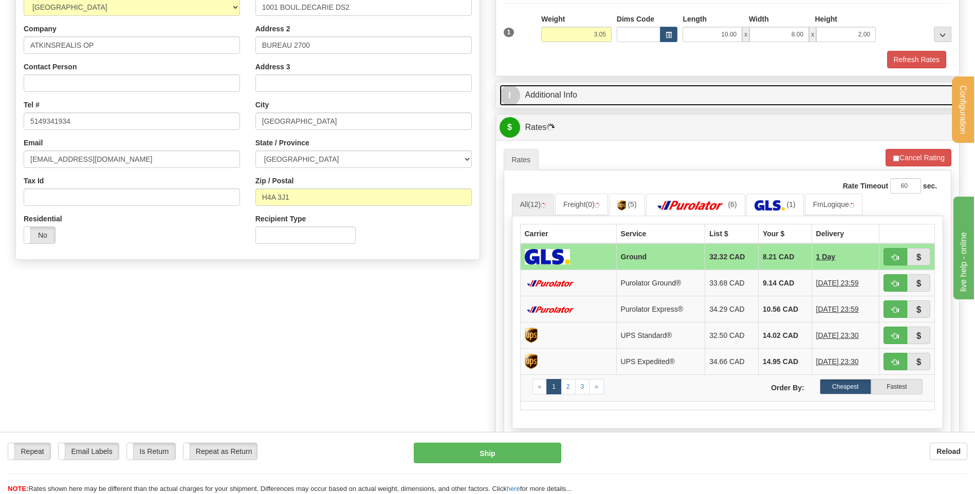
click at [600, 102] on link "I Additional Info" at bounding box center [727, 95] width 456 height 21
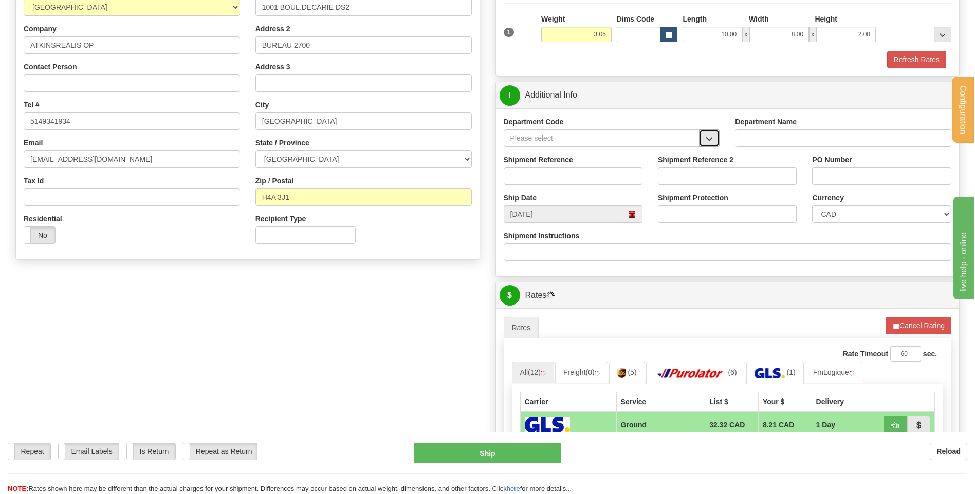
click at [706, 139] on span "button" at bounding box center [709, 139] width 7 height 7
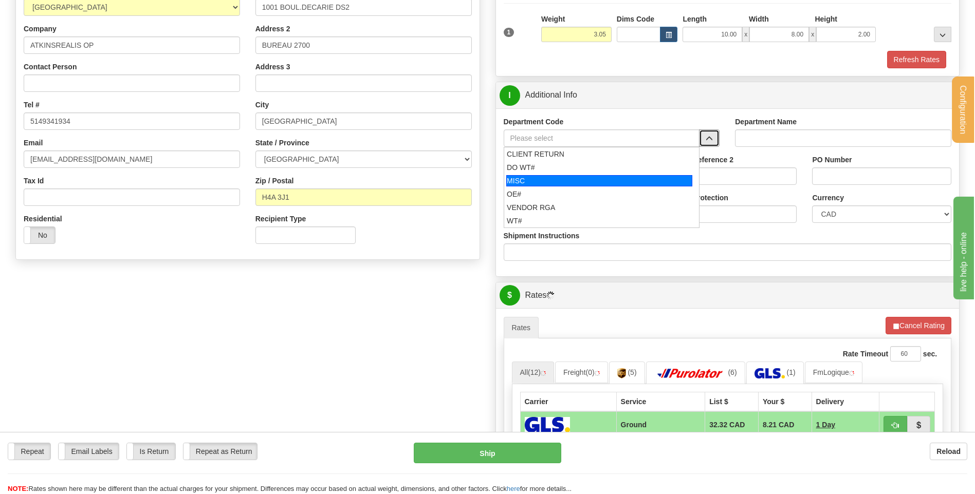
click at [564, 186] on div "MISC" at bounding box center [599, 180] width 186 height 11
type input "MISC"
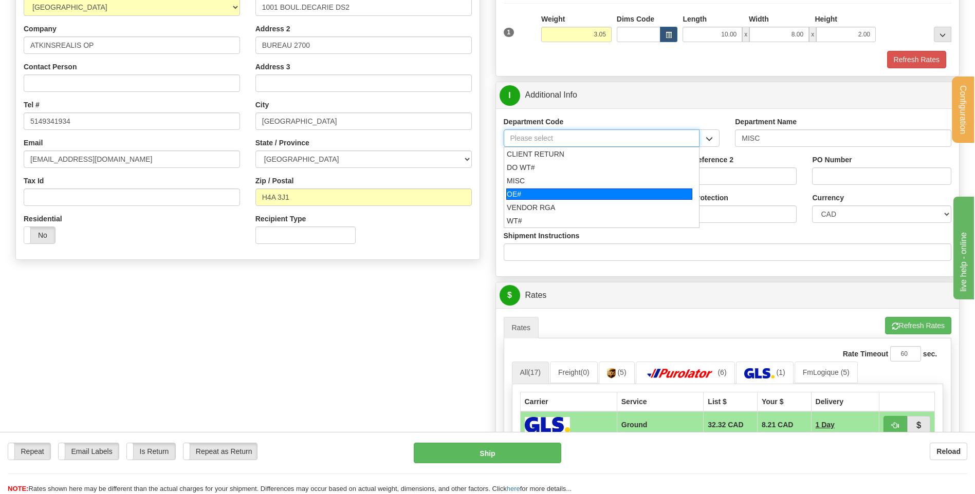
click at [536, 197] on div "OE#" at bounding box center [599, 194] width 186 height 11
type input "OE#"
type input "ORDERS"
type input "OE#"
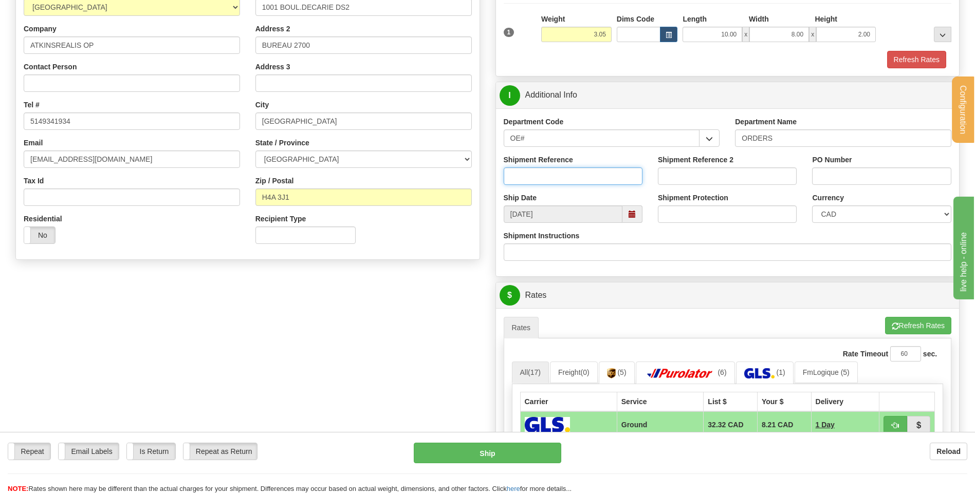
click at [544, 171] on input "Shipment Reference" at bounding box center [573, 176] width 139 height 17
type input "50321798-00"
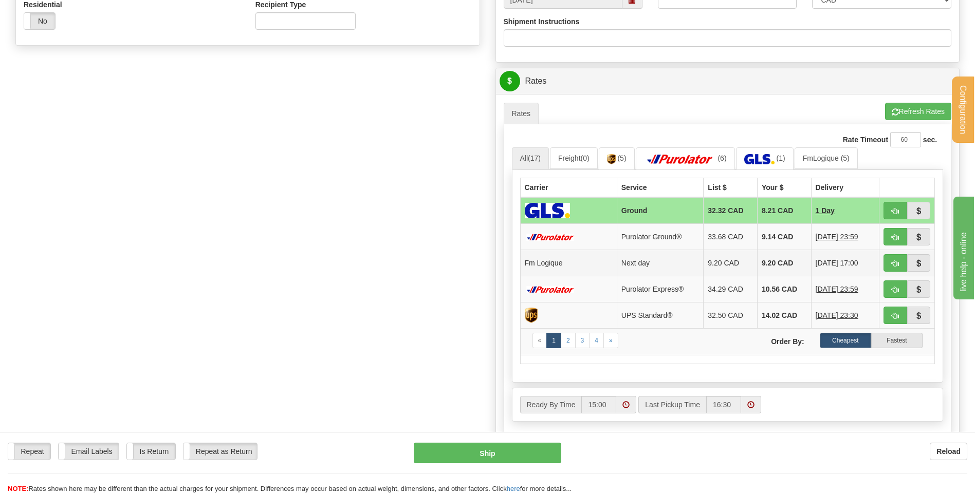
scroll to position [411, 0]
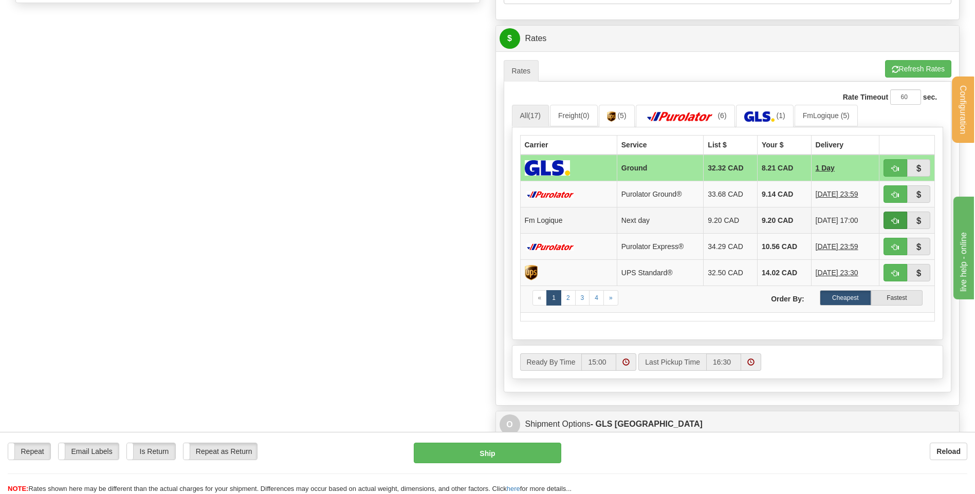
type input "537725 OP 22050"
drag, startPoint x: 899, startPoint y: 220, endPoint x: 732, endPoint y: 226, distance: 166.6
click at [899, 220] on button "button" at bounding box center [895, 220] width 24 height 17
type input "jour"
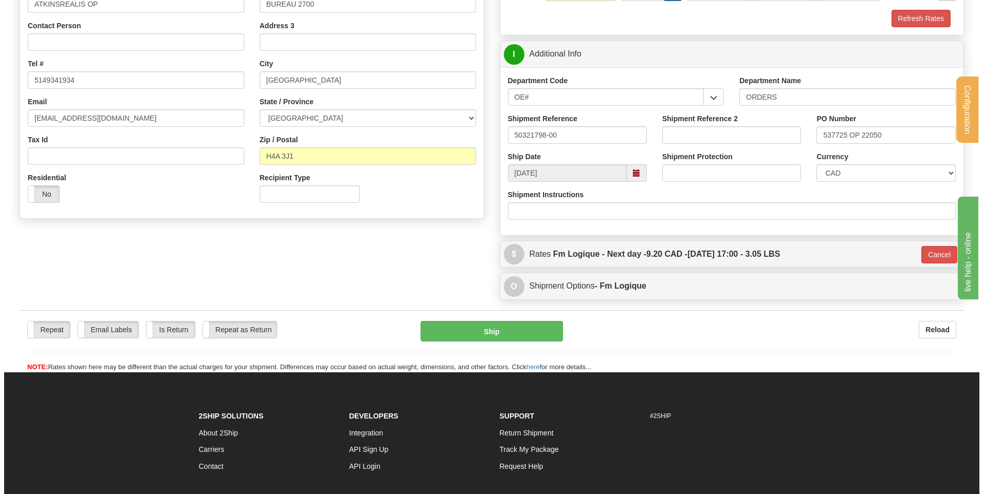
scroll to position [191, 0]
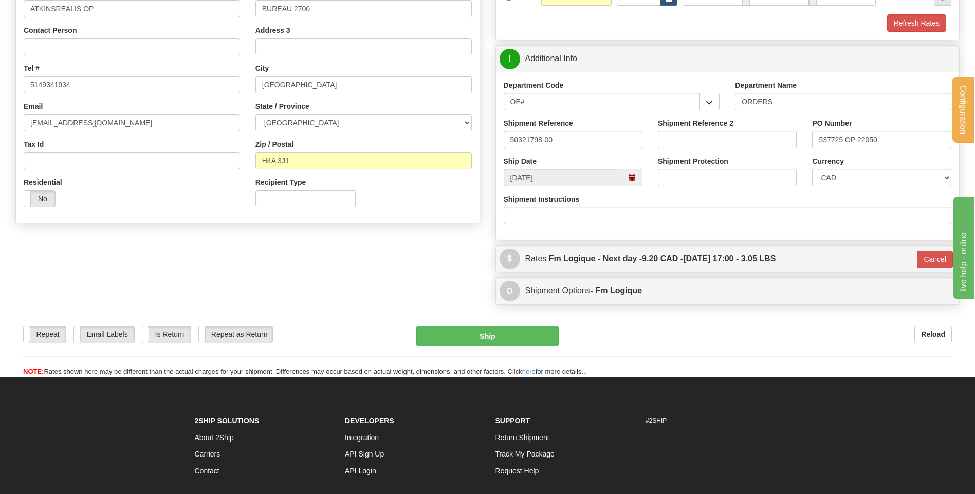
click at [476, 325] on div "Repeat Repeat Email Labels Email Labels Edit Is Return Is Return Repeat as Retu…" at bounding box center [487, 346] width 944 height 62
click at [480, 335] on button "Ship" at bounding box center [487, 336] width 142 height 21
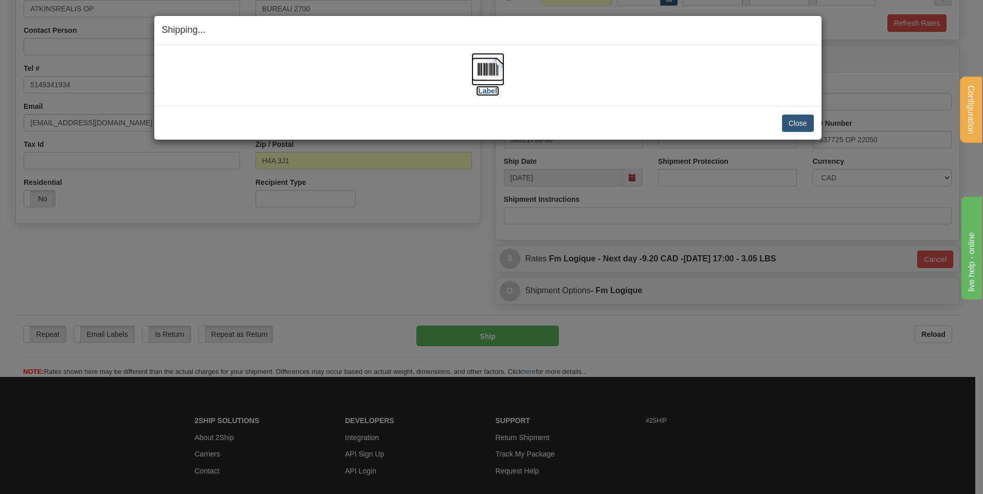
click at [498, 68] on img at bounding box center [487, 69] width 33 height 33
click at [806, 122] on button "Close" at bounding box center [798, 123] width 32 height 17
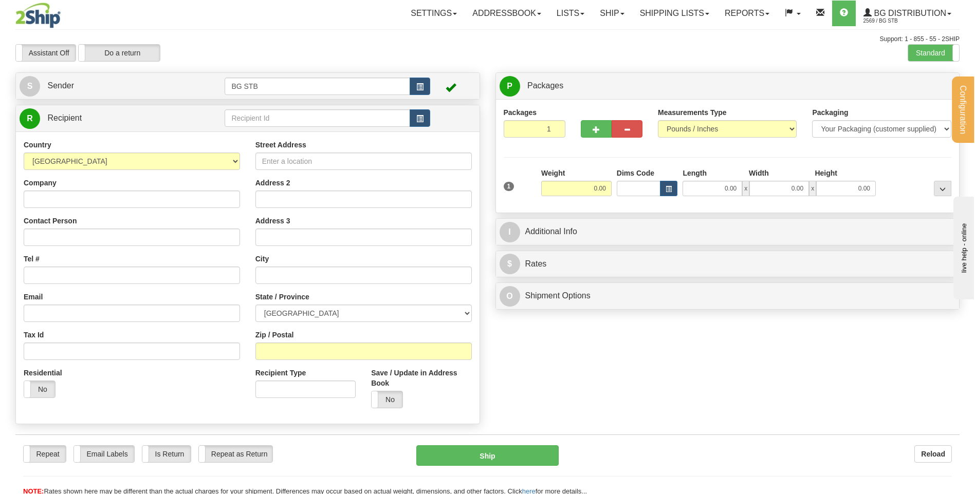
click at [292, 127] on td at bounding box center [327, 118] width 205 height 21
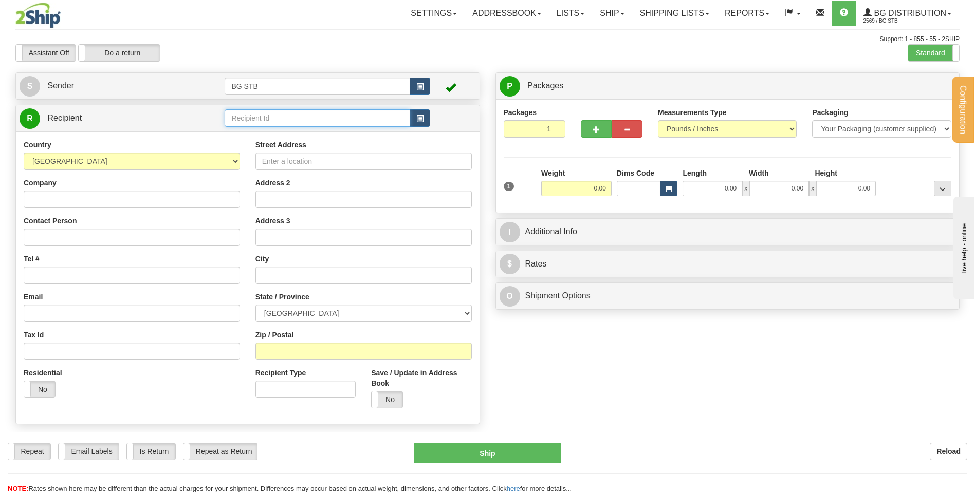
click at [290, 116] on input "text" at bounding box center [317, 117] width 185 height 17
type input "7069"
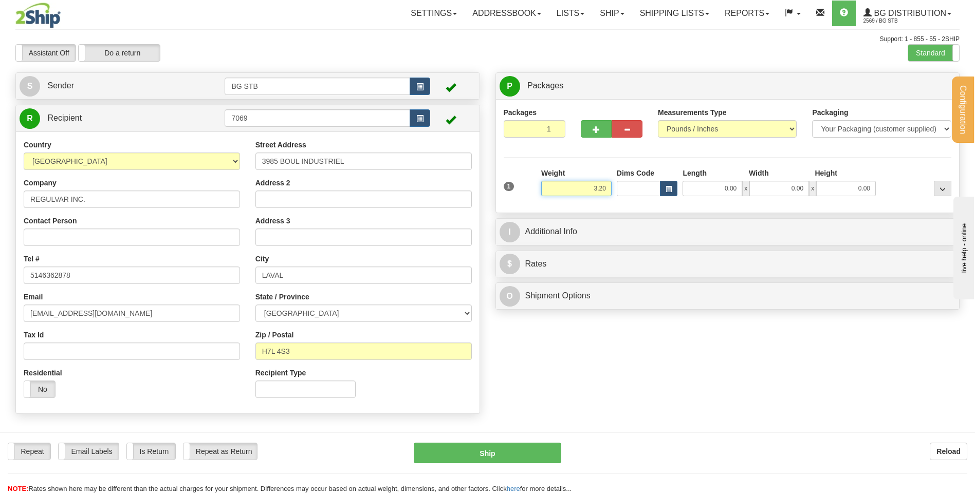
type input "3.20"
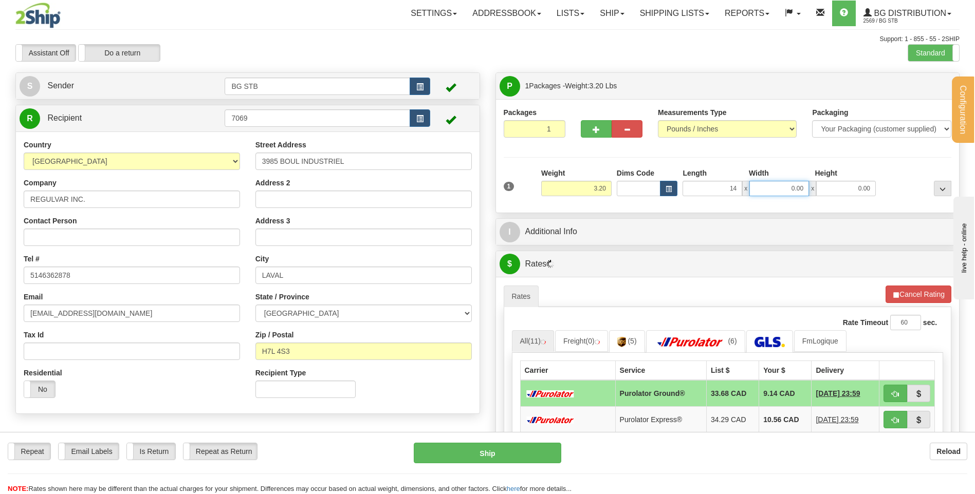
type input "14.00"
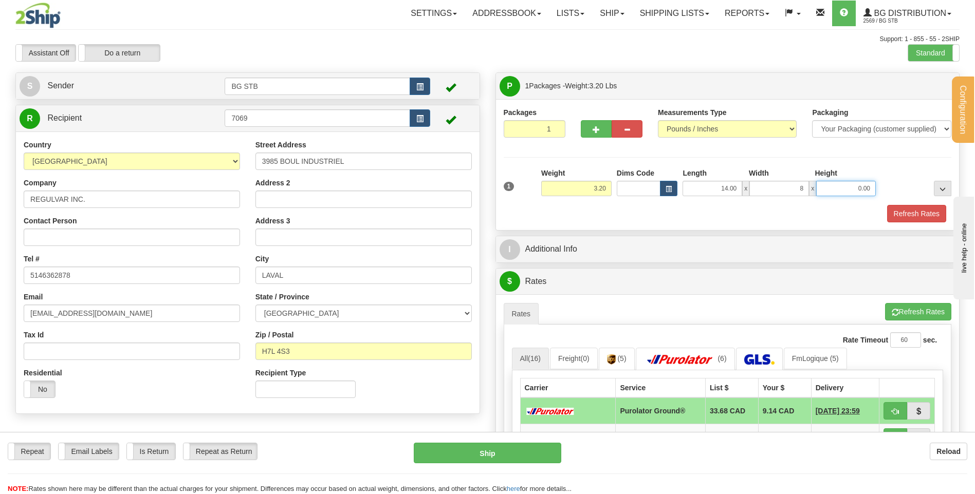
type input "8.00"
type input "5.00"
drag, startPoint x: 540, startPoint y: 225, endPoint x: 546, endPoint y: 234, distance: 11.8
click at [540, 225] on div "Packages 1 1 Measurements Type" at bounding box center [728, 164] width 464 height 131
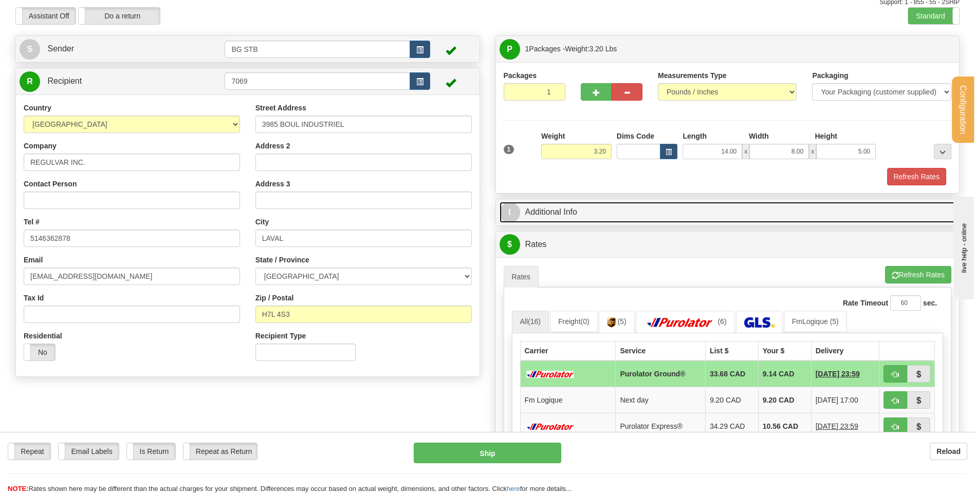
scroll to position [154, 0]
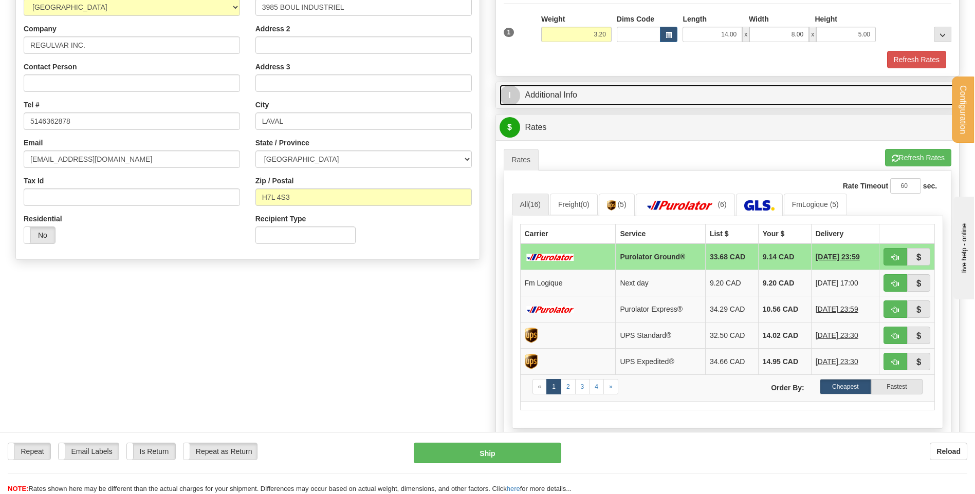
click at [598, 94] on link "I Additional Info" at bounding box center [727, 95] width 456 height 21
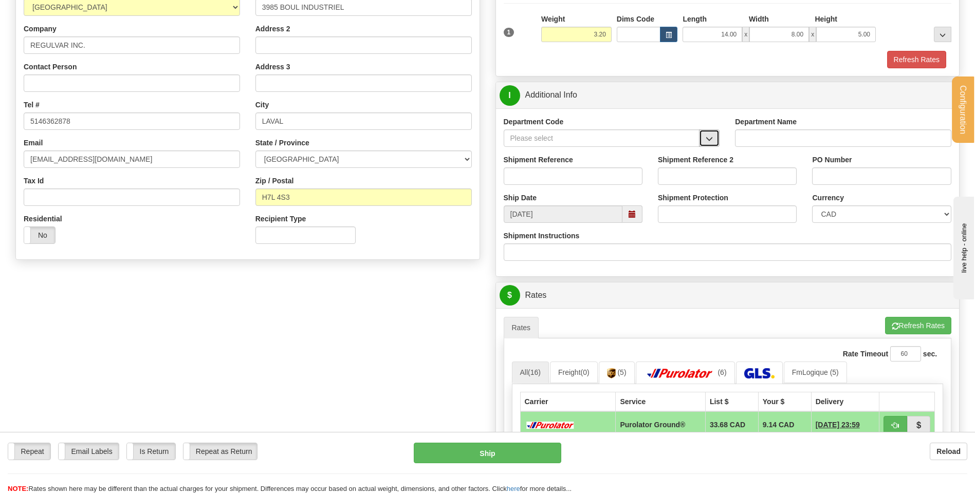
click at [702, 140] on button "button" at bounding box center [709, 137] width 21 height 17
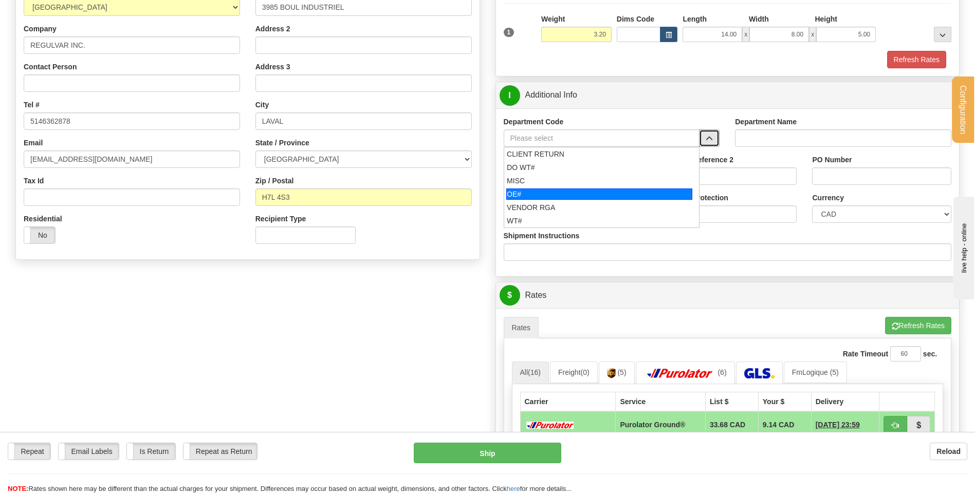
drag, startPoint x: 577, startPoint y: 190, endPoint x: 575, endPoint y: 174, distance: 15.6
click at [576, 189] on div "OE#" at bounding box center [599, 194] width 186 height 11
type input "OE#"
type input "ORDERS"
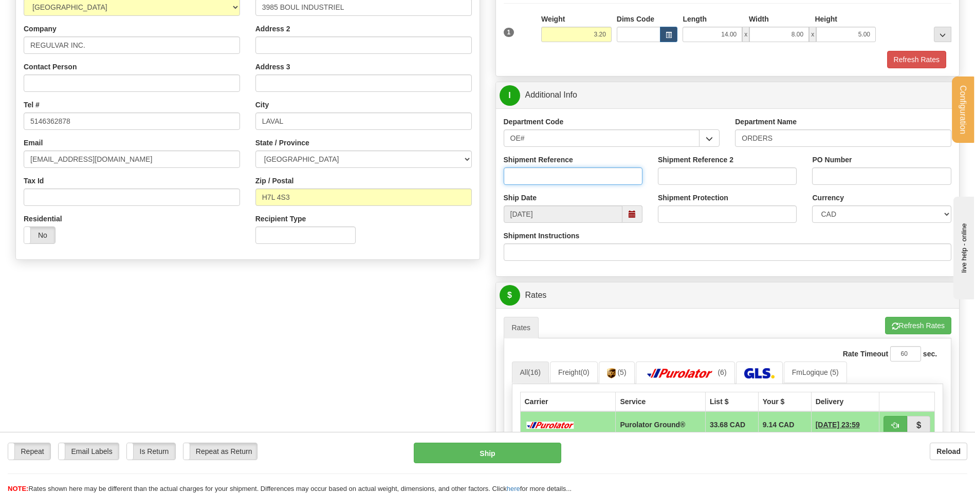
click at [575, 174] on input "Shipment Reference" at bounding box center [573, 176] width 139 height 17
type input "80004886-01"
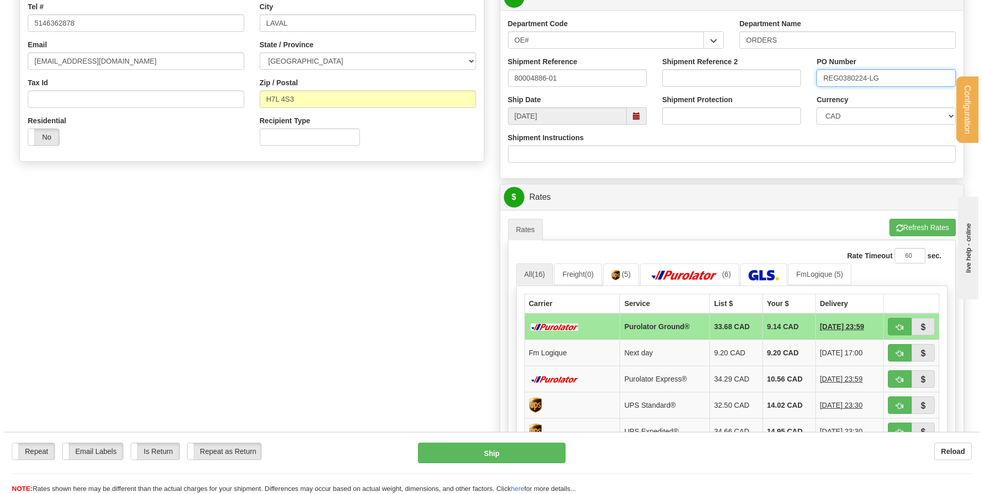
scroll to position [257, 0]
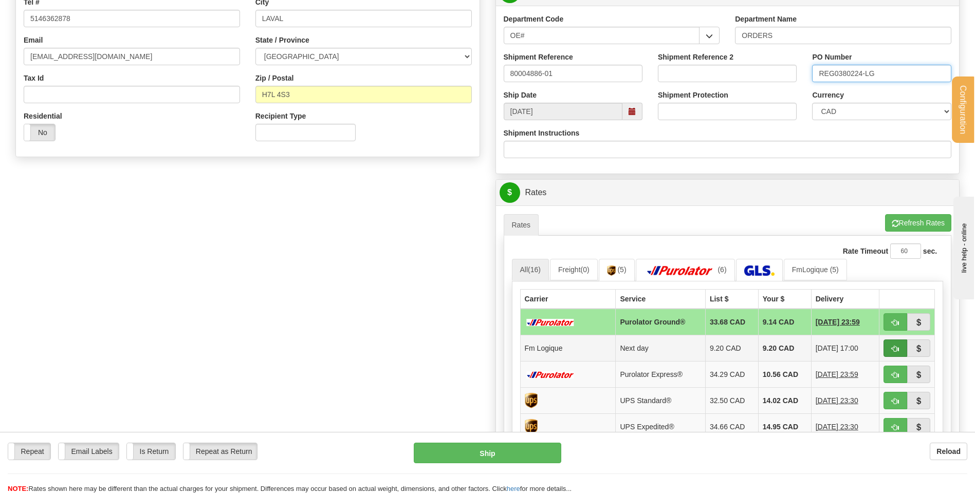
type input "REG0380224-LG"
click at [886, 344] on button "button" at bounding box center [895, 348] width 24 height 17
type input "jour"
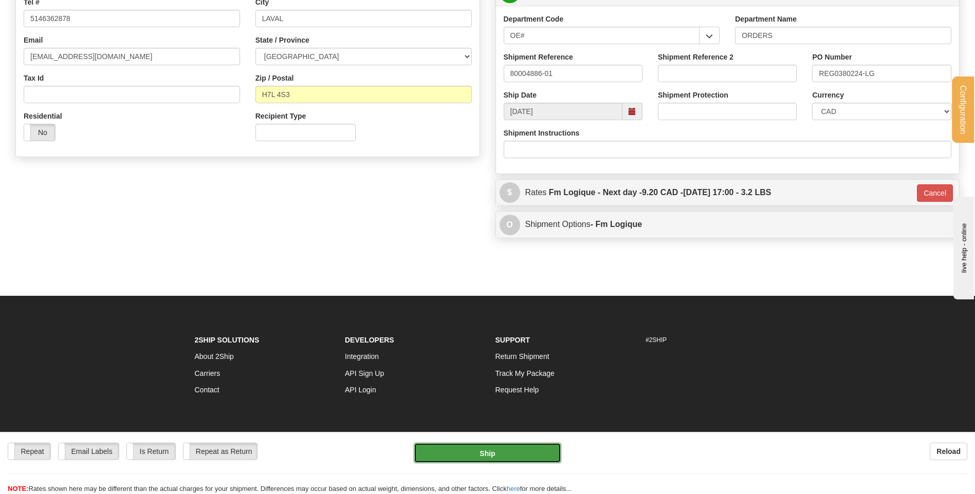
click at [492, 450] on button "Ship" at bounding box center [487, 453] width 147 height 21
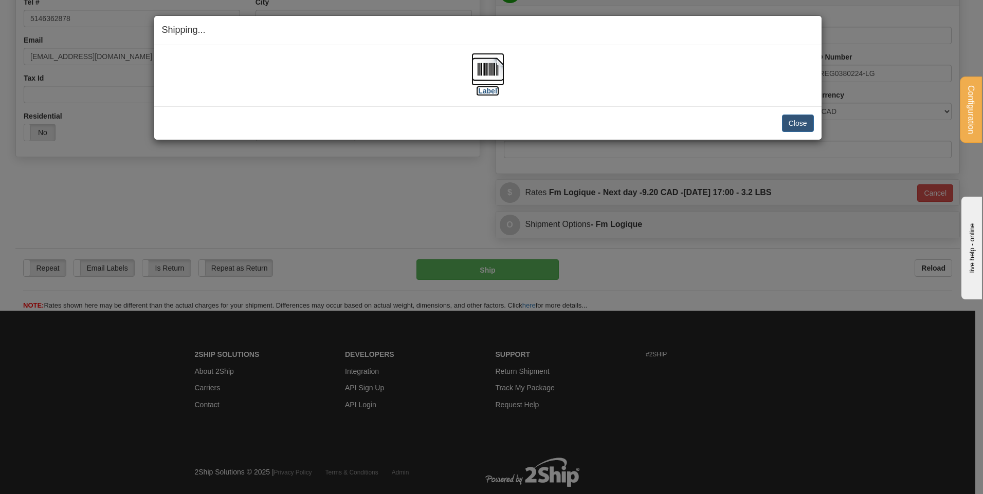
click at [484, 81] on img at bounding box center [487, 69] width 33 height 33
drag, startPoint x: 797, startPoint y: 125, endPoint x: 670, endPoint y: 101, distance: 129.1
click at [798, 125] on button "Close" at bounding box center [798, 123] width 32 height 17
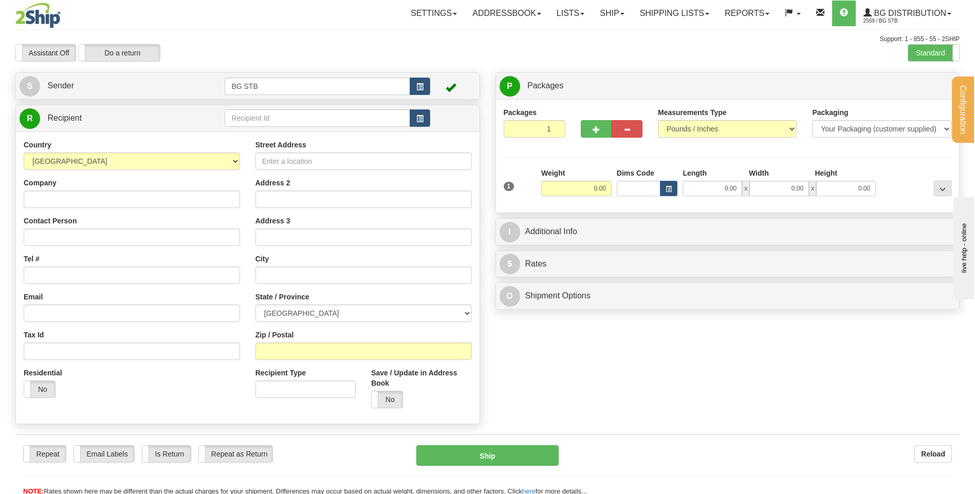
click at [322, 104] on div "Create a label for the return Create Pickup Without Label S Sender BG STB" at bounding box center [248, 250] width 480 height 357
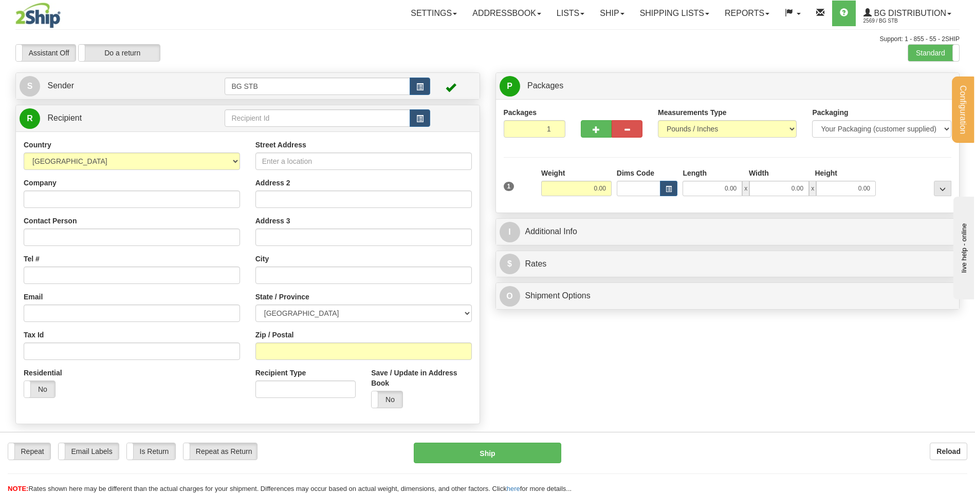
click at [322, 104] on div "Create a label for the return Create Pickup Without Label S Sender BG STB" at bounding box center [248, 250] width 480 height 357
click at [323, 111] on input "text" at bounding box center [317, 117] width 185 height 17
type input "1183"
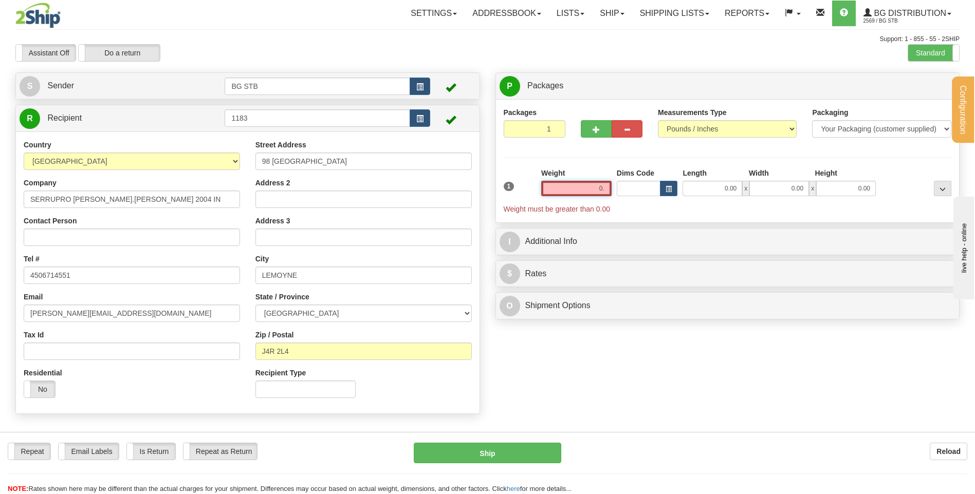
click button "Delete" at bounding box center [0, 0] width 0 height 0
type input "0"
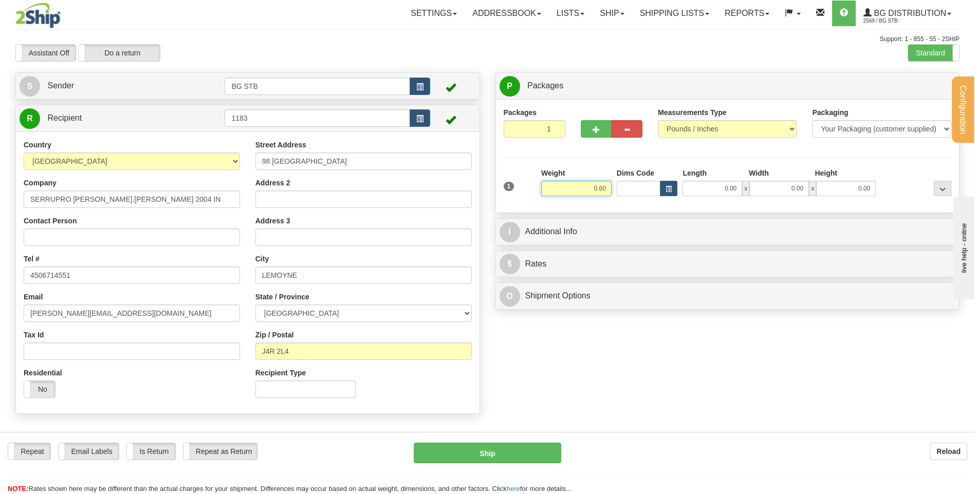
type input "0.60"
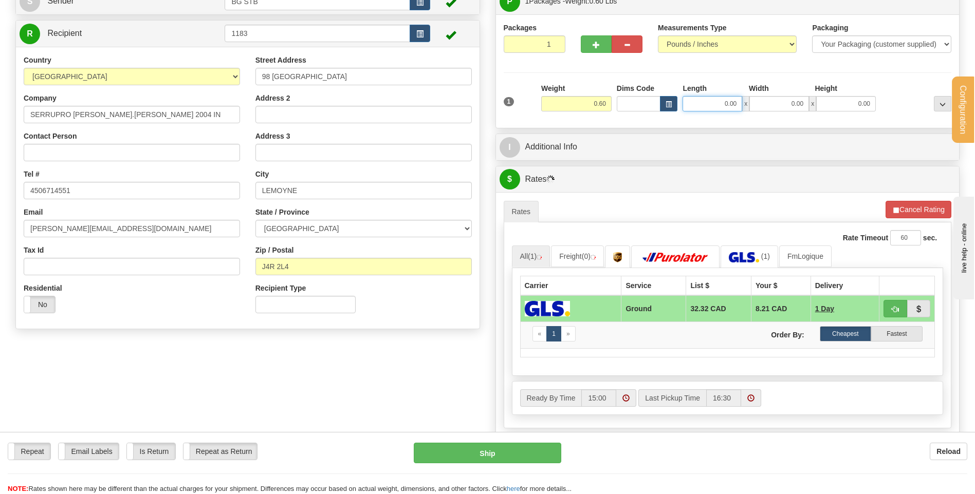
scroll to position [103, 0]
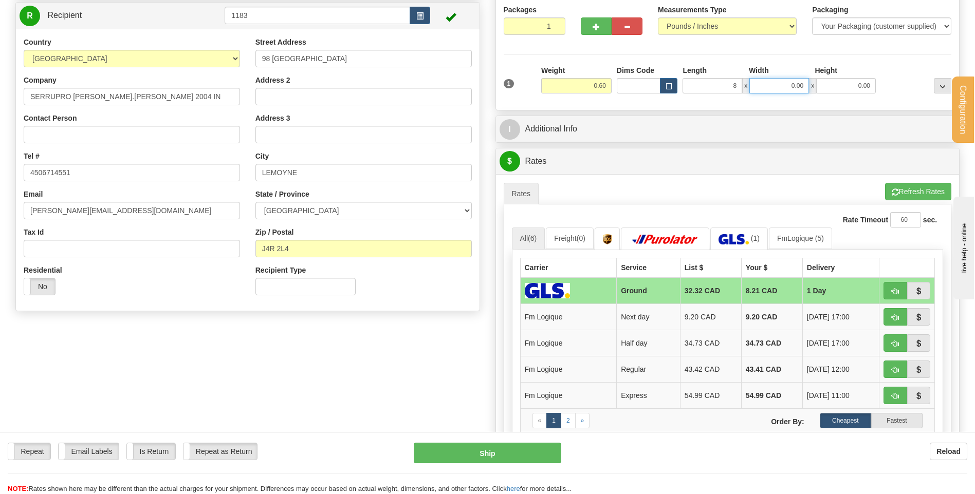
type input "8.00"
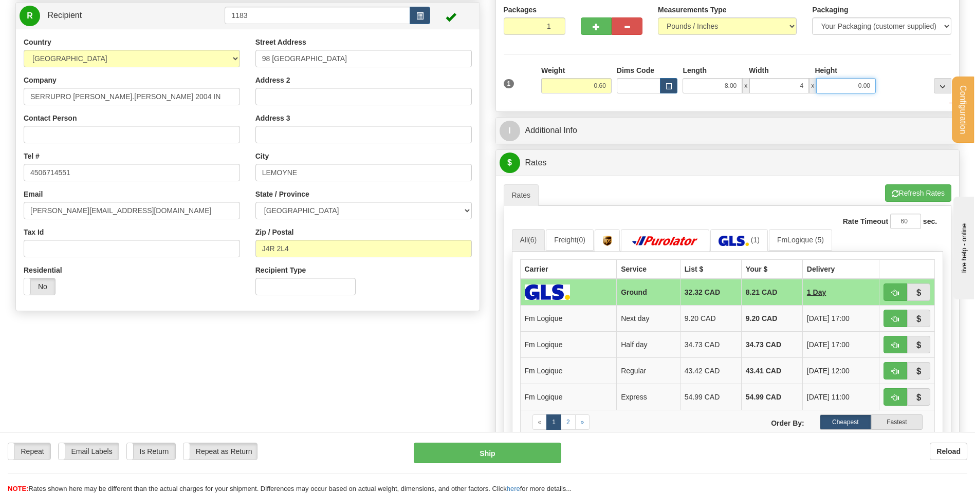
type input "4.00"
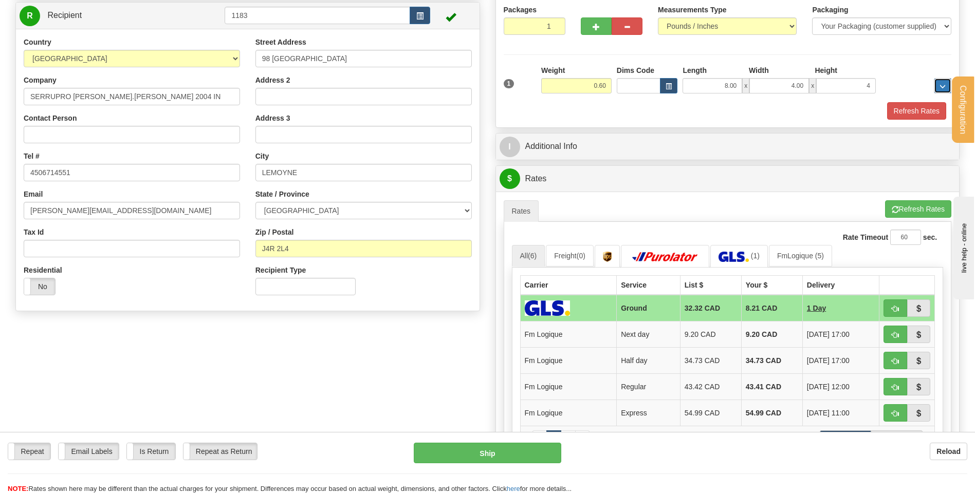
type input "4.00"
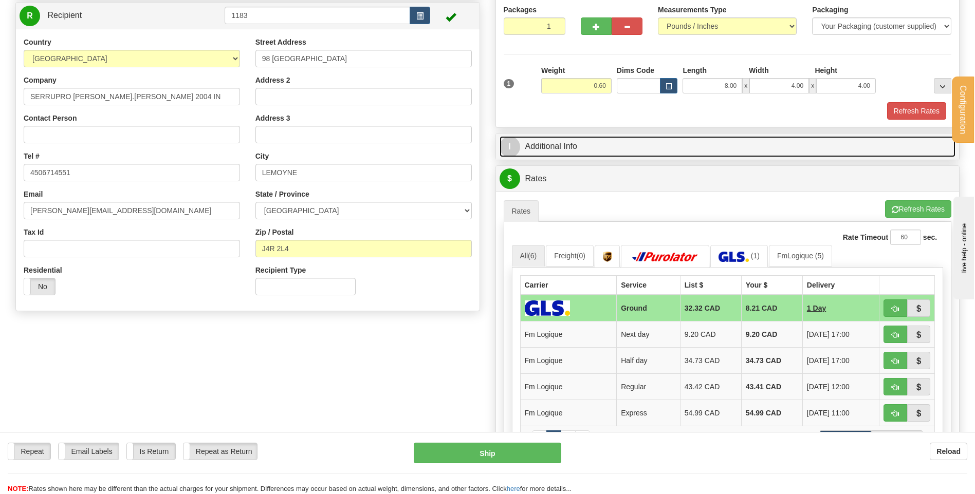
click at [606, 153] on link "I Additional Info" at bounding box center [727, 146] width 456 height 21
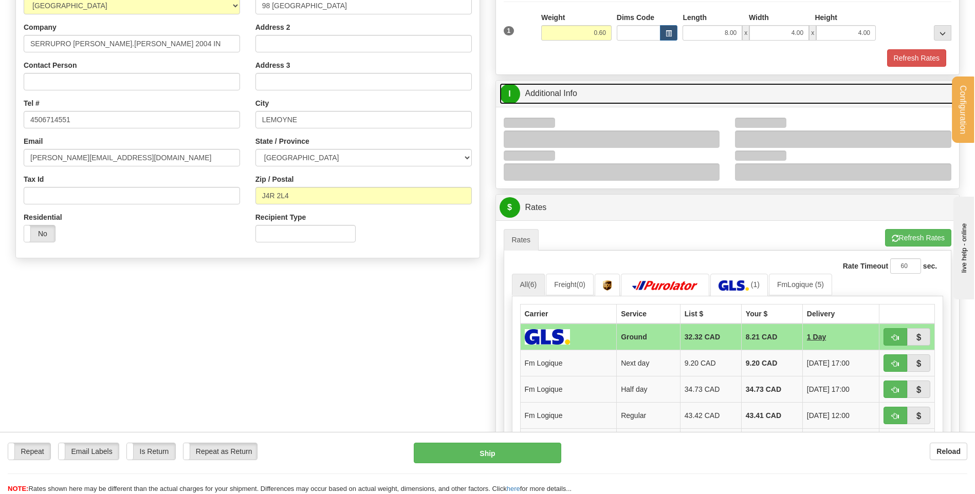
scroll to position [206, 0]
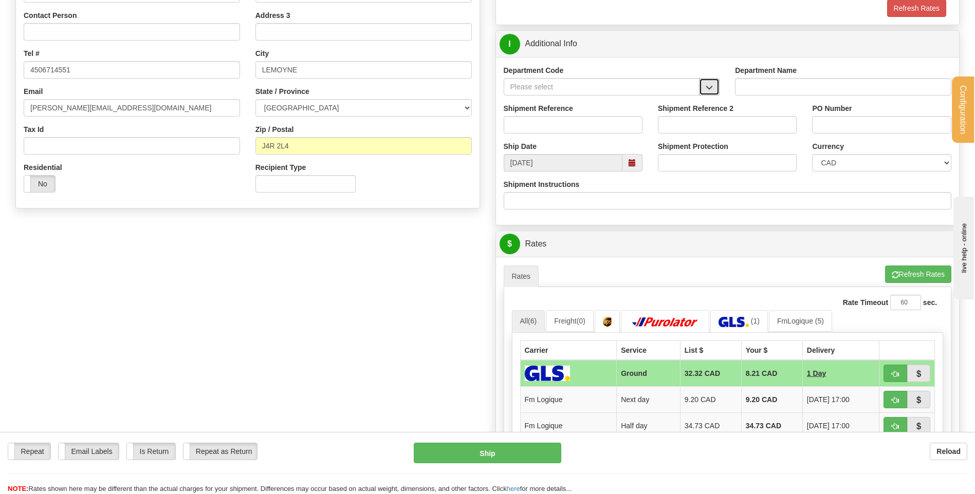
click at [715, 88] on button "button" at bounding box center [709, 86] width 21 height 17
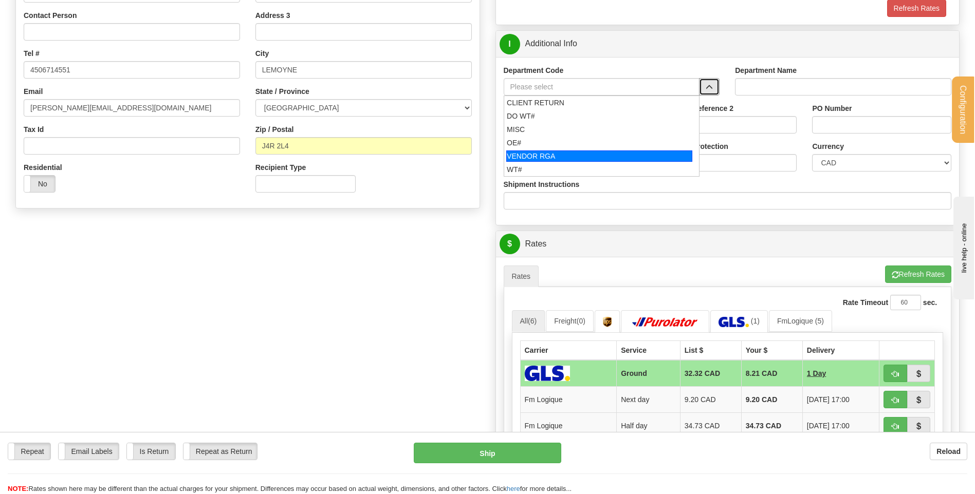
click at [581, 140] on div "OE#" at bounding box center [599, 143] width 185 height 10
type input "OE#"
type input "ORDERS"
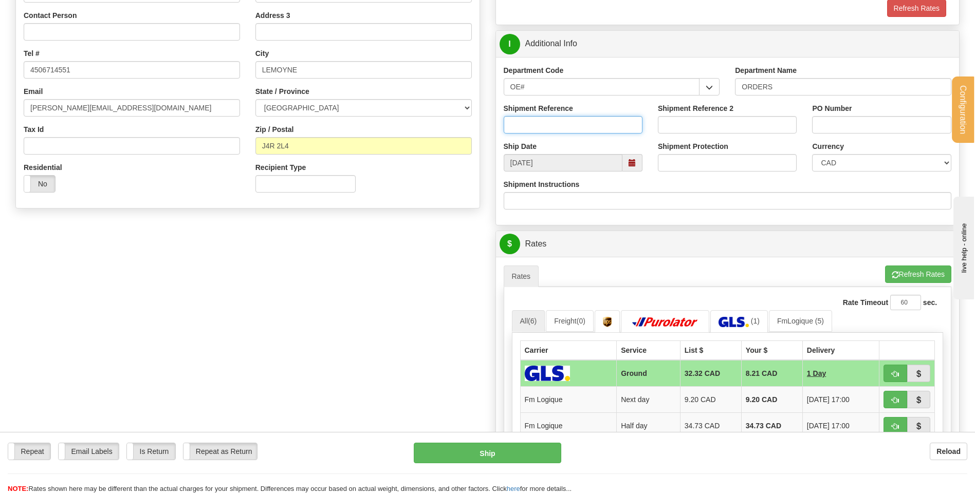
click at [580, 128] on input "Shipment Reference" at bounding box center [573, 124] width 139 height 17
type input "80004429-00"
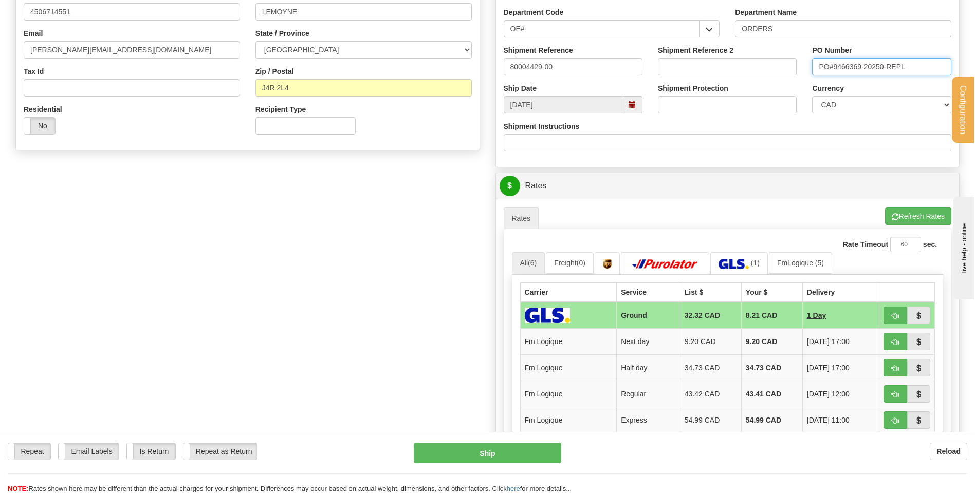
scroll to position [360, 0]
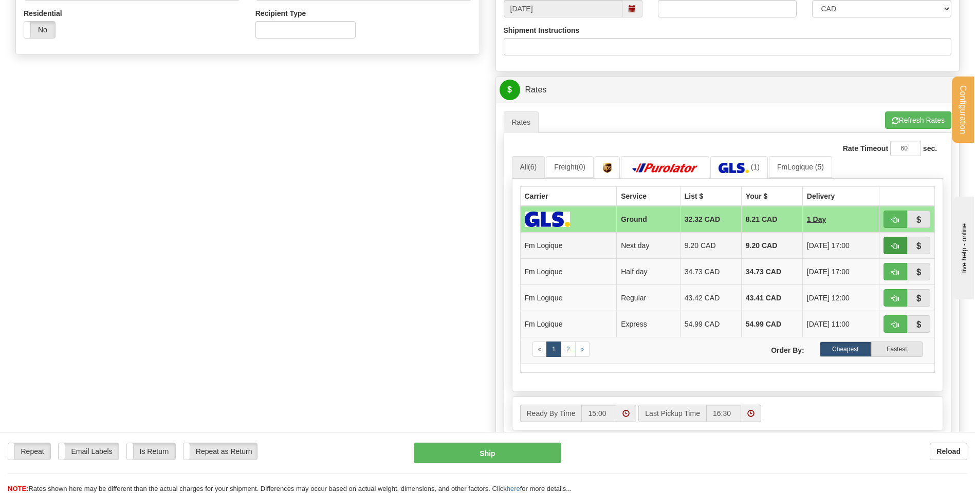
type input "PO#9466369-20250-REPL"
click at [894, 246] on span "button" at bounding box center [895, 246] width 7 height 7
type input "jour"
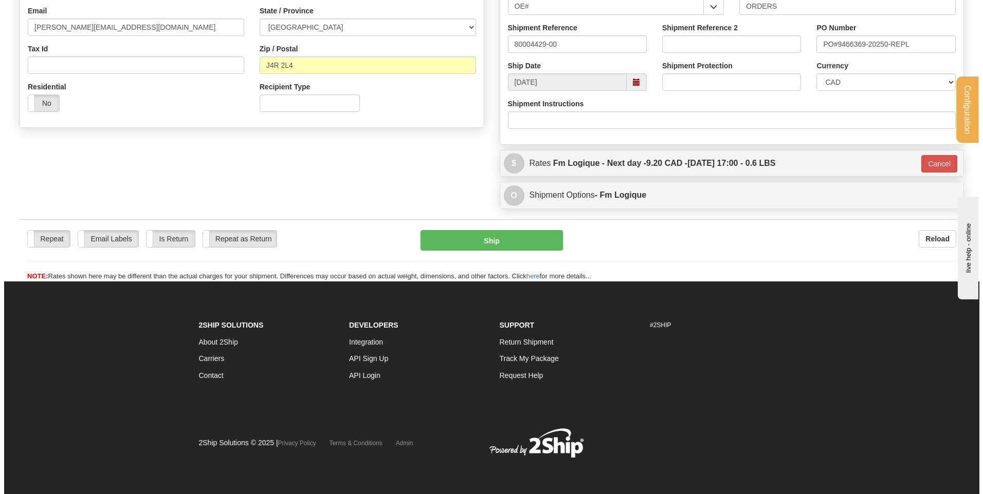
scroll to position [287, 0]
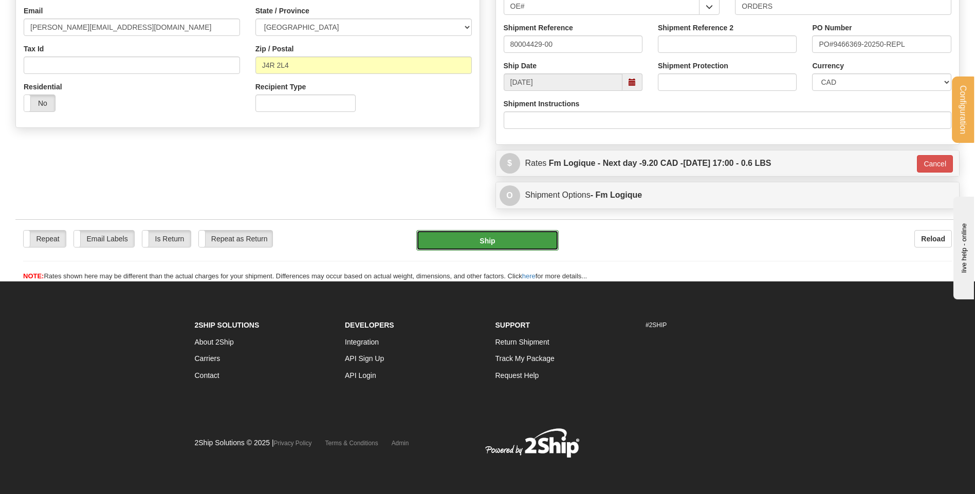
click at [539, 247] on button "Ship" at bounding box center [487, 240] width 142 height 21
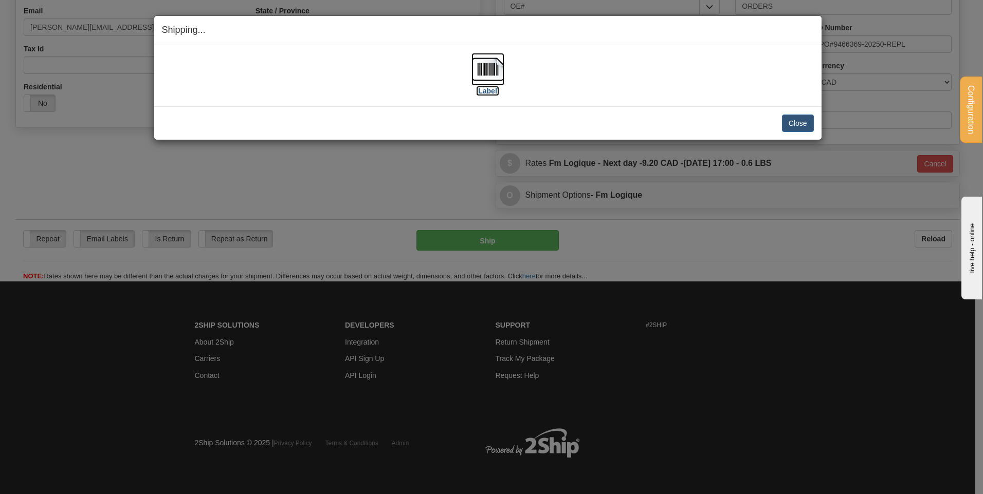
click at [496, 60] on img at bounding box center [487, 69] width 33 height 33
click at [799, 126] on button "Close" at bounding box center [798, 123] width 32 height 17
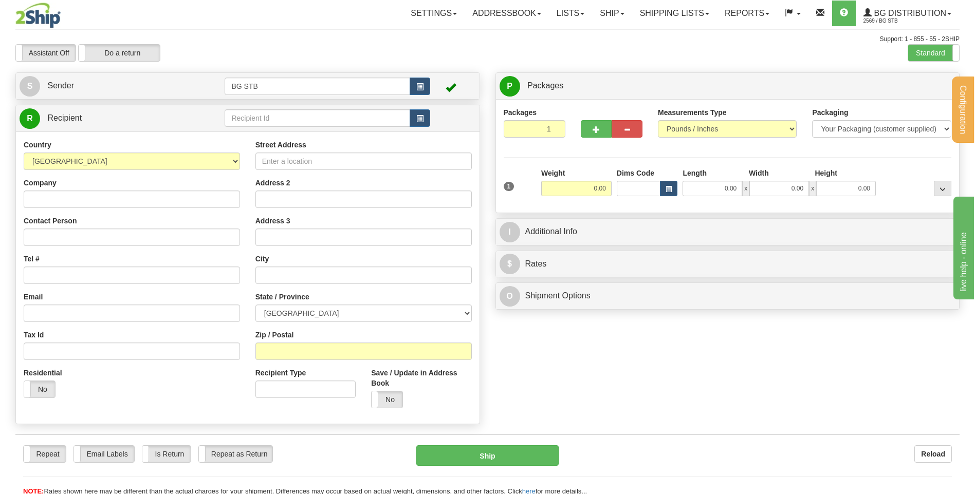
click at [281, 108] on td at bounding box center [327, 118] width 205 height 21
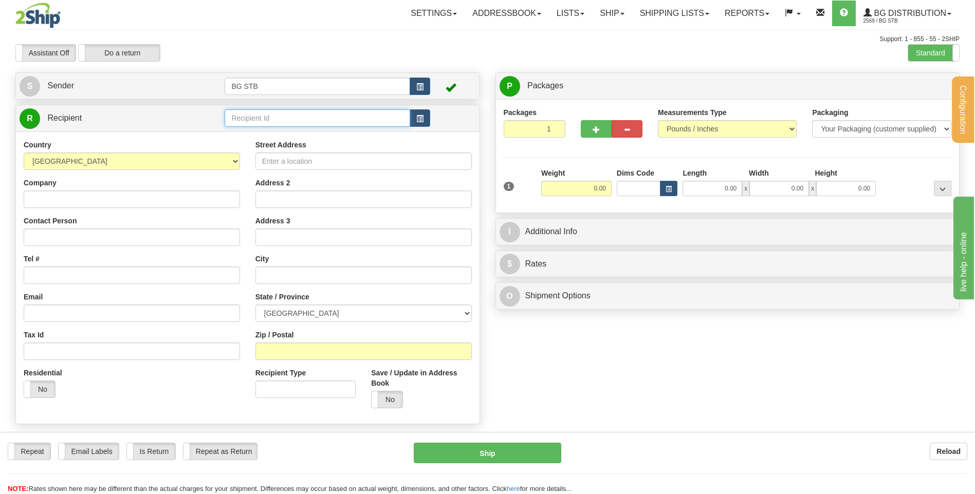
click at [281, 112] on input "text" at bounding box center [317, 117] width 185 height 17
type input "7145"
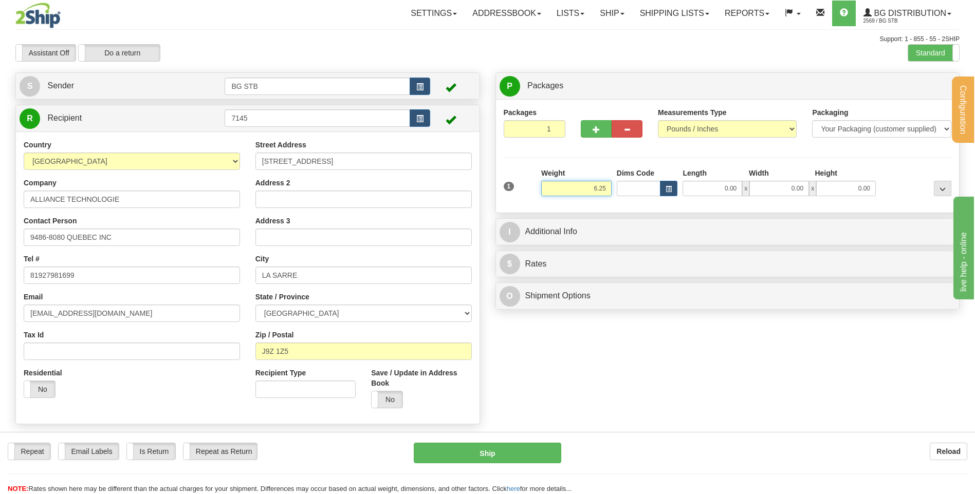
type input "6.25"
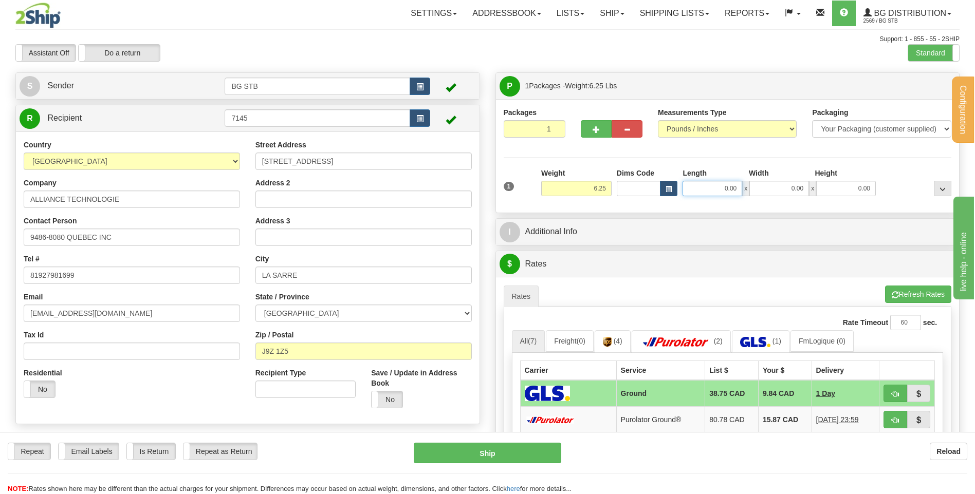
drag, startPoint x: 574, startPoint y: 195, endPoint x: 715, endPoint y: 186, distance: 141.1
click at [715, 186] on input "0.00" at bounding box center [712, 188] width 60 height 15
type input "6.00"
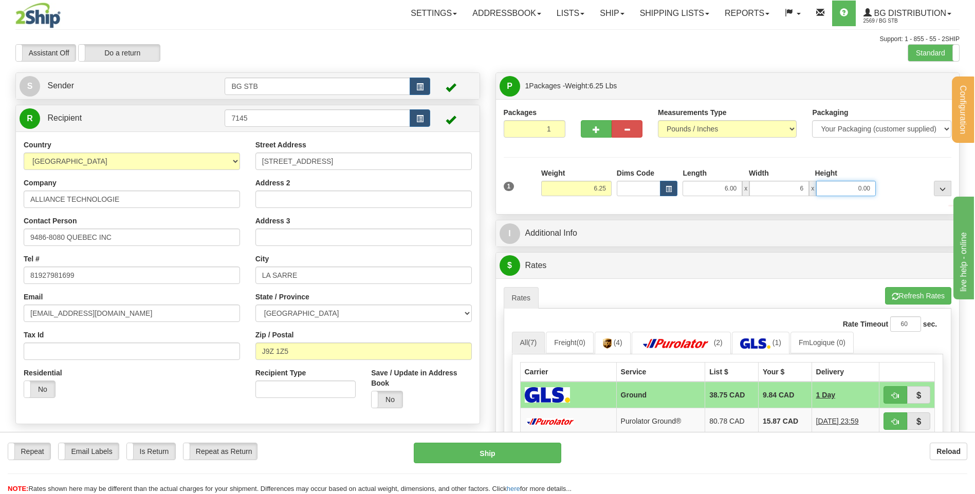
type input "6.00"
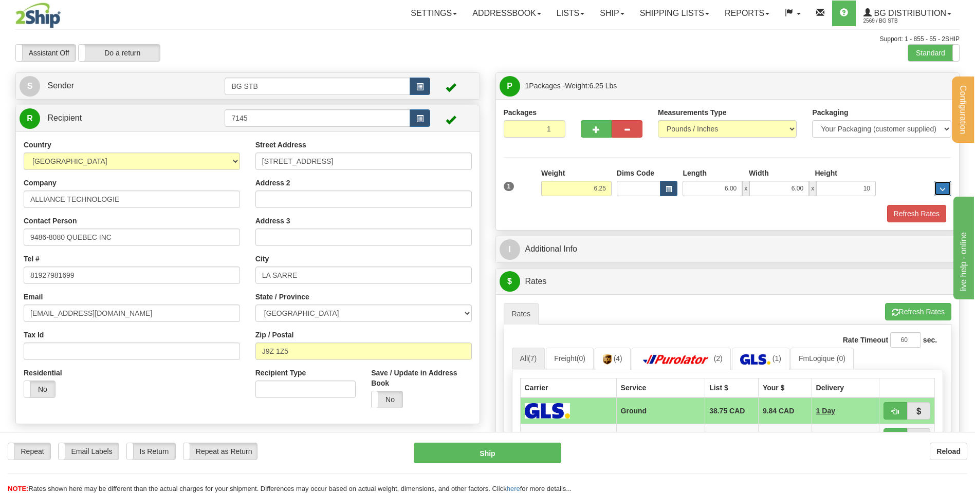
type input "10.00"
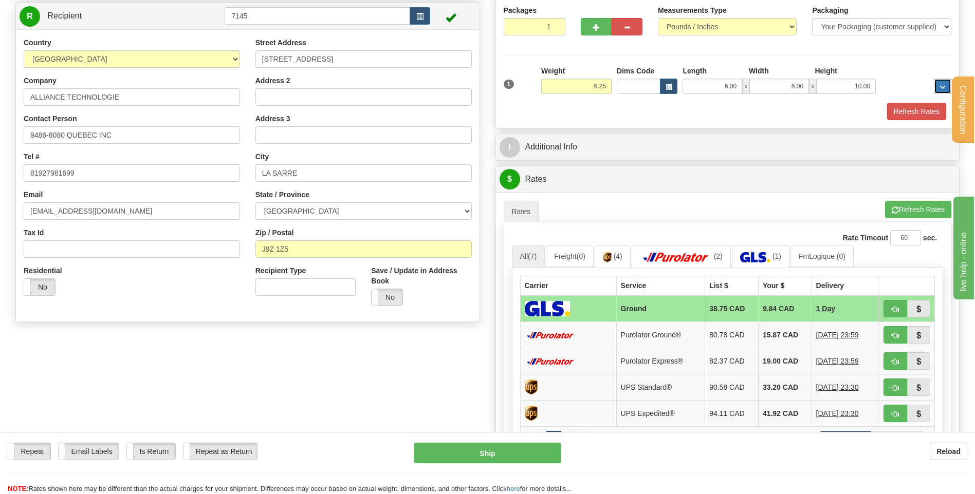
scroll to position [103, 0]
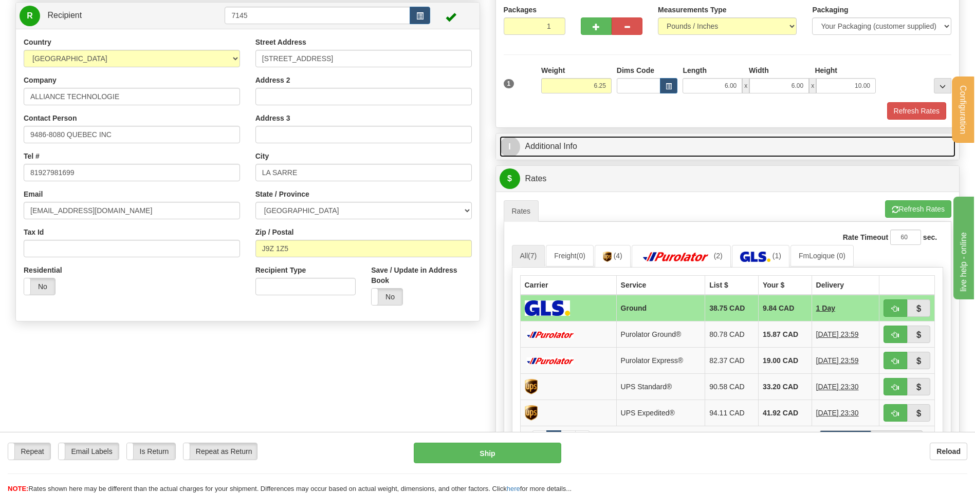
click at [631, 153] on link "I Additional Info" at bounding box center [727, 146] width 456 height 21
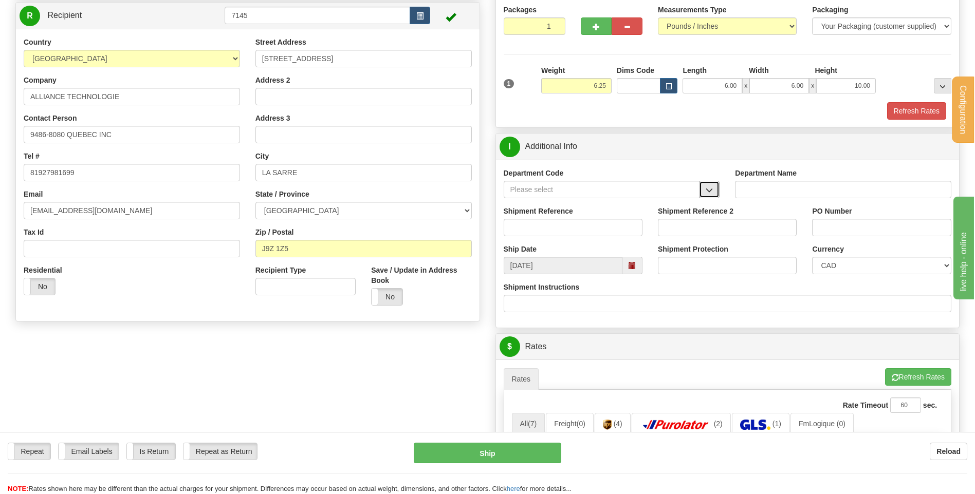
click at [707, 190] on span "button" at bounding box center [709, 190] width 7 height 7
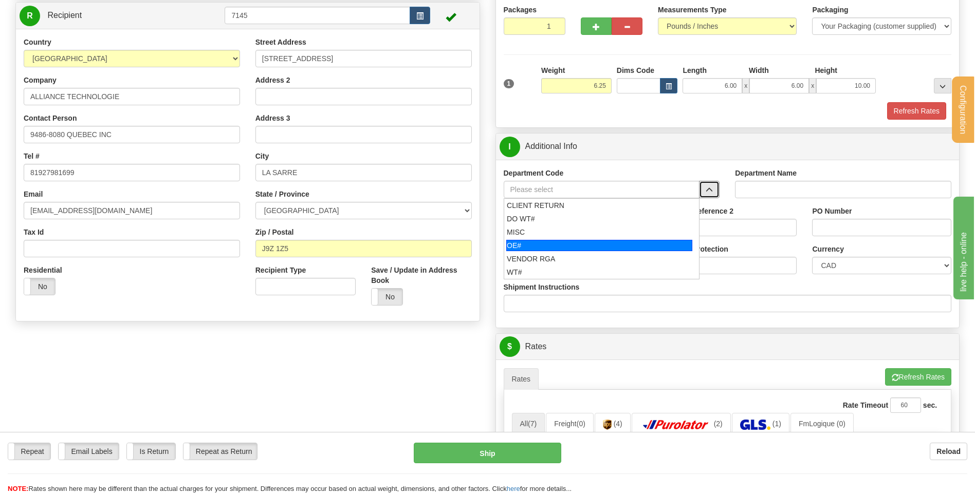
drag, startPoint x: 589, startPoint y: 239, endPoint x: 588, endPoint y: 233, distance: 6.2
click at [588, 239] on li "OE#" at bounding box center [601, 245] width 195 height 13
type input "OE#"
type input "ORDERS"
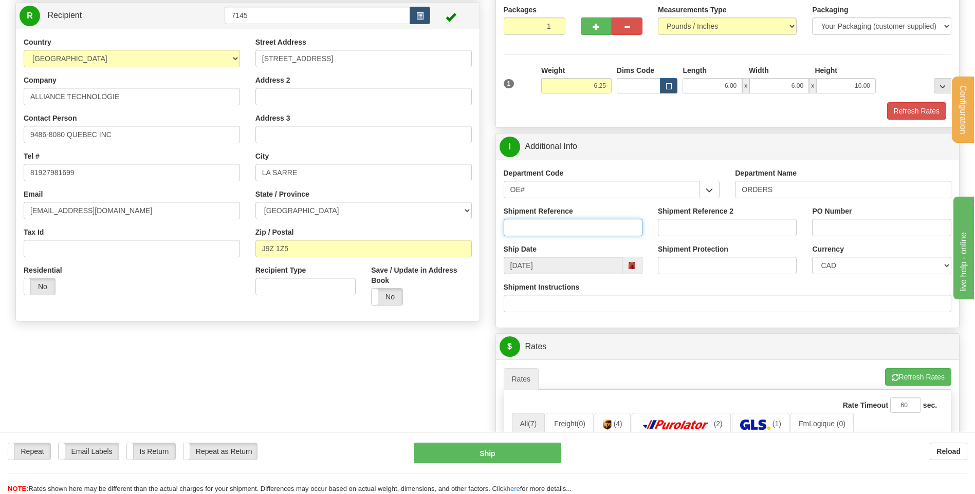
click at [587, 227] on input "Shipment Reference" at bounding box center [573, 227] width 139 height 17
type input "80004763-00"
click button "Delete" at bounding box center [0, 0] width 0 height 0
type input "w"
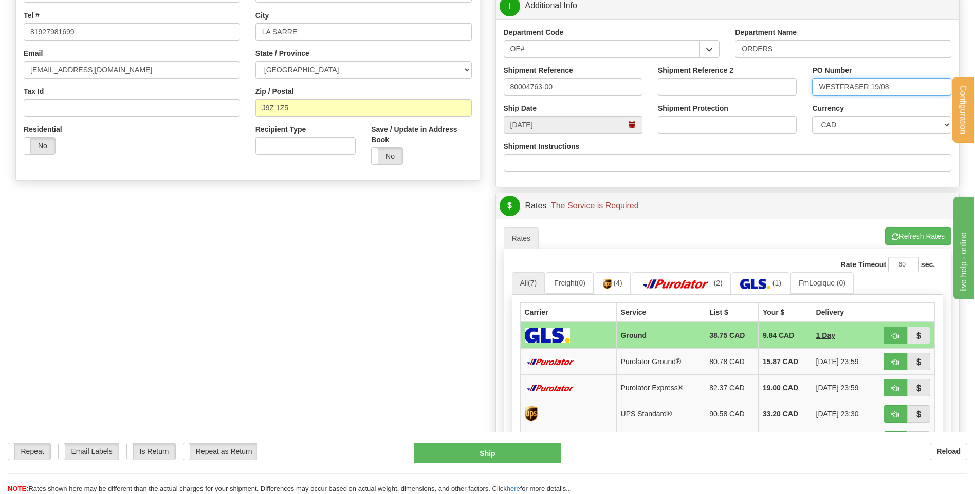
scroll to position [360, 0]
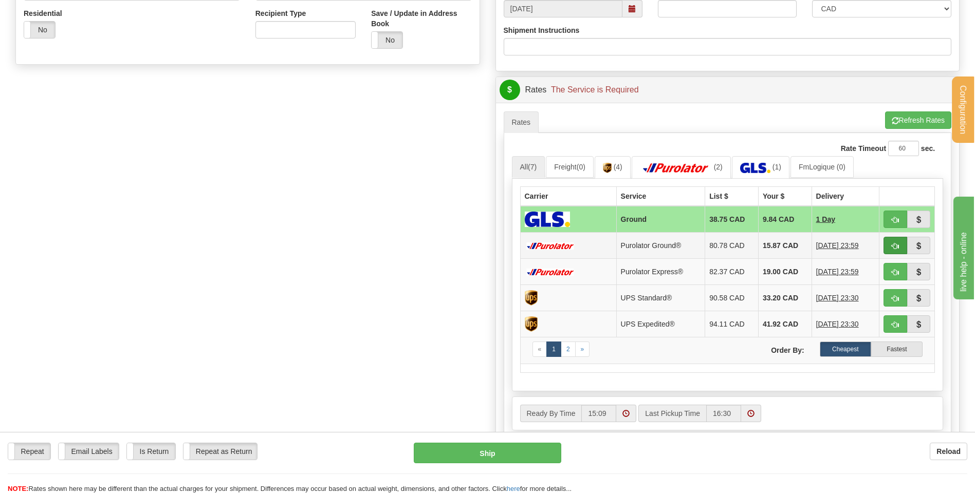
type input "WESTFRASER 19/08"
click at [889, 250] on button "button" at bounding box center [895, 245] width 24 height 17
type input "260"
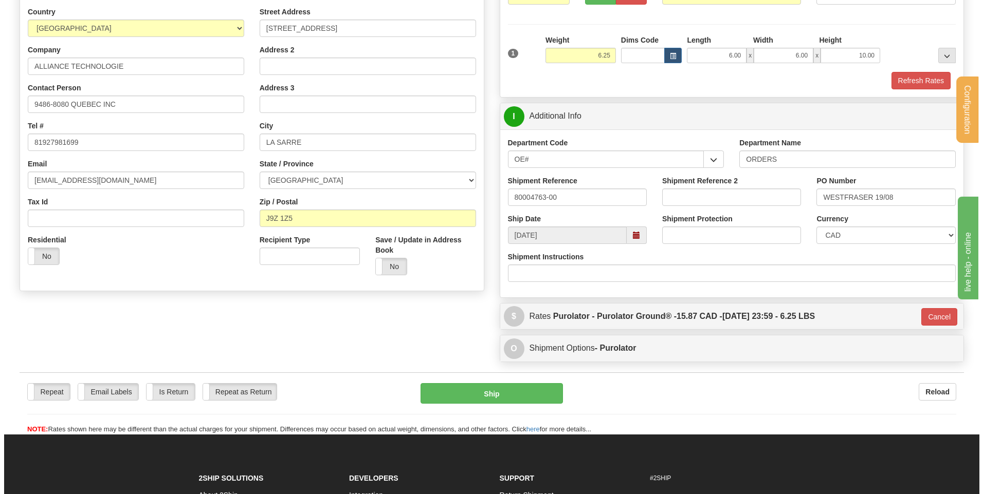
scroll to position [133, 0]
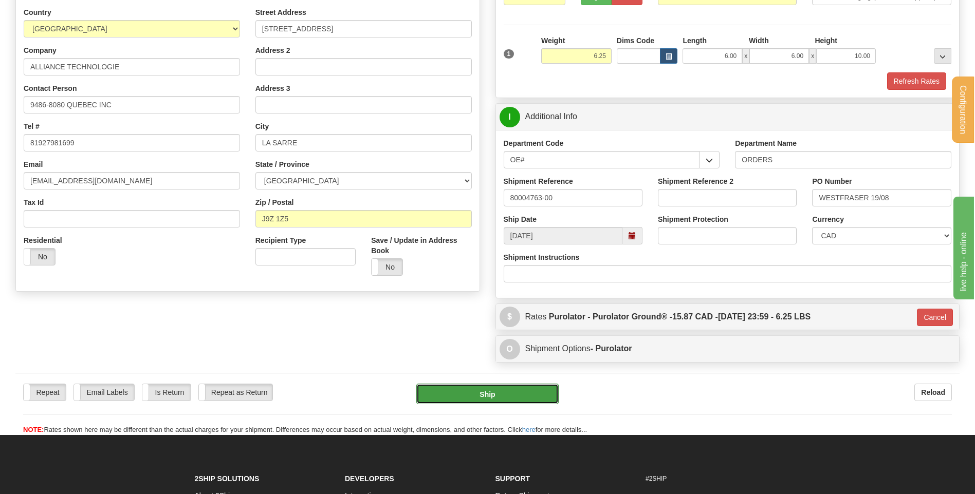
click at [501, 392] on button "Ship" at bounding box center [487, 394] width 142 height 21
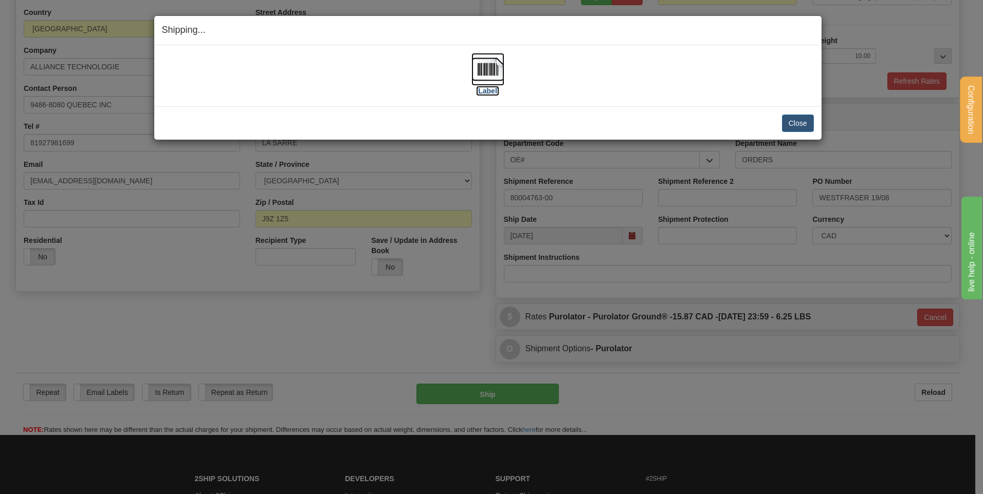
click at [495, 69] on img at bounding box center [487, 69] width 33 height 33
click at [800, 126] on button "Close" at bounding box center [798, 123] width 32 height 17
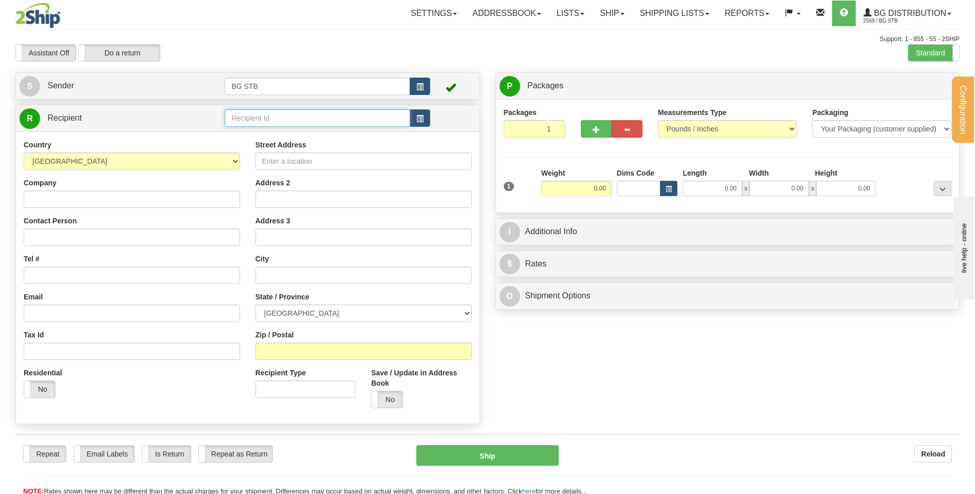
click at [325, 123] on input "text" at bounding box center [317, 117] width 185 height 17
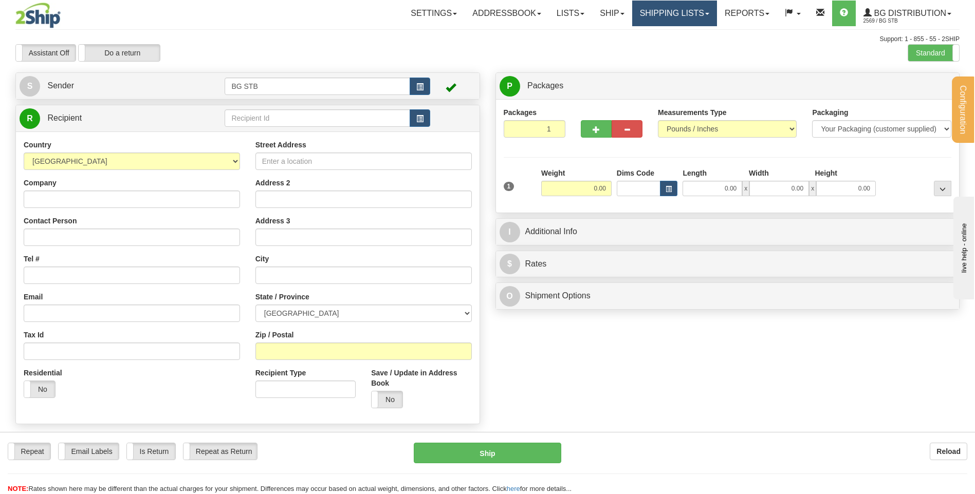
click at [657, 9] on link "Shipping lists" at bounding box center [674, 14] width 85 height 26
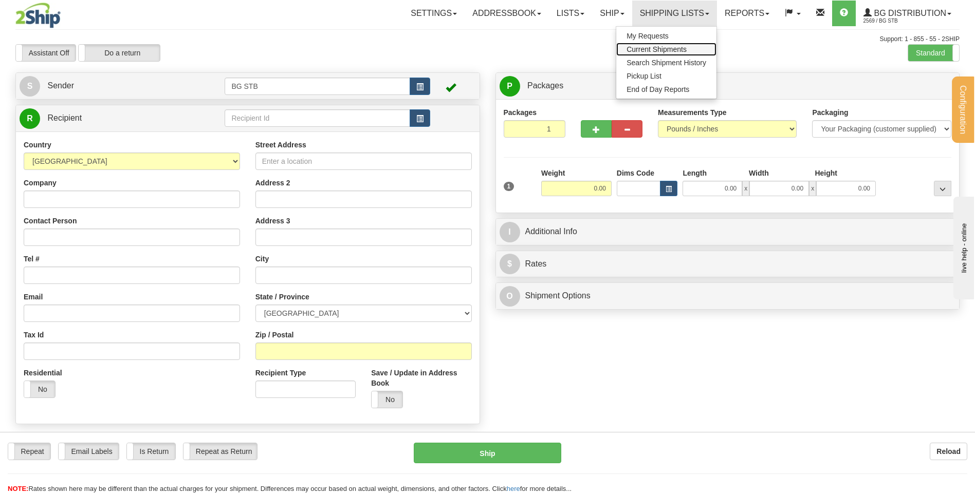
click at [659, 48] on span "Current Shipments" at bounding box center [656, 49] width 60 height 8
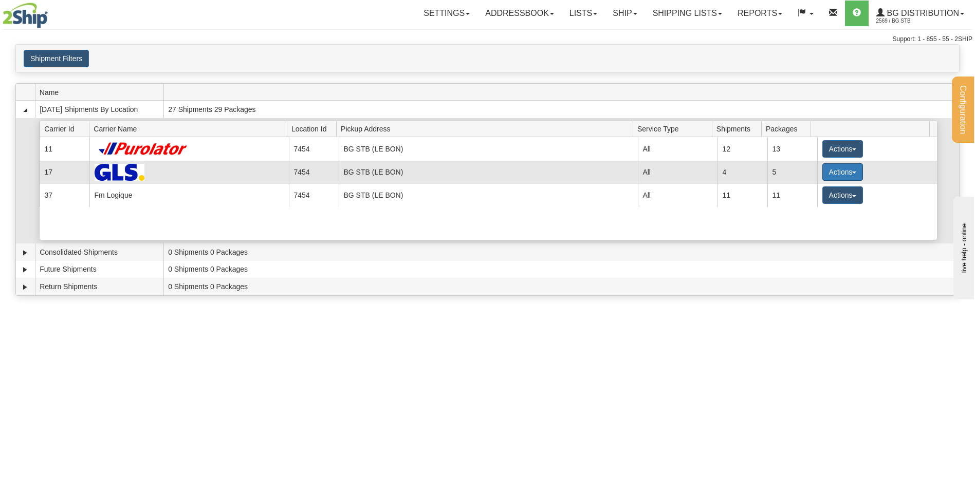
click at [829, 174] on button "Actions" at bounding box center [842, 171] width 41 height 17
click at [811, 194] on span "Details" at bounding box center [804, 191] width 28 height 7
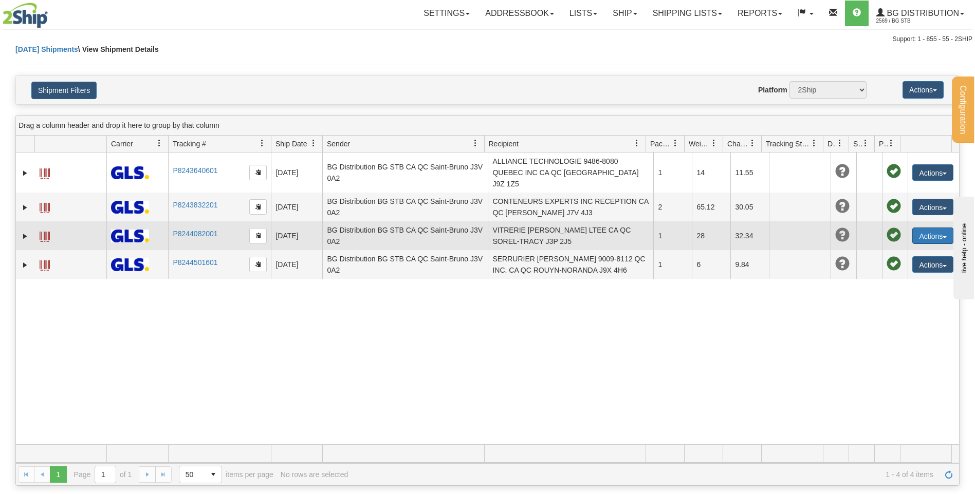
click at [914, 228] on button "Actions" at bounding box center [932, 236] width 41 height 16
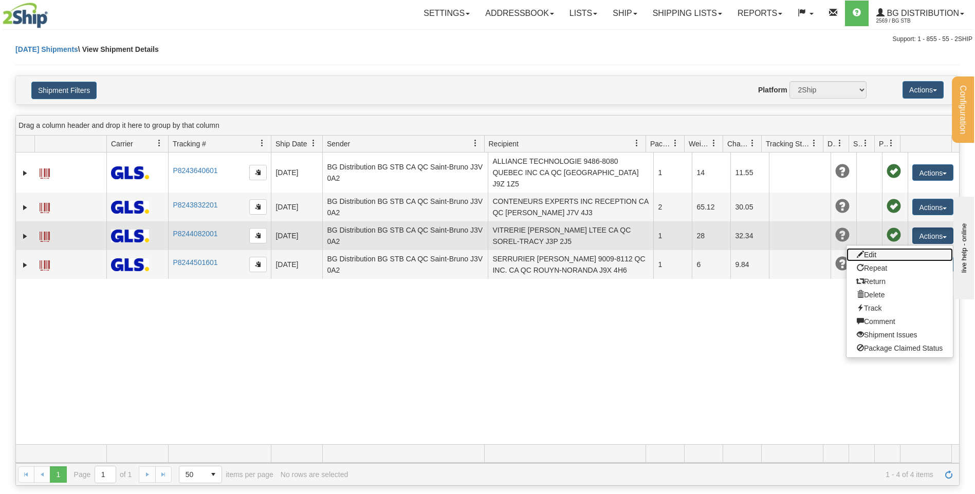
click at [877, 248] on link "Edit" at bounding box center [899, 254] width 106 height 13
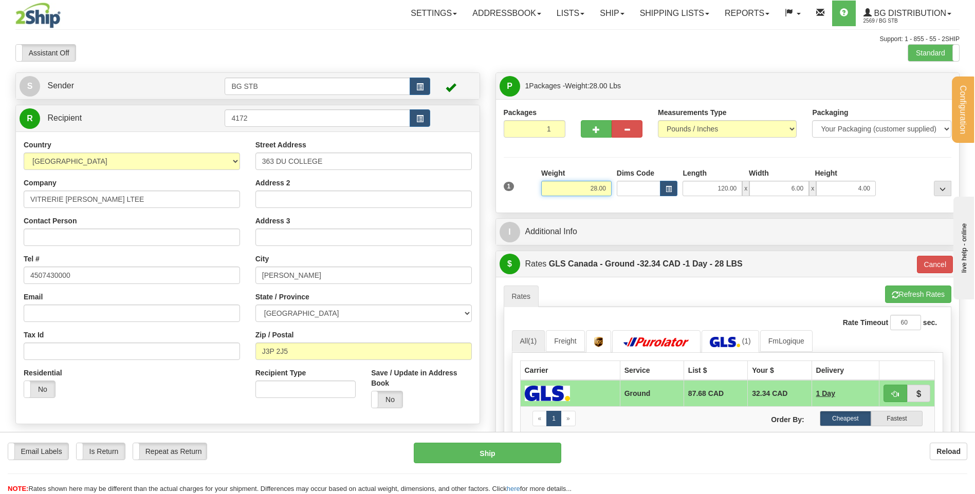
drag, startPoint x: 582, startPoint y: 191, endPoint x: 735, endPoint y: 181, distance: 153.0
click at [731, 181] on div "1 Weight 28.00 Dims Code x x" at bounding box center [727, 186] width 453 height 36
click at [596, 132] on span "button" at bounding box center [596, 129] width 7 height 7
type input "2"
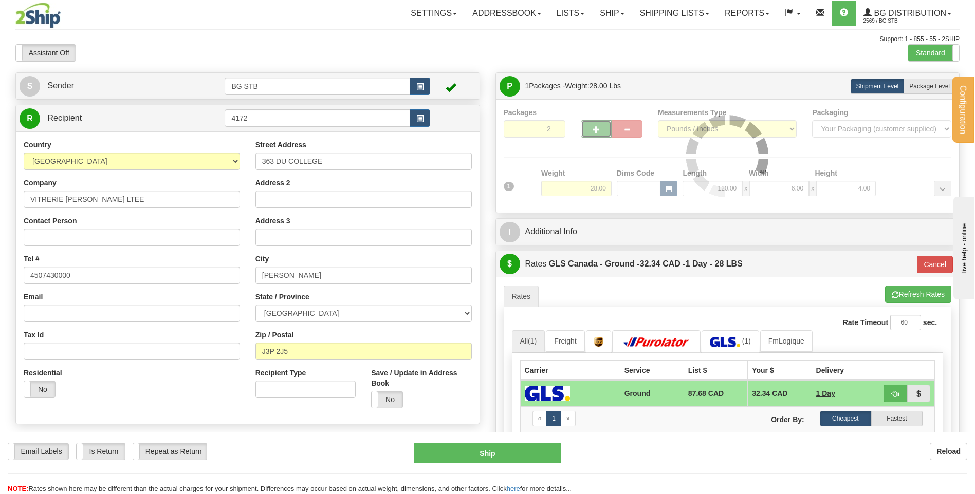
click at [939, 88] on span "Package Level" at bounding box center [929, 86] width 41 height 7
radio input "true"
type input "1"
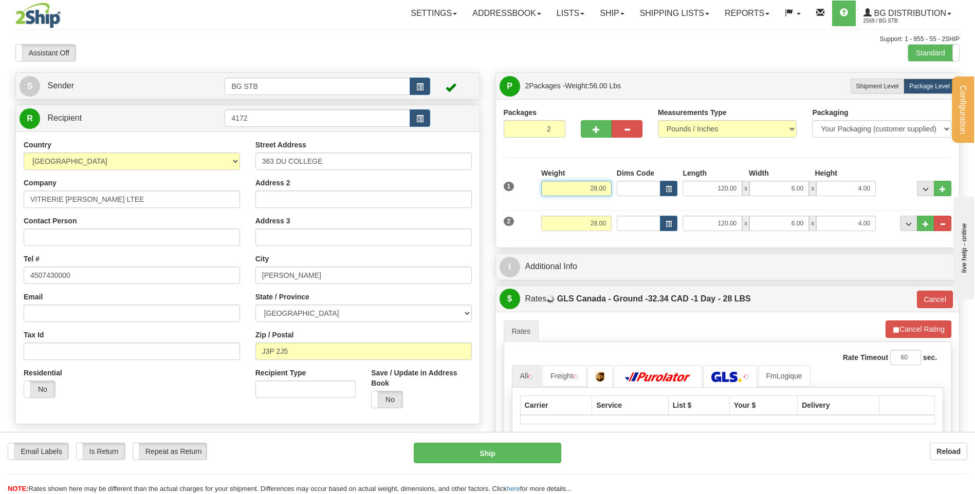
drag, startPoint x: 586, startPoint y: 190, endPoint x: 677, endPoint y: 199, distance: 91.4
click at [677, 200] on div "1 Weight 28.00 Dims Code x x" at bounding box center [727, 186] width 453 height 36
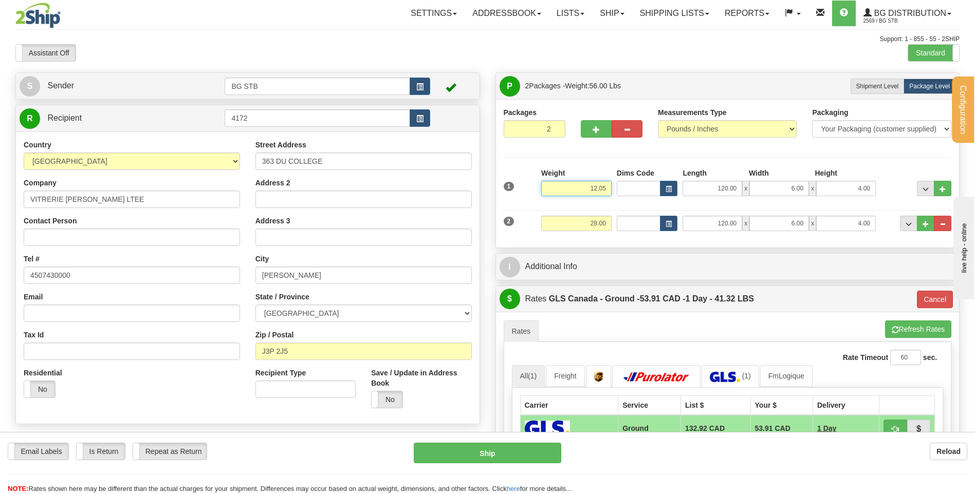
type input "12.05"
type input "1"
type input "13.00"
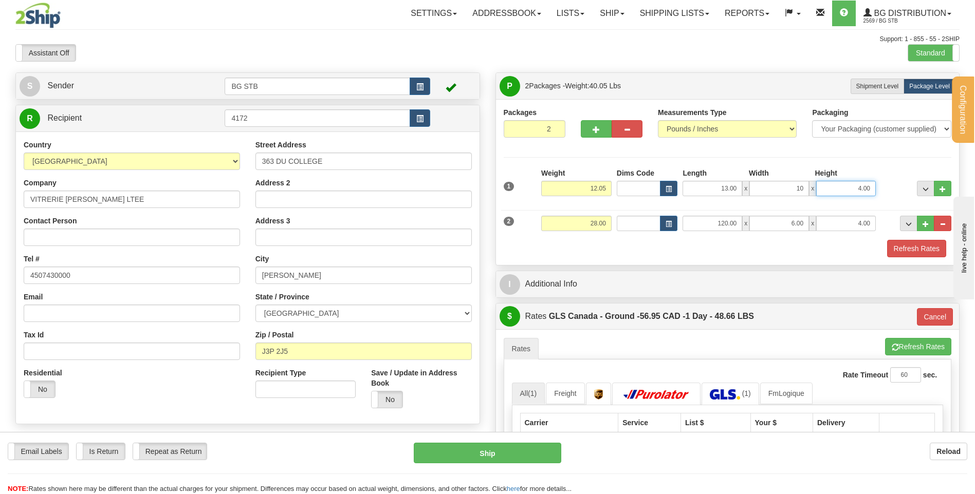
type input "10.00"
type input "7.00"
drag, startPoint x: 583, startPoint y: 212, endPoint x: 675, endPoint y: 234, distance: 94.6
click at [675, 234] on div "2 Weight 28.00 Dims Code Length Width Height" at bounding box center [727, 222] width 453 height 34
drag, startPoint x: 588, startPoint y: 219, endPoint x: 687, endPoint y: 235, distance: 100.5
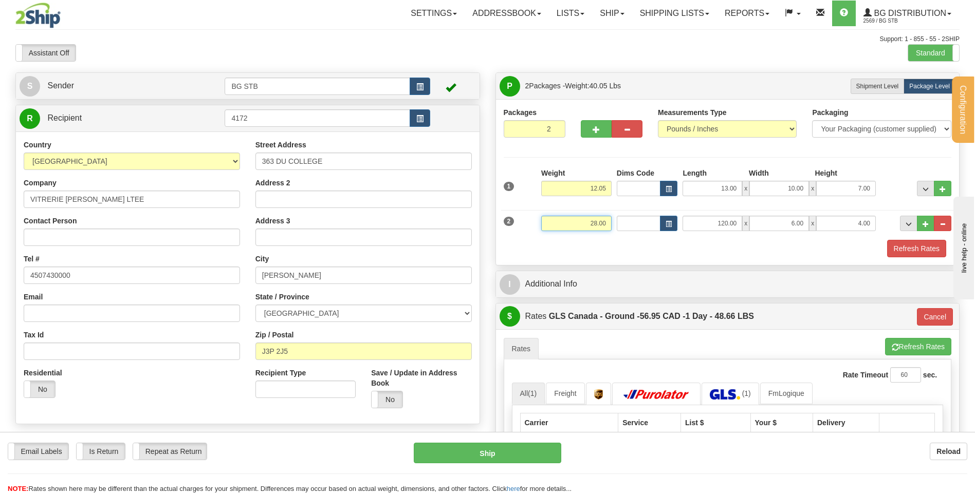
click at [685, 235] on div "2 Weight 28.00 Dims Code Length Width Height" at bounding box center [727, 222] width 453 height 34
type input "16"
type input "1"
type input "16.00"
type input "124.00"
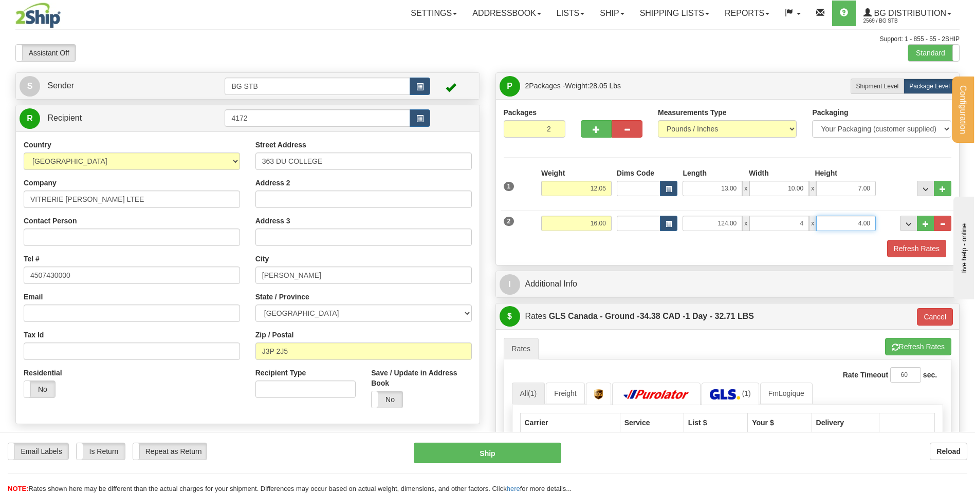
type input "4.00"
type input "2.00"
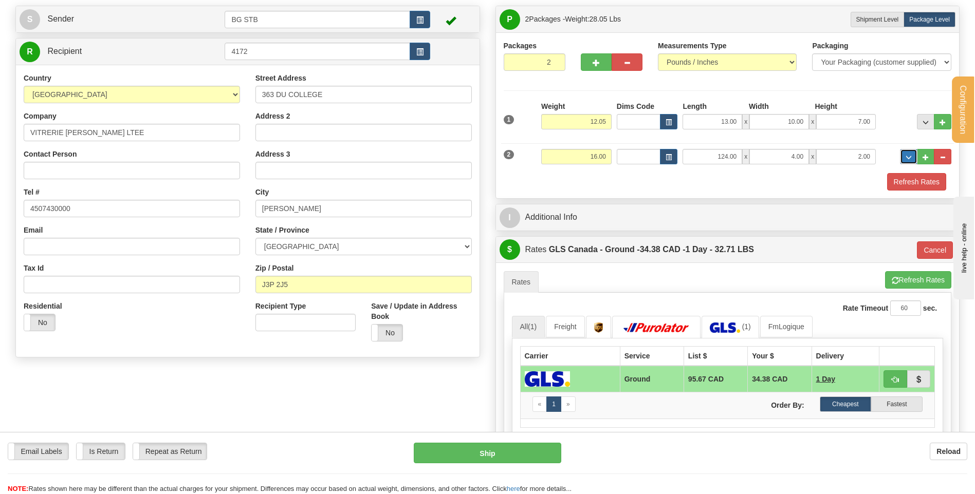
scroll to position [103, 0]
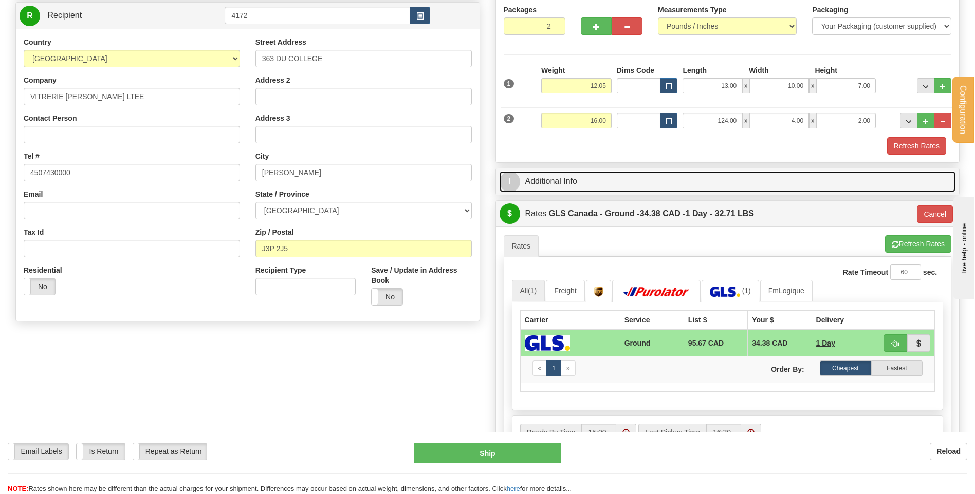
click at [561, 176] on link "I Additional Info" at bounding box center [727, 181] width 456 height 21
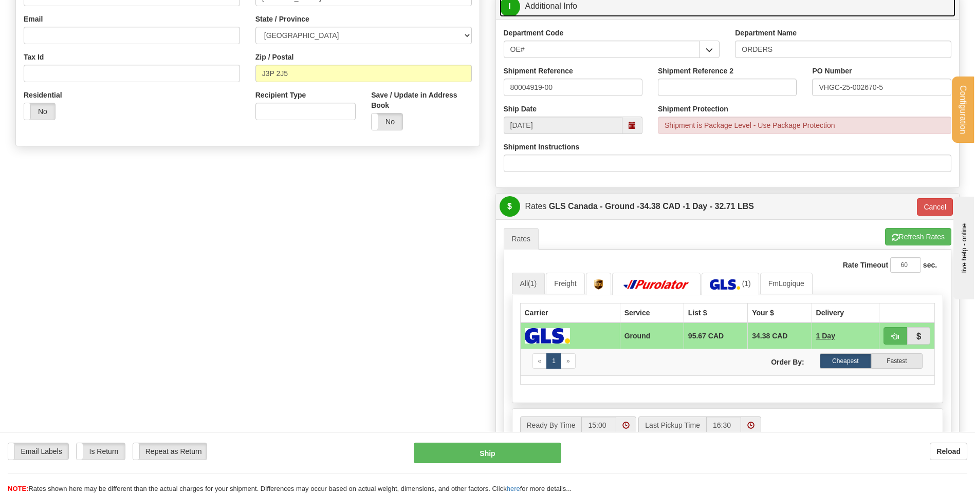
scroll to position [411, 0]
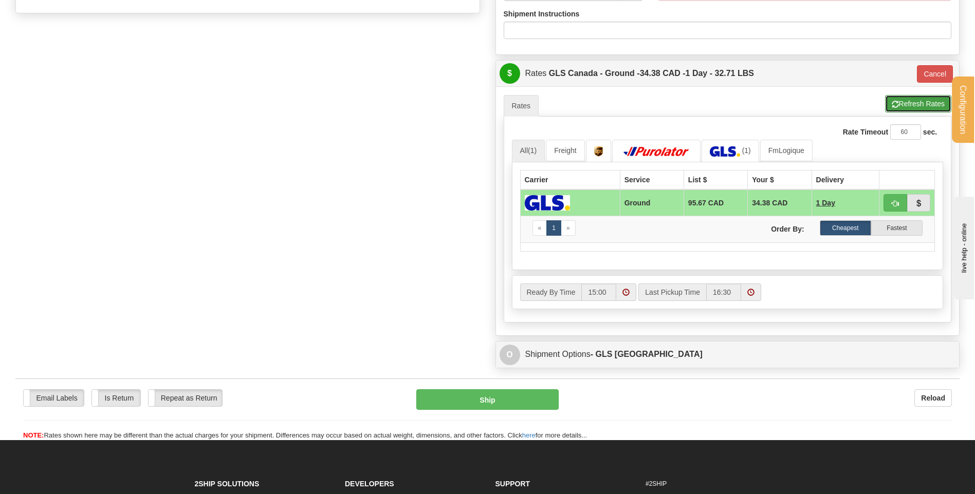
click at [907, 110] on button "Refresh Rates" at bounding box center [918, 103] width 66 height 17
type input "1"
click at [529, 145] on link "All (1)" at bounding box center [528, 151] width 33 height 22
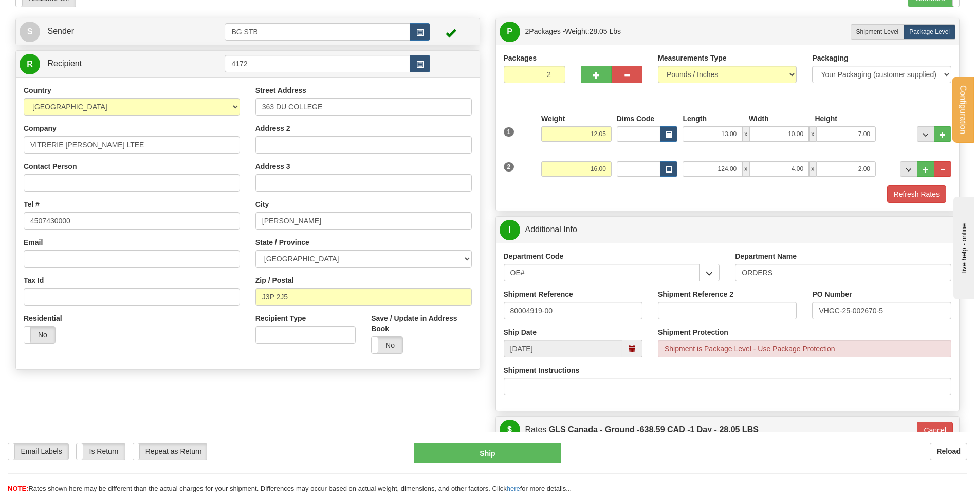
scroll to position [51, 0]
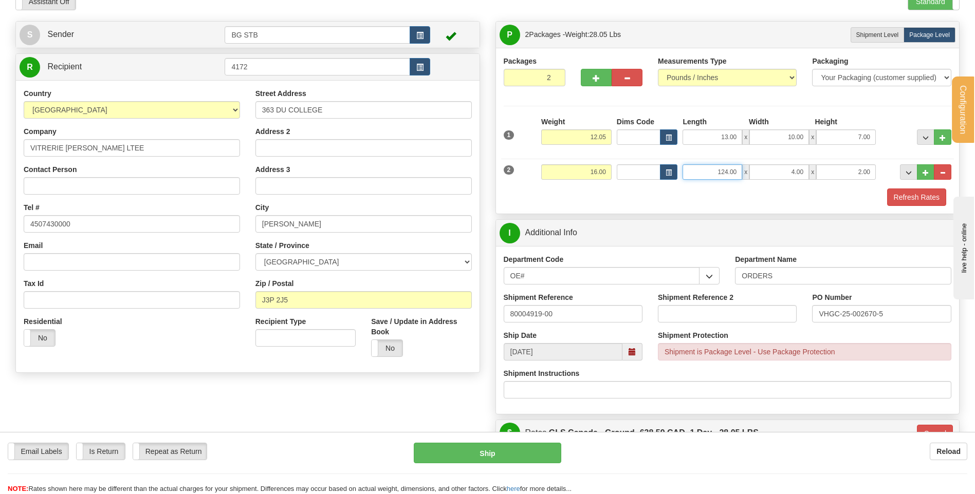
drag, startPoint x: 713, startPoint y: 171, endPoint x: 752, endPoint y: 170, distance: 39.1
click at [752, 170] on div "124.00 x 4.00 x 2.00" at bounding box center [778, 171] width 193 height 15
type input "120.00"
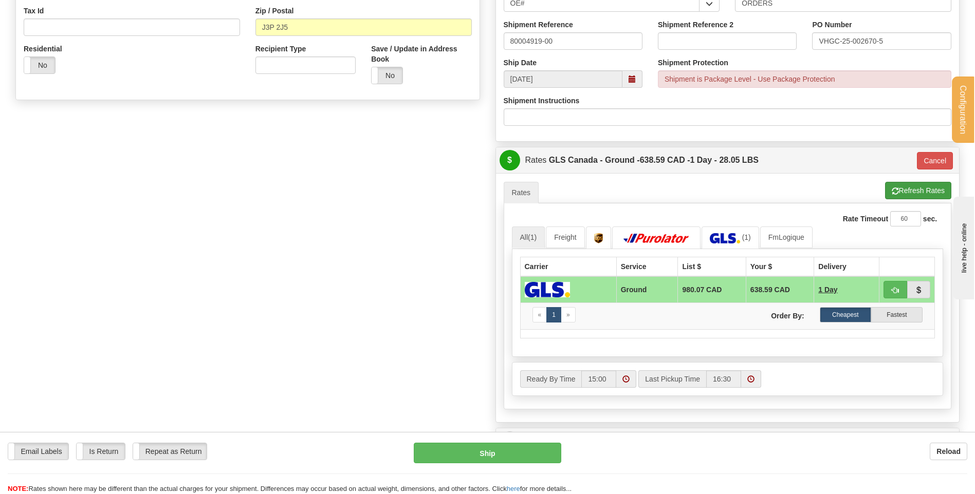
scroll to position [360, 0]
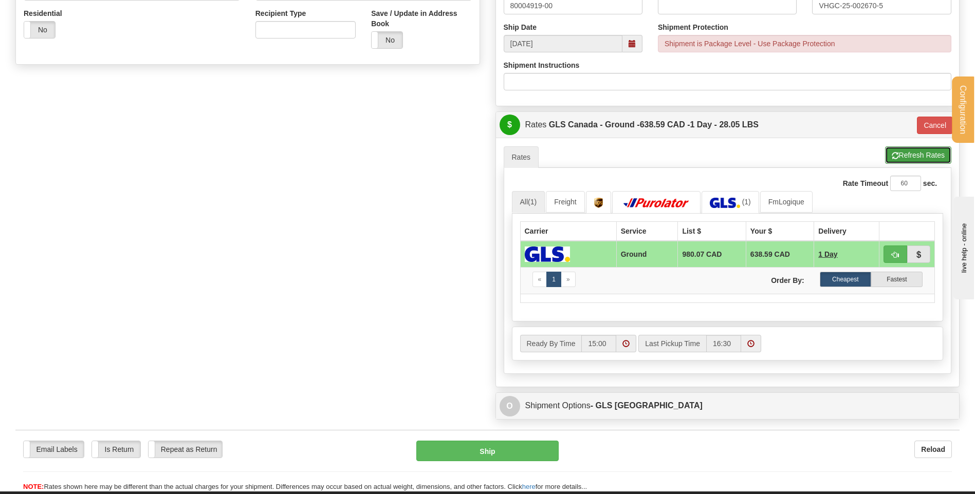
click at [912, 147] on button "Refresh Rates" at bounding box center [918, 154] width 66 height 17
type input "1"
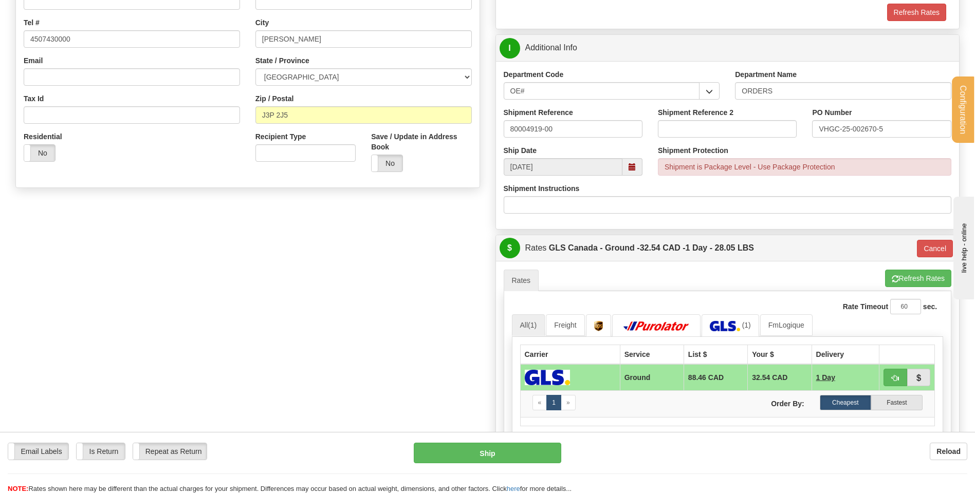
scroll to position [308, 0]
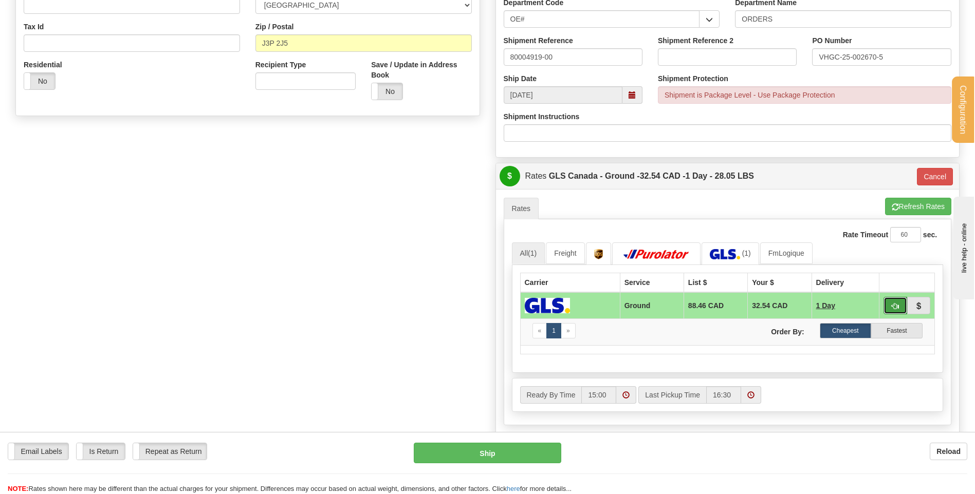
click at [892, 305] on span "button" at bounding box center [895, 306] width 7 height 7
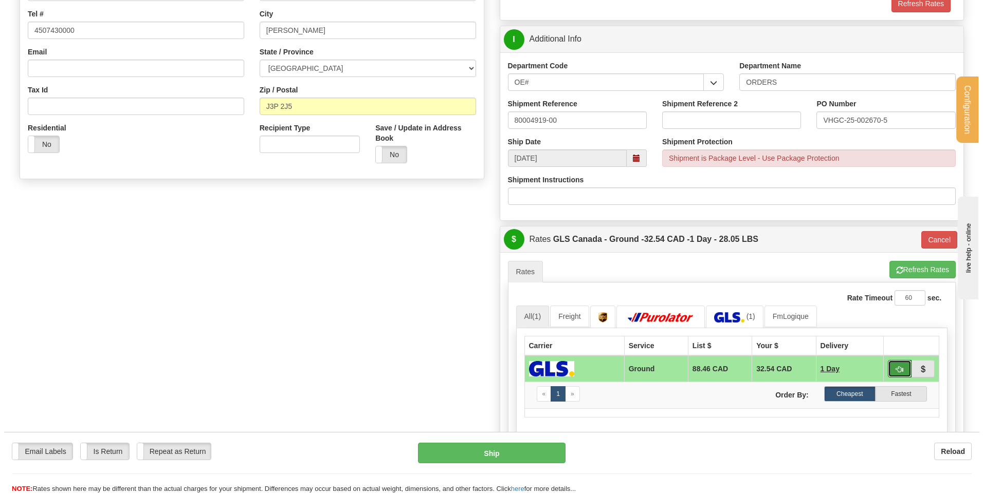
scroll to position [154, 0]
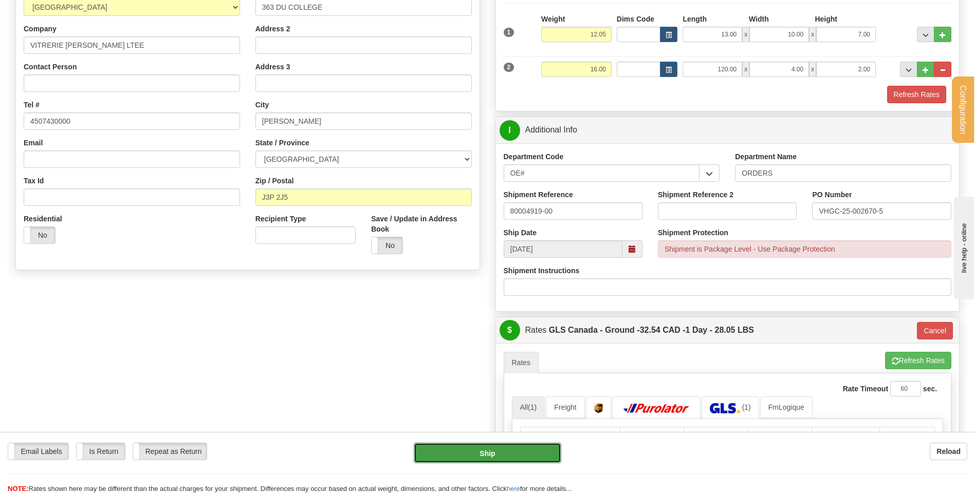
click at [524, 450] on button "Ship" at bounding box center [487, 453] width 147 height 21
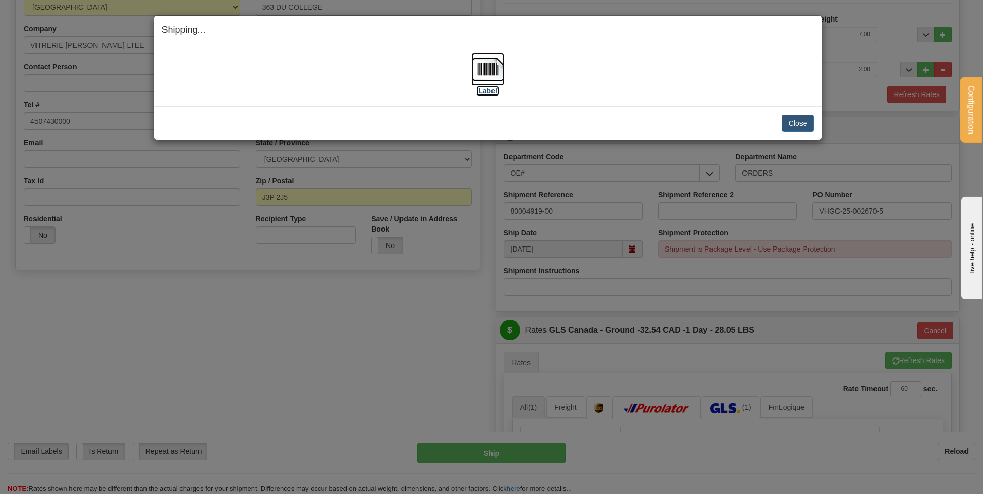
click at [493, 63] on img at bounding box center [487, 69] width 33 height 33
